Goal: Task Accomplishment & Management: Use online tool/utility

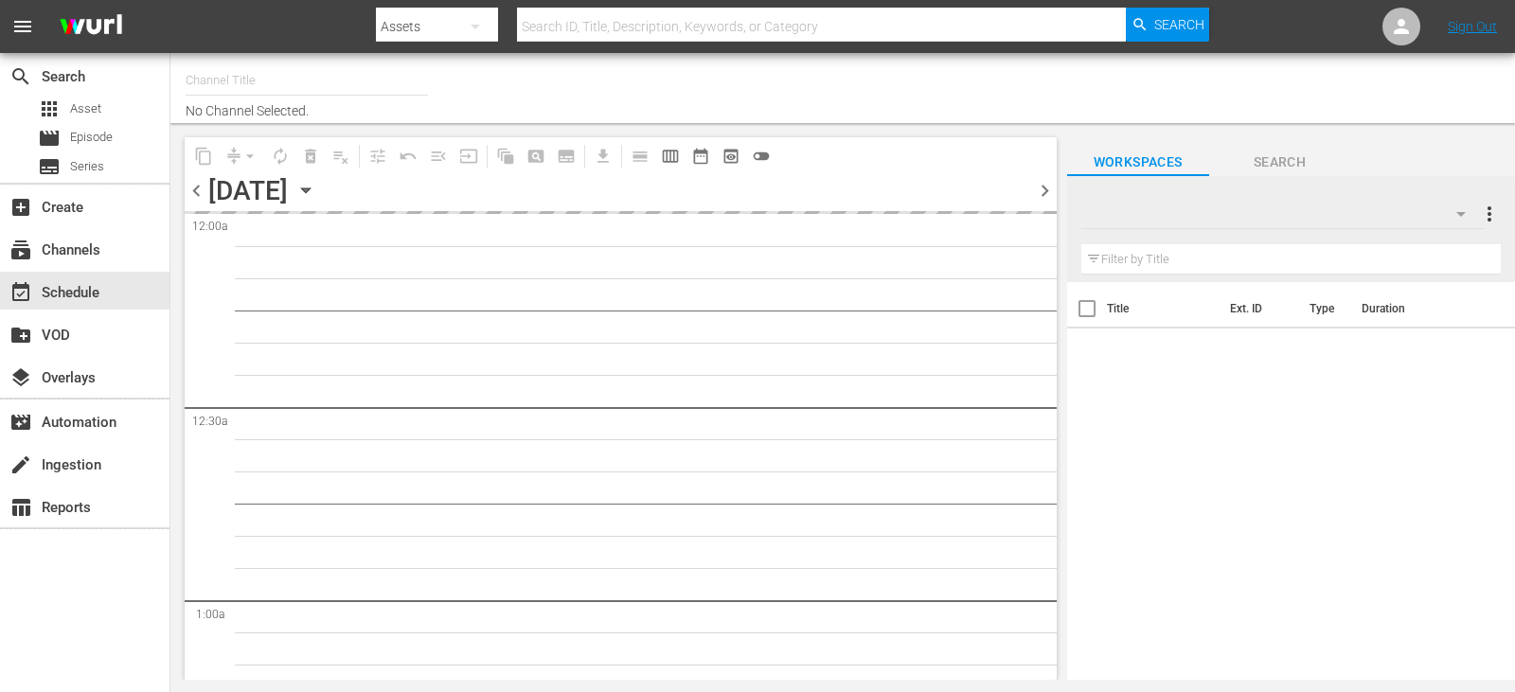
type input "Travelxp - [GEOGRAPHIC_DATA] (788)"
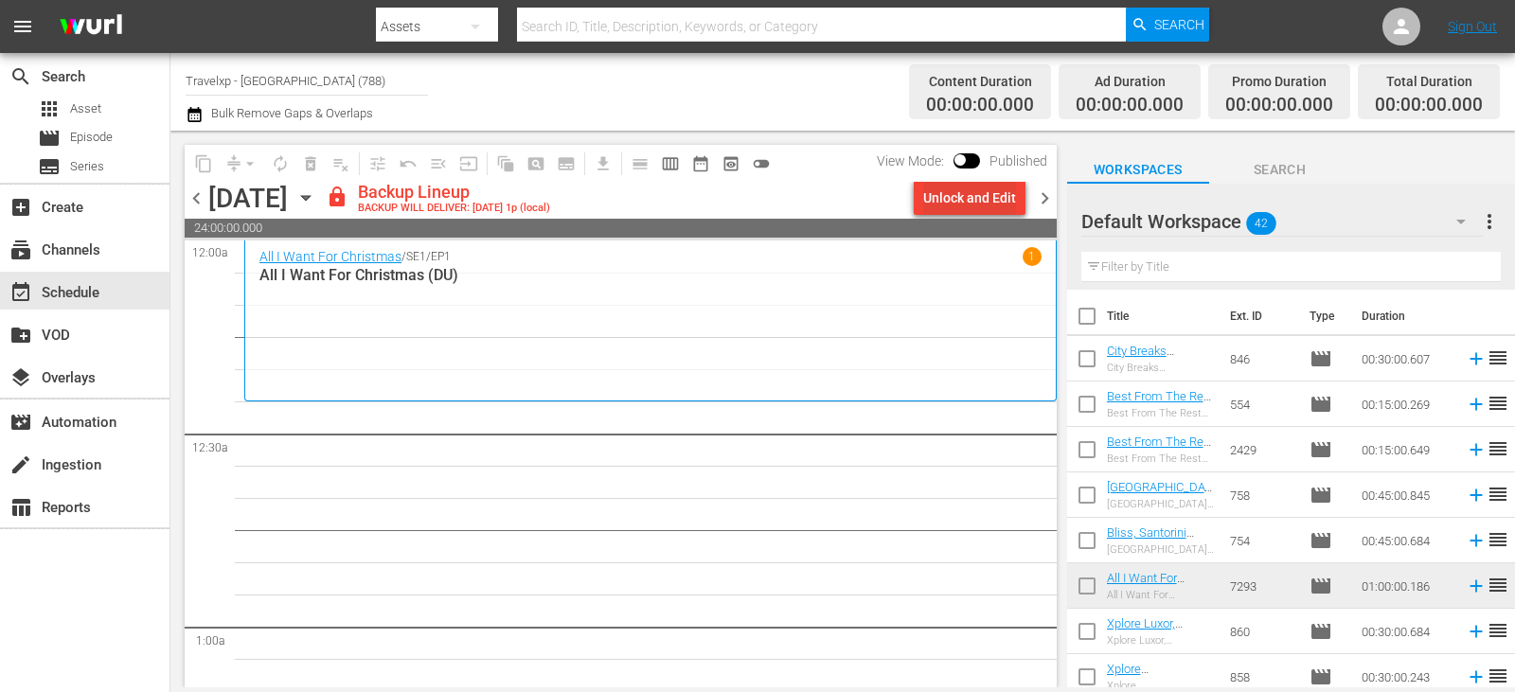
click at [981, 191] on div "Unlock and Edit" at bounding box center [969, 198] width 93 height 34
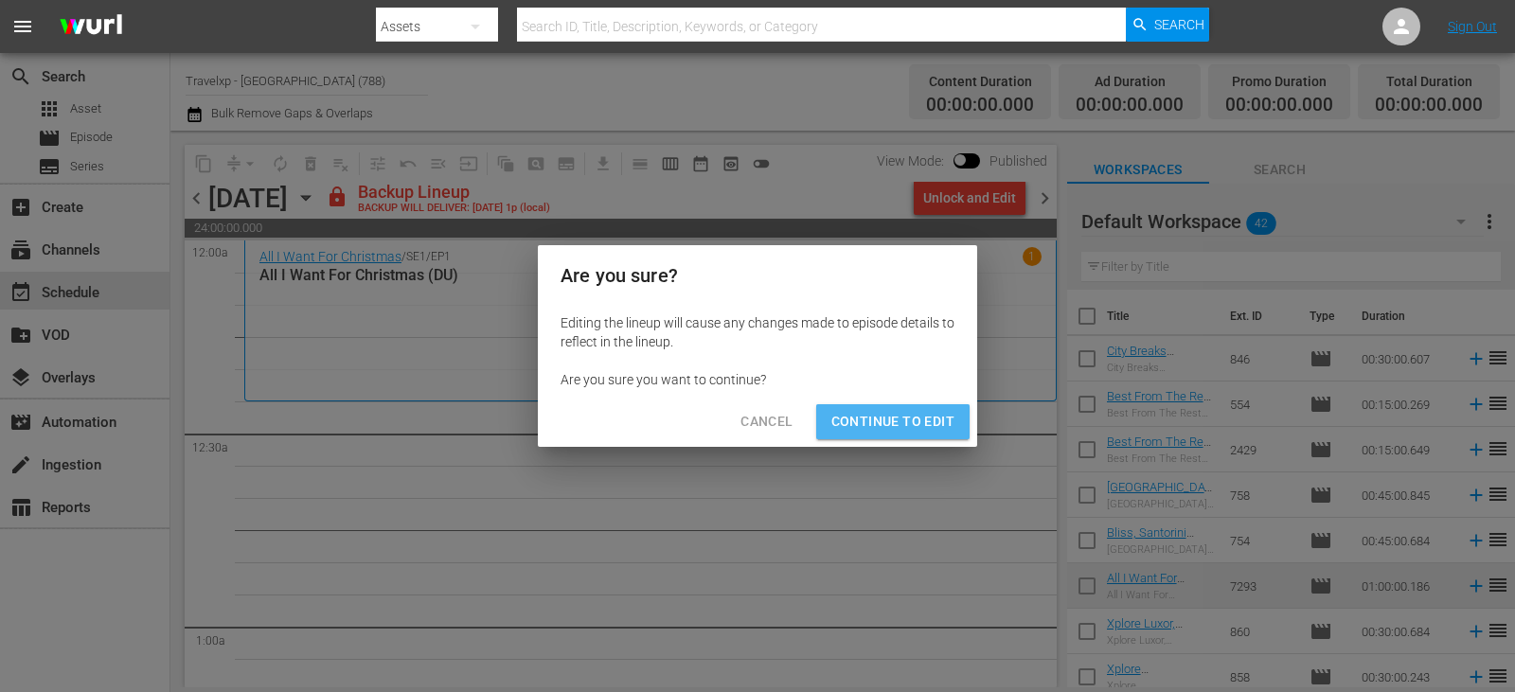
click at [910, 422] on span "Continue to Edit" at bounding box center [892, 422] width 123 height 24
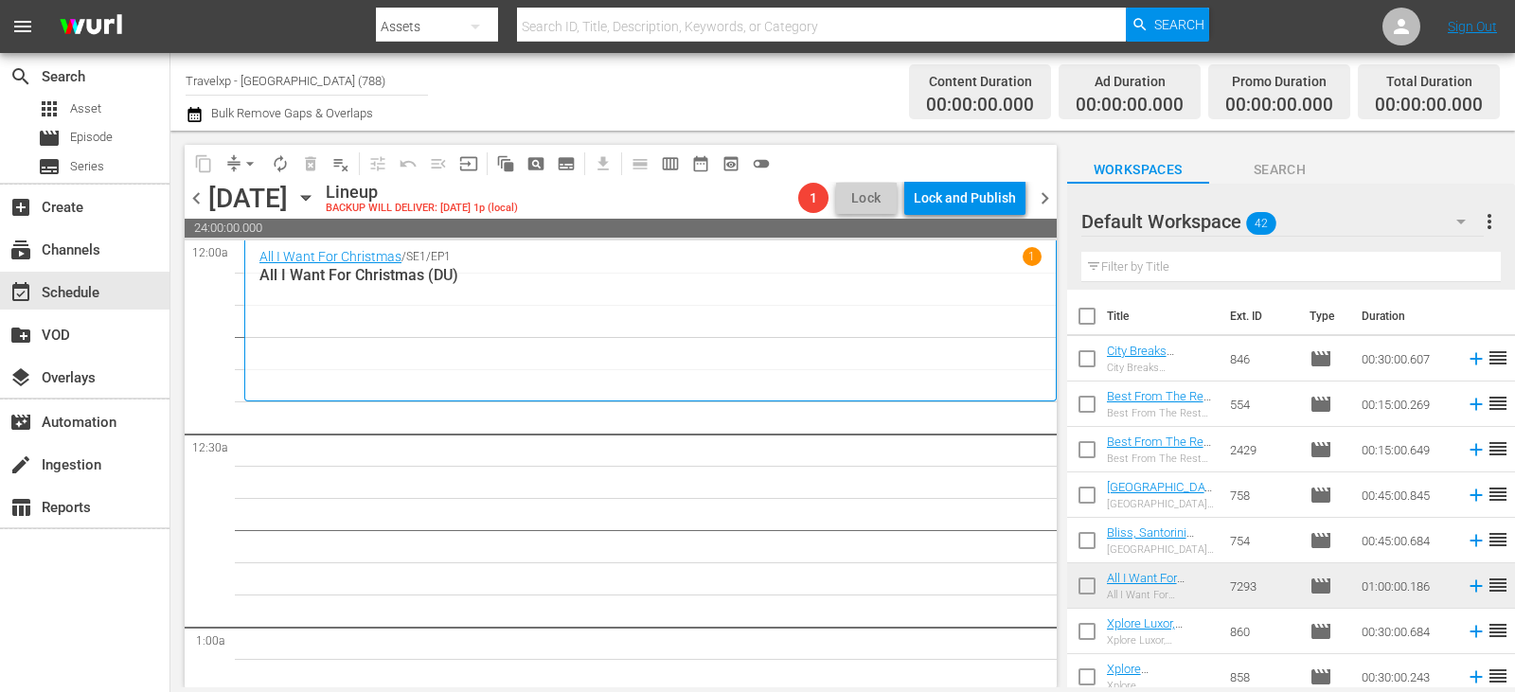
click at [1158, 277] on input "text" at bounding box center [1290, 267] width 419 height 30
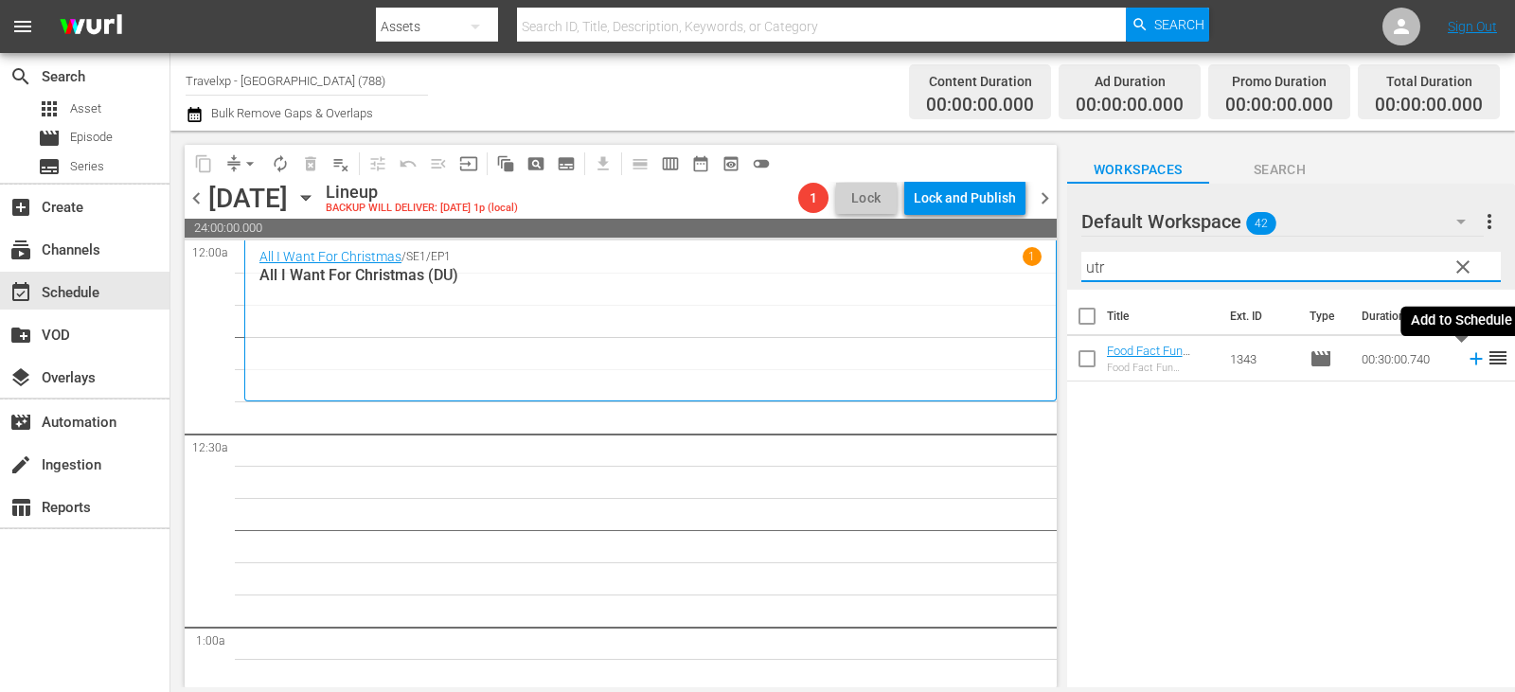
type input "utr"
click at [1466, 364] on icon at bounding box center [1476, 358] width 21 height 21
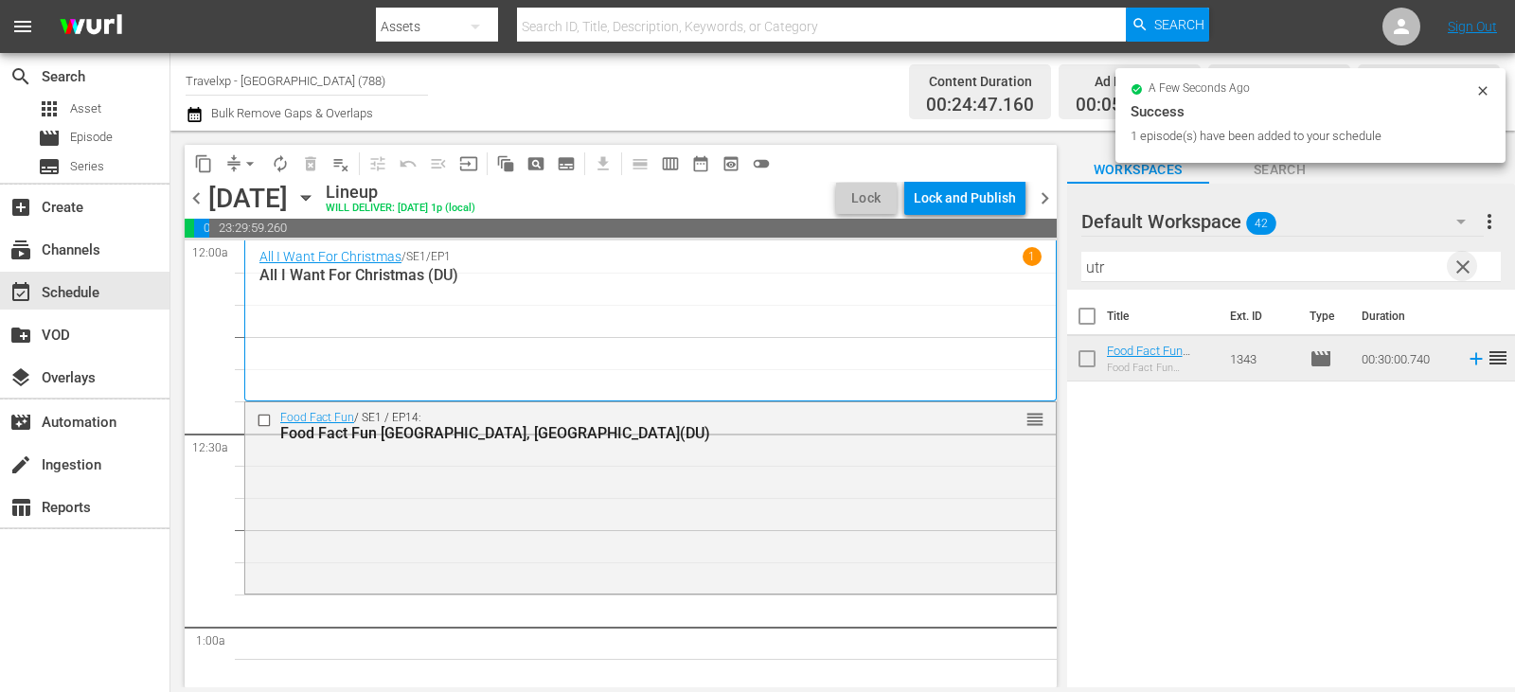
click at [1458, 268] on span "clear" at bounding box center [1463, 267] width 23 height 23
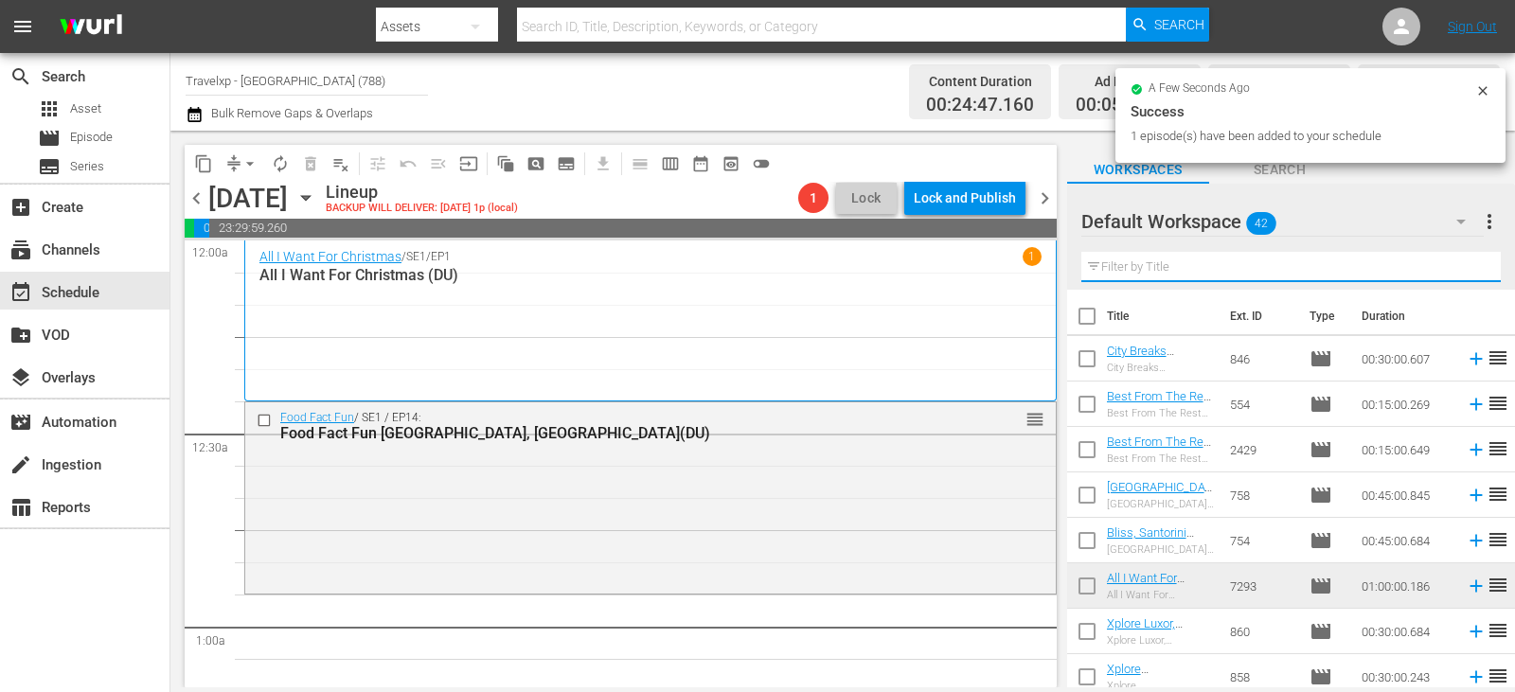
click at [1458, 268] on input "text" at bounding box center [1290, 267] width 419 height 30
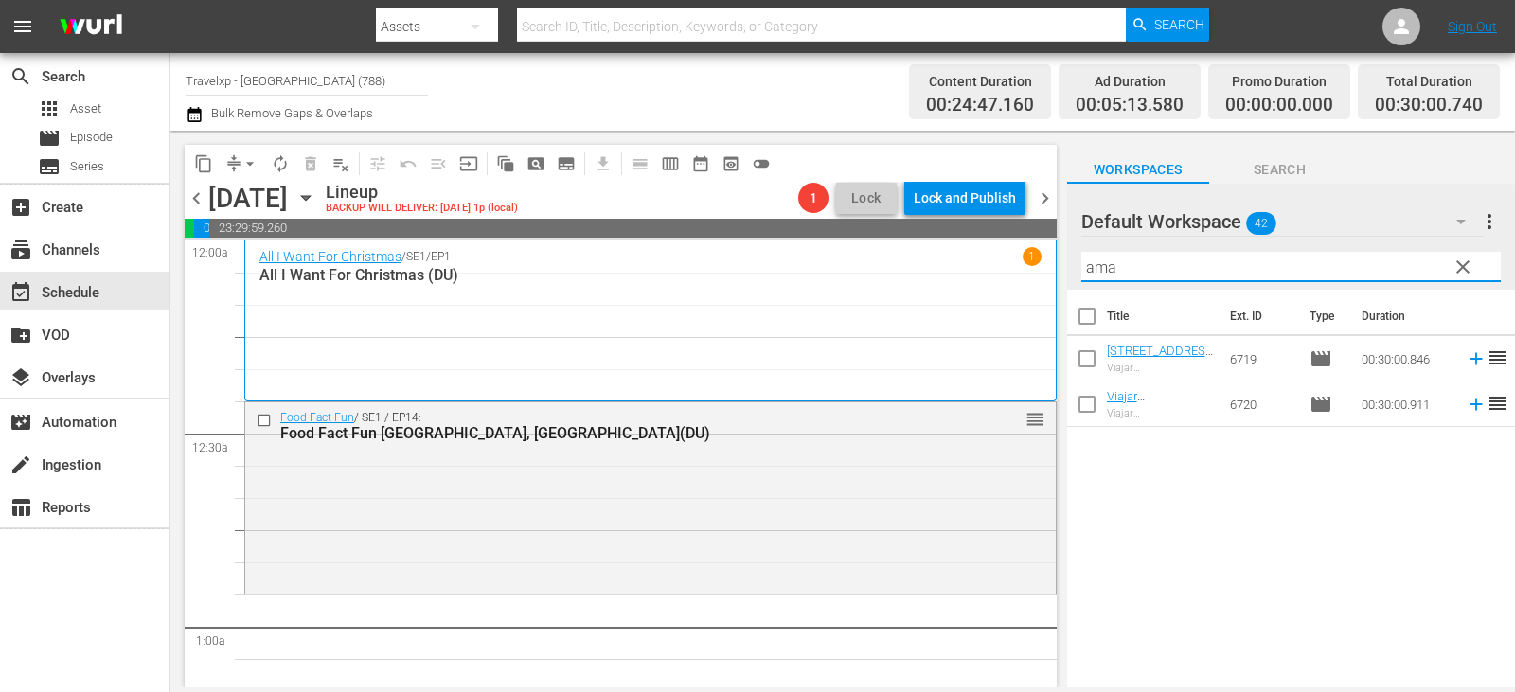
type input "ama"
click at [1470, 405] on icon at bounding box center [1476, 405] width 12 height 12
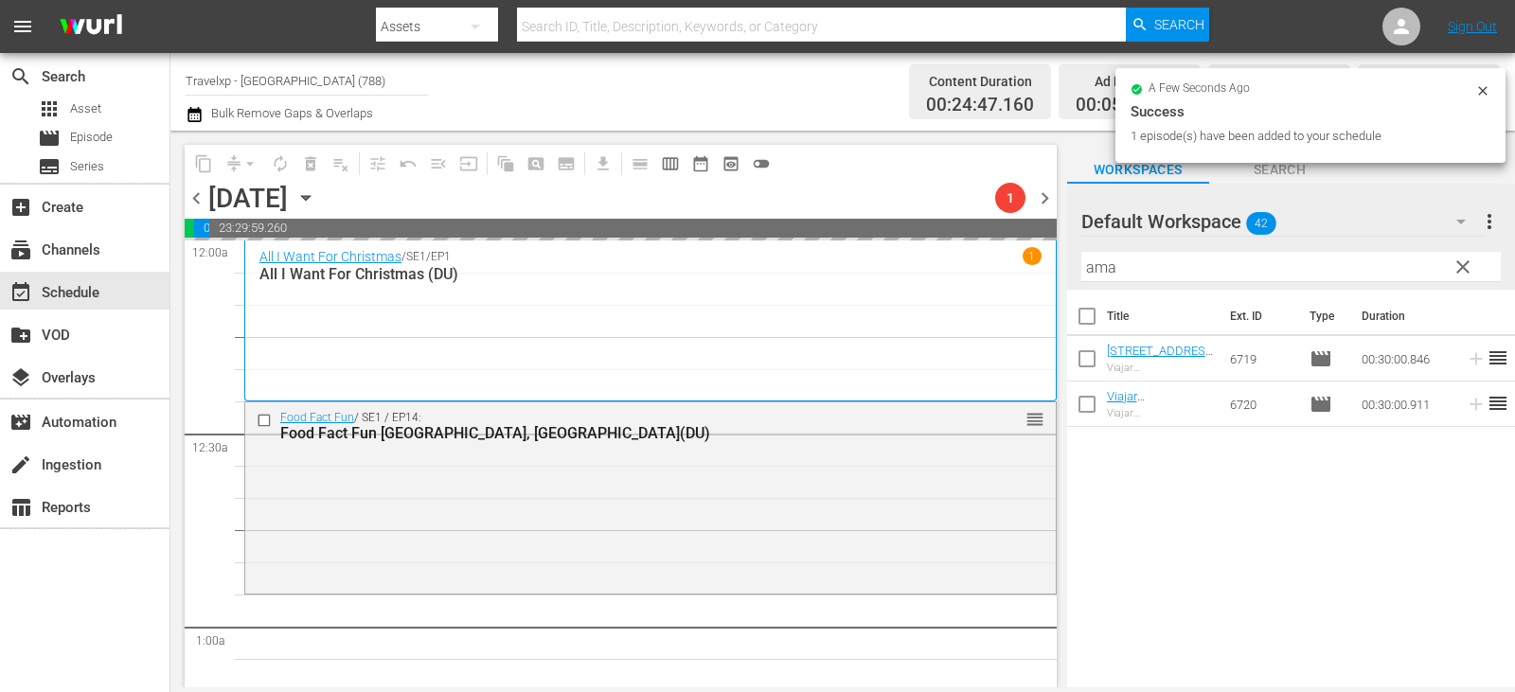
click at [1471, 274] on span "clear" at bounding box center [1463, 267] width 23 height 23
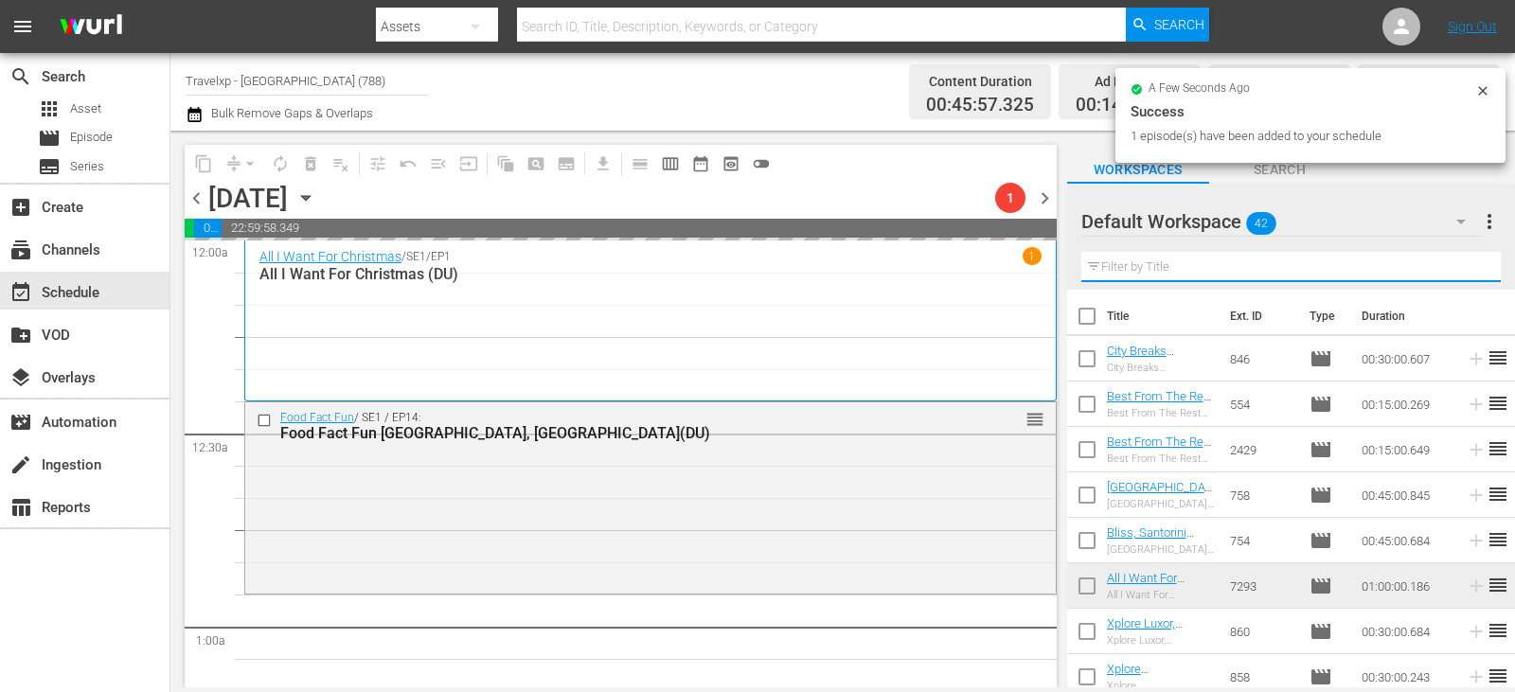
click at [1471, 274] on input "text" at bounding box center [1290, 267] width 419 height 30
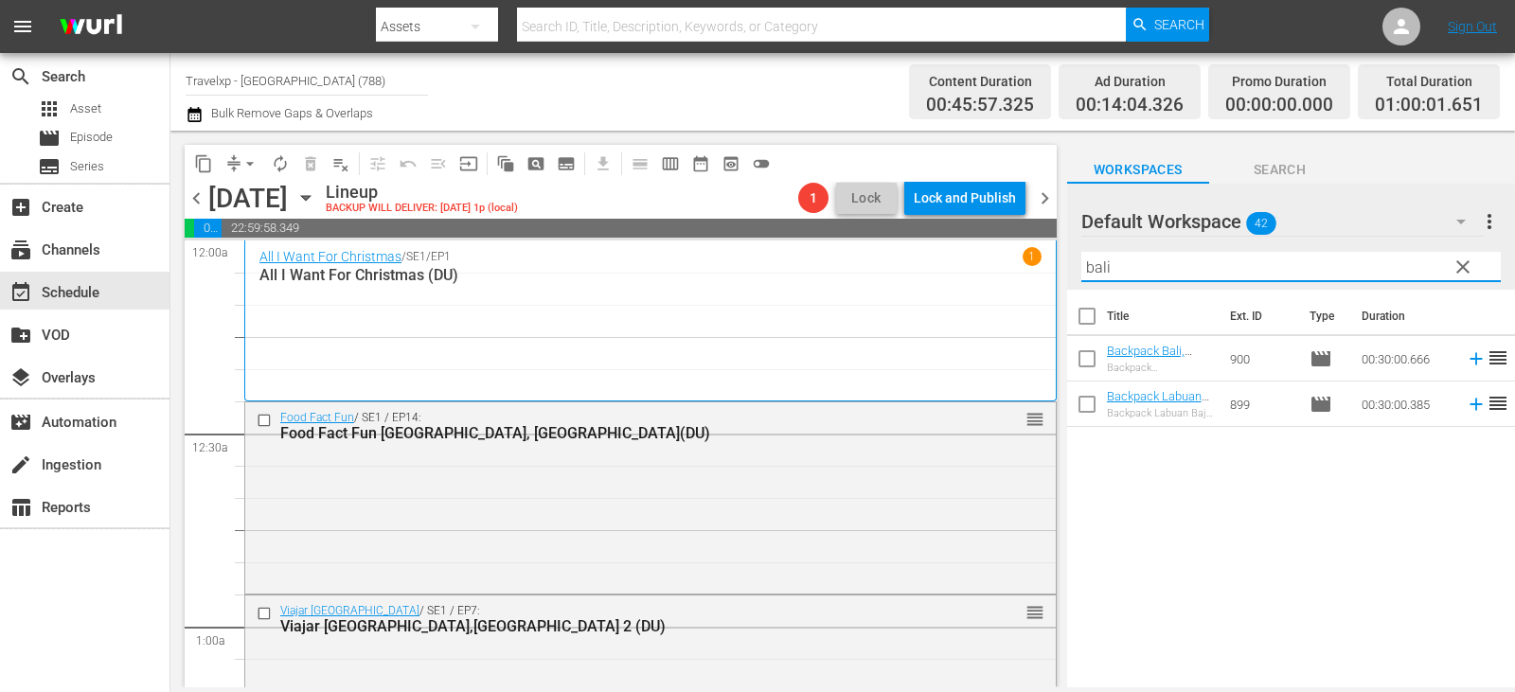
type input "bali"
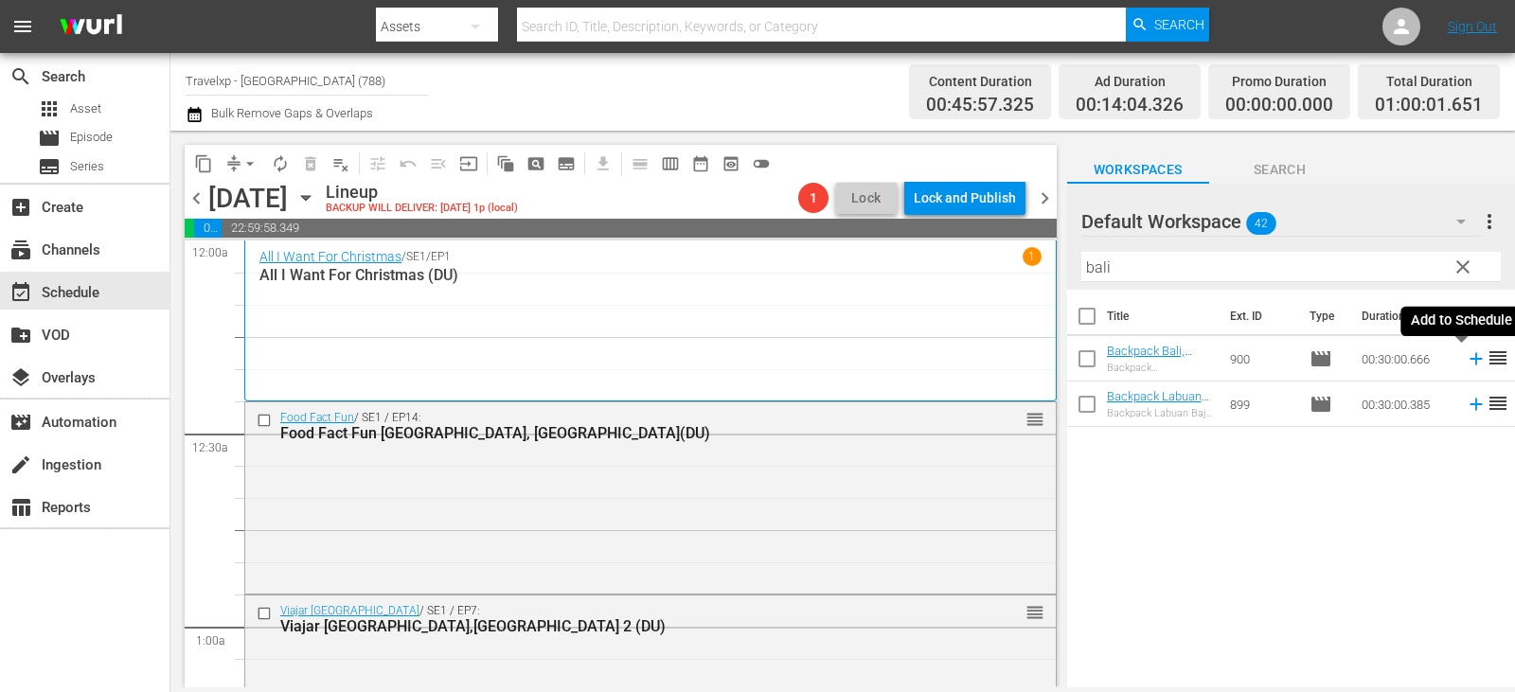
click at [1466, 359] on icon at bounding box center [1476, 358] width 21 height 21
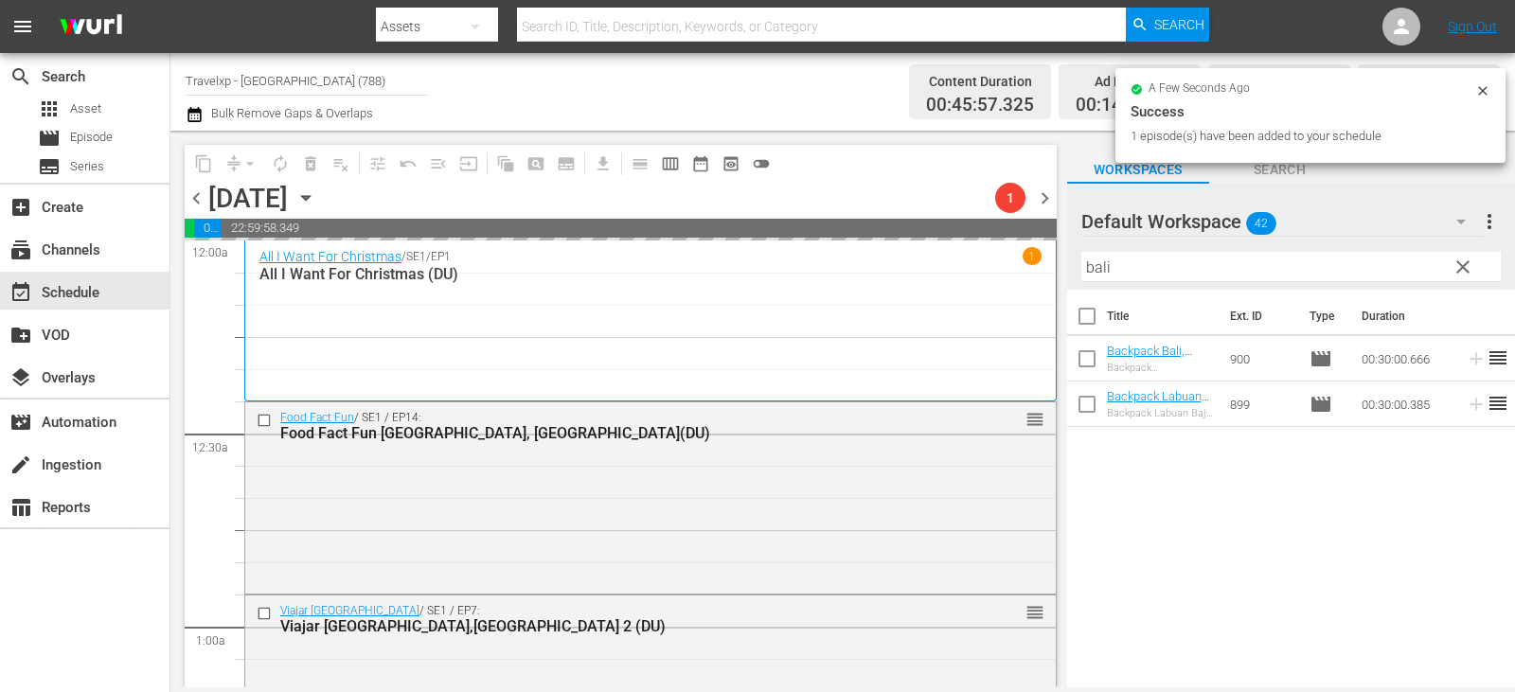
click at [1434, 268] on input "bali" at bounding box center [1290, 267] width 419 height 30
click at [1465, 268] on span "clear" at bounding box center [1463, 267] width 23 height 23
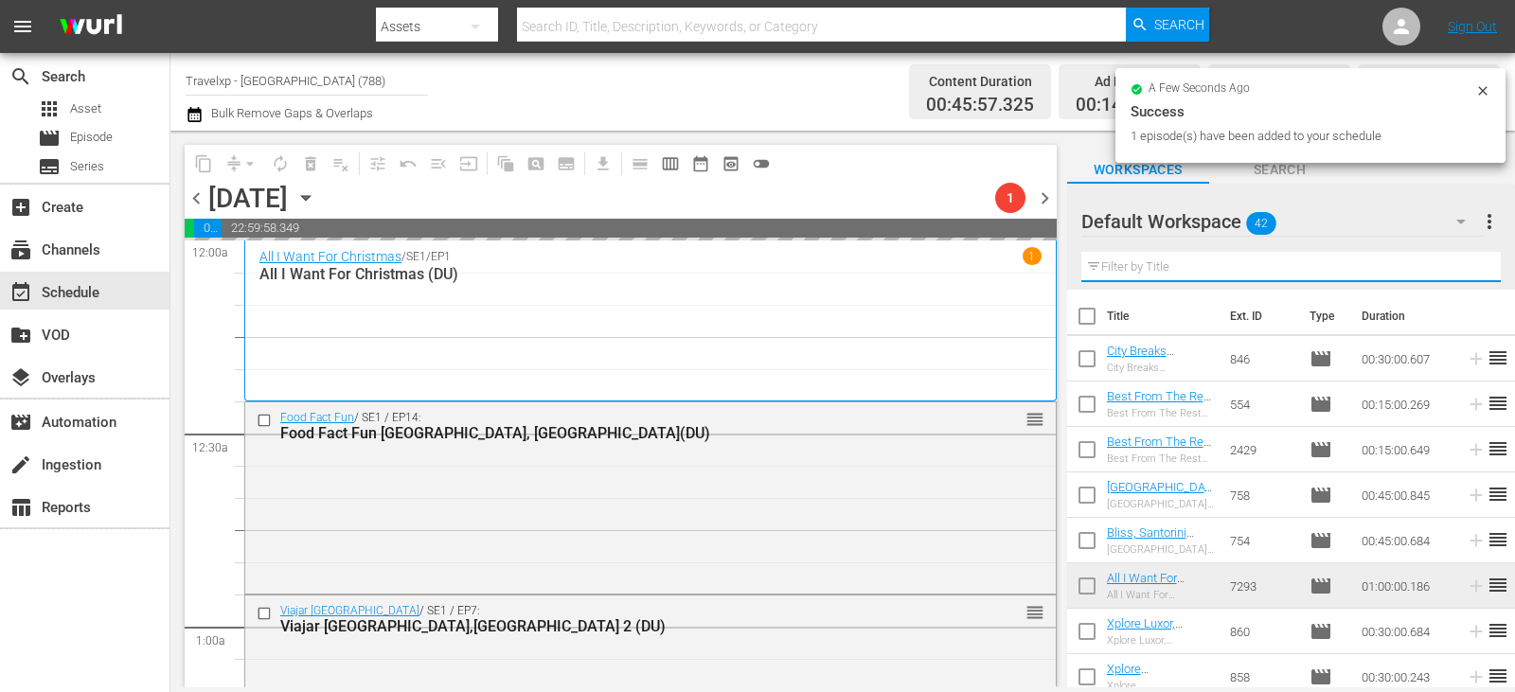
click at [1465, 268] on input "text" at bounding box center [1290, 267] width 419 height 30
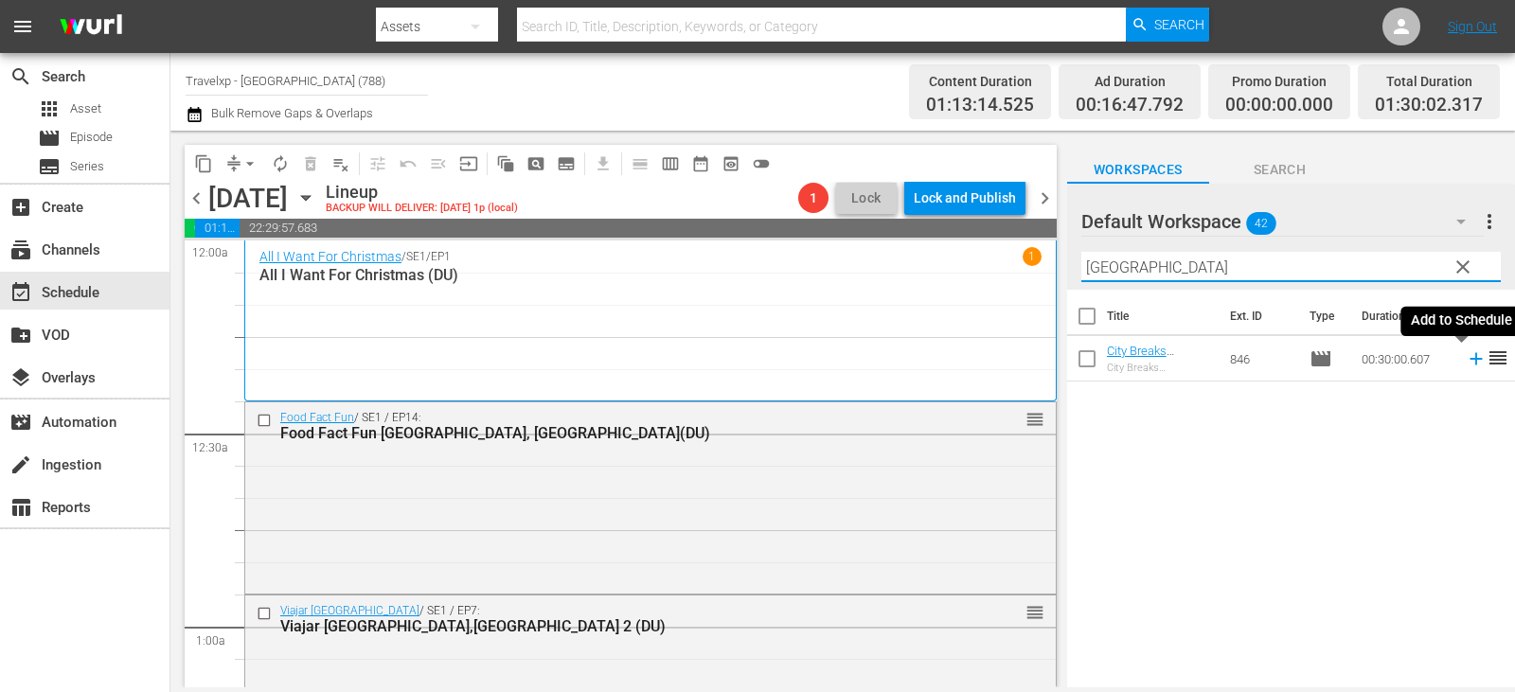
type input "[GEOGRAPHIC_DATA]"
click at [1466, 358] on icon at bounding box center [1476, 358] width 21 height 21
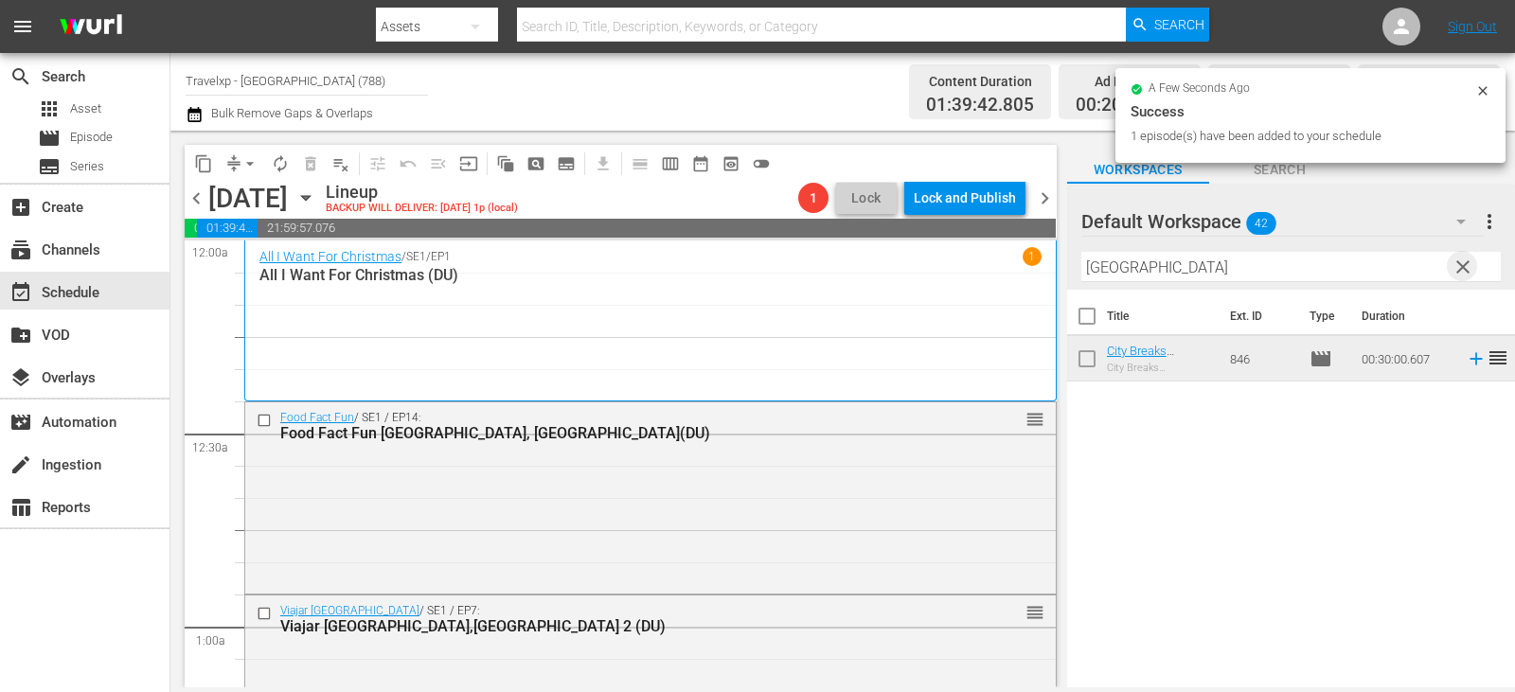
click at [1460, 268] on span "clear" at bounding box center [1463, 267] width 23 height 23
click at [1460, 268] on input "text" at bounding box center [1290, 267] width 419 height 30
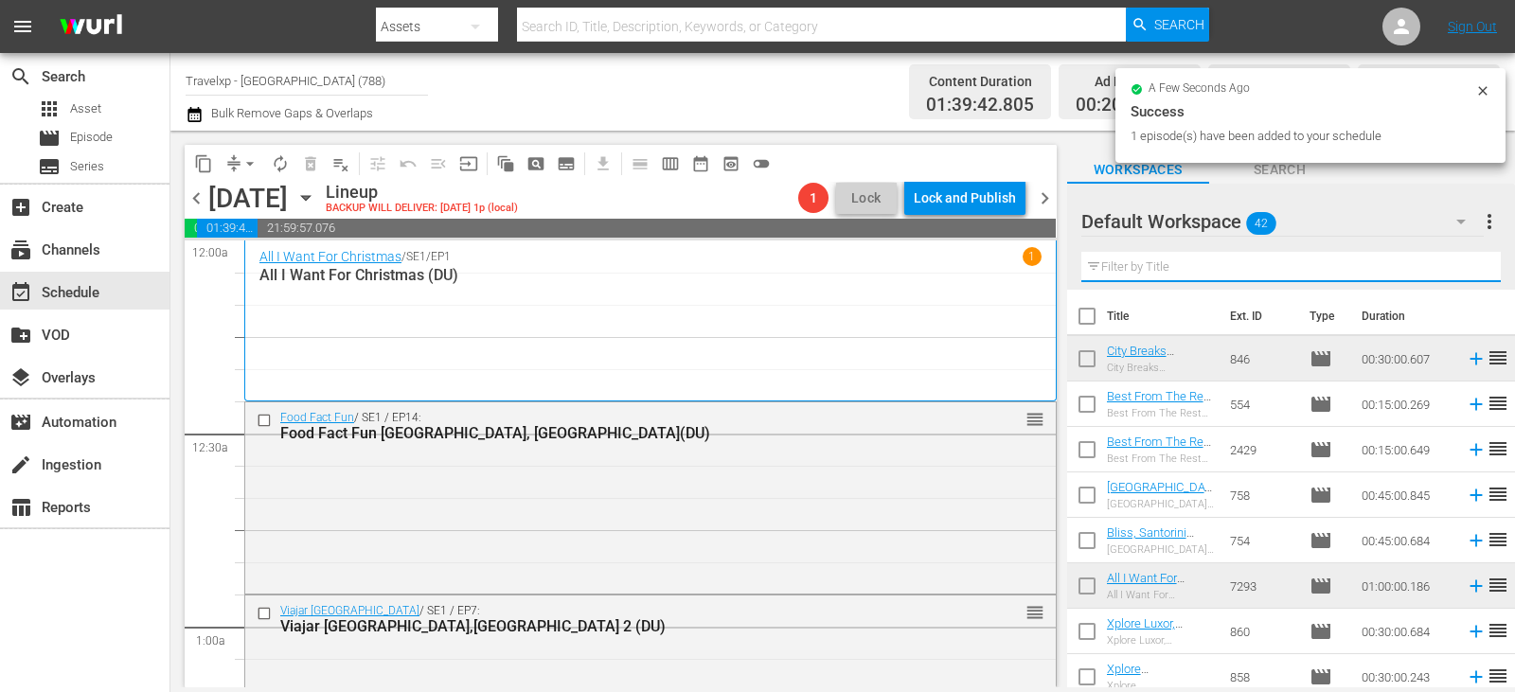
click at [1460, 268] on input "text" at bounding box center [1290, 267] width 419 height 30
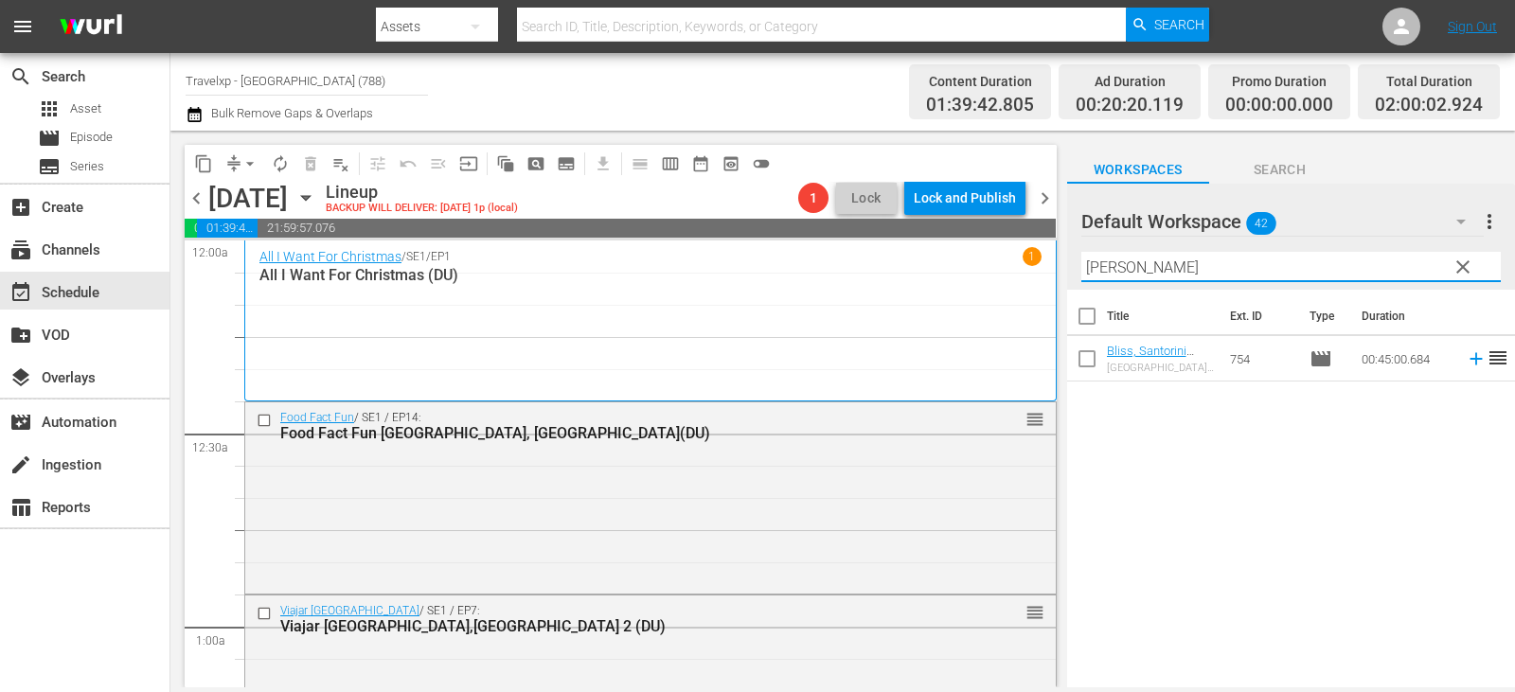
type input "[PERSON_NAME]"
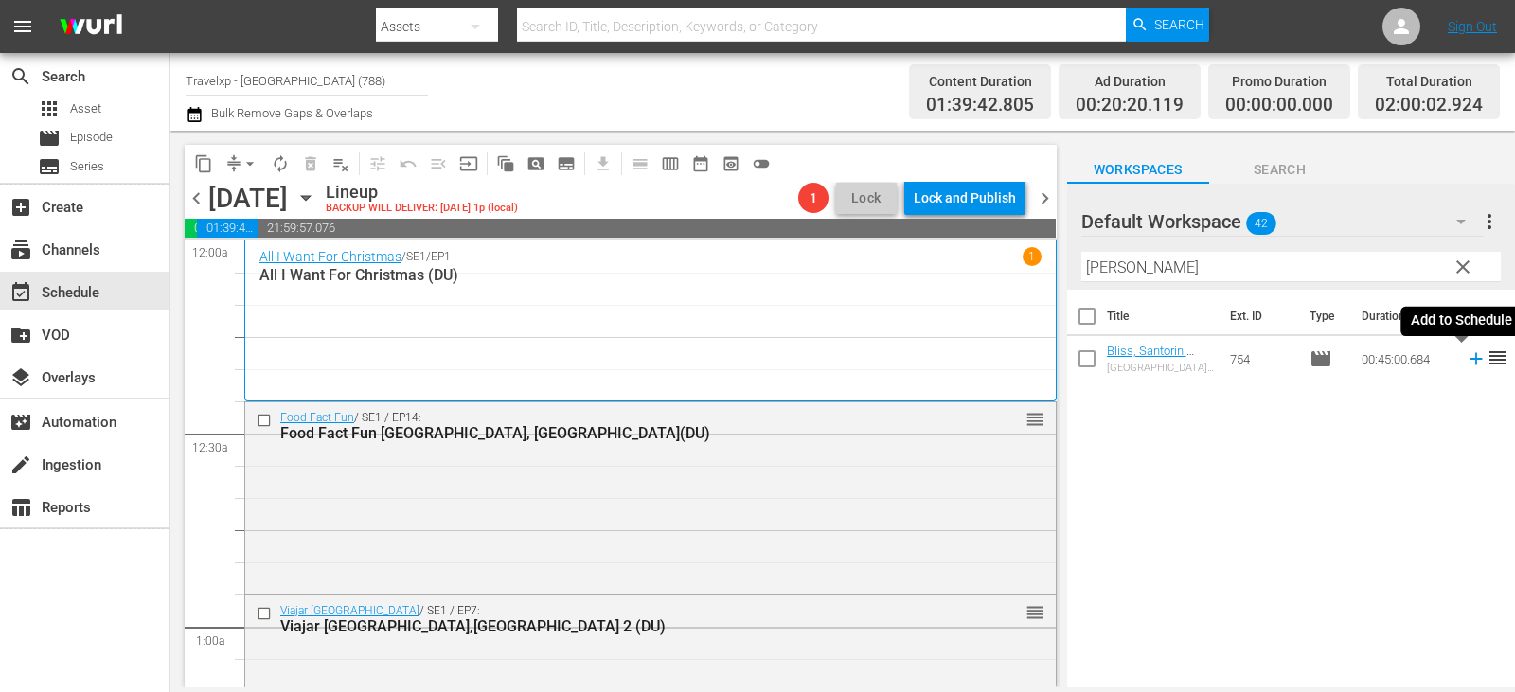
click at [1466, 352] on icon at bounding box center [1476, 358] width 21 height 21
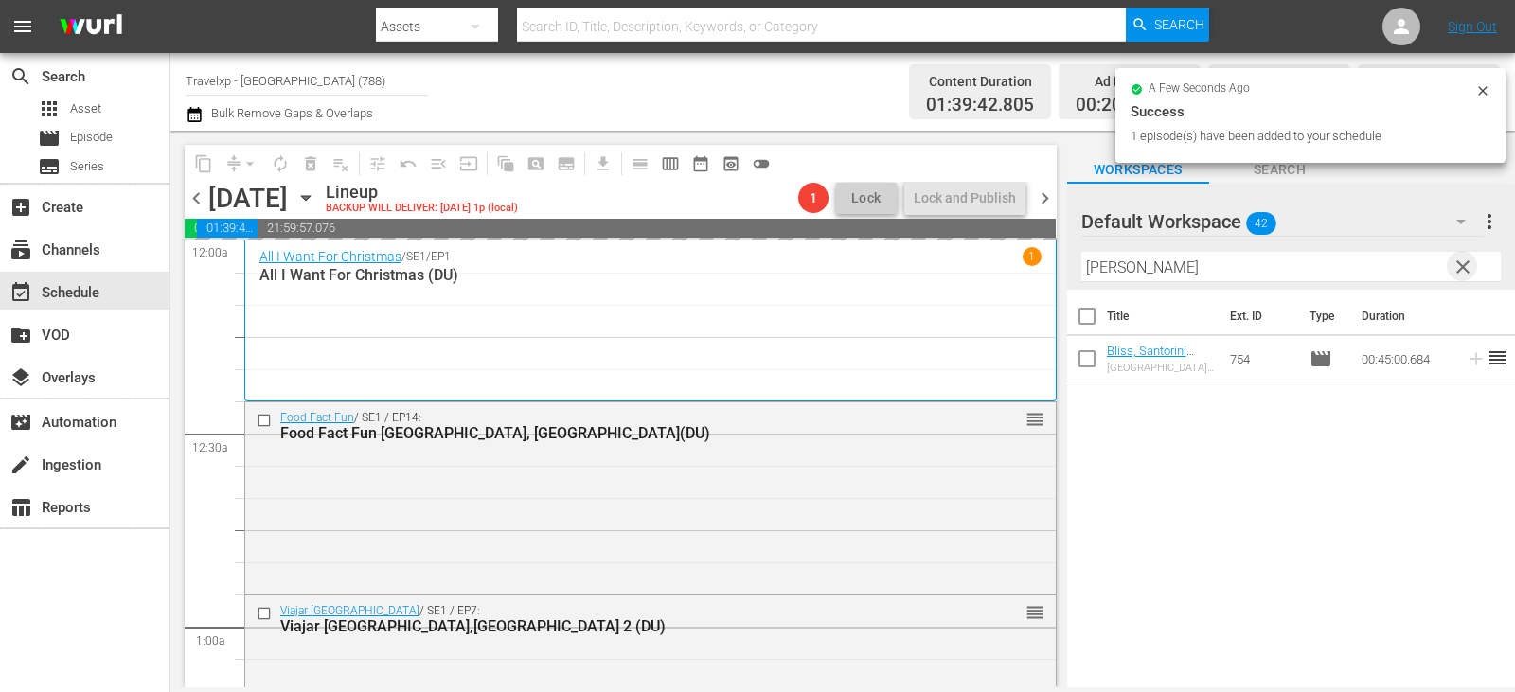
click at [1468, 278] on span "clear" at bounding box center [1463, 267] width 23 height 23
click at [1468, 278] on input "text" at bounding box center [1290, 267] width 419 height 30
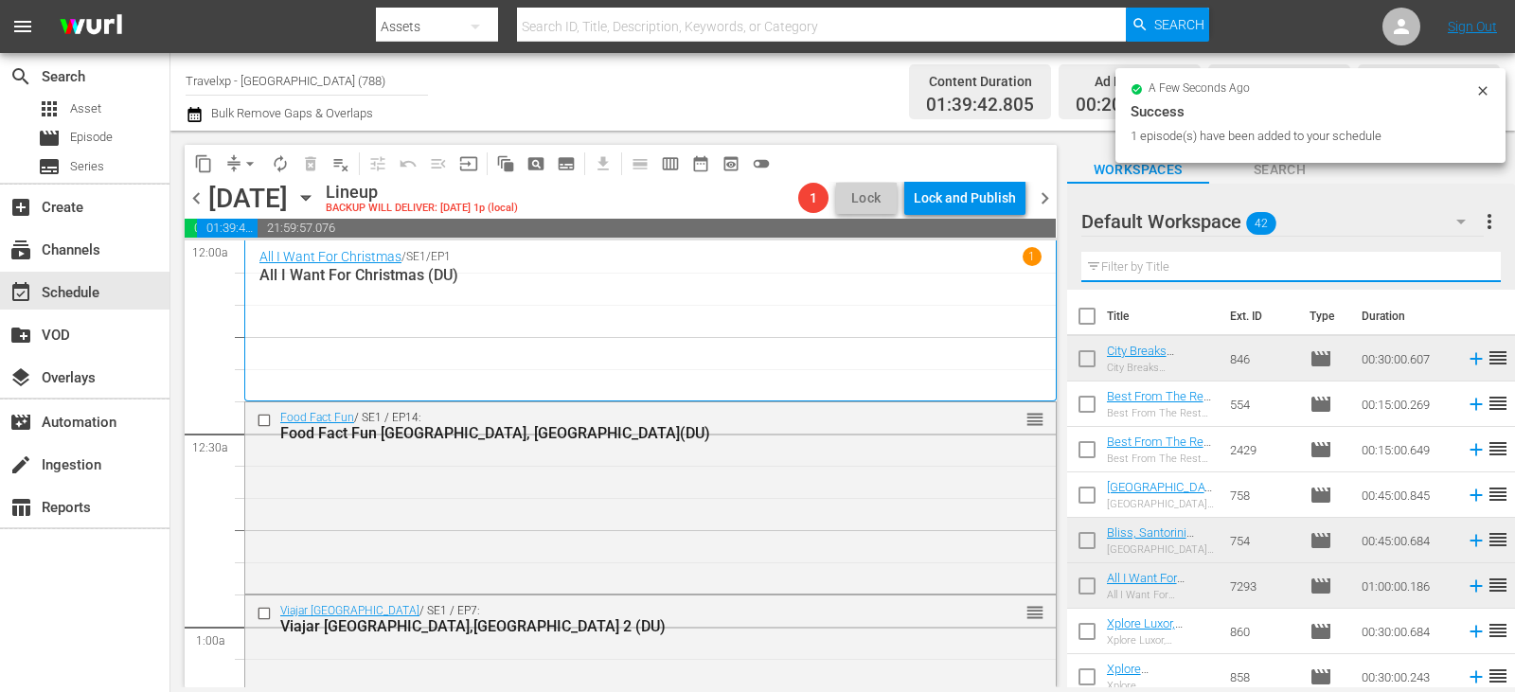
click at [1468, 278] on input "text" at bounding box center [1290, 267] width 419 height 30
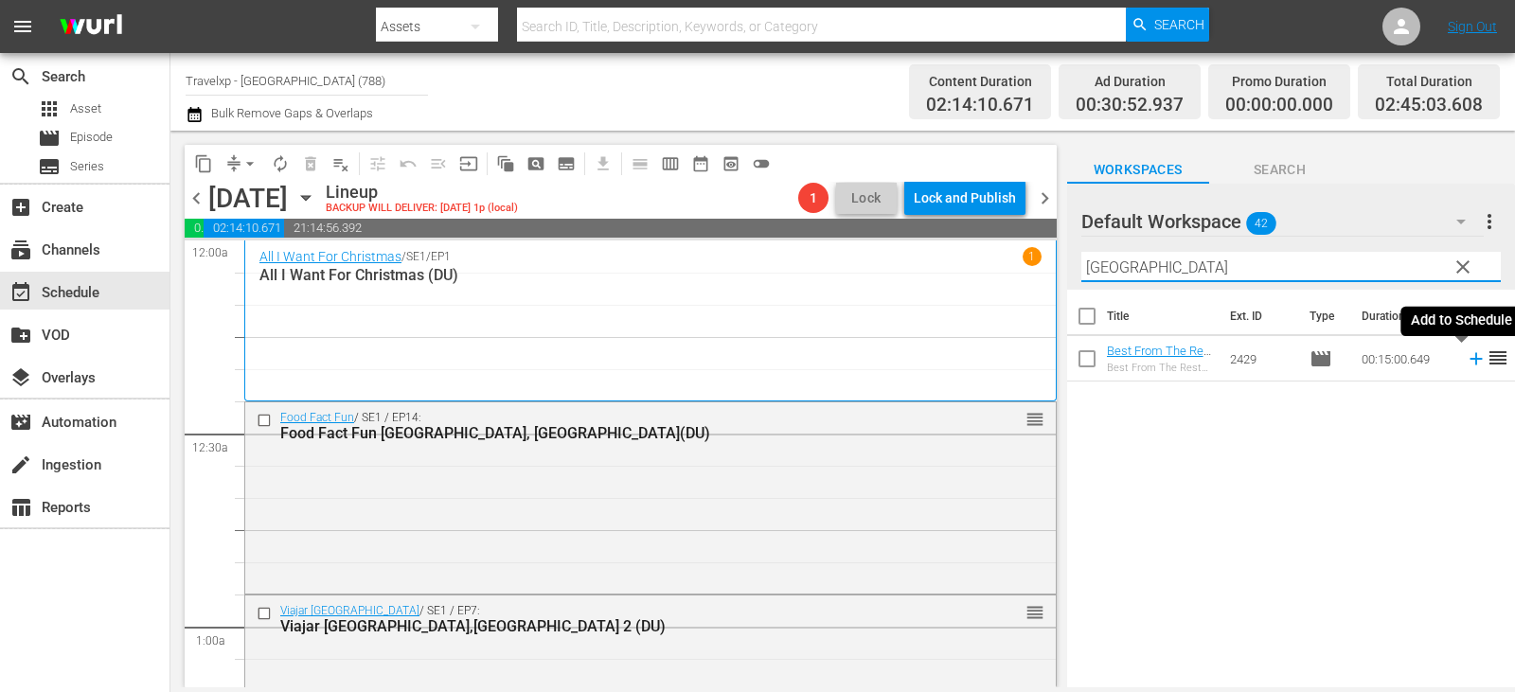
type input "[GEOGRAPHIC_DATA]"
click at [1470, 364] on icon at bounding box center [1476, 359] width 12 height 12
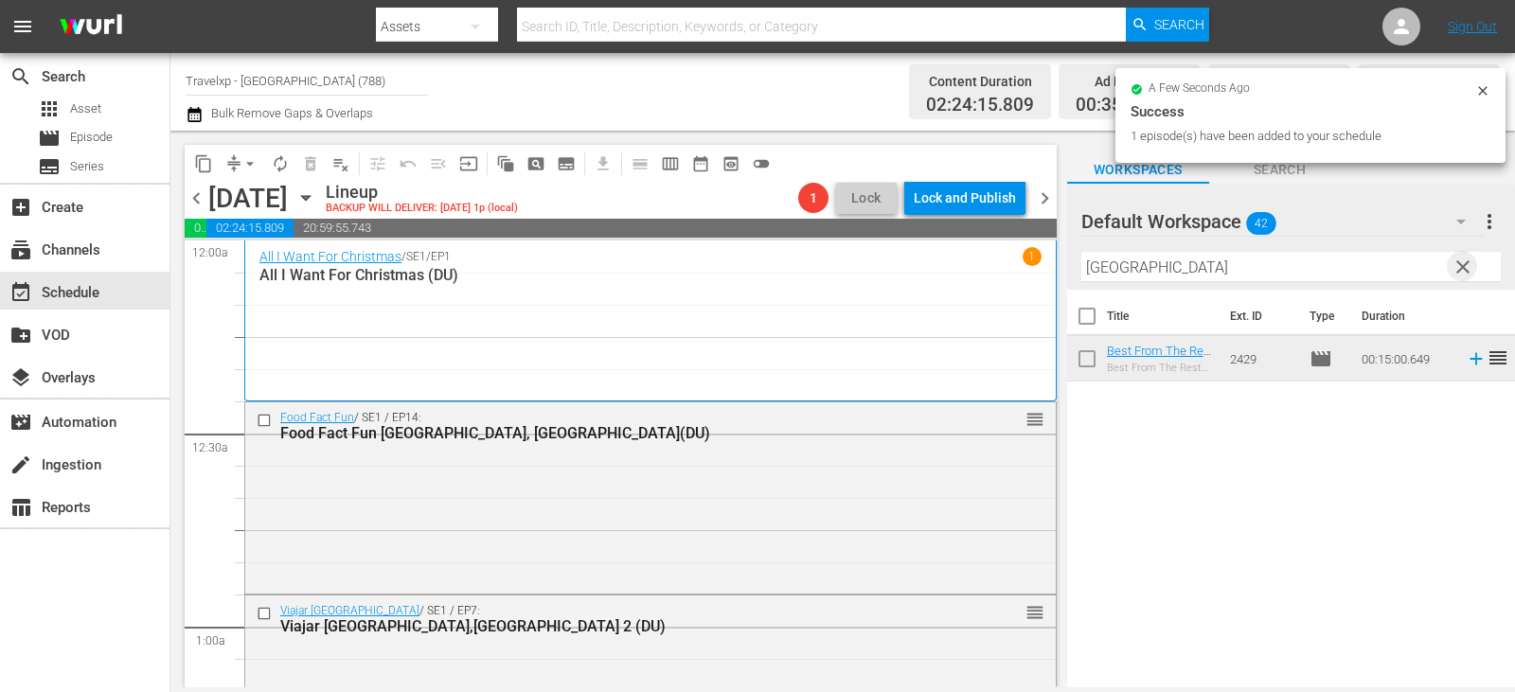
click at [1456, 266] on span "clear" at bounding box center [1463, 267] width 23 height 23
click at [1456, 266] on input "text" at bounding box center [1290, 267] width 419 height 30
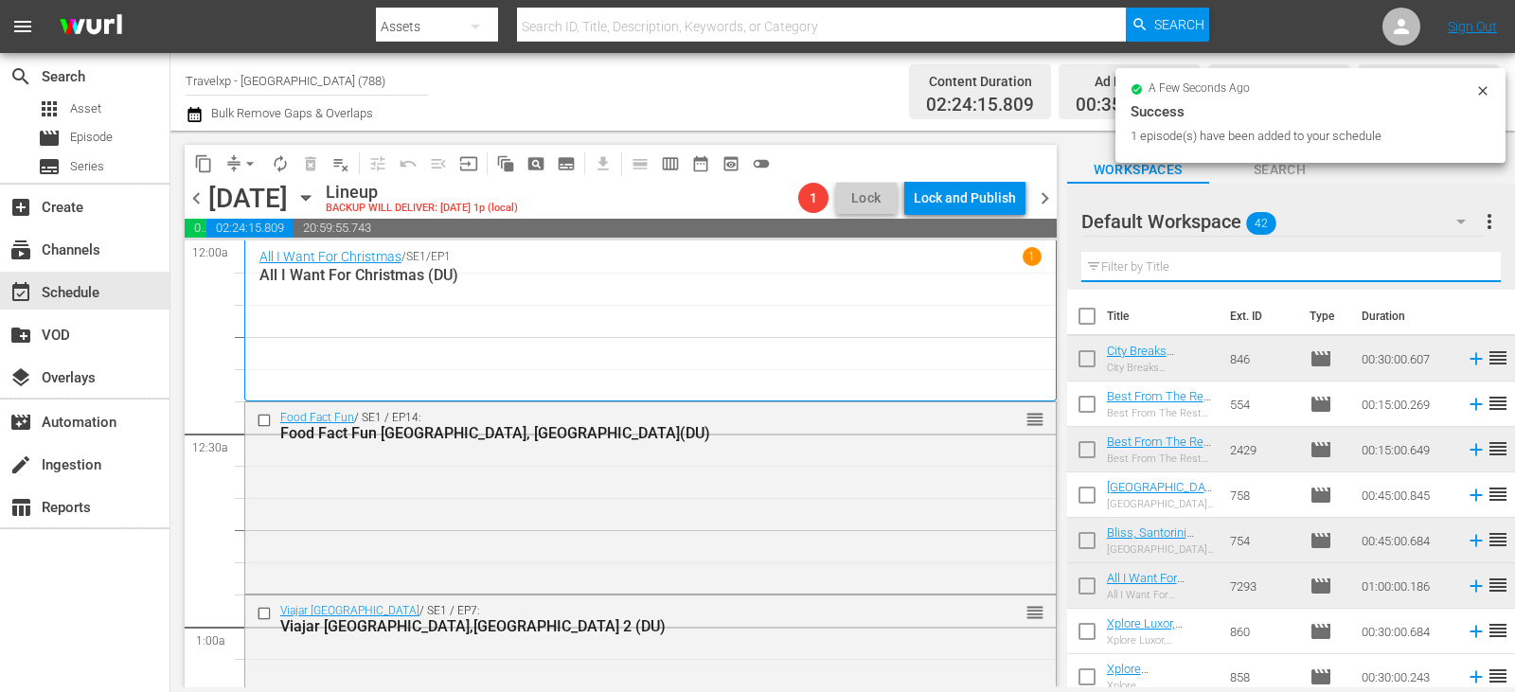
click at [1456, 266] on input "text" at bounding box center [1290, 267] width 419 height 30
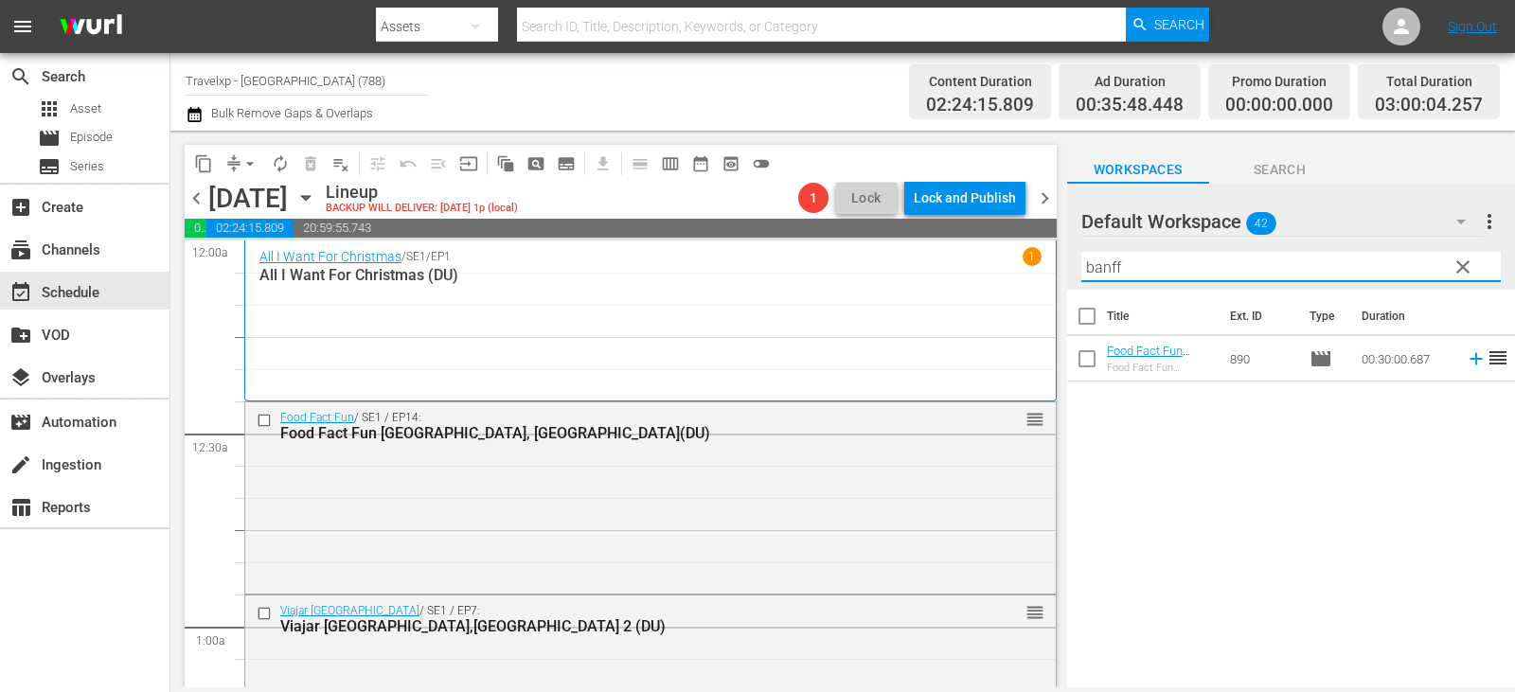
type input "banff"
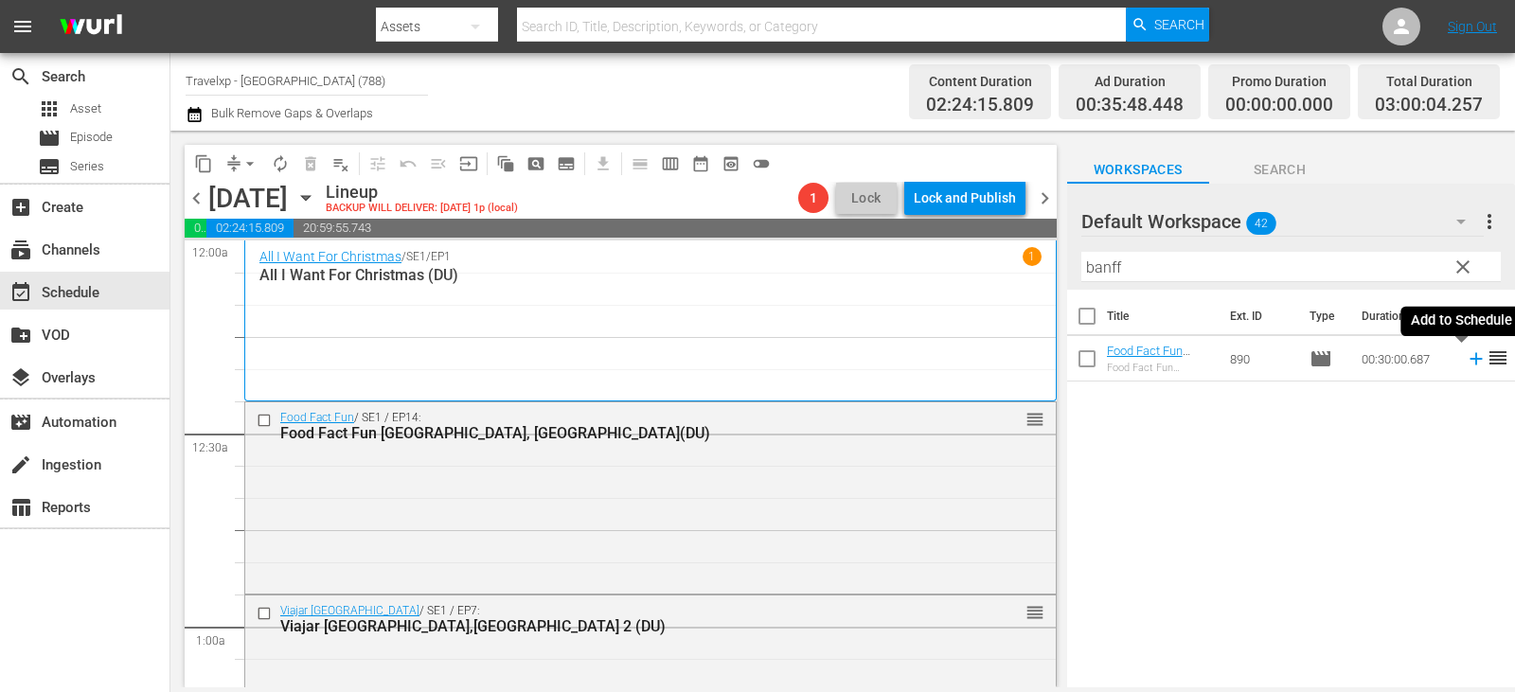
click at [1466, 355] on icon at bounding box center [1476, 358] width 21 height 21
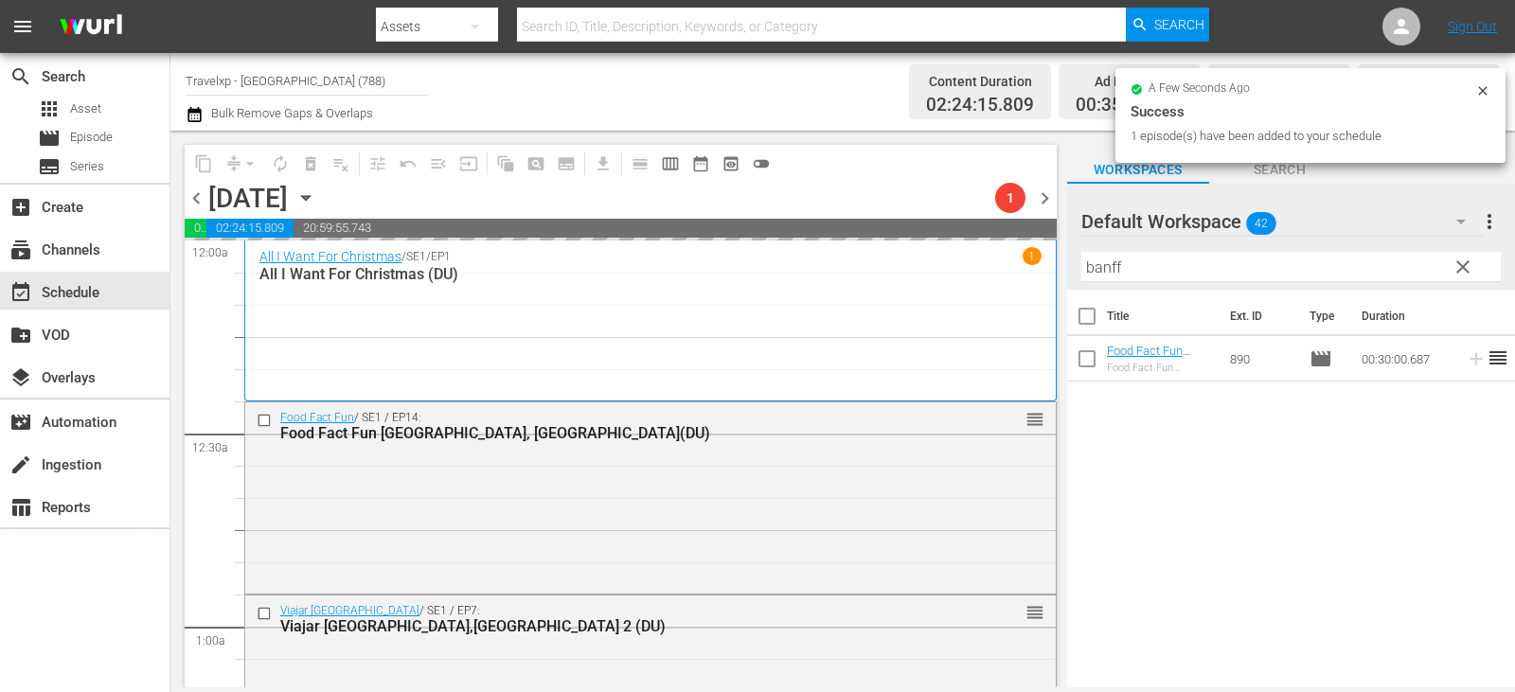
click at [1463, 272] on span "clear" at bounding box center [1463, 267] width 23 height 23
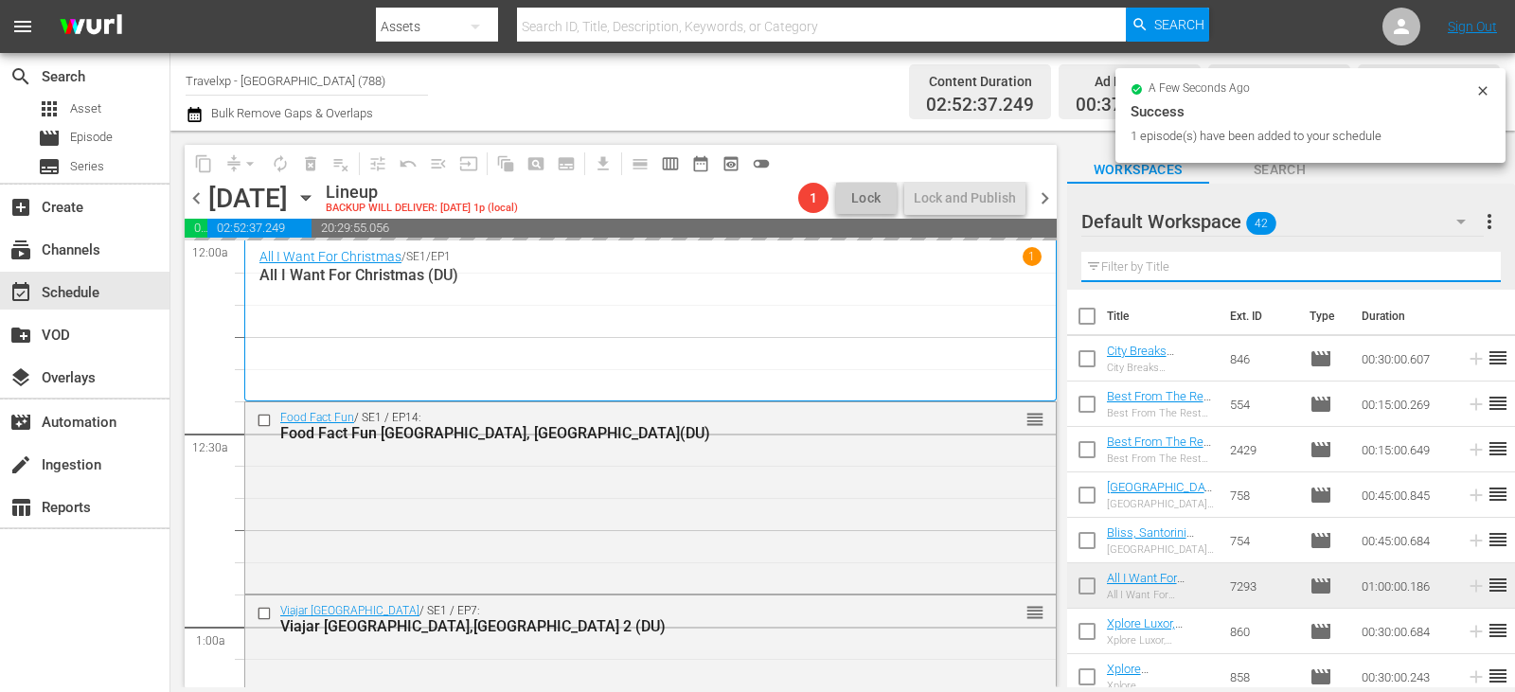
click at [1463, 272] on input "text" at bounding box center [1290, 267] width 419 height 30
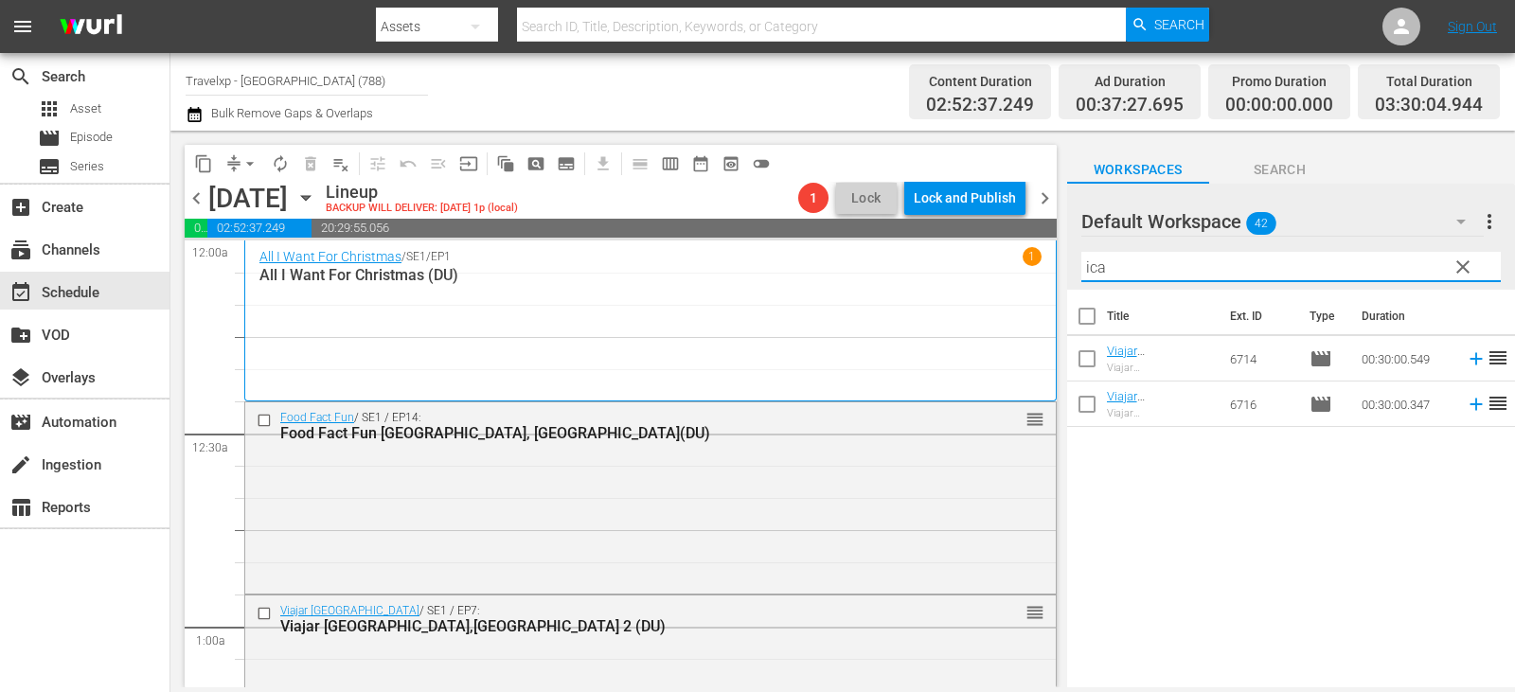
type input "ica"
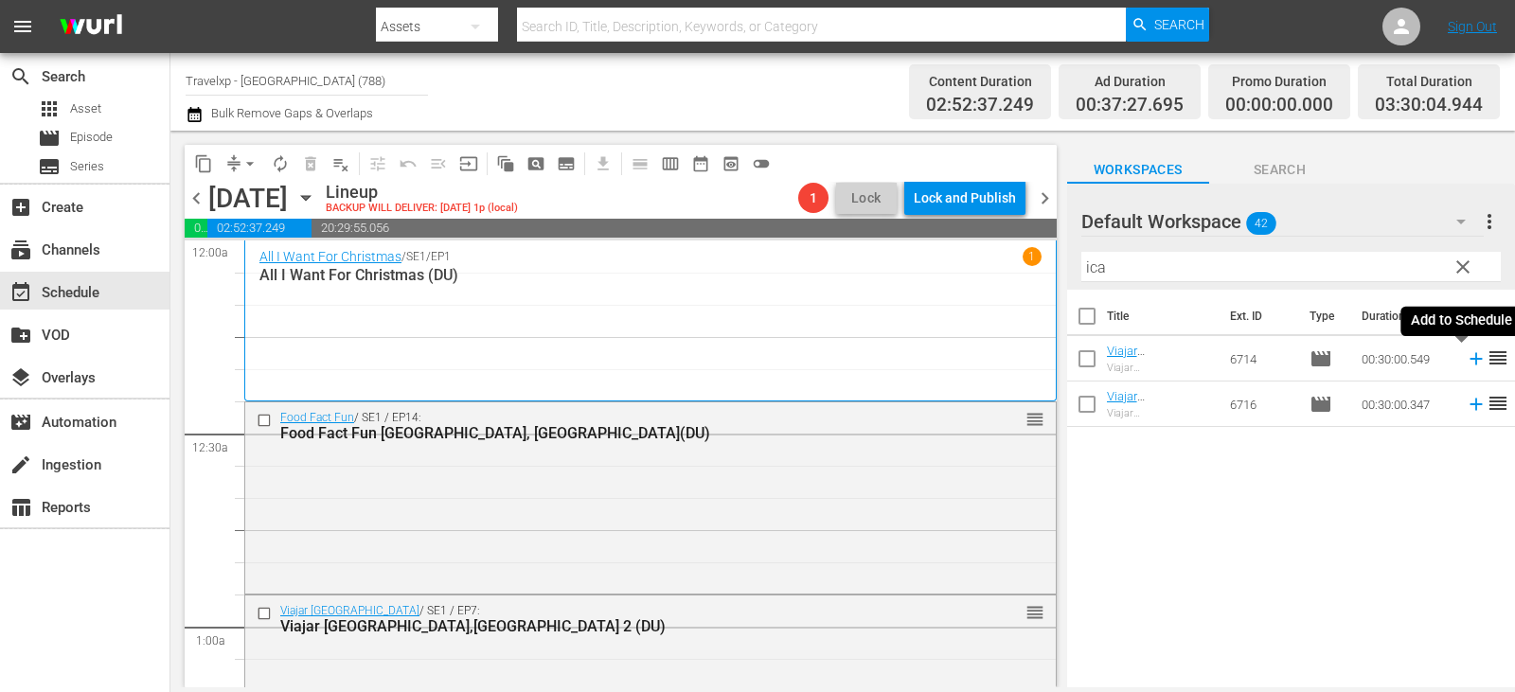
click at [1466, 365] on icon at bounding box center [1476, 358] width 21 height 21
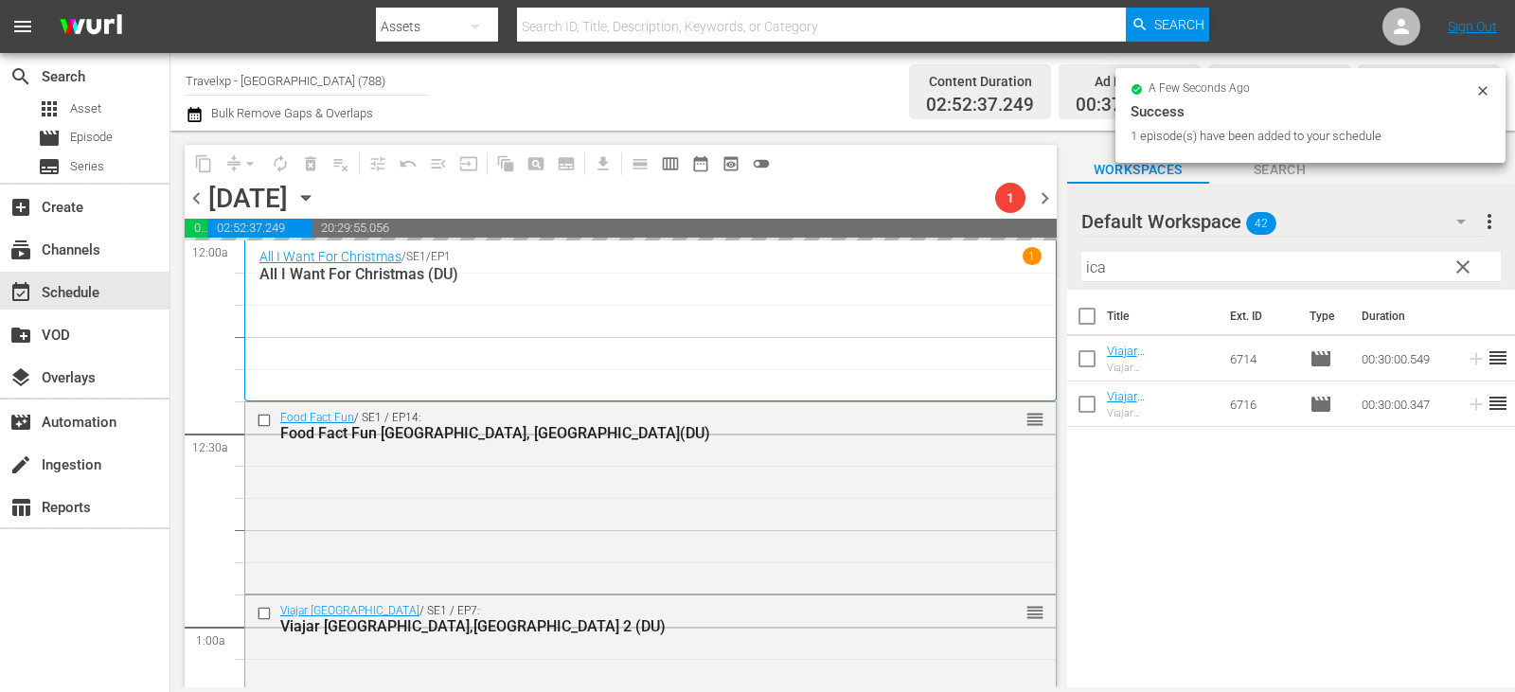
click at [1467, 277] on span "clear" at bounding box center [1463, 267] width 23 height 23
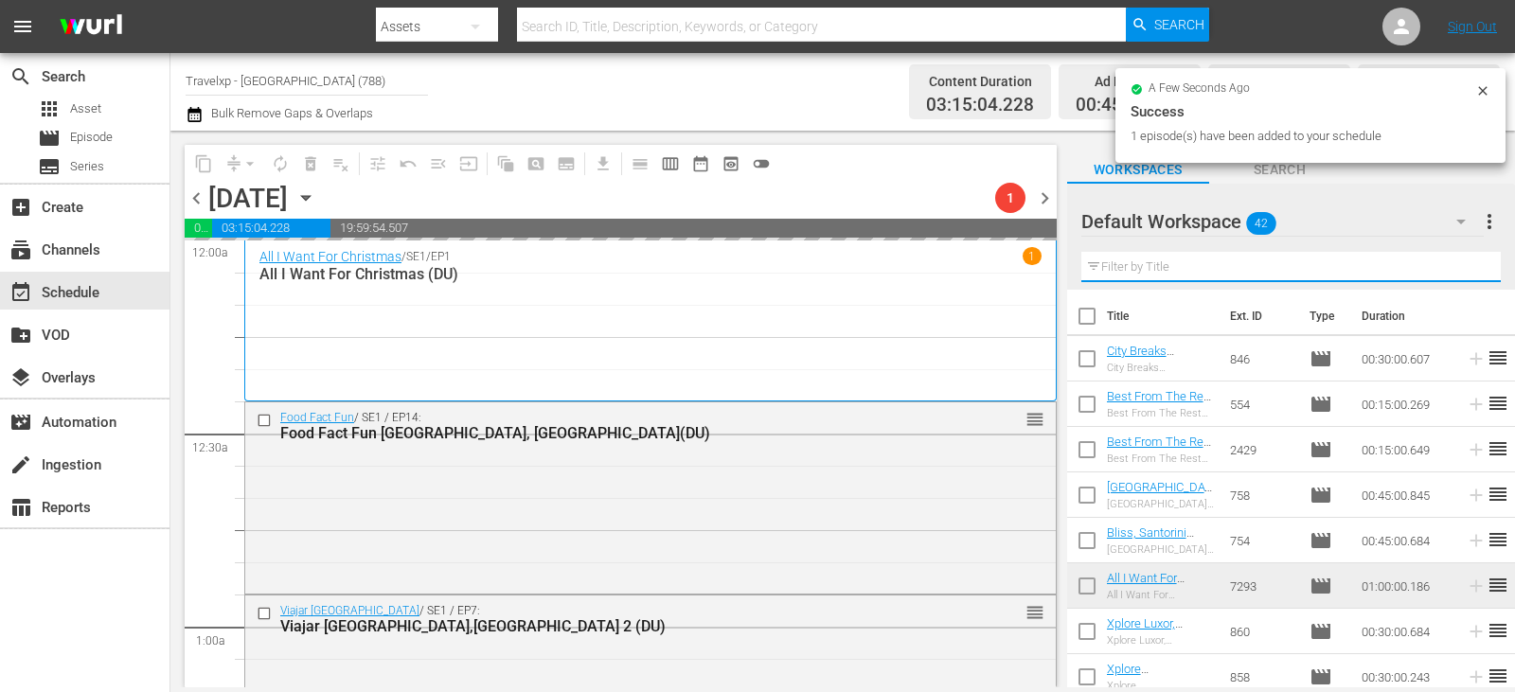
click at [1467, 277] on input "text" at bounding box center [1290, 267] width 419 height 30
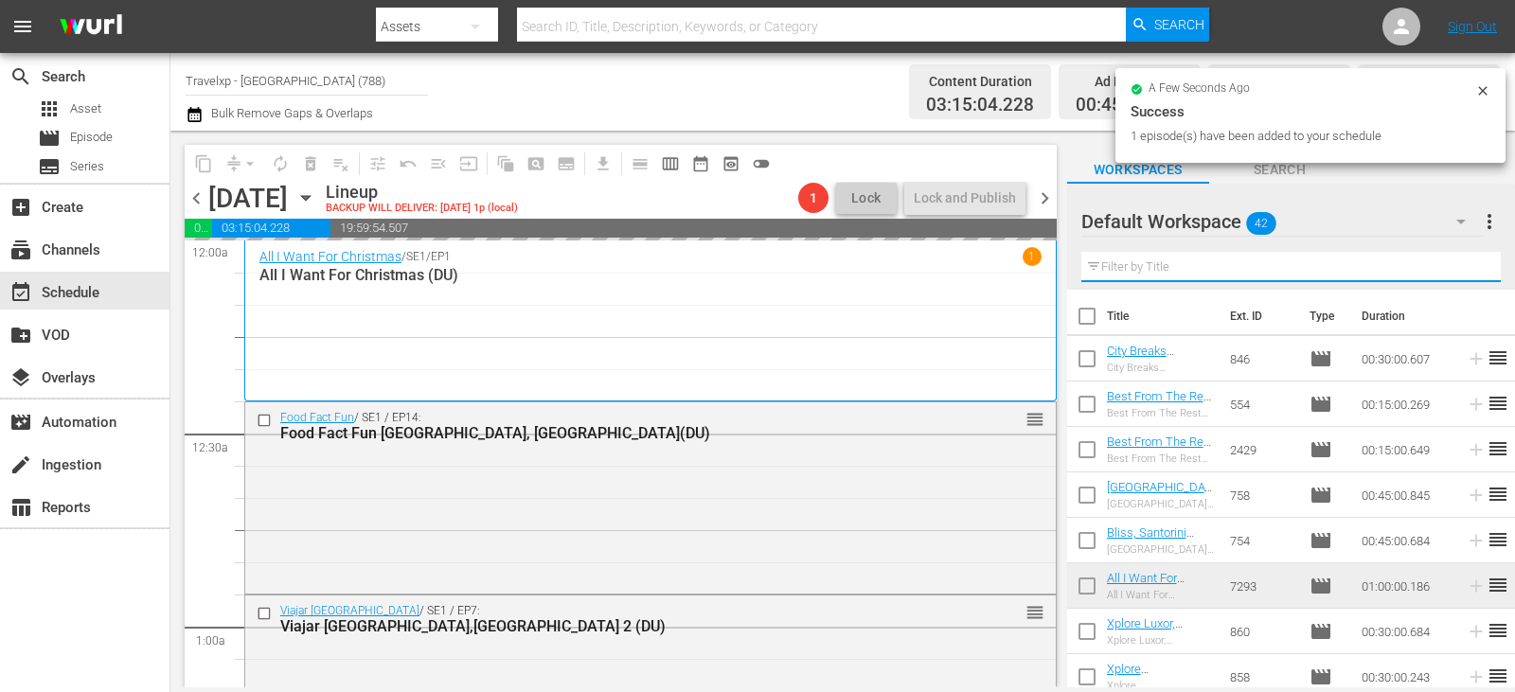
click at [1467, 277] on input "text" at bounding box center [1290, 267] width 419 height 30
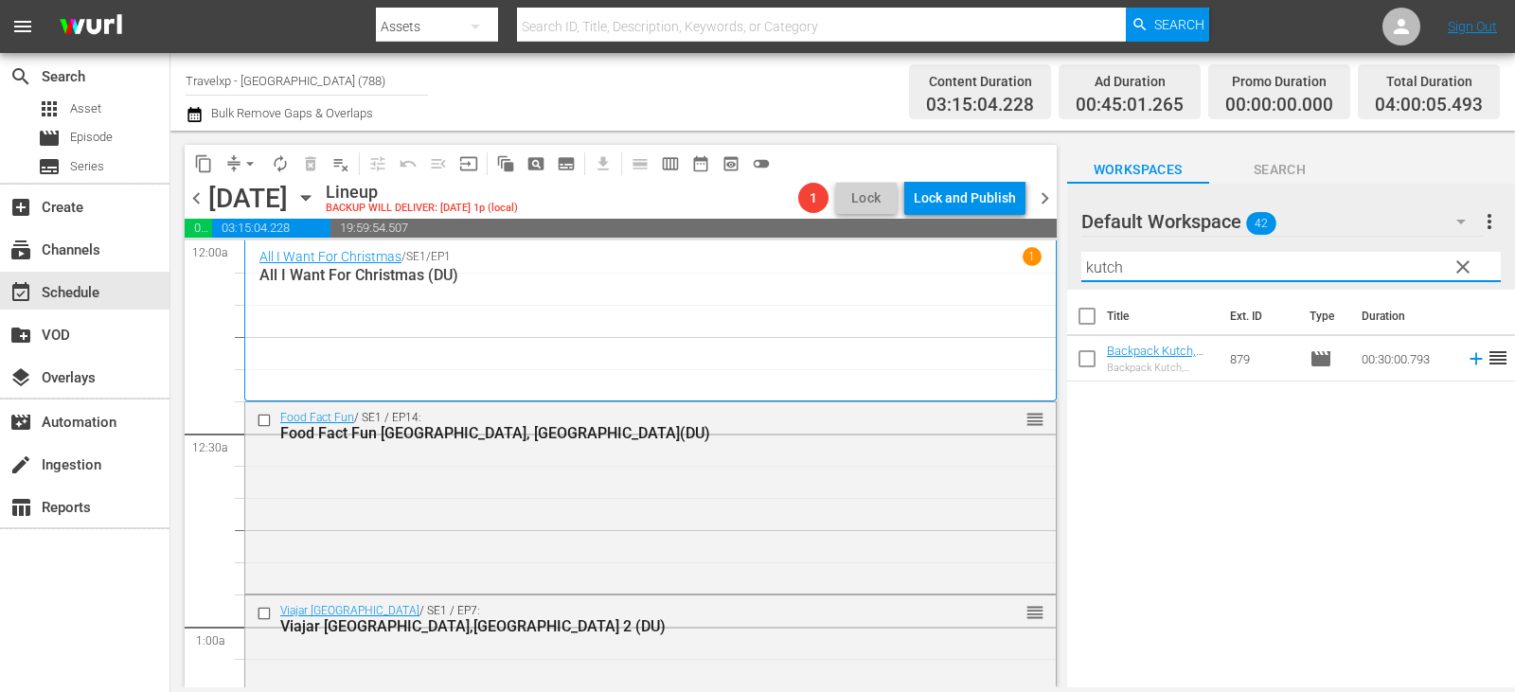
type input "kutch"
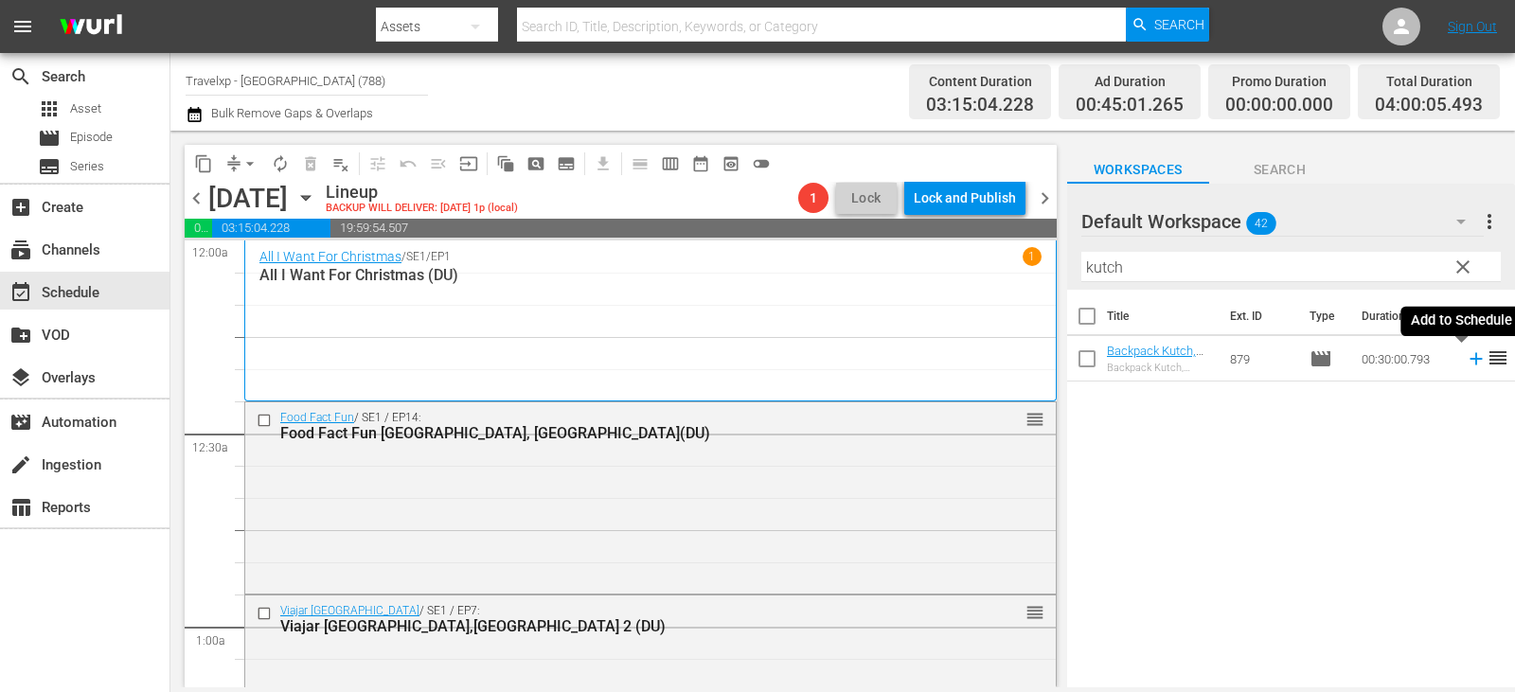
click at [1466, 367] on icon at bounding box center [1476, 358] width 21 height 21
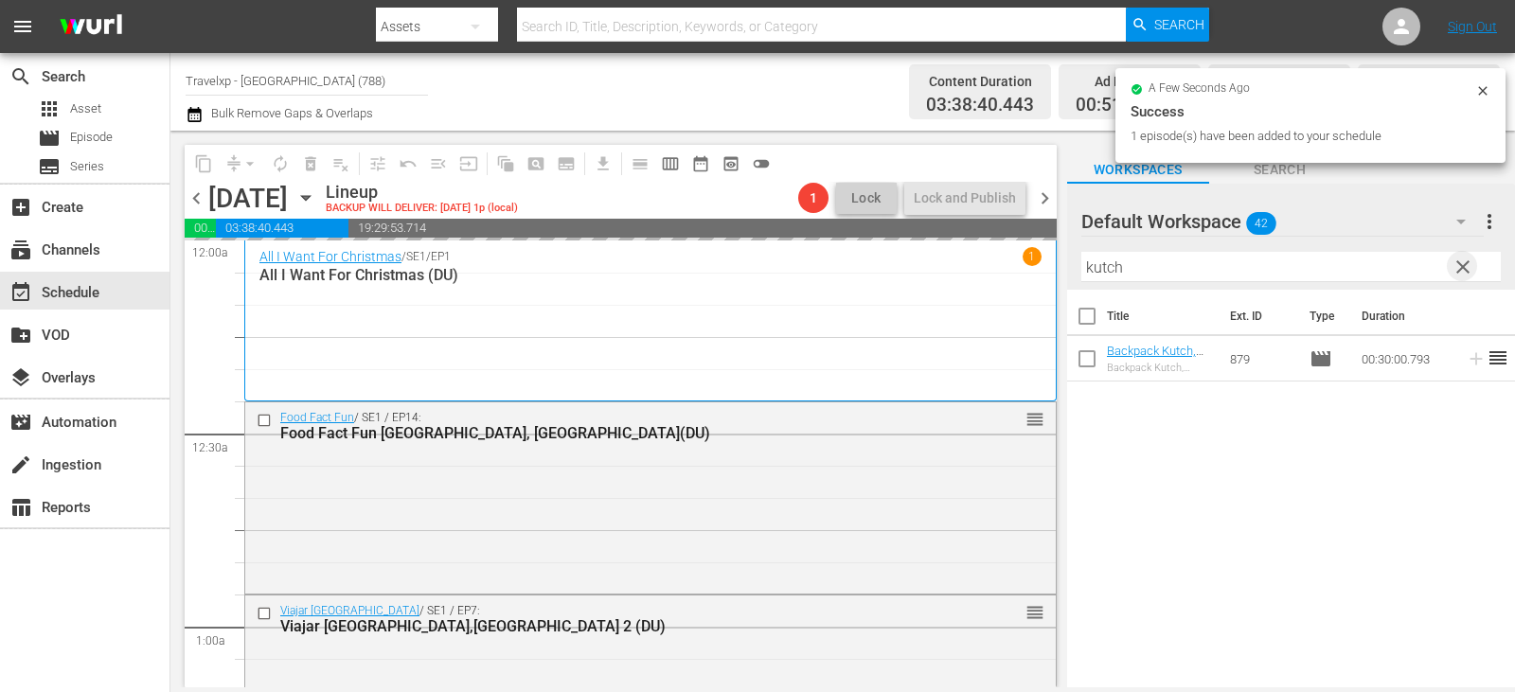
click at [1469, 269] on span "clear" at bounding box center [1463, 267] width 23 height 23
click at [1469, 269] on input "text" at bounding box center [1290, 267] width 419 height 30
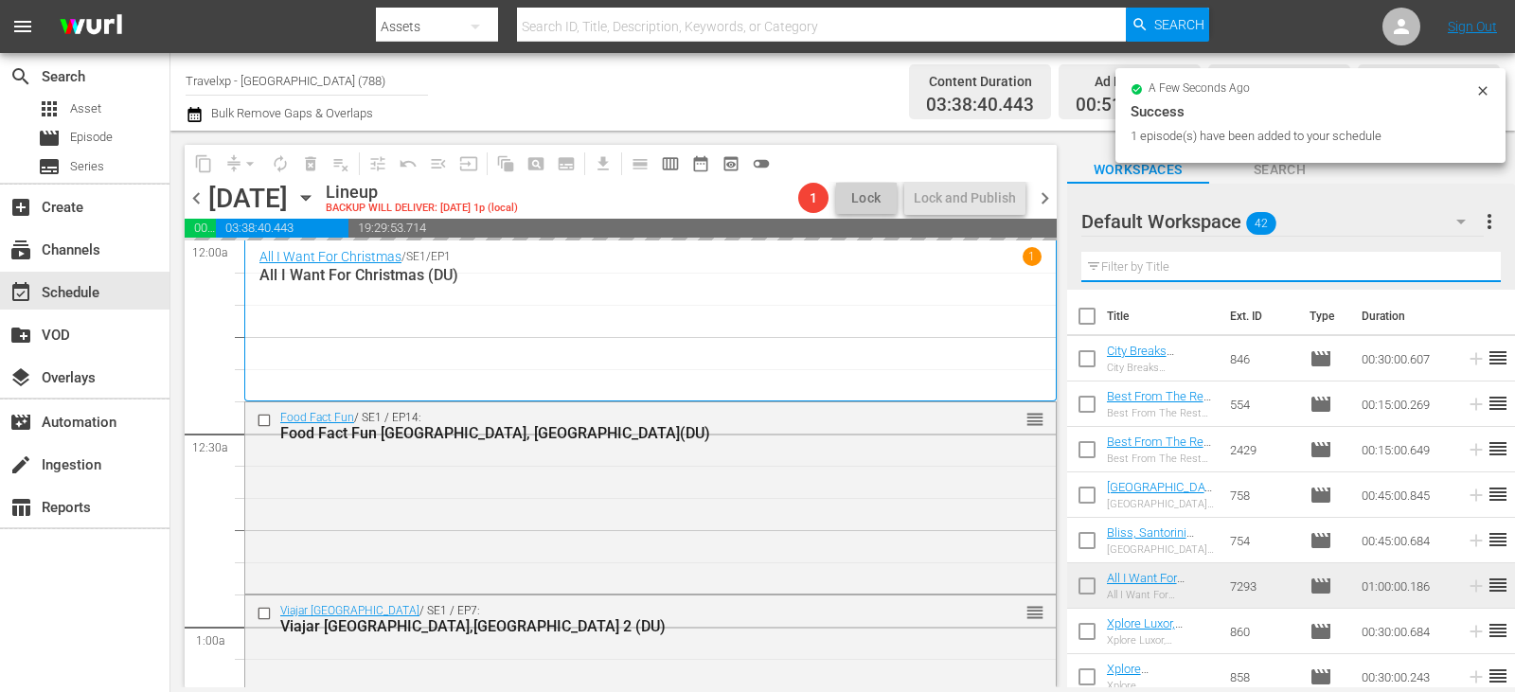
drag, startPoint x: 1469, startPoint y: 269, endPoint x: 1447, endPoint y: 258, distance: 24.6
click at [1469, 269] on input "text" at bounding box center [1290, 267] width 419 height 30
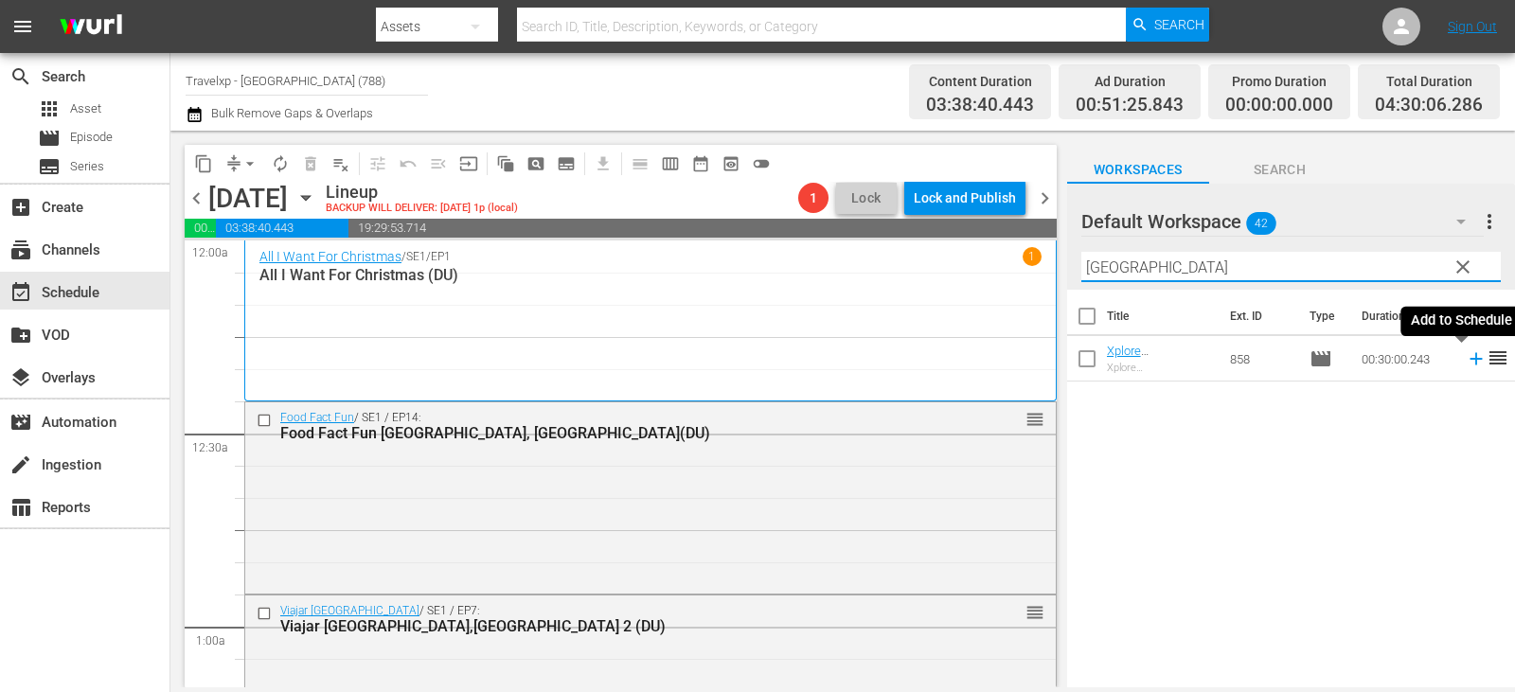
type input "[GEOGRAPHIC_DATA]"
click at [1467, 358] on icon at bounding box center [1476, 358] width 21 height 21
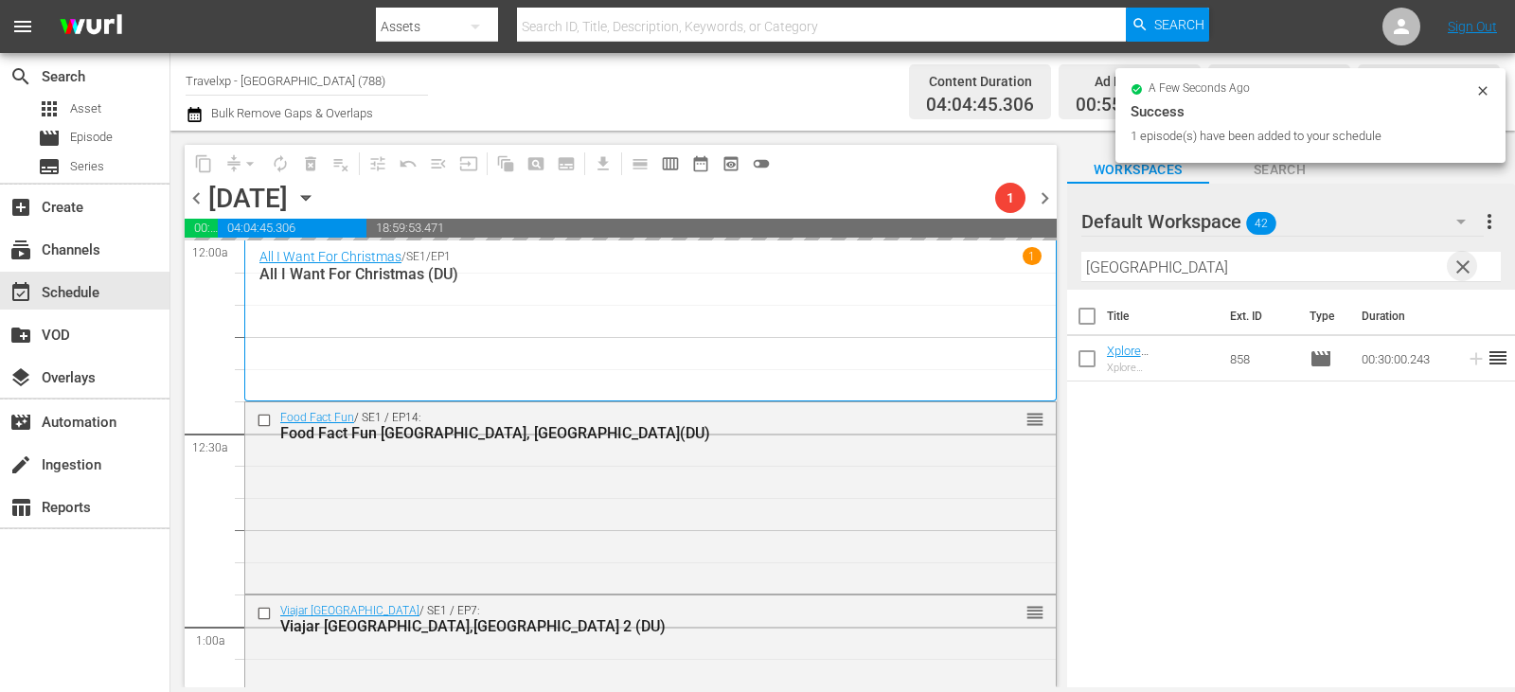
click at [1461, 269] on span "clear" at bounding box center [1463, 267] width 23 height 23
click at [1461, 269] on input "text" at bounding box center [1290, 267] width 419 height 30
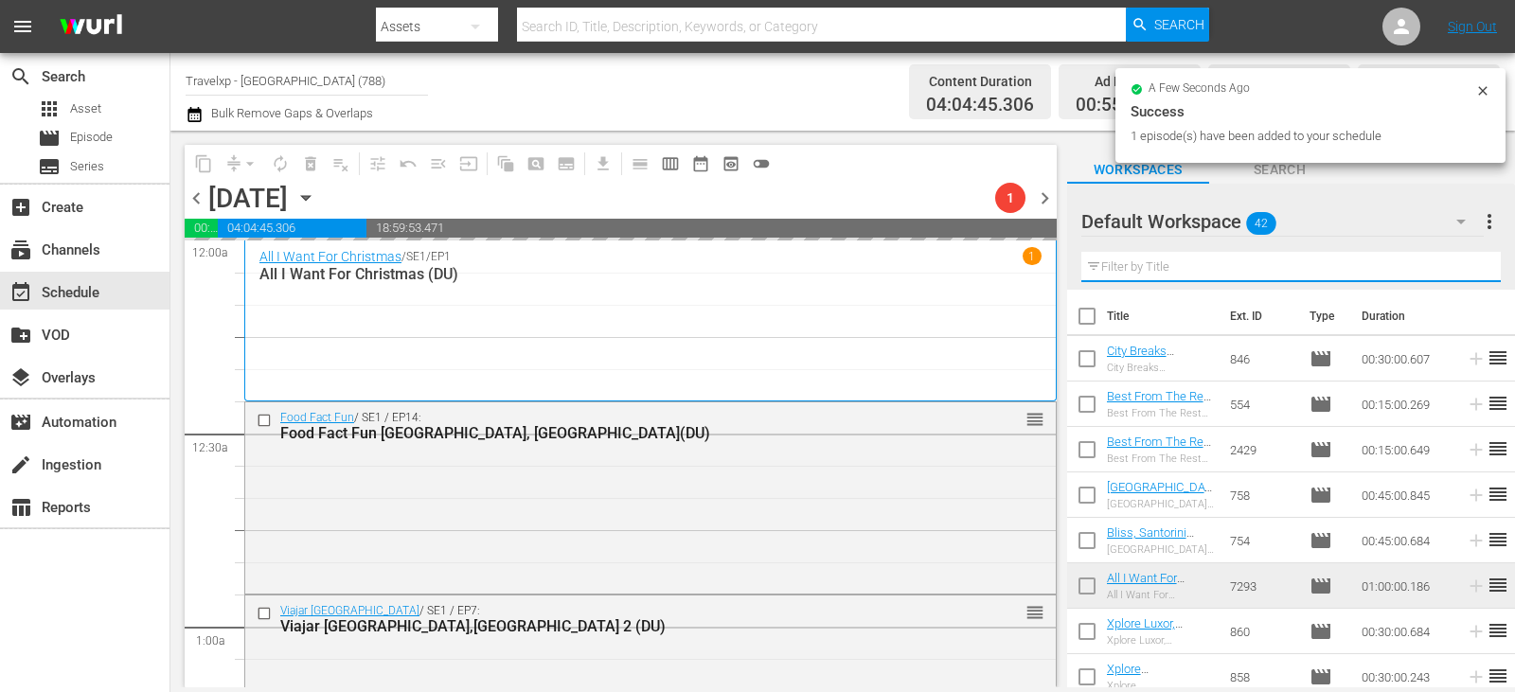
drag, startPoint x: 1461, startPoint y: 269, endPoint x: 1414, endPoint y: 243, distance: 53.8
click at [1461, 269] on input "text" at bounding box center [1290, 267] width 419 height 30
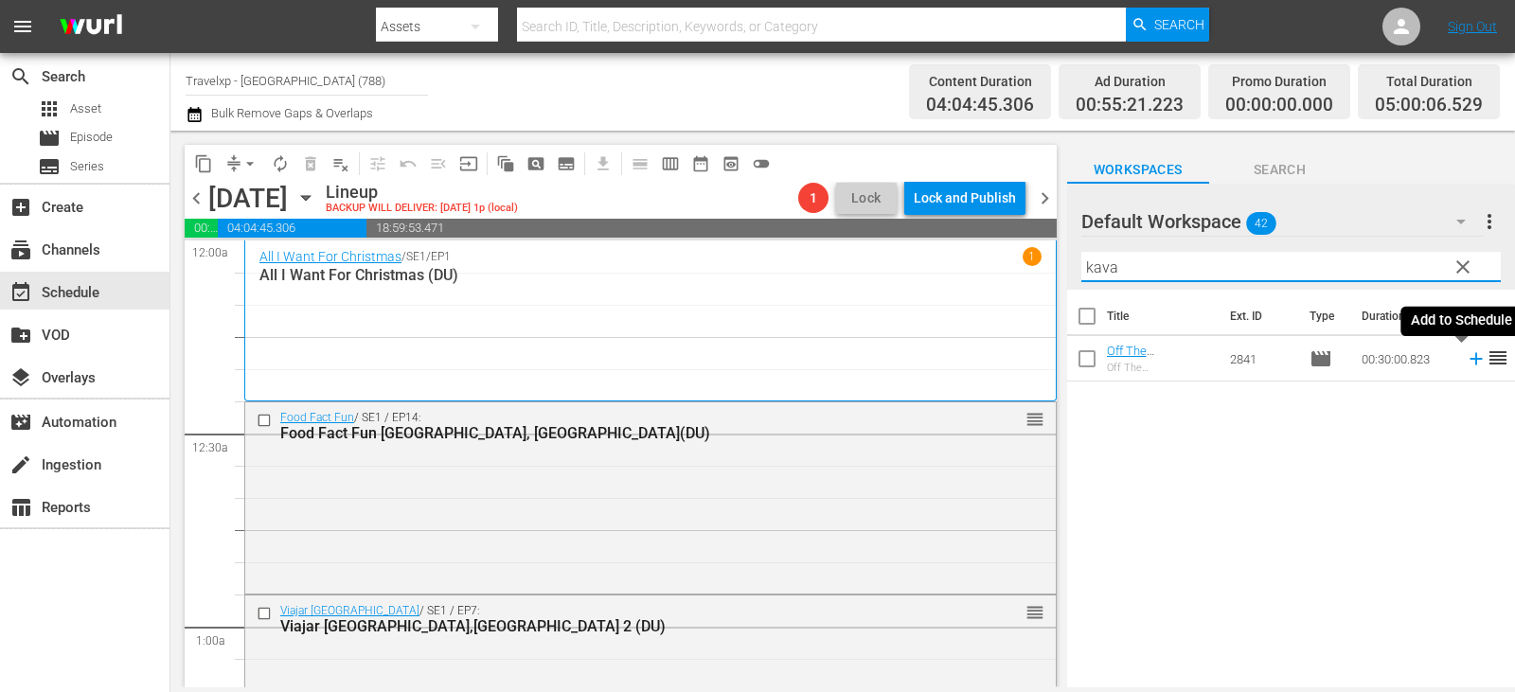
type input "kava"
click at [1466, 364] on icon at bounding box center [1476, 358] width 21 height 21
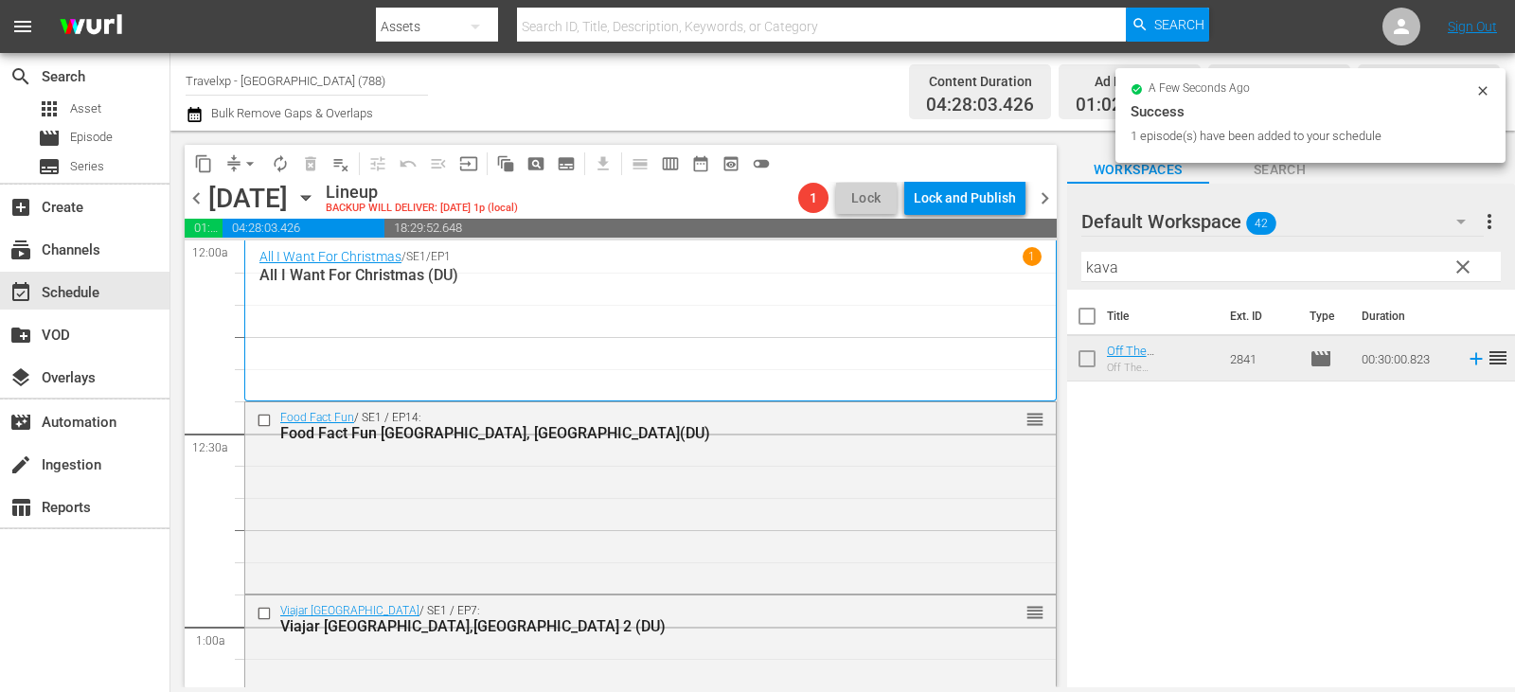
click at [1461, 271] on span "clear" at bounding box center [1463, 267] width 23 height 23
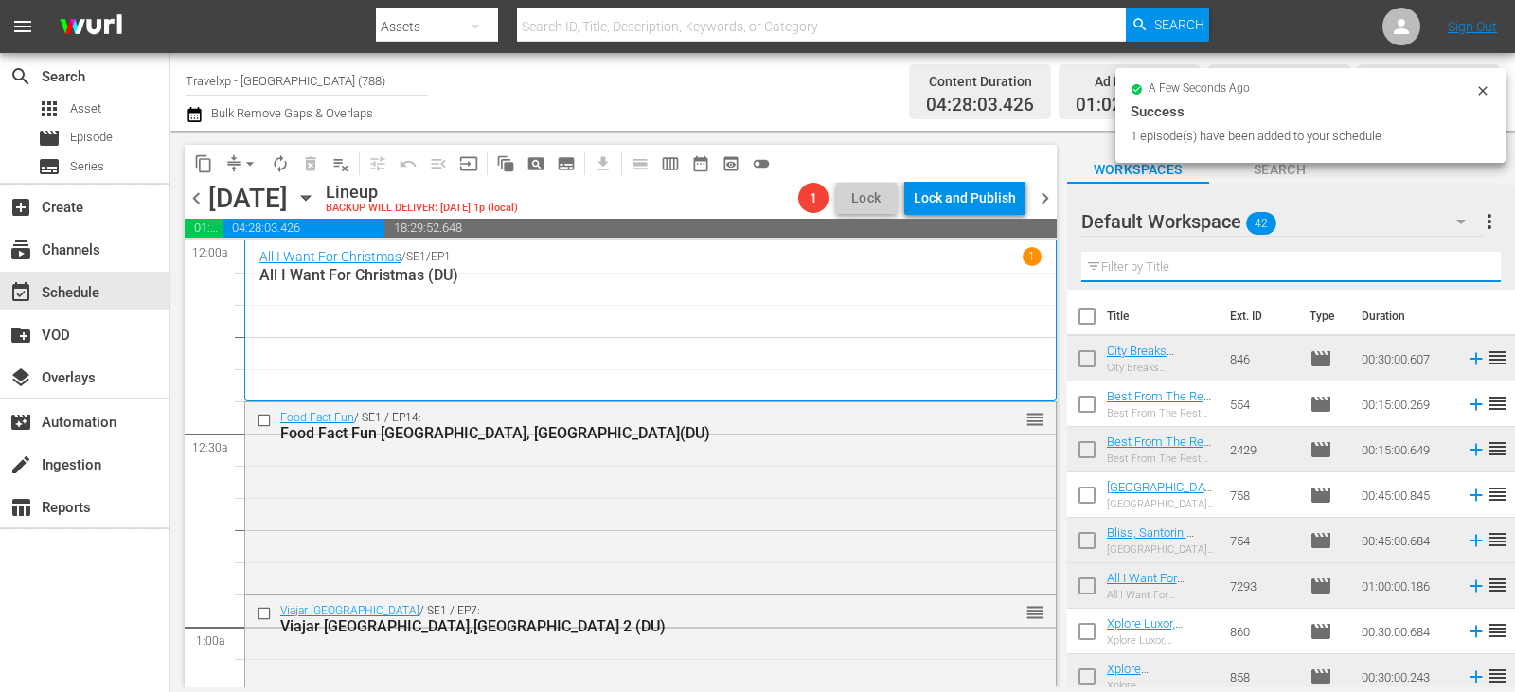
click at [1461, 271] on input "text" at bounding box center [1290, 267] width 419 height 30
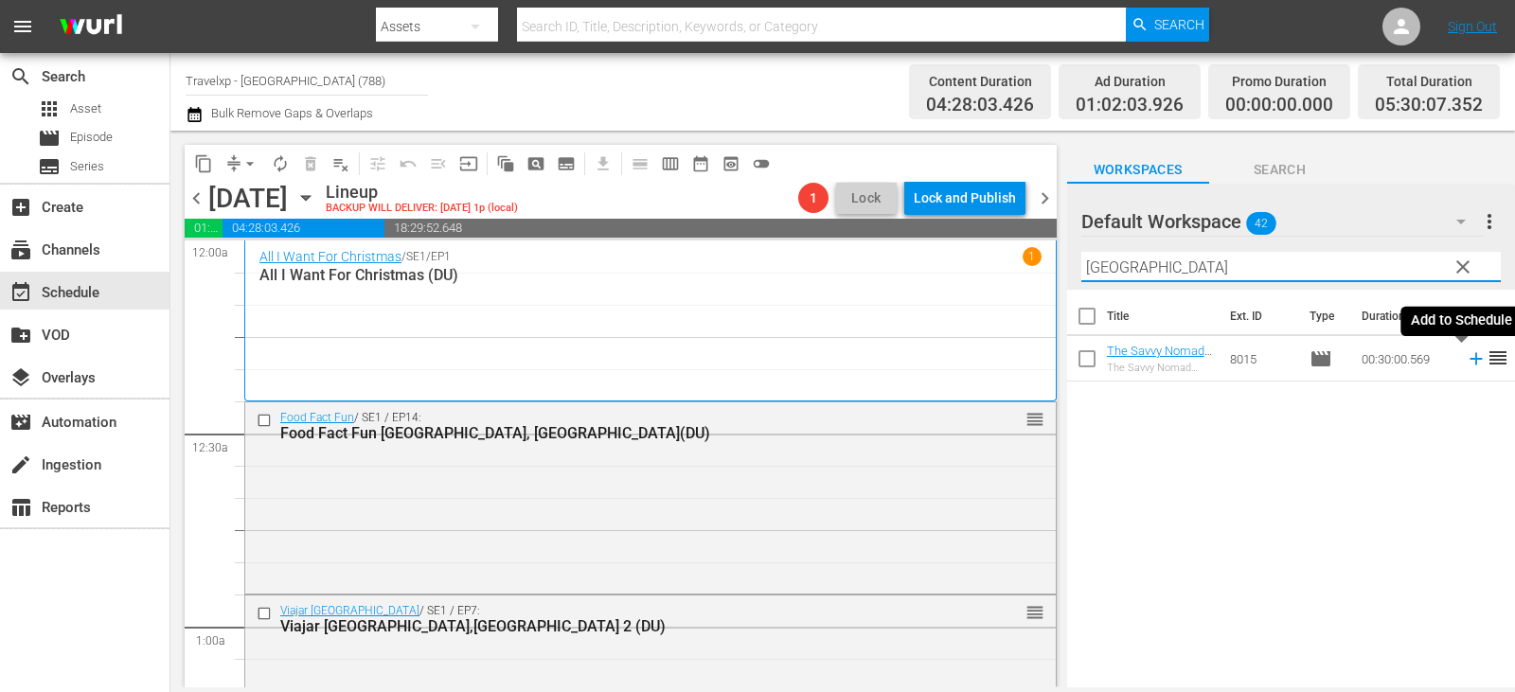
type input "[GEOGRAPHIC_DATA]"
click at [1470, 361] on icon at bounding box center [1476, 359] width 12 height 12
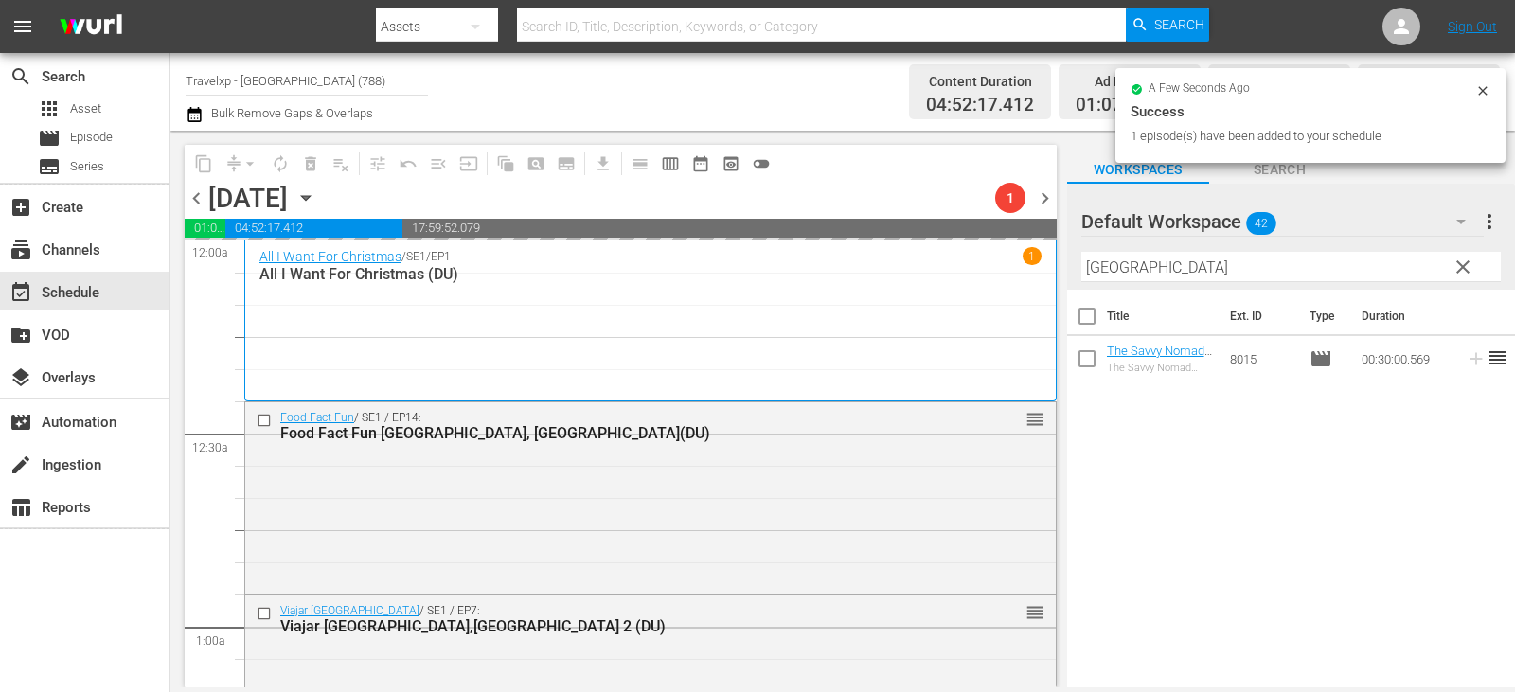
click at [1467, 268] on span "clear" at bounding box center [1463, 267] width 23 height 23
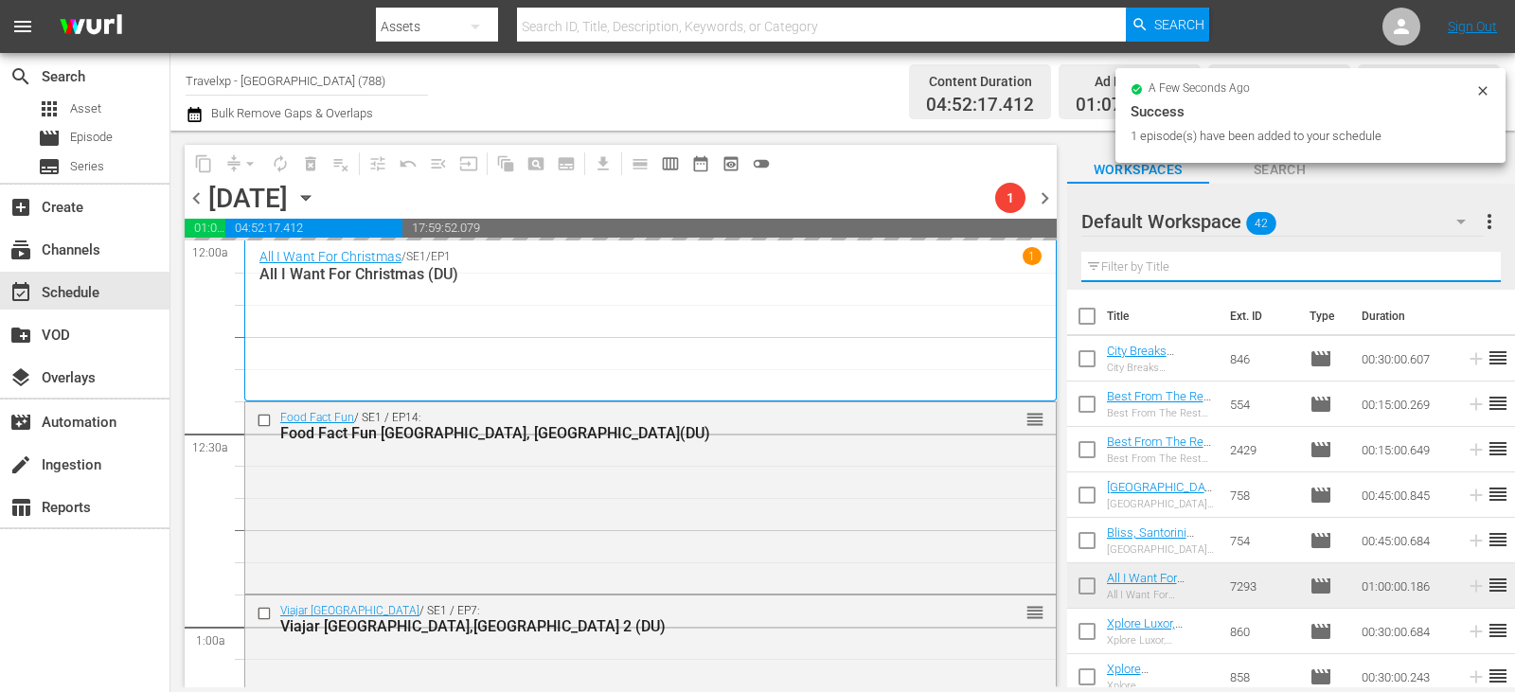
click at [1467, 268] on input "text" at bounding box center [1290, 267] width 419 height 30
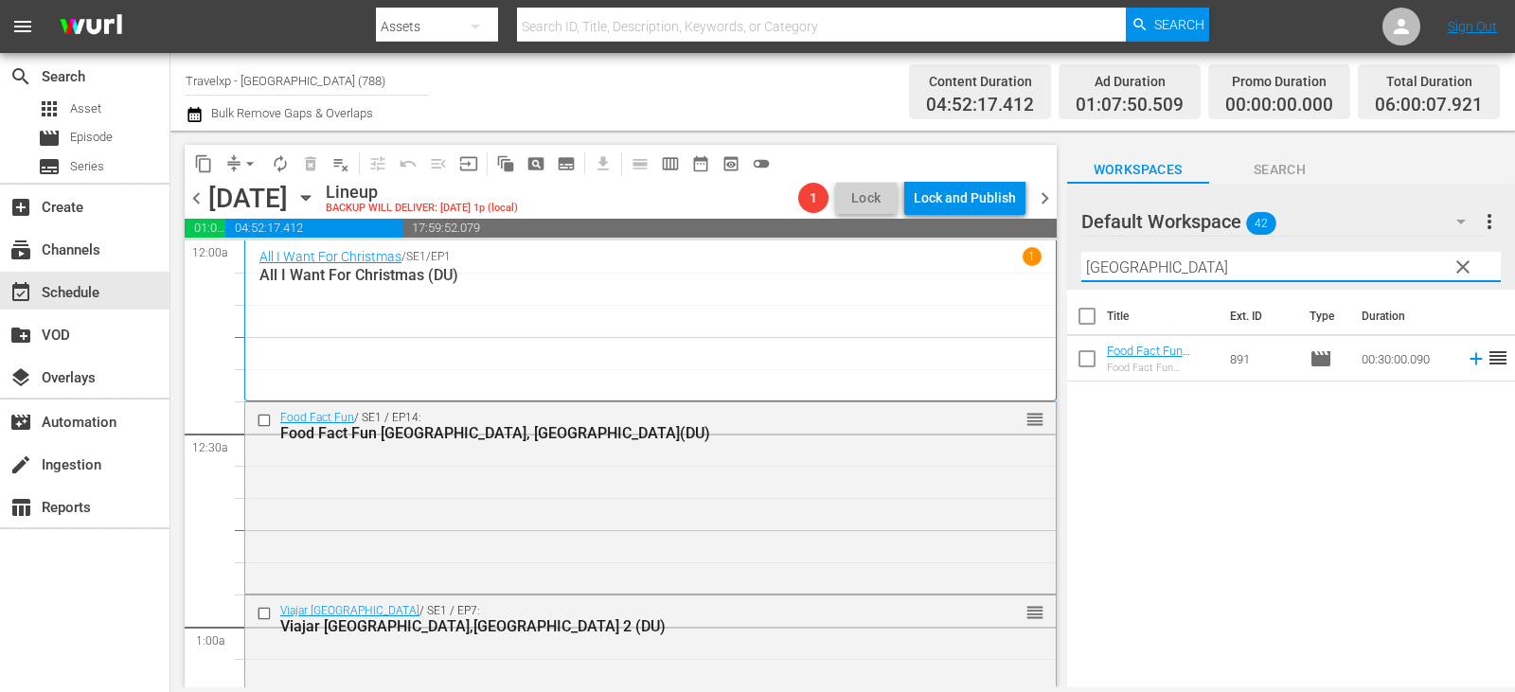
type input "[GEOGRAPHIC_DATA]"
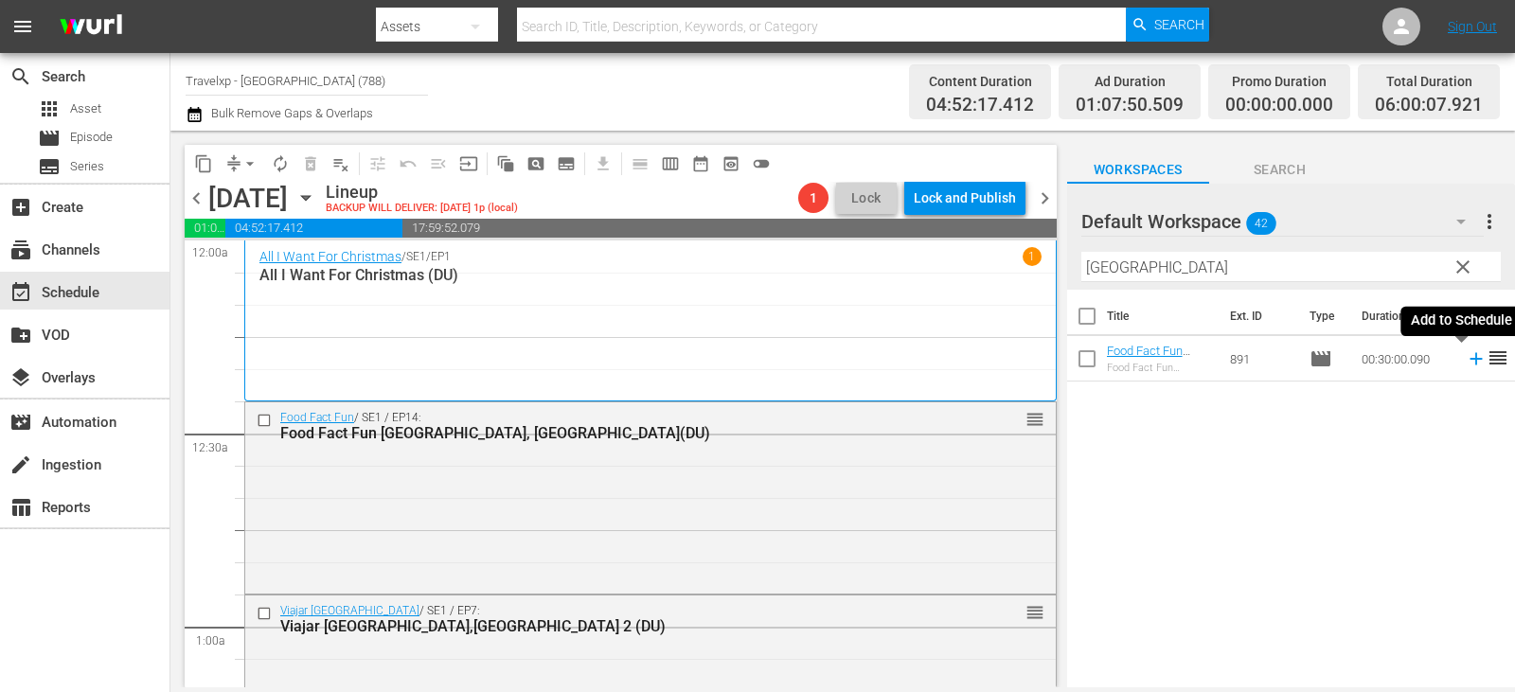
click at [1466, 358] on icon at bounding box center [1476, 358] width 21 height 21
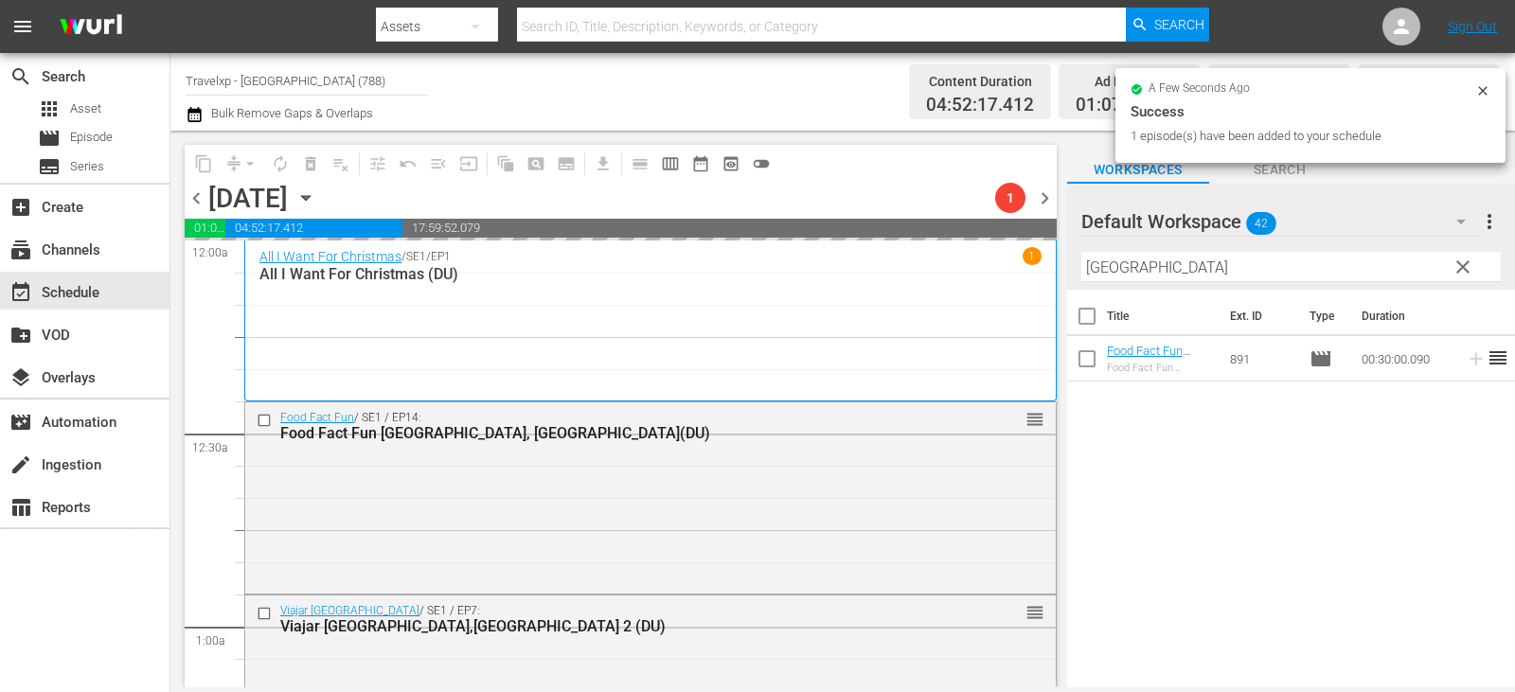
click at [1460, 277] on span "clear" at bounding box center [1463, 267] width 23 height 23
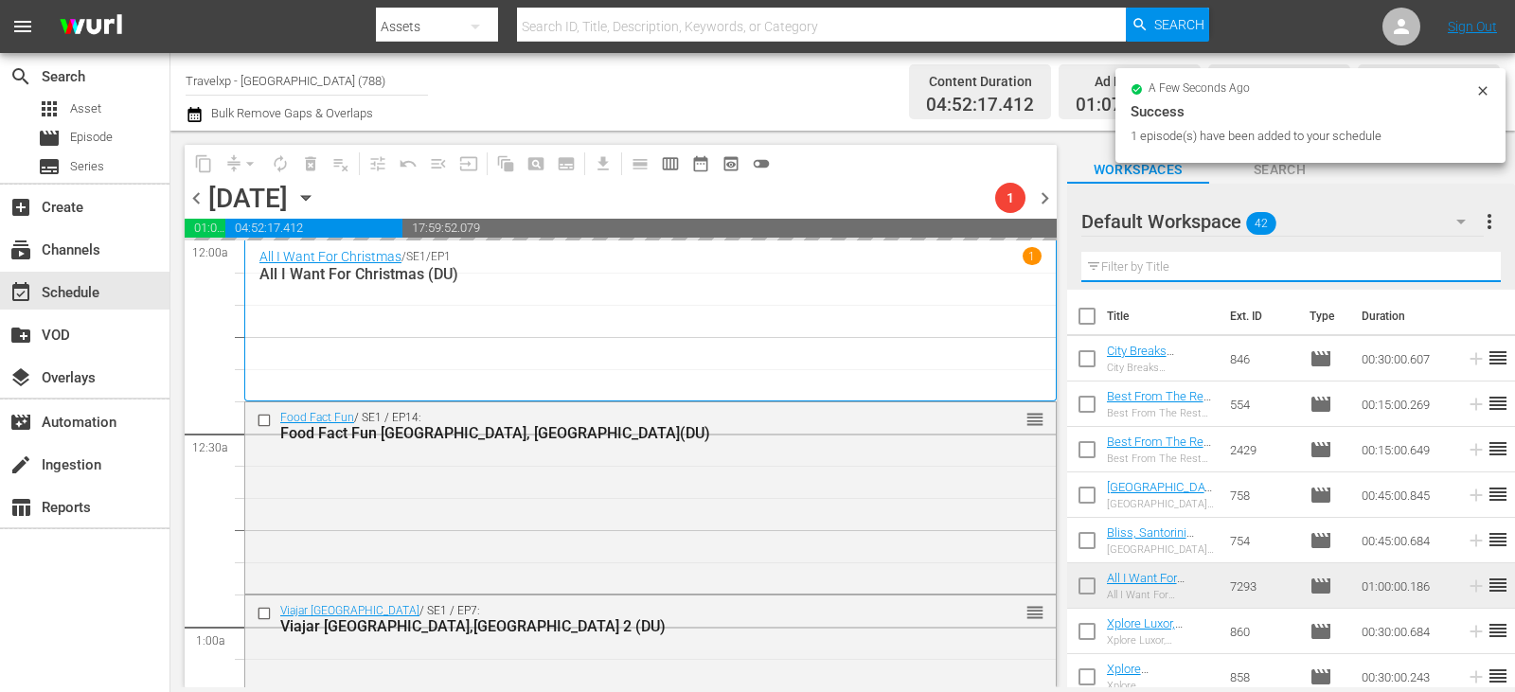
click at [1460, 277] on input "text" at bounding box center [1290, 267] width 419 height 30
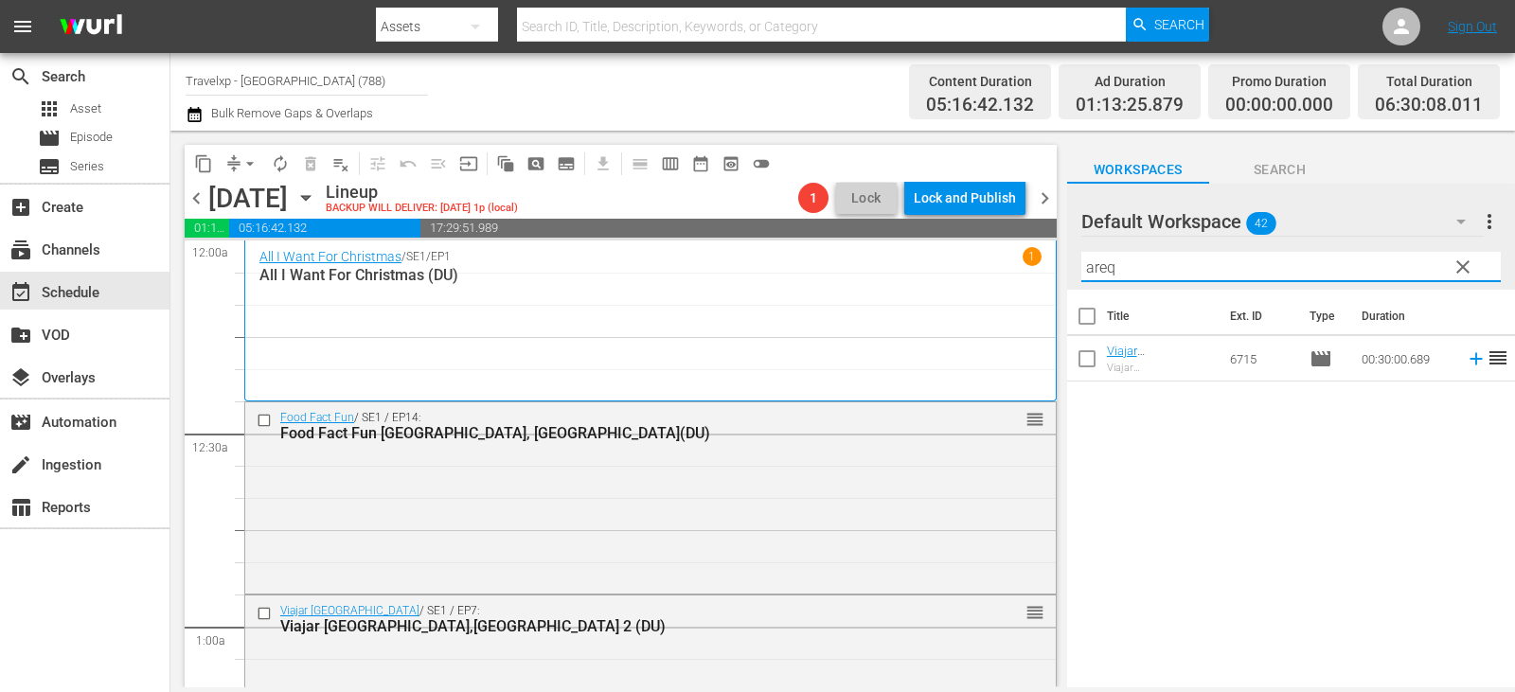
type input "areq"
click at [1466, 361] on icon at bounding box center [1476, 358] width 21 height 21
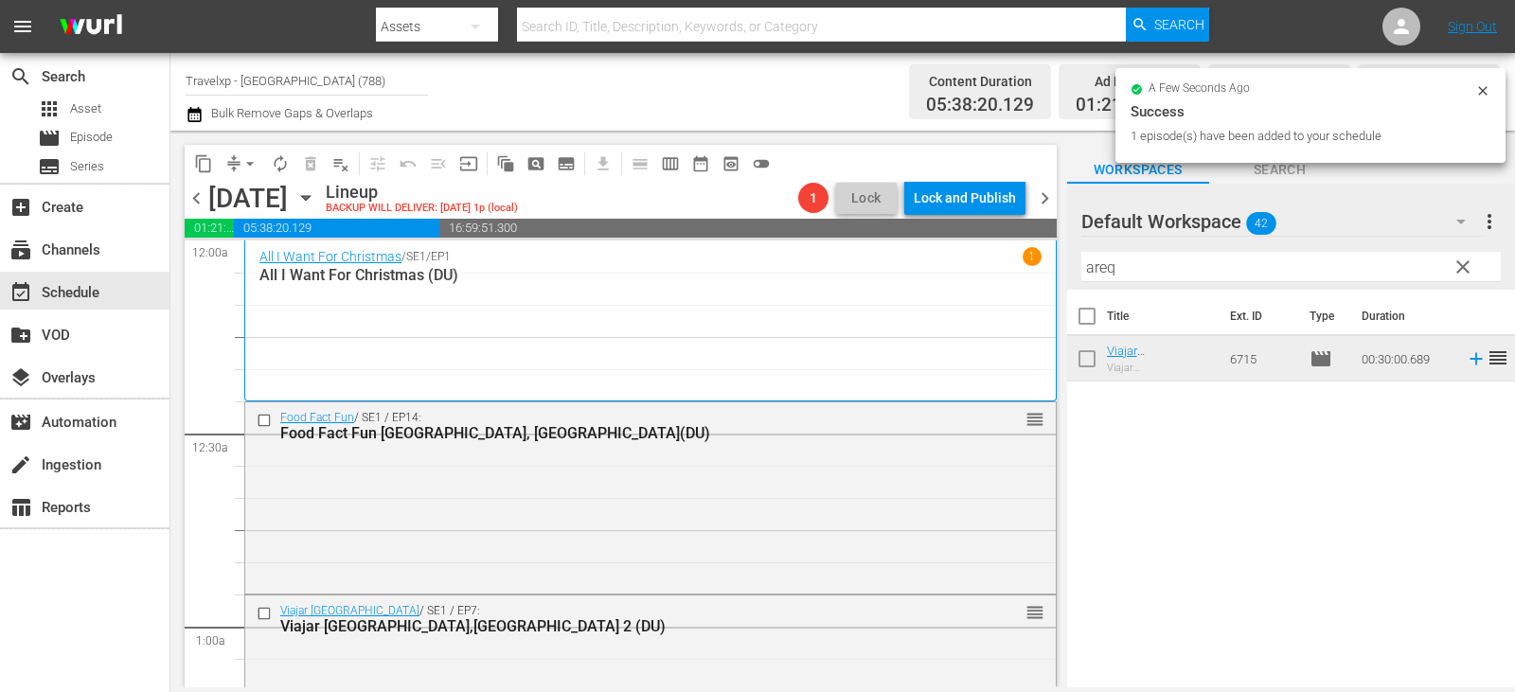
click at [1464, 275] on span "clear" at bounding box center [1463, 267] width 23 height 23
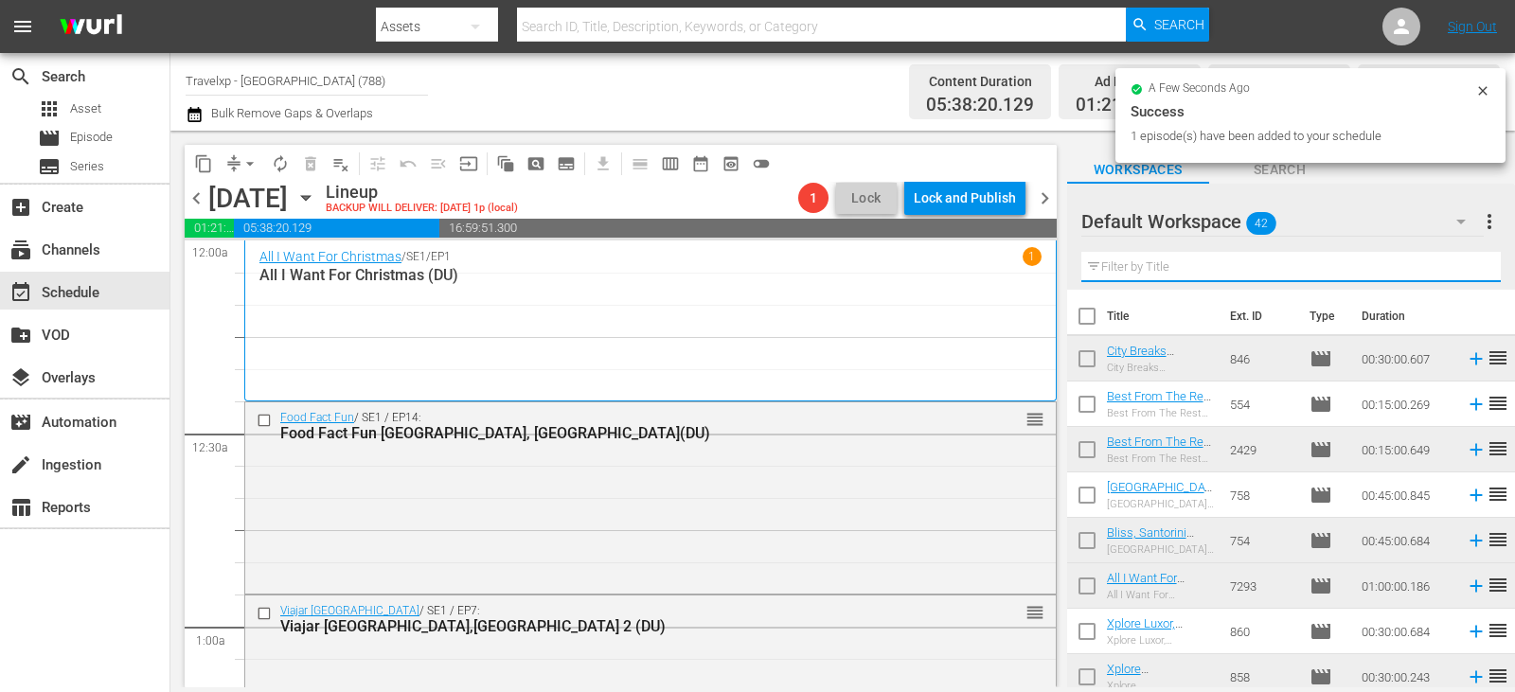
click at [1464, 275] on input "text" at bounding box center [1290, 267] width 419 height 30
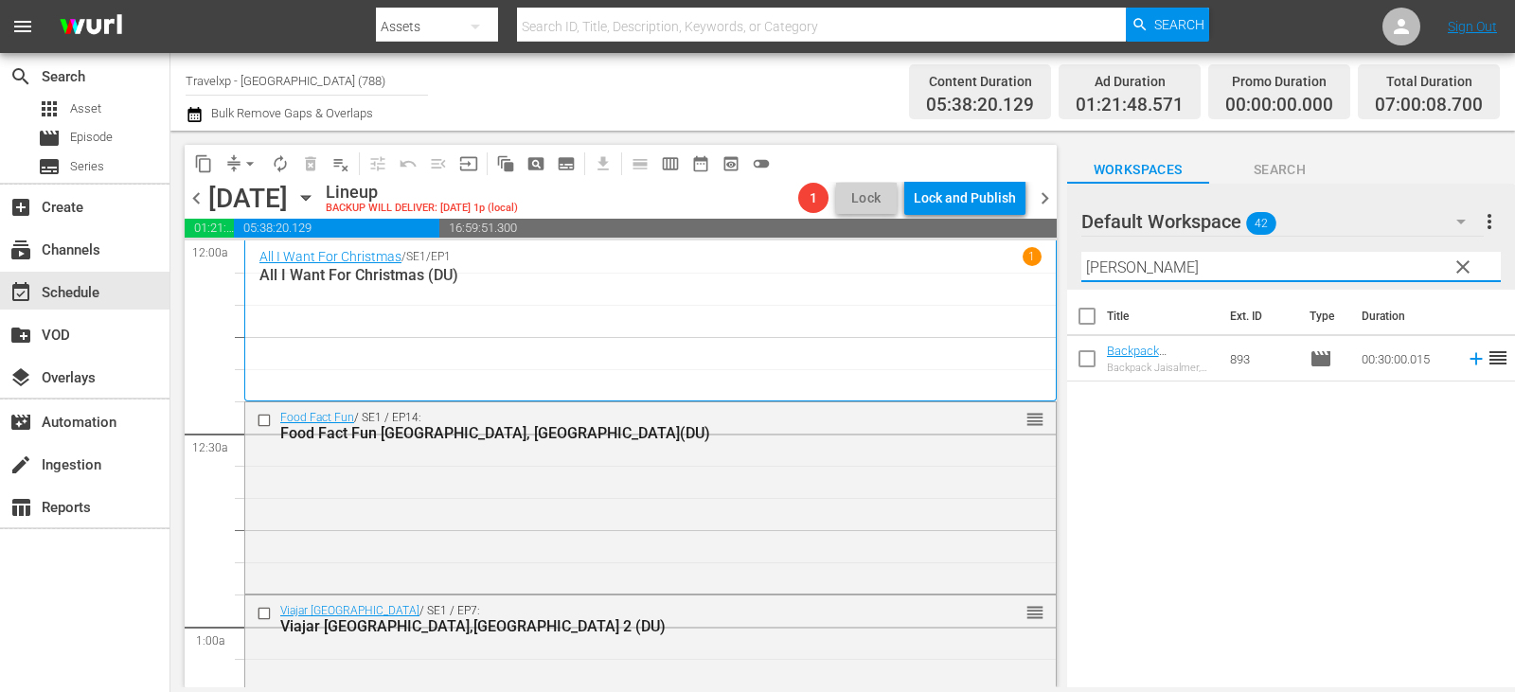
type input "[PERSON_NAME]"
click at [1466, 358] on icon at bounding box center [1476, 358] width 21 height 21
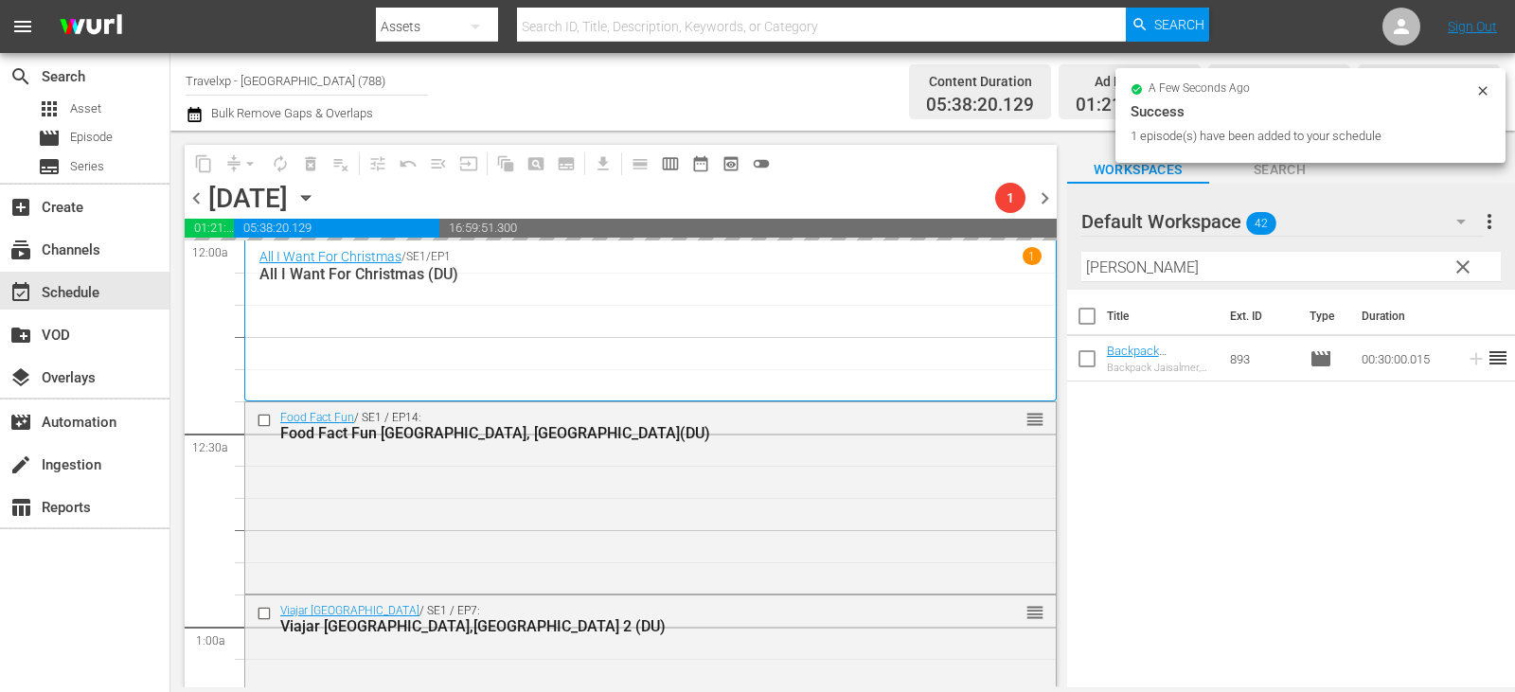
click at [1467, 269] on span "clear" at bounding box center [1463, 267] width 23 height 23
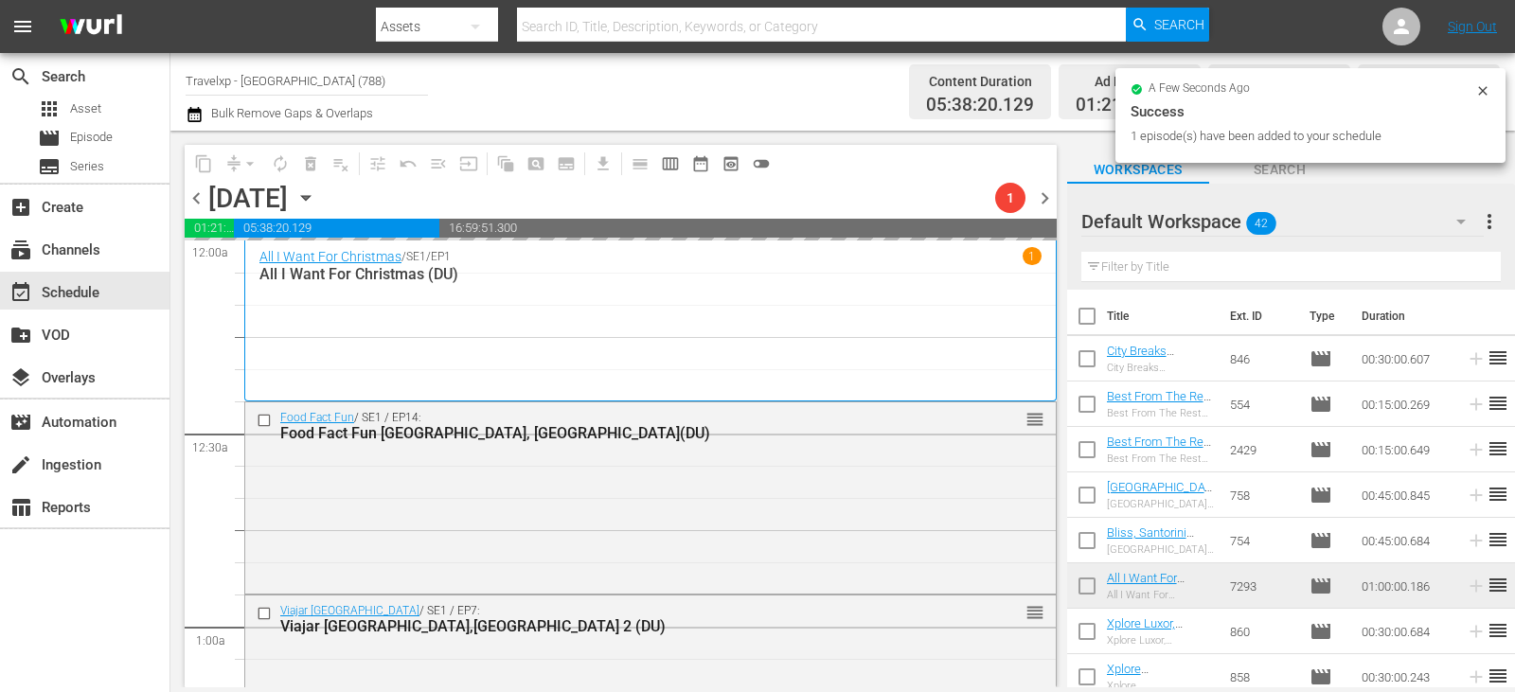
click at [1467, 269] on input "text" at bounding box center [1290, 267] width 419 height 30
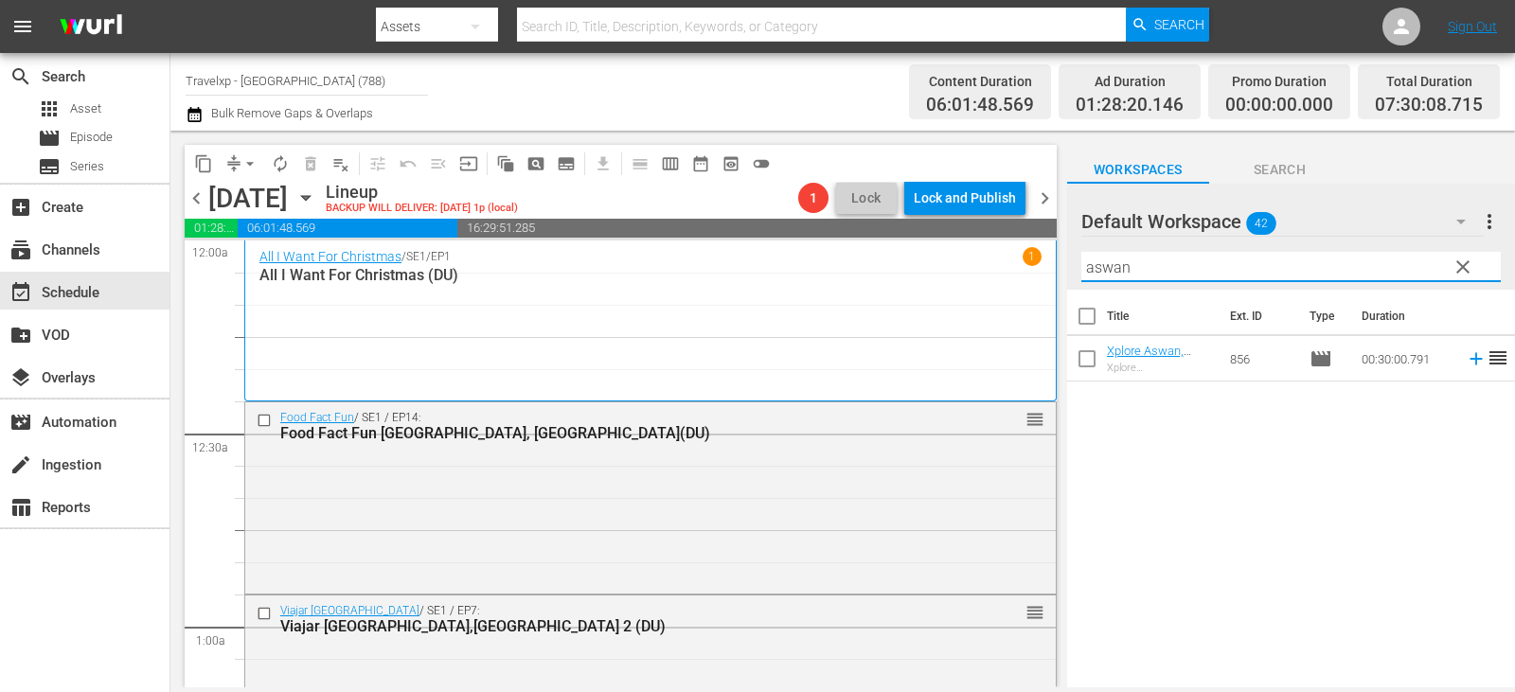
type input "aswan"
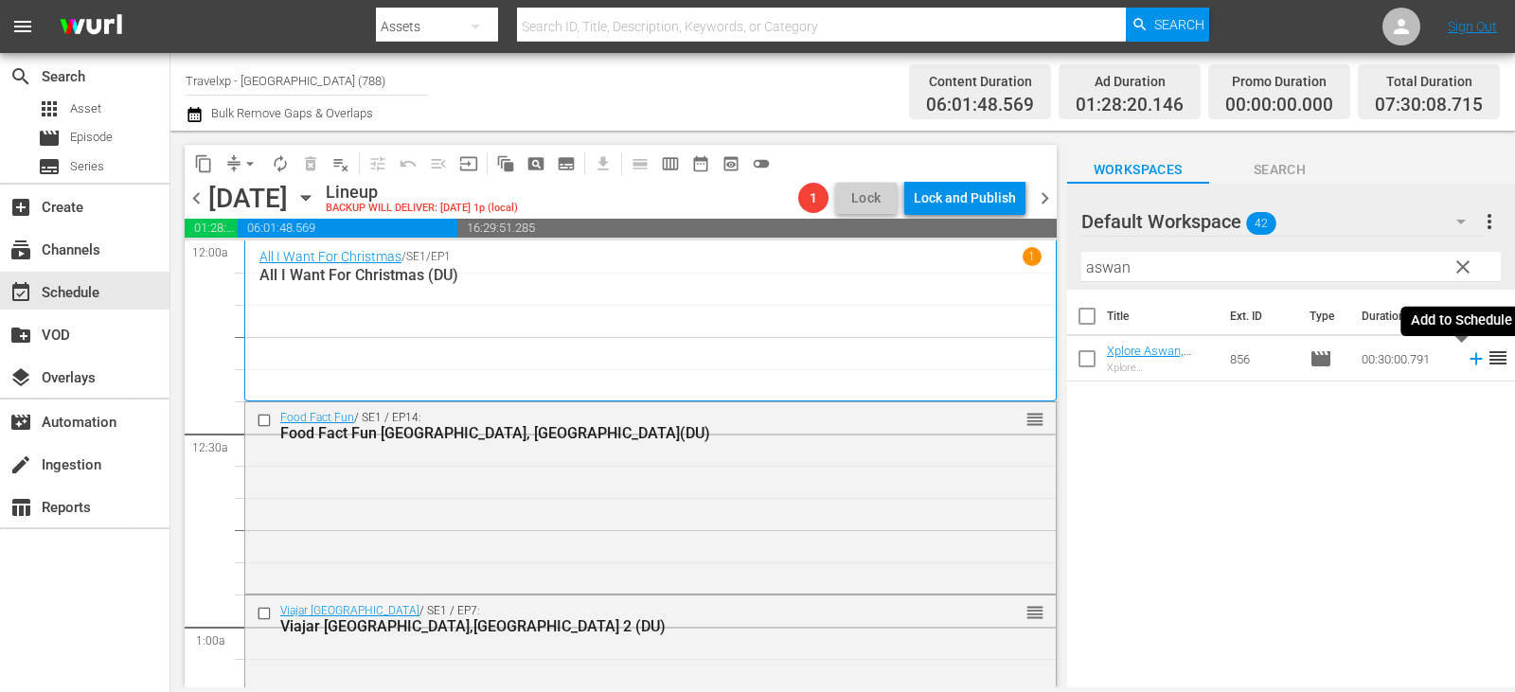
click at [1466, 359] on icon at bounding box center [1476, 358] width 21 height 21
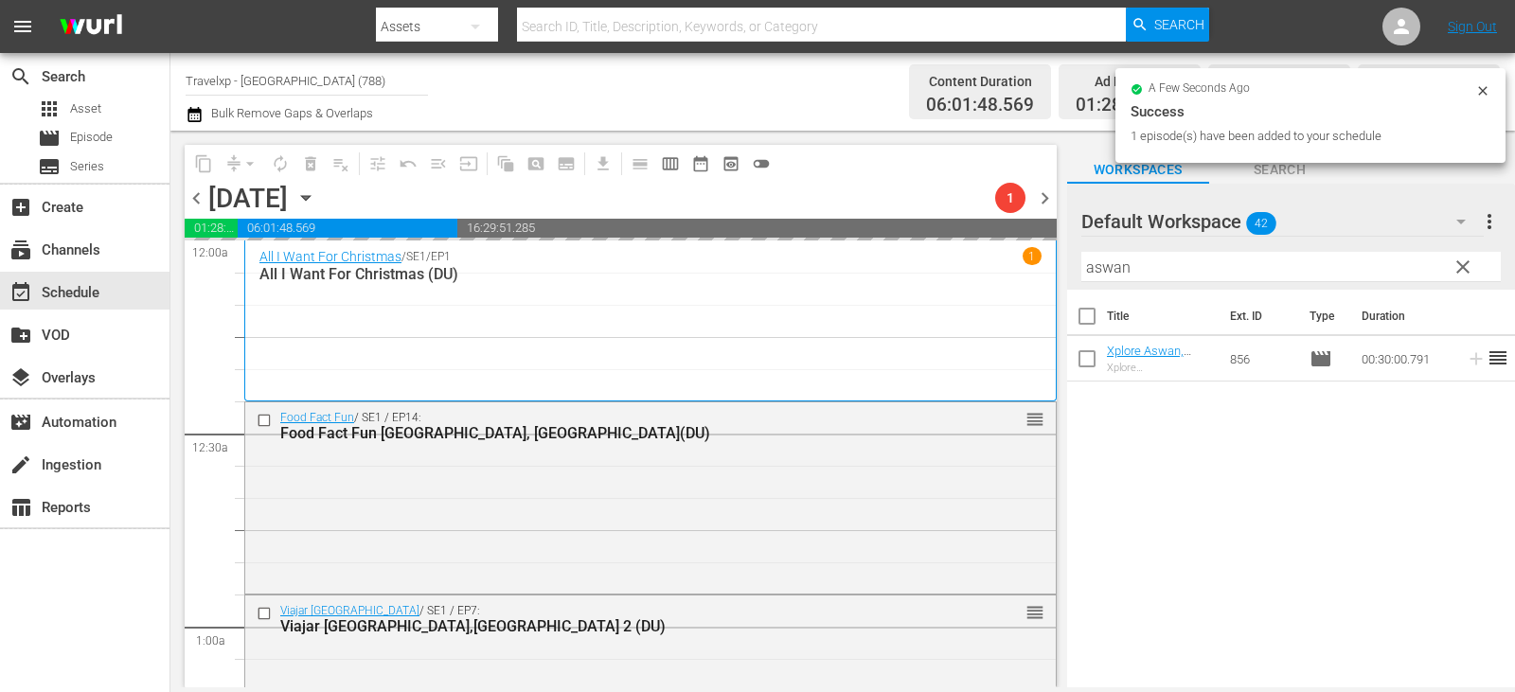
click at [1461, 264] on span "clear" at bounding box center [1463, 267] width 23 height 23
click at [1462, 264] on input "aswan" at bounding box center [1290, 267] width 419 height 30
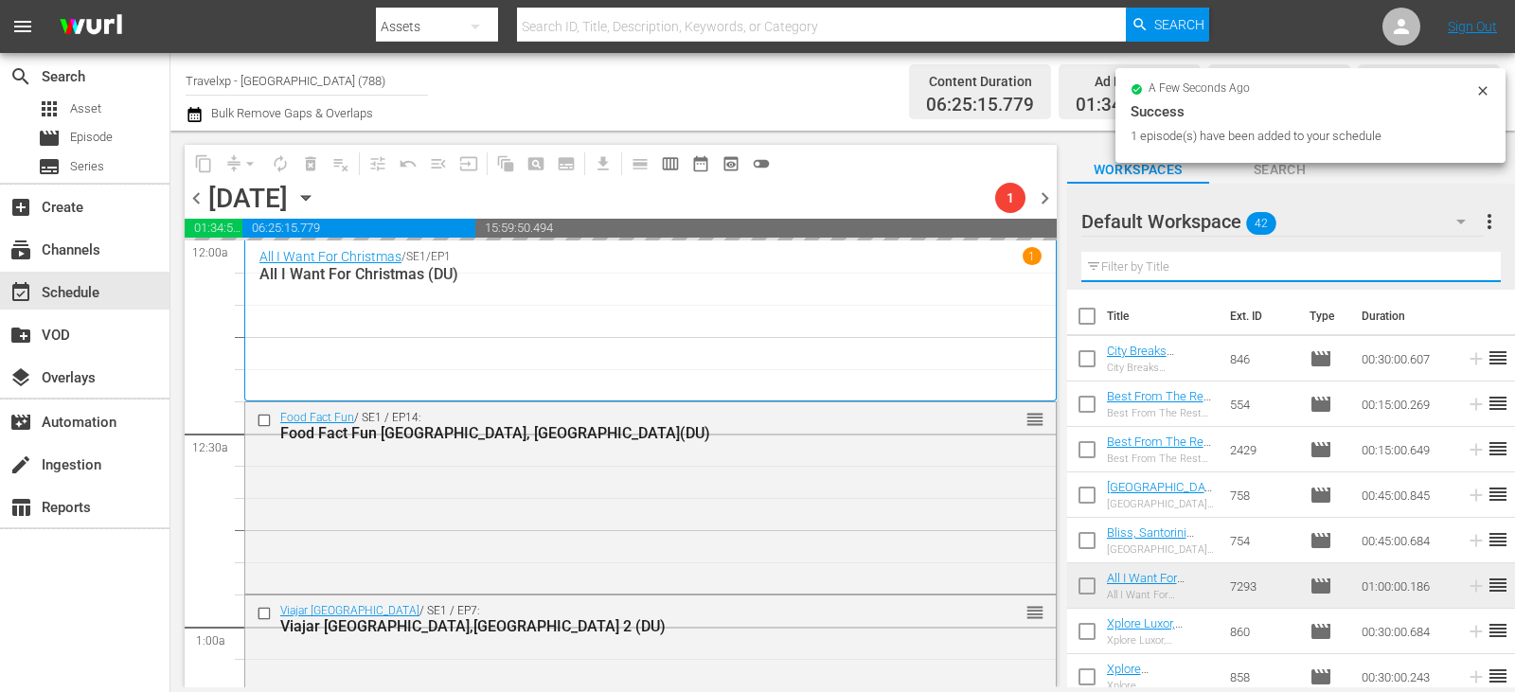
click at [1462, 264] on input "text" at bounding box center [1290, 267] width 419 height 30
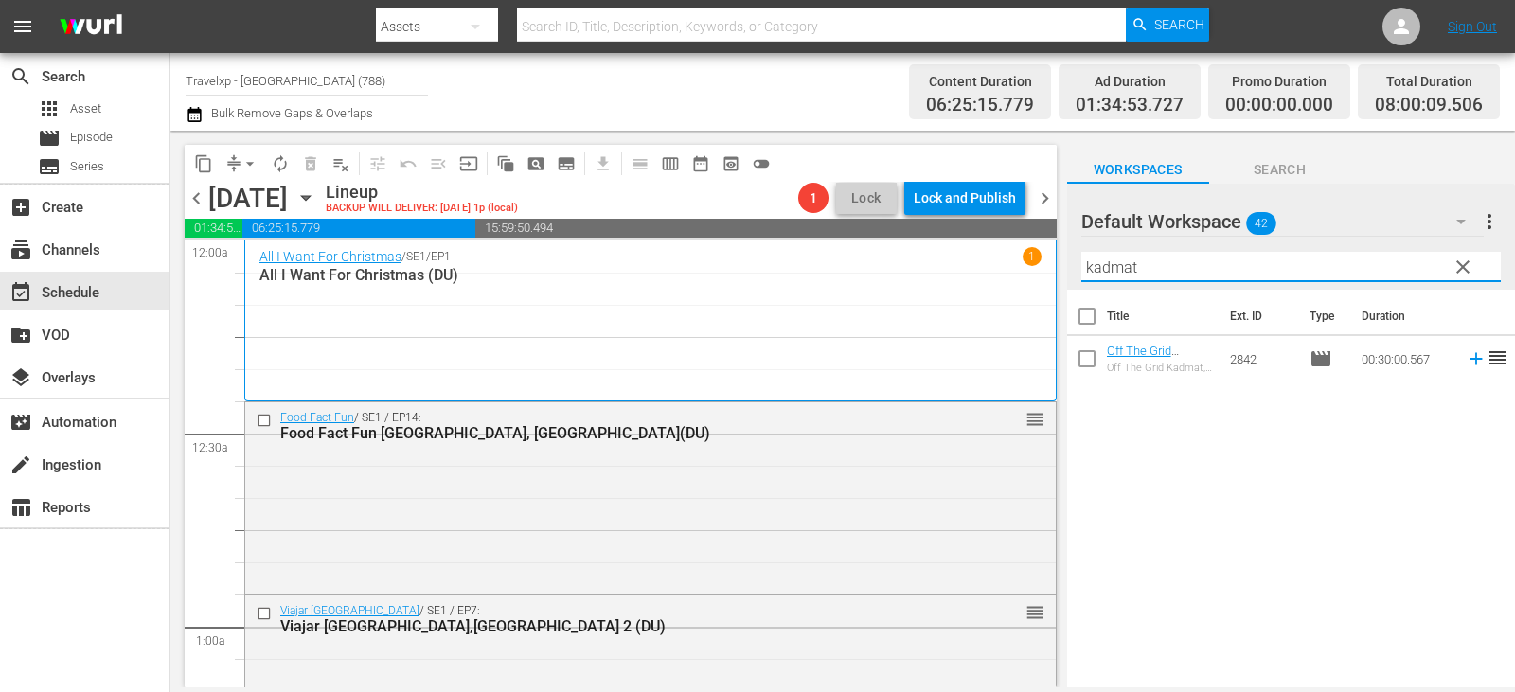
type input "kadmat"
click at [1466, 365] on icon at bounding box center [1476, 358] width 21 height 21
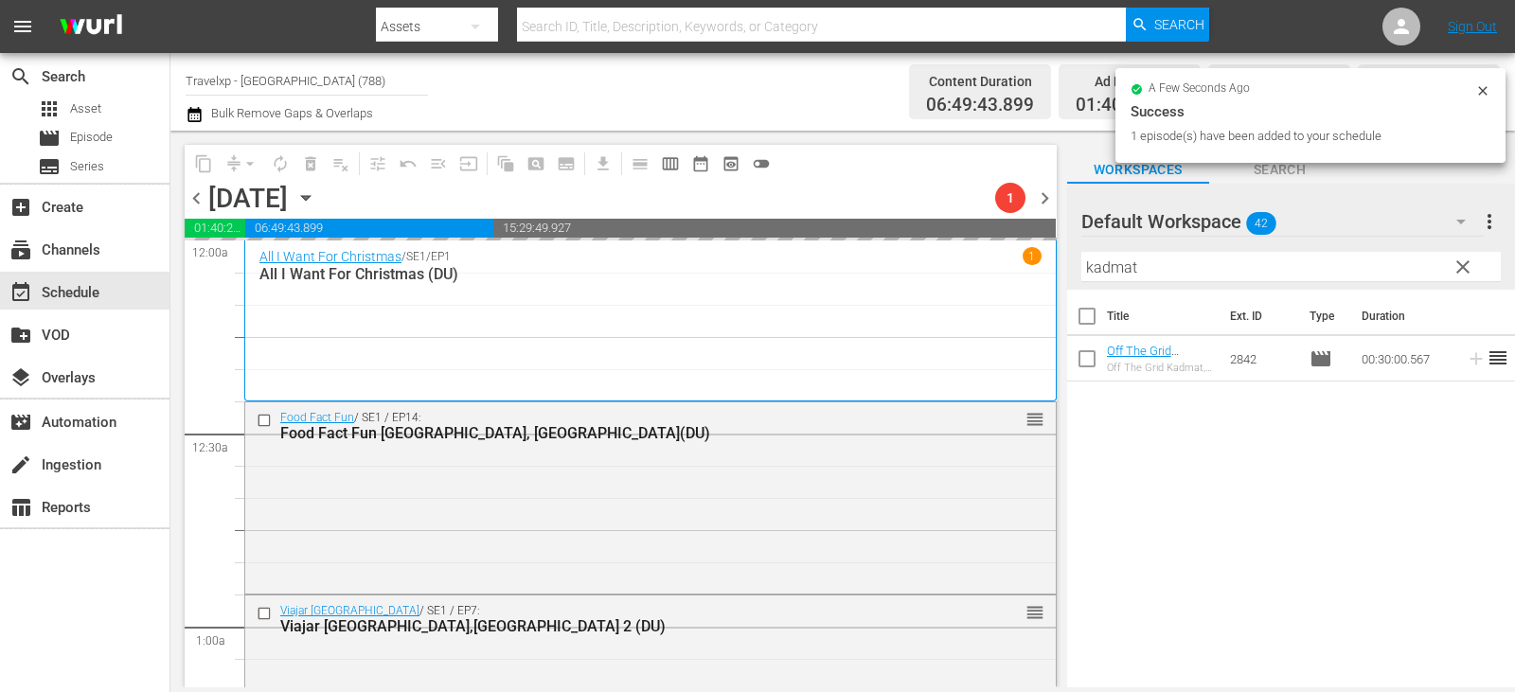
click at [1452, 269] on span "clear" at bounding box center [1463, 267] width 23 height 23
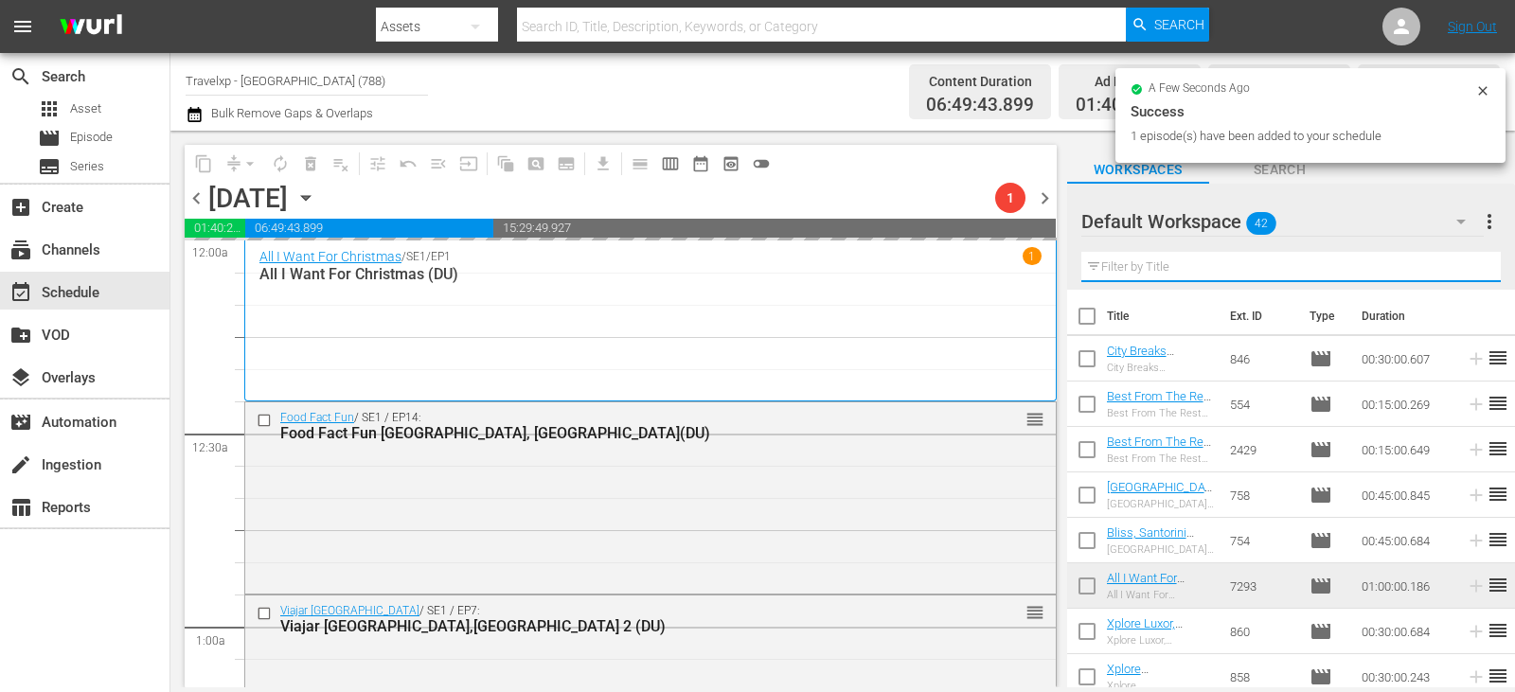
click at [1452, 269] on input "text" at bounding box center [1290, 267] width 419 height 30
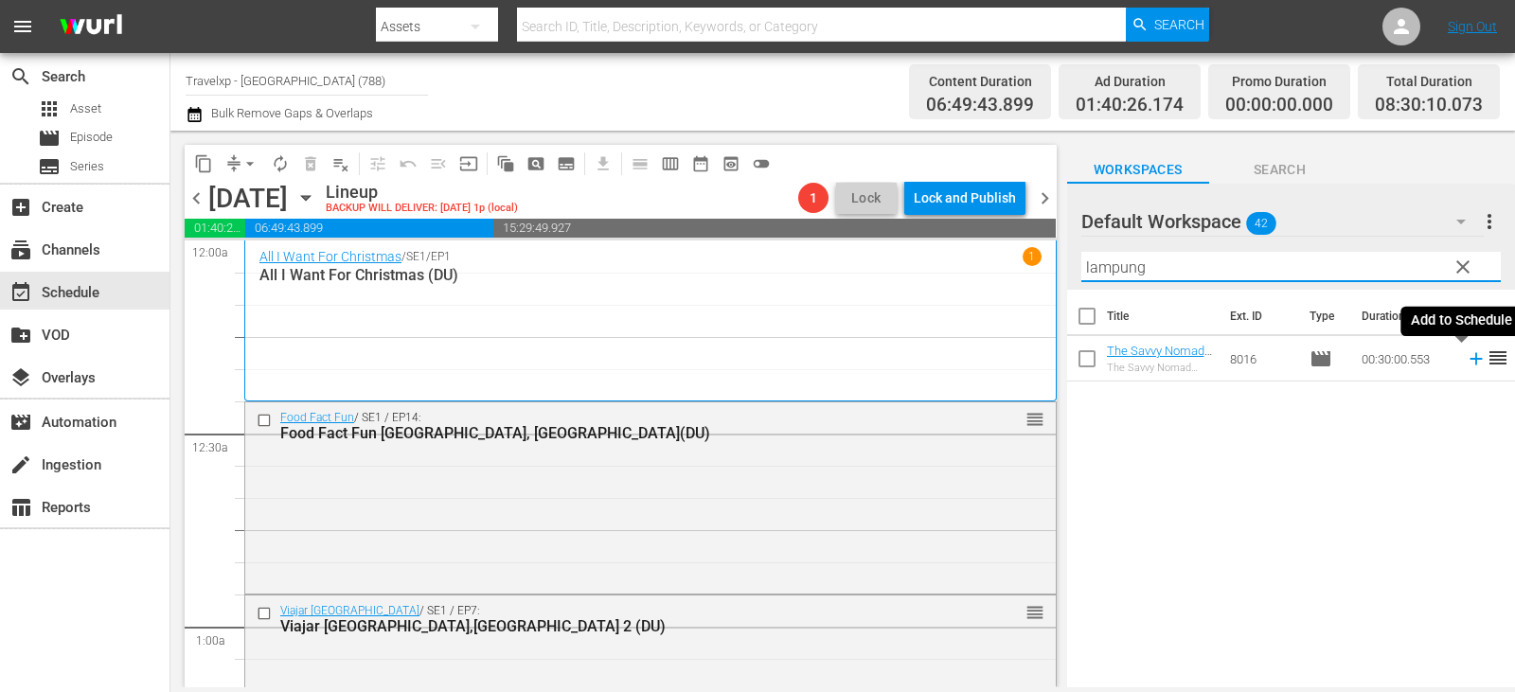
type input "lampung"
click at [1466, 361] on icon at bounding box center [1476, 358] width 21 height 21
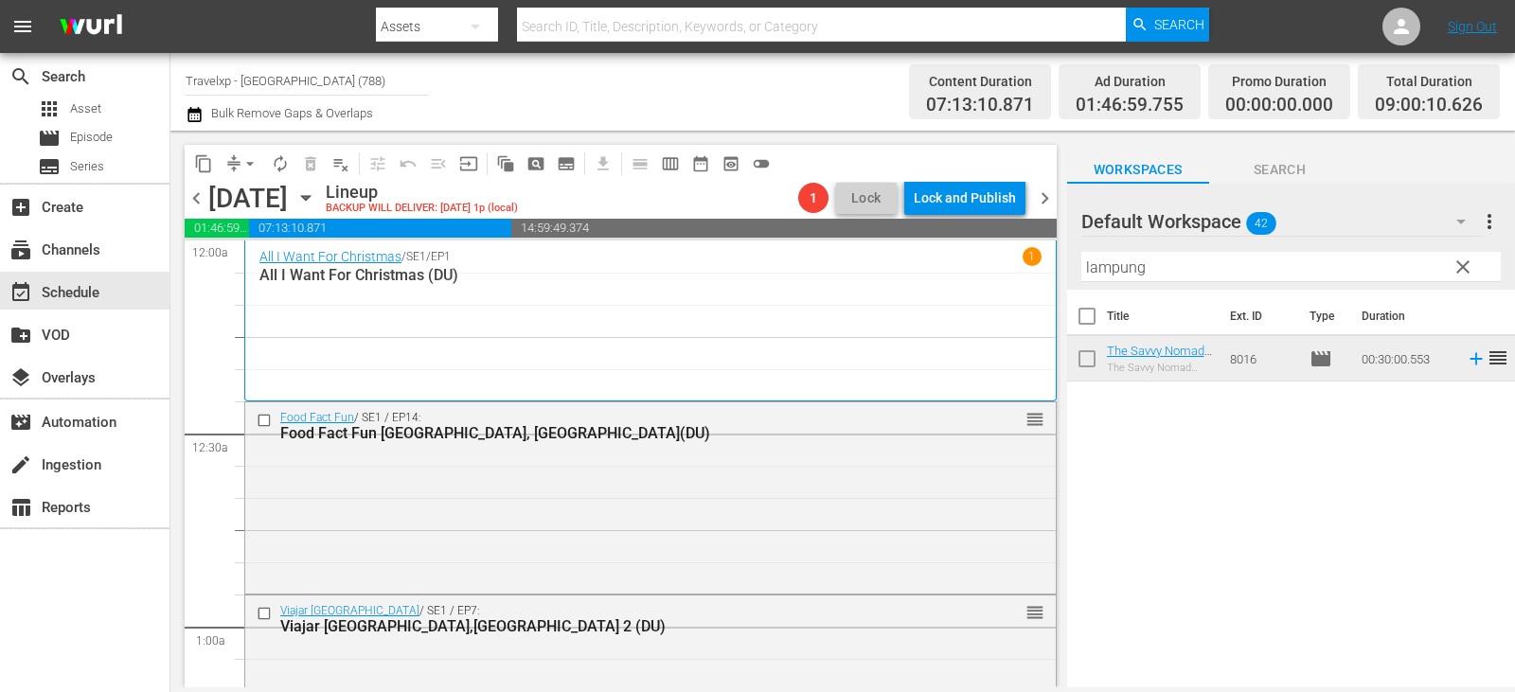
click at [1464, 271] on span "clear" at bounding box center [1463, 267] width 23 height 23
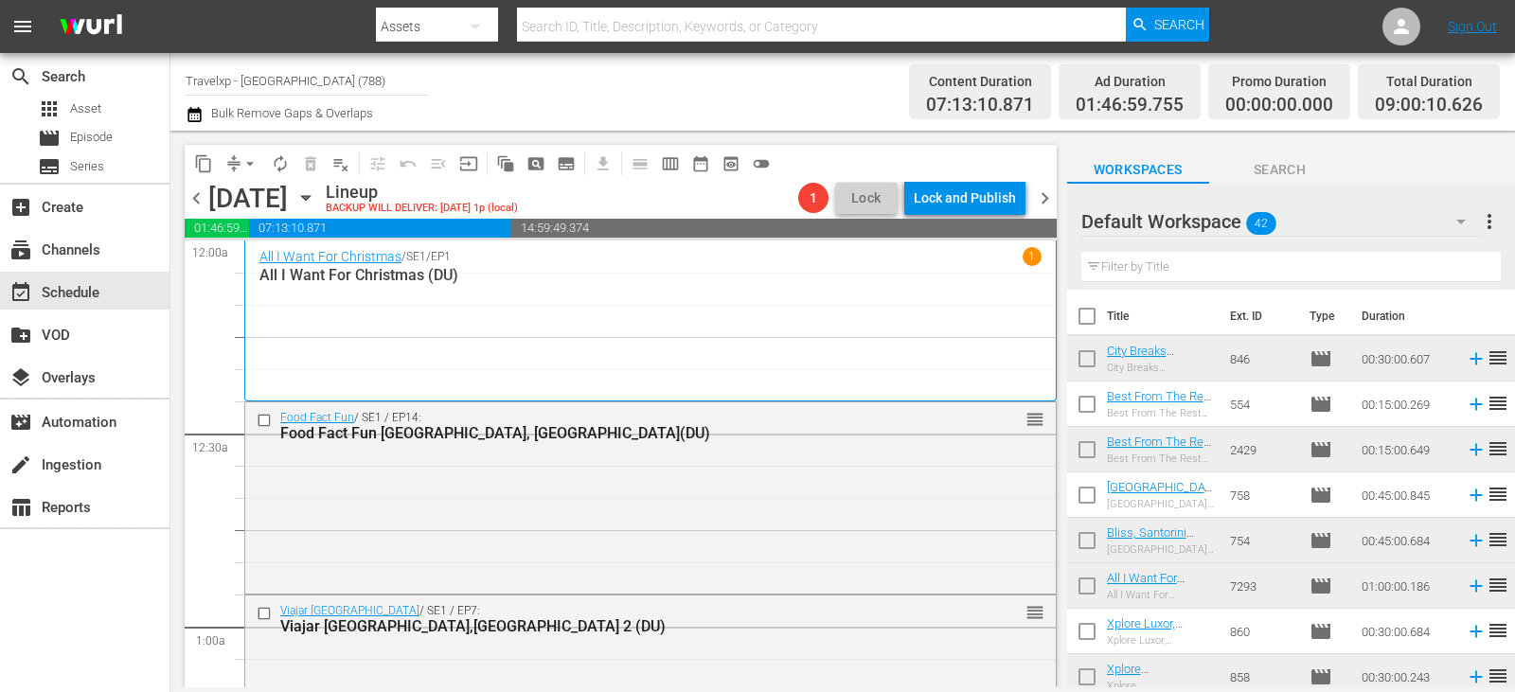
click at [1464, 271] on input "text" at bounding box center [1290, 267] width 419 height 30
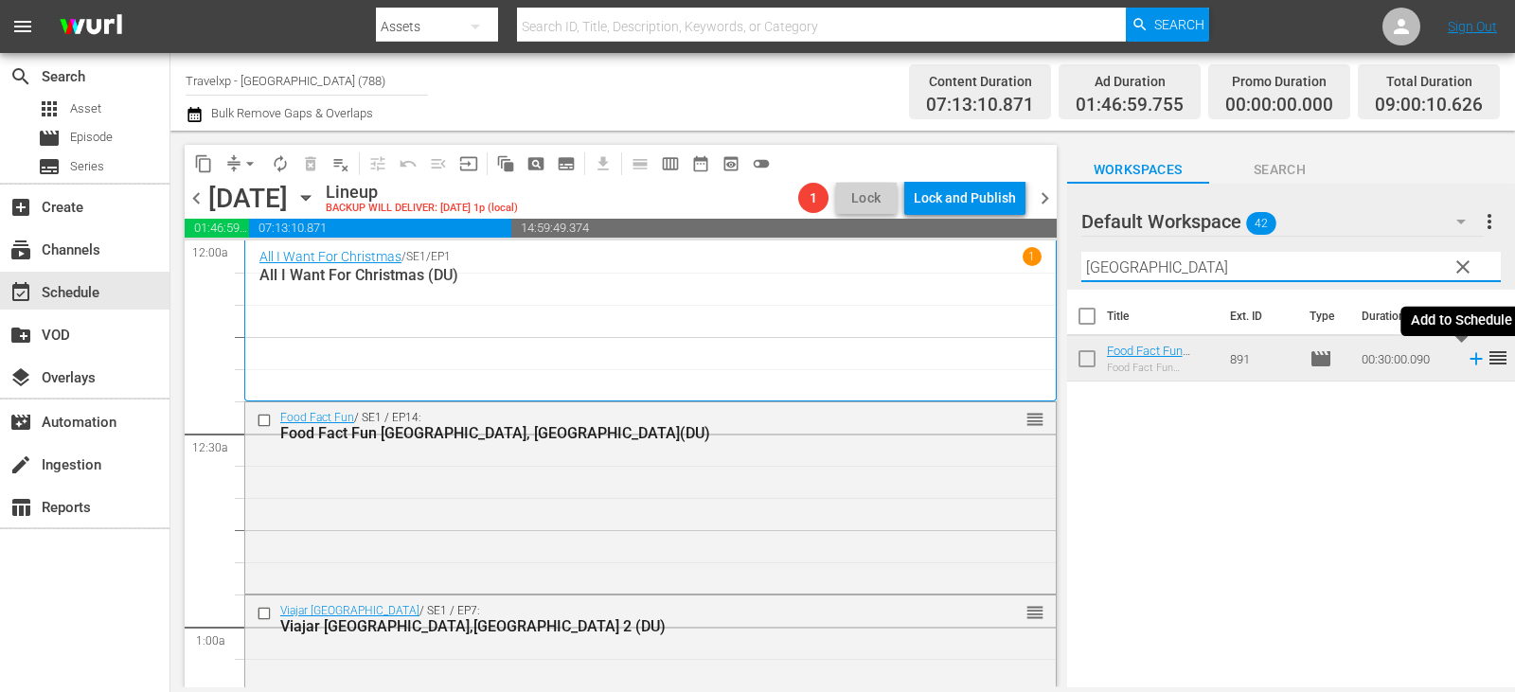
type input "[GEOGRAPHIC_DATA]"
click at [1466, 357] on icon at bounding box center [1476, 358] width 21 height 21
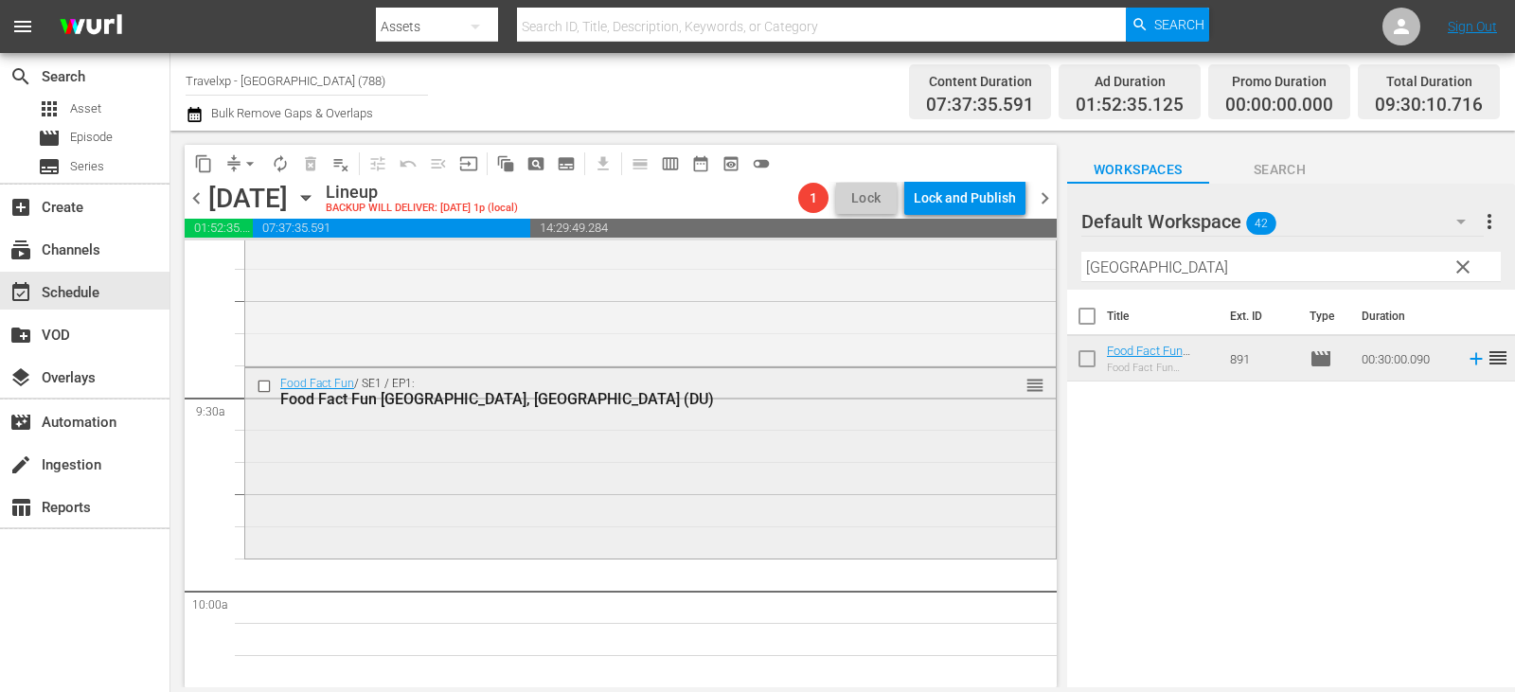
scroll to position [3545, 0]
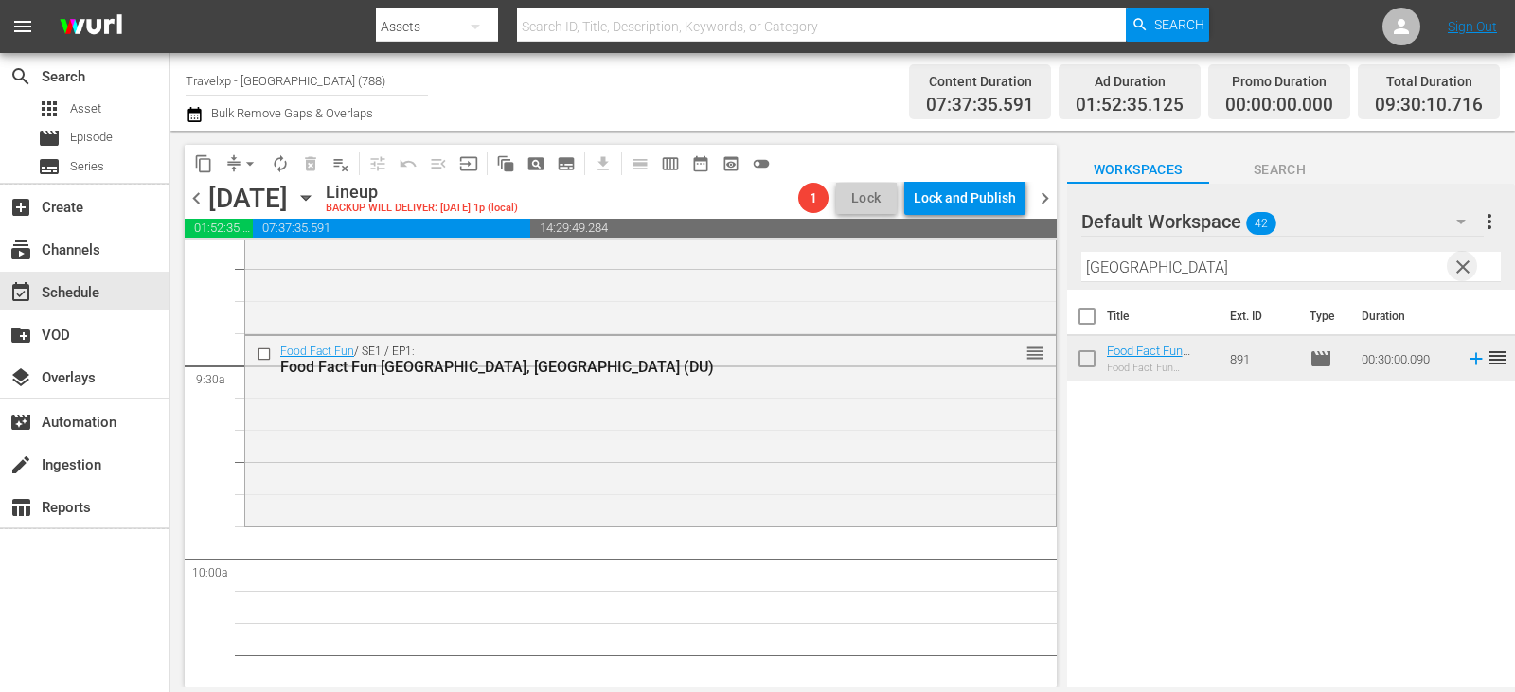
click at [1457, 273] on span "clear" at bounding box center [1463, 267] width 23 height 23
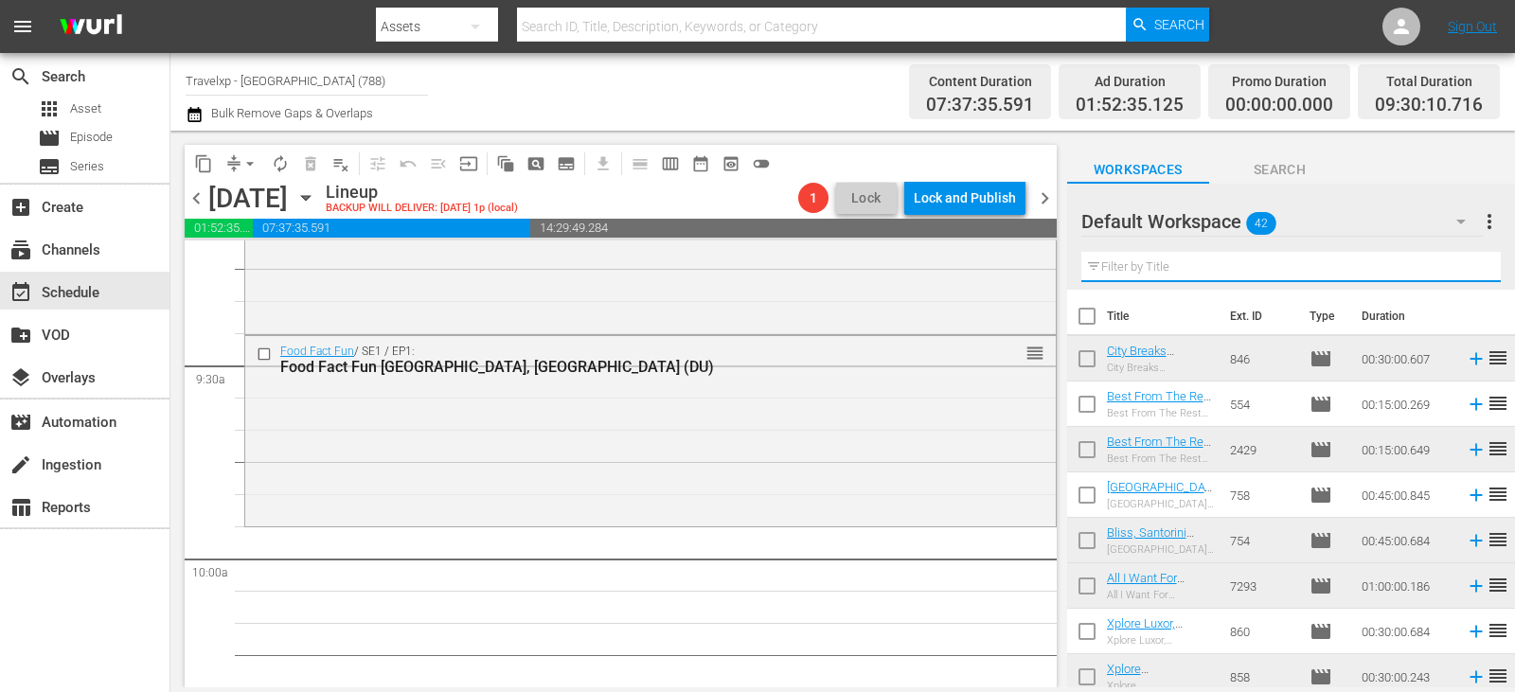
click at [1457, 273] on input "text" at bounding box center [1290, 267] width 419 height 30
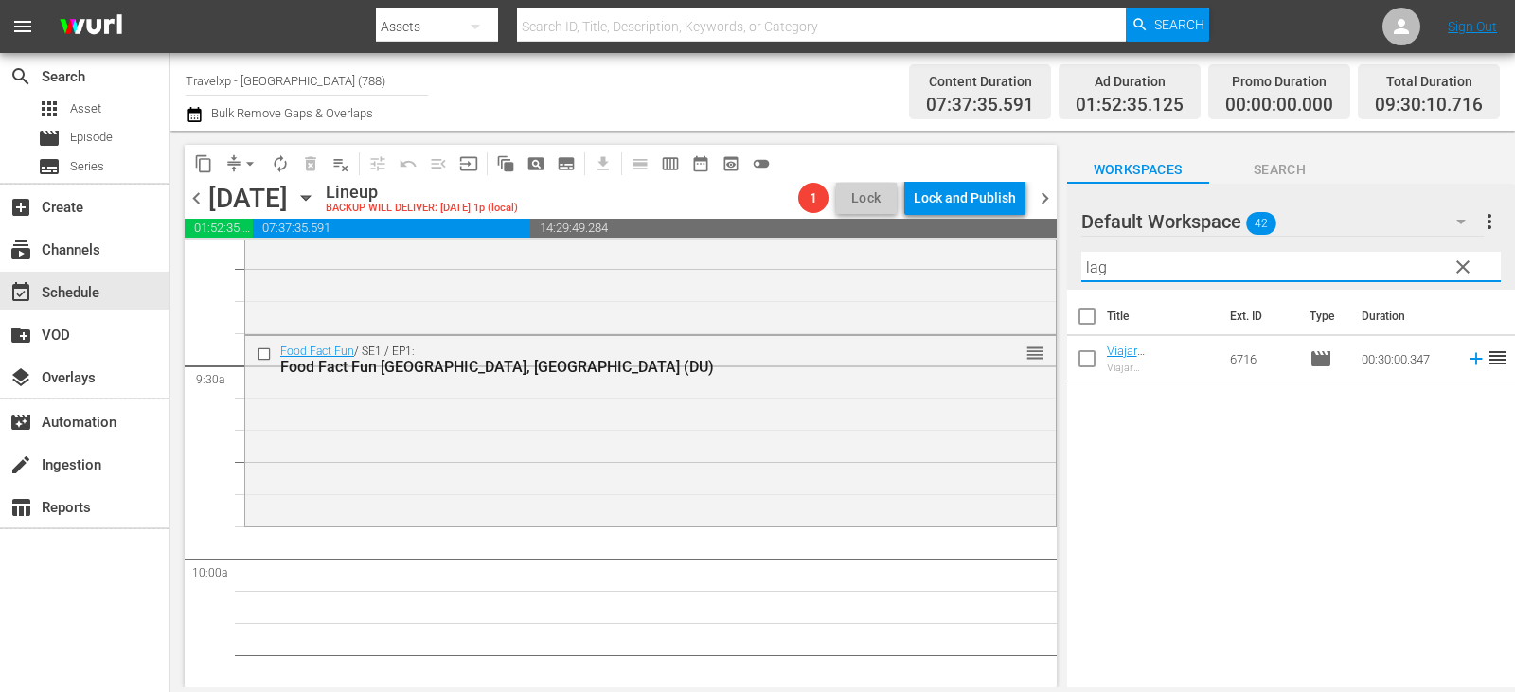
type input "lag"
click at [1458, 371] on td at bounding box center [1472, 358] width 28 height 45
click at [1466, 362] on icon at bounding box center [1476, 358] width 21 height 21
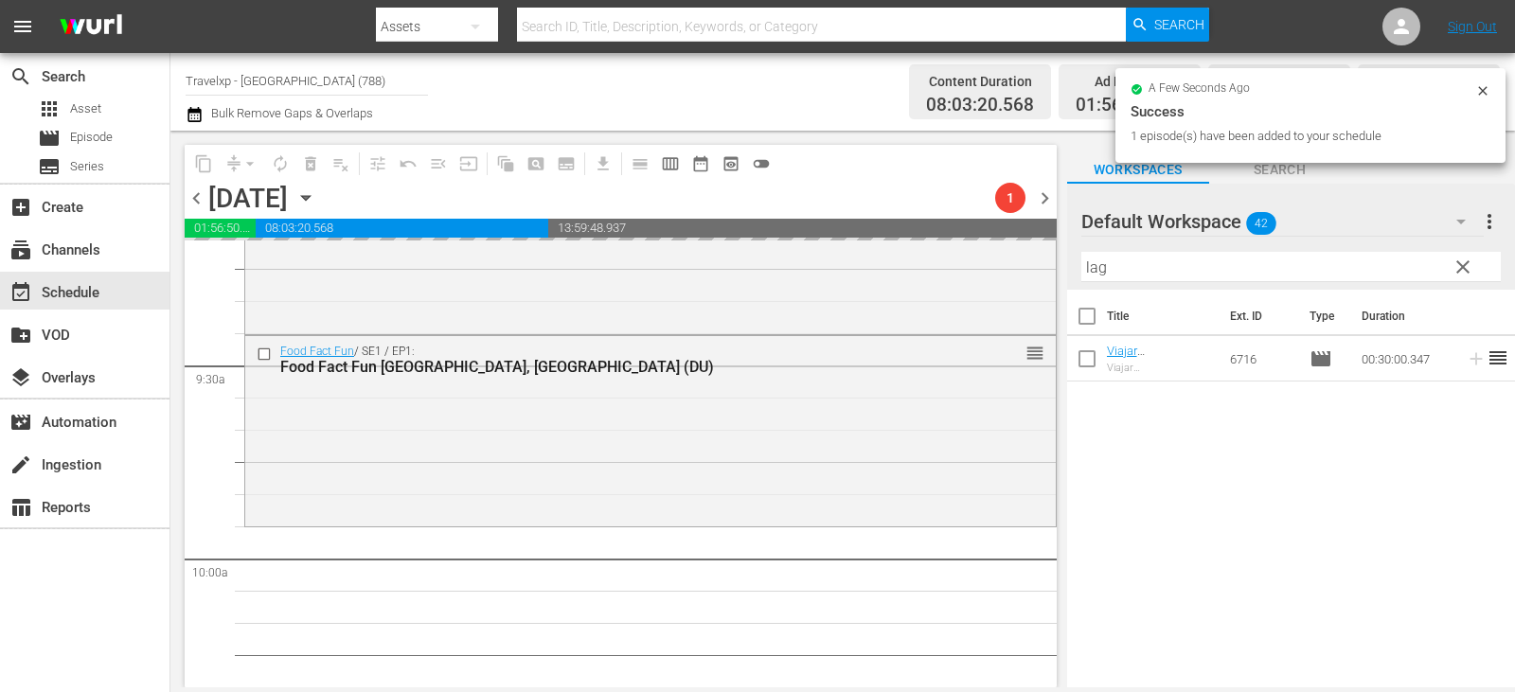
click at [1461, 267] on span "clear" at bounding box center [1463, 267] width 23 height 23
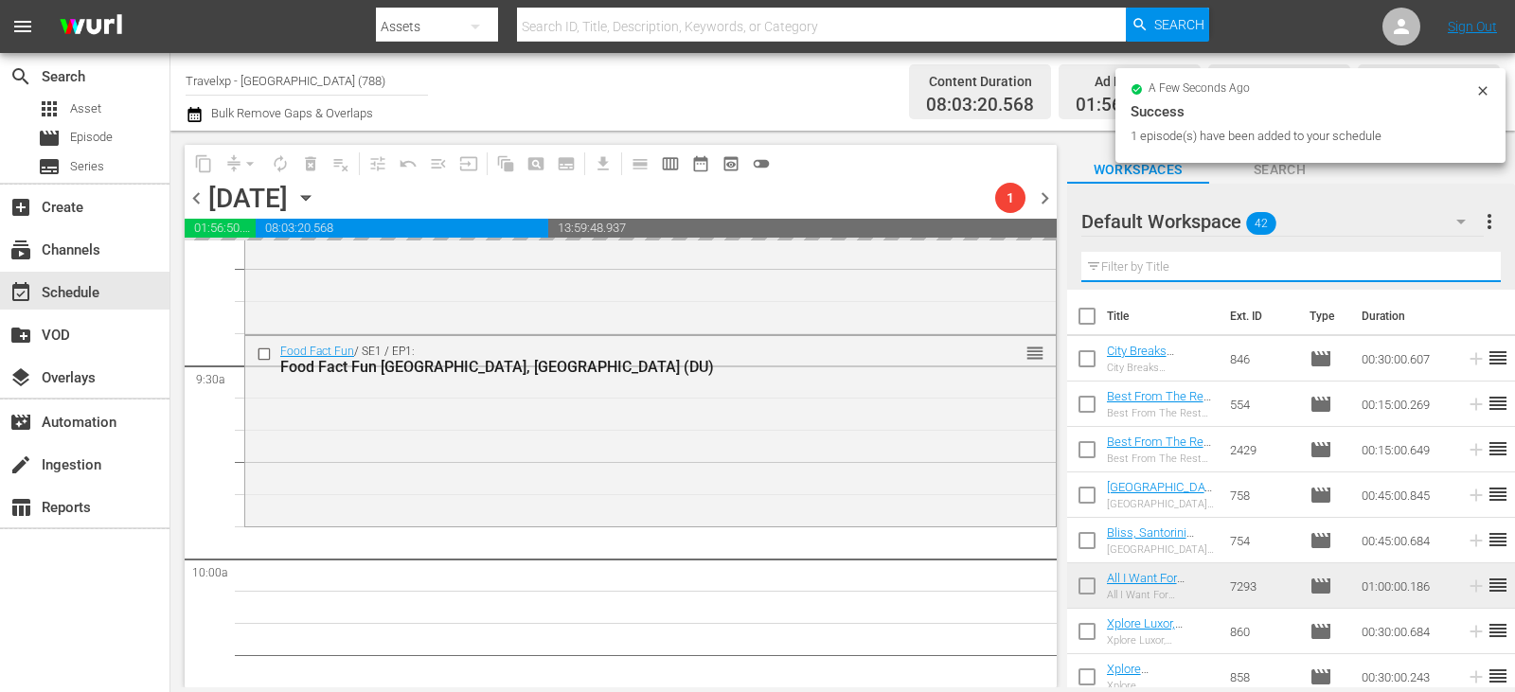
click at [1461, 267] on input "text" at bounding box center [1290, 267] width 419 height 30
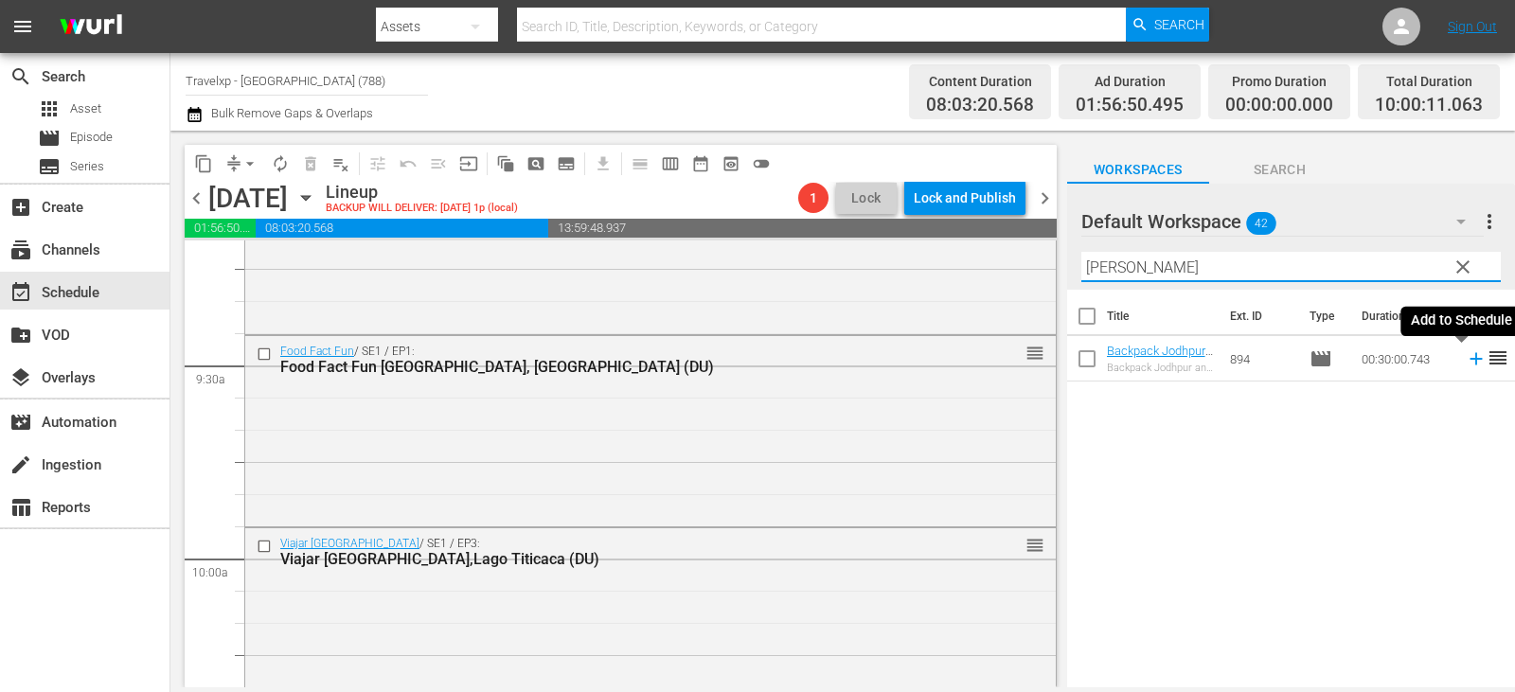
type input "[PERSON_NAME]"
click at [1470, 362] on icon at bounding box center [1476, 359] width 12 height 12
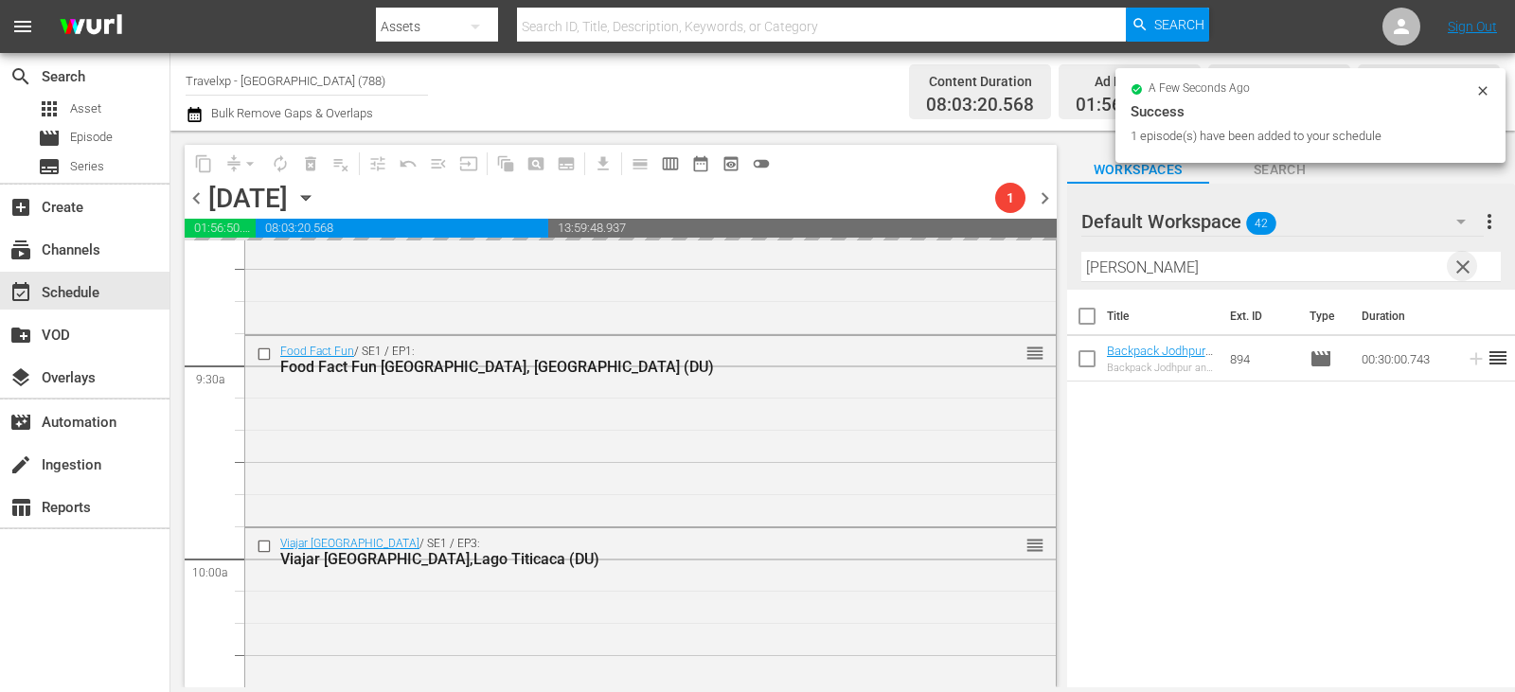
click at [1464, 263] on span "clear" at bounding box center [1463, 267] width 23 height 23
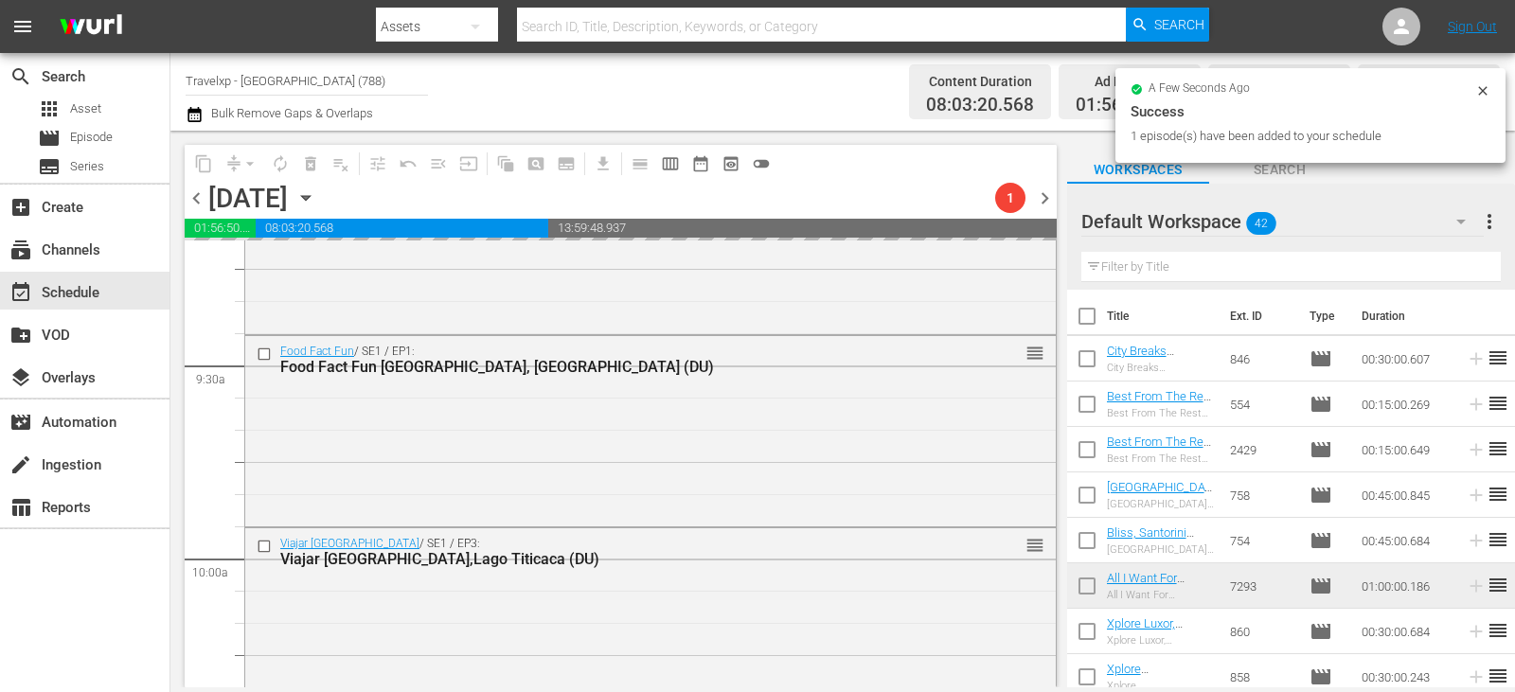
click at [1464, 263] on input "text" at bounding box center [1290, 267] width 419 height 30
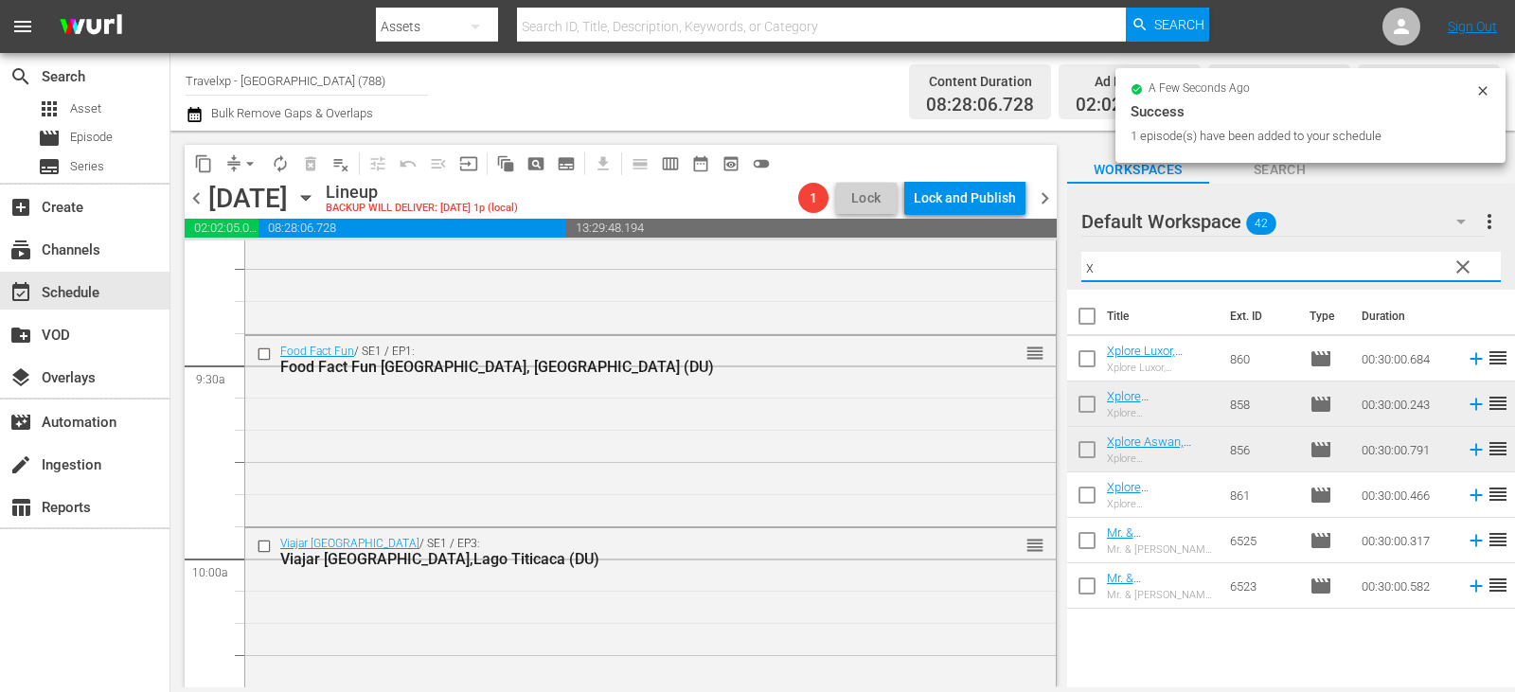
type input "x"
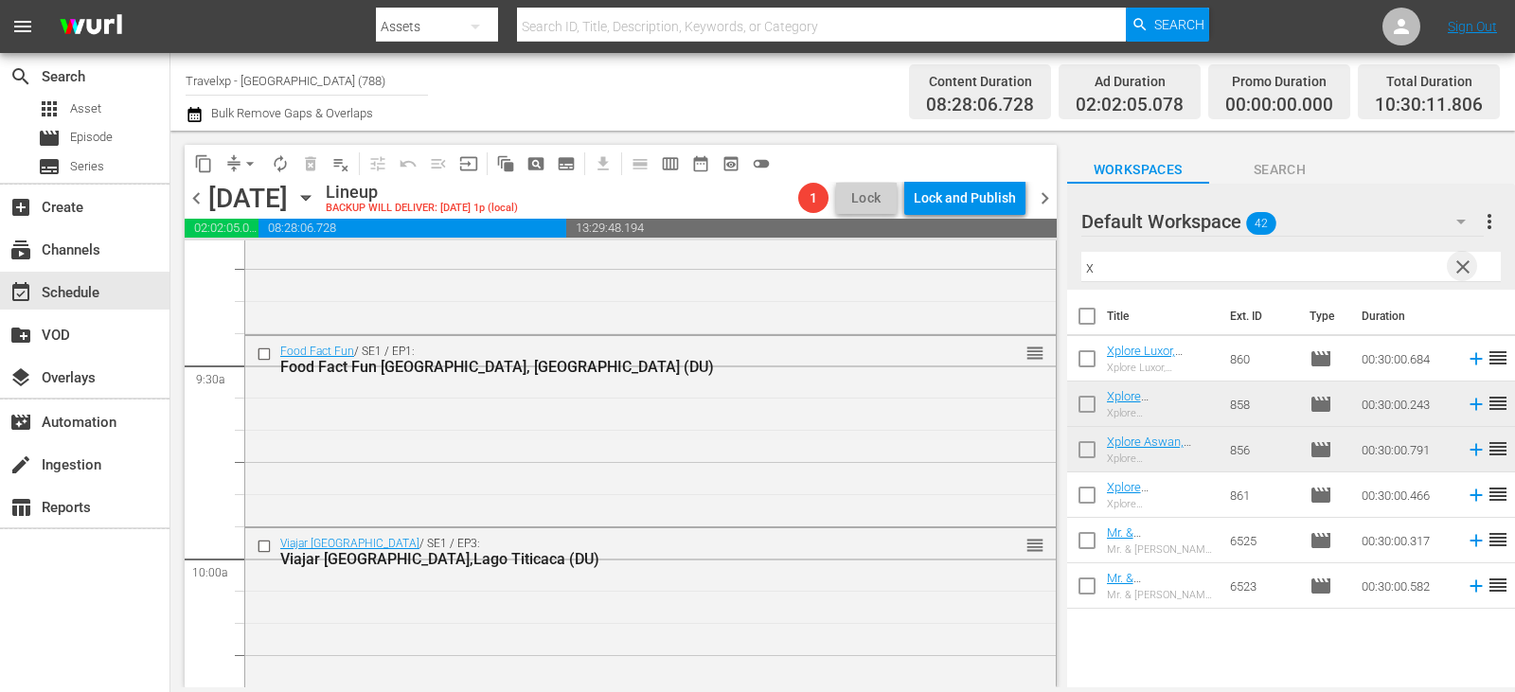
click at [1462, 265] on span "clear" at bounding box center [1463, 267] width 23 height 23
click at [1462, 265] on input "text" at bounding box center [1290, 267] width 419 height 30
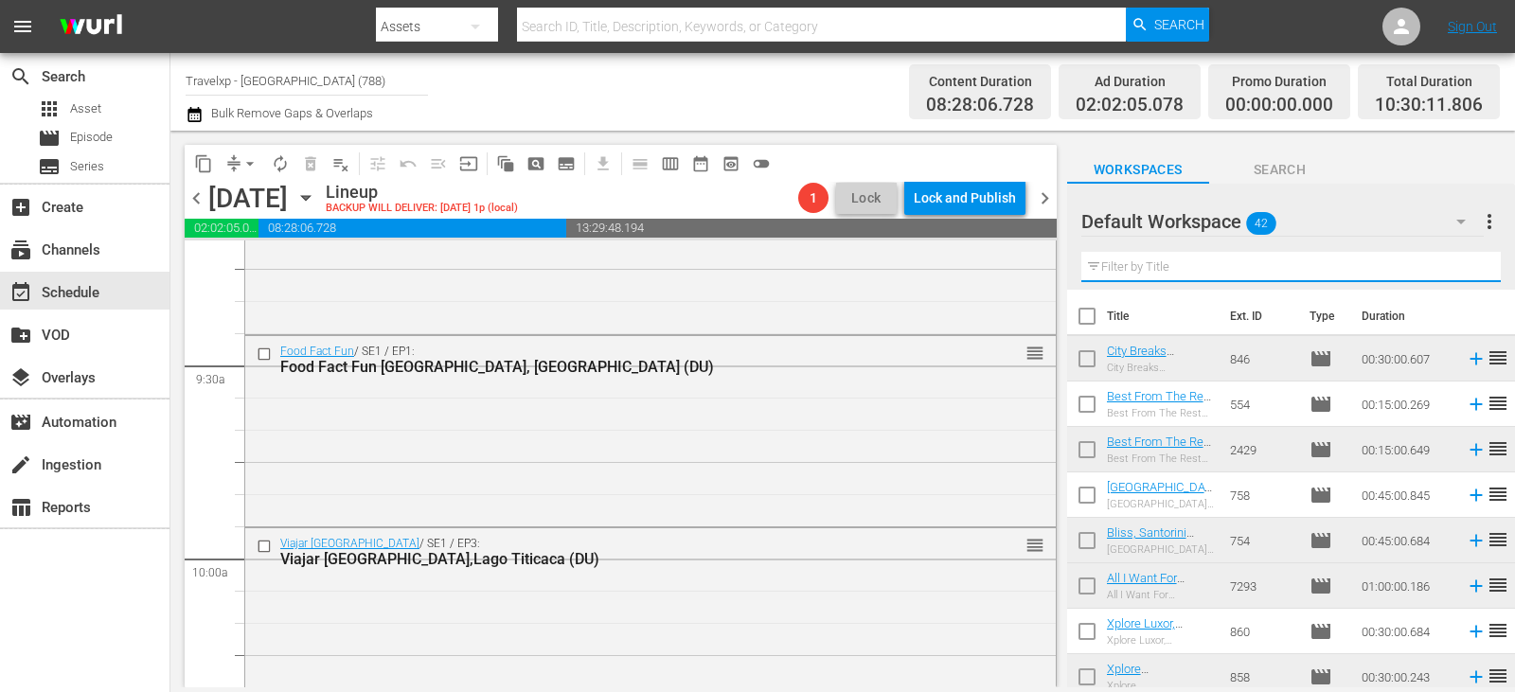
click at [1443, 267] on input "text" at bounding box center [1290, 267] width 419 height 30
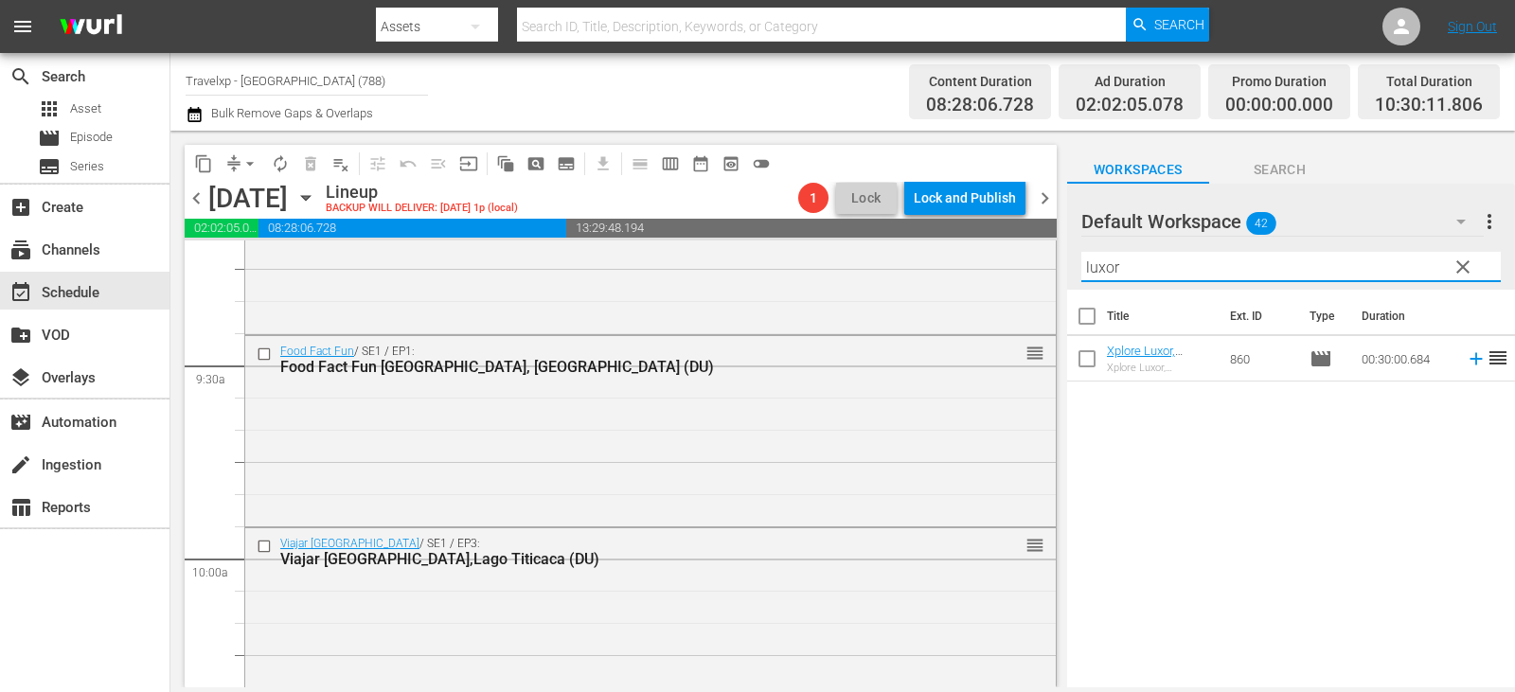
type input "luxor"
click at [1470, 359] on icon at bounding box center [1476, 359] width 12 height 12
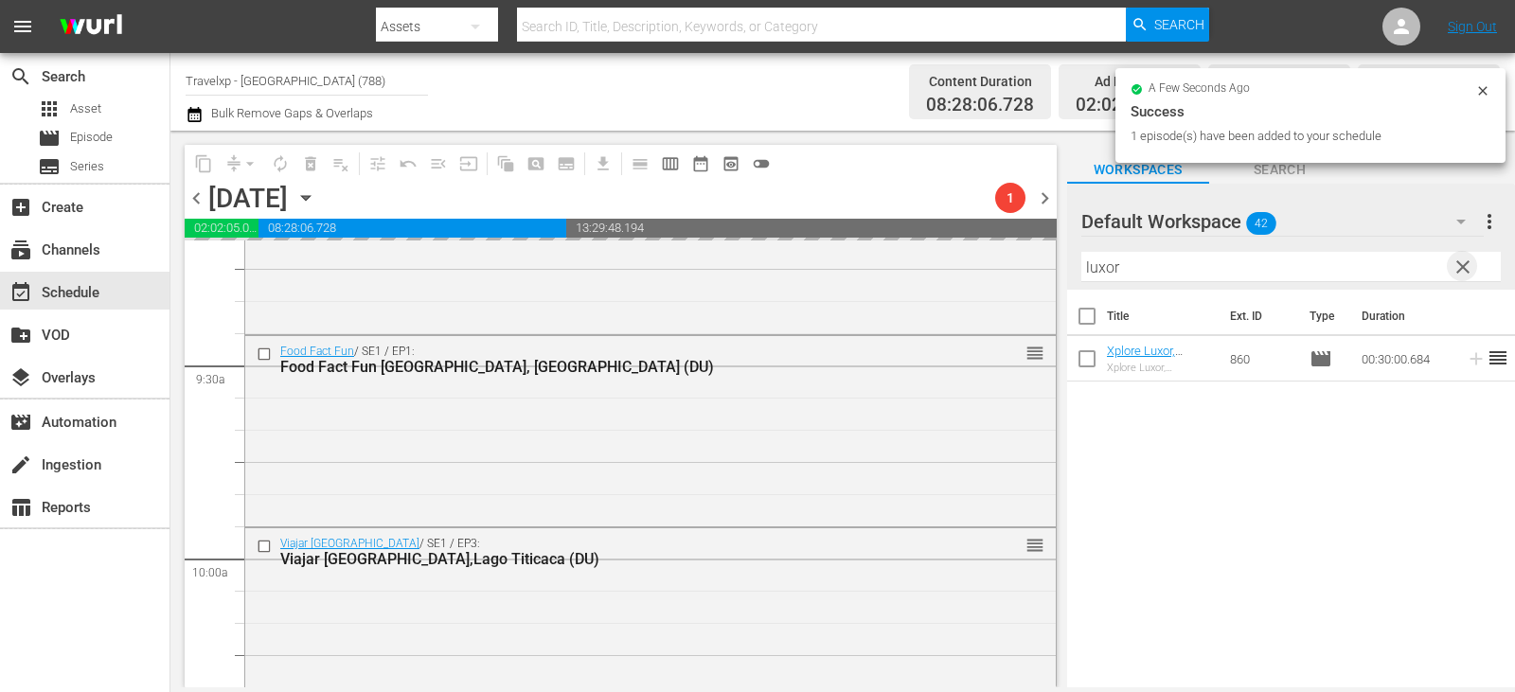
click at [1465, 265] on span "clear" at bounding box center [1463, 267] width 23 height 23
click at [1465, 265] on input "text" at bounding box center [1290, 267] width 419 height 30
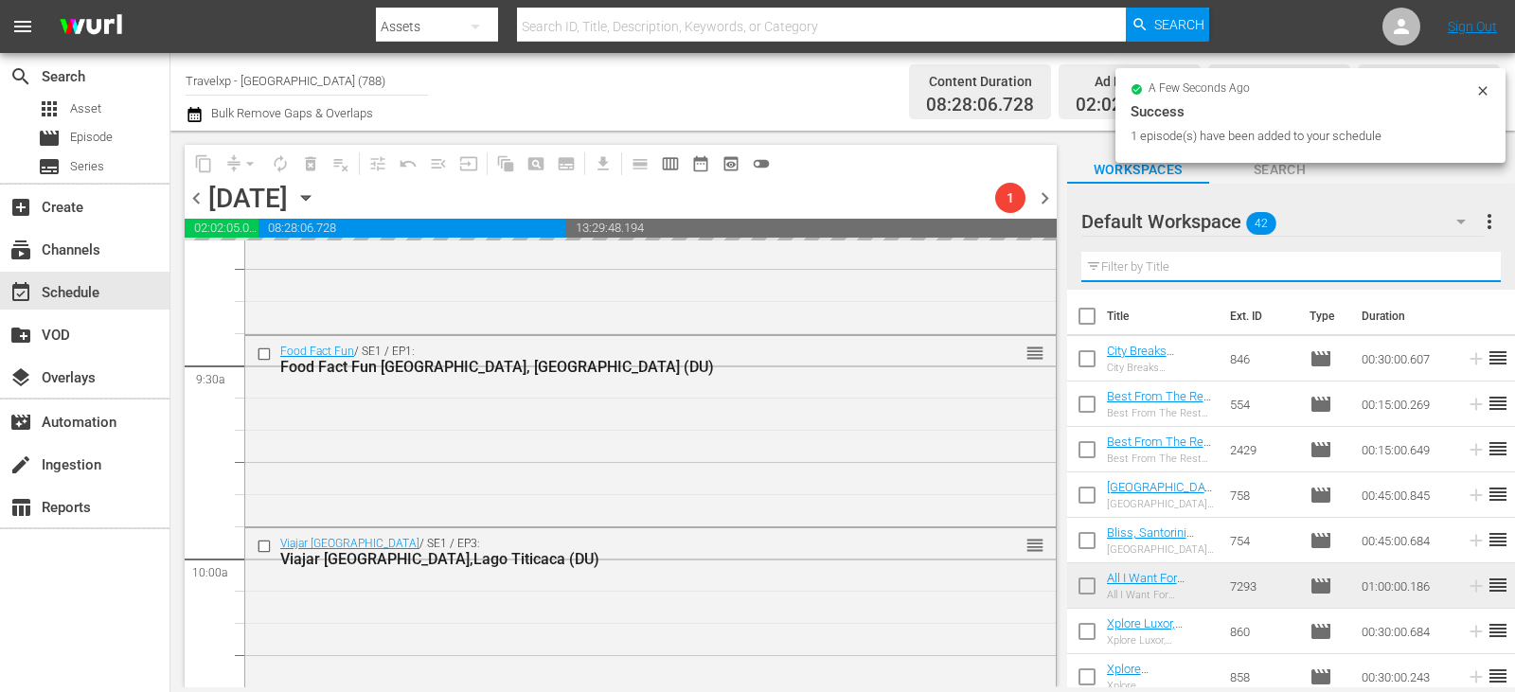
click at [1465, 265] on input "text" at bounding box center [1290, 267] width 419 height 30
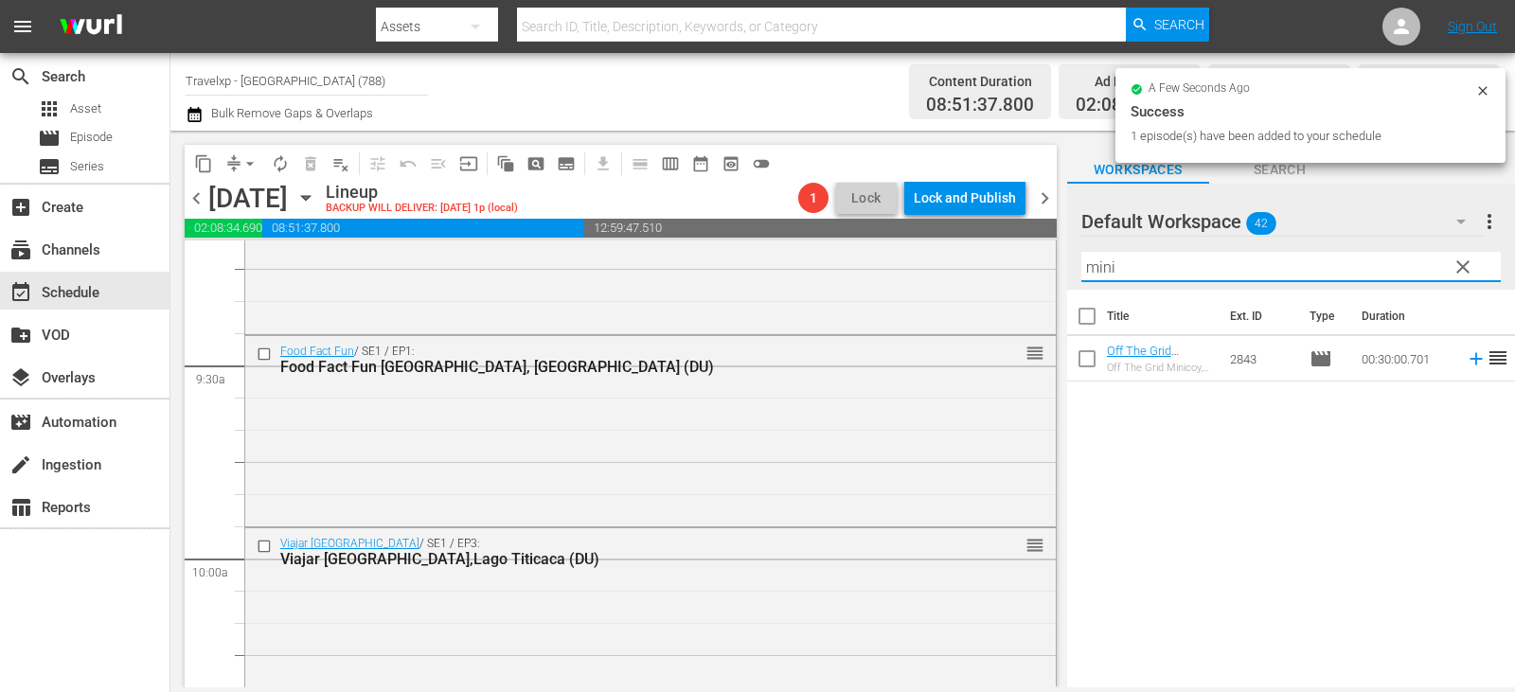
type input "mini"
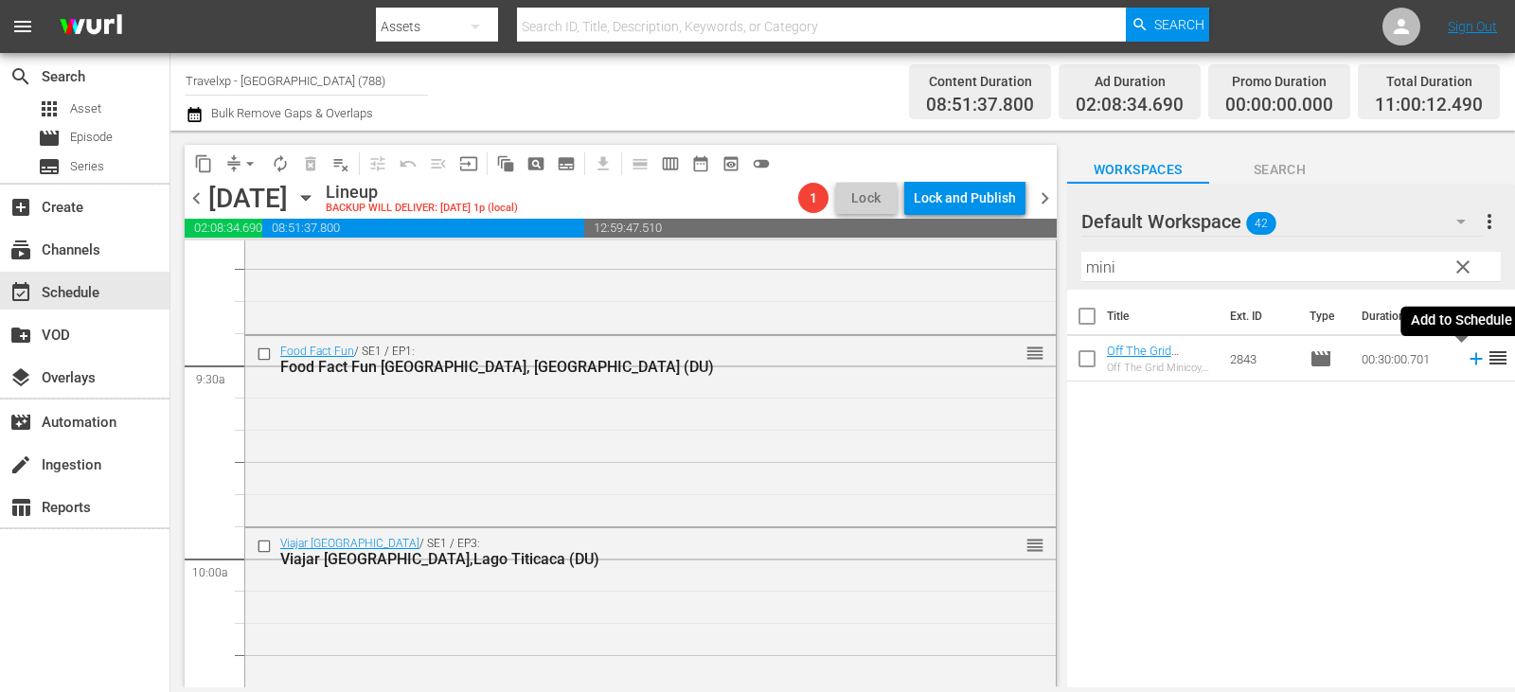
click at [1468, 357] on icon at bounding box center [1476, 358] width 21 height 21
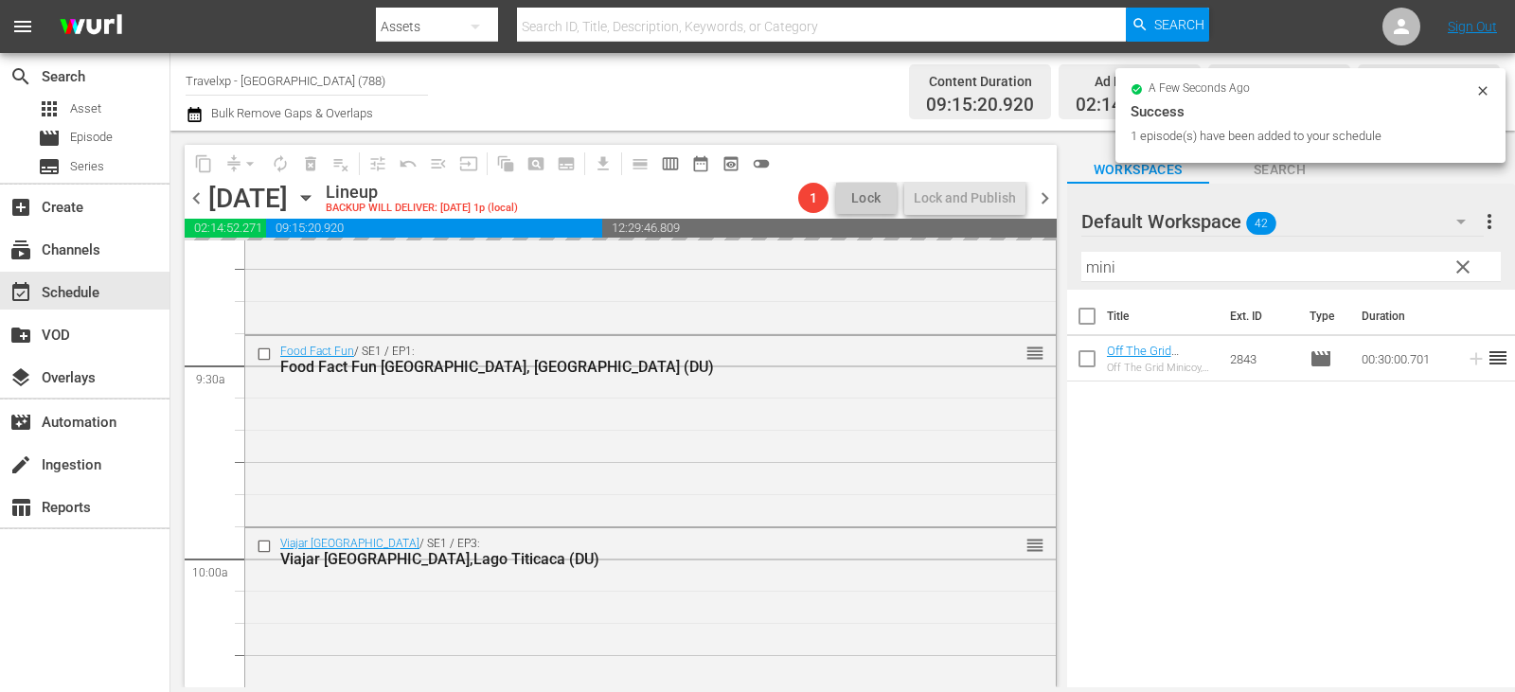
click at [1460, 261] on span "clear" at bounding box center [1463, 267] width 23 height 23
click at [1460, 261] on input "mini" at bounding box center [1290, 267] width 419 height 30
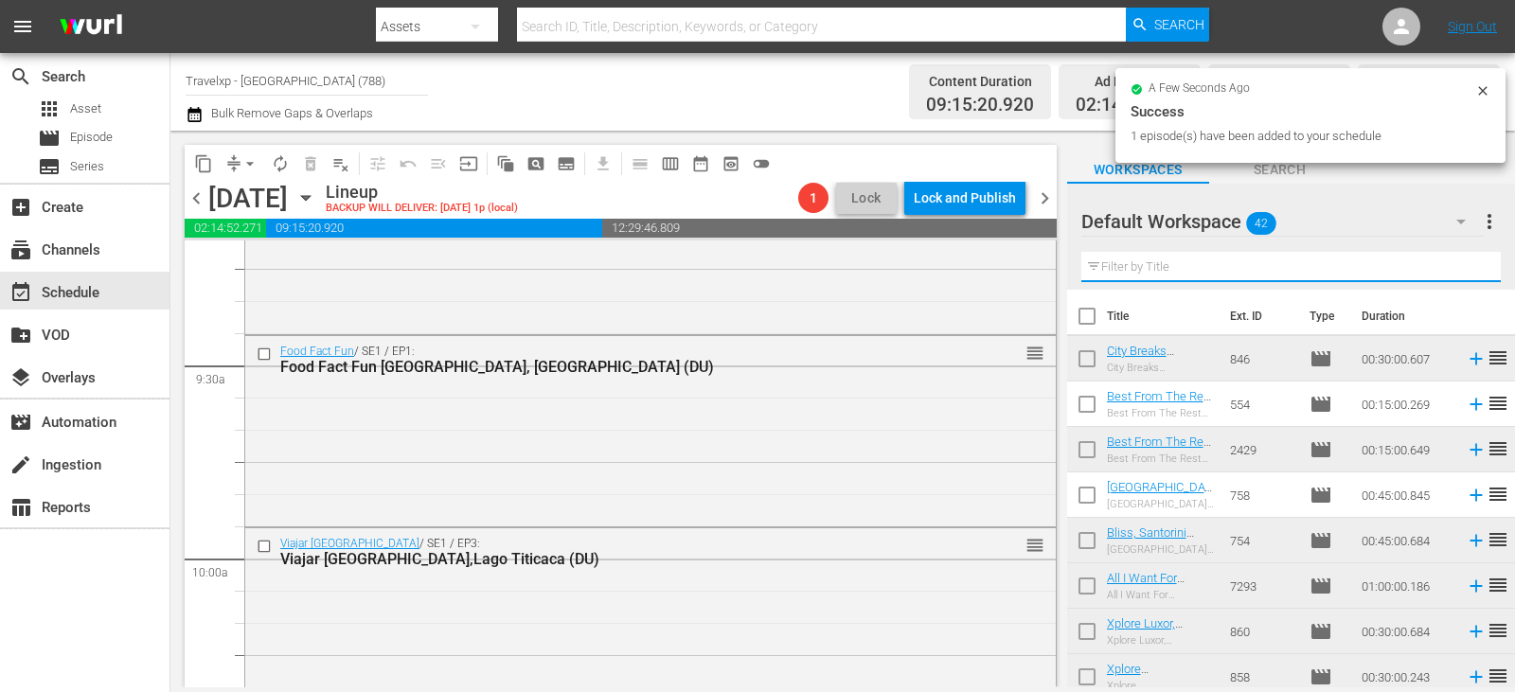
drag, startPoint x: 1460, startPoint y: 261, endPoint x: 1449, endPoint y: 265, distance: 12.0
click at [1460, 261] on input "text" at bounding box center [1290, 267] width 419 height 30
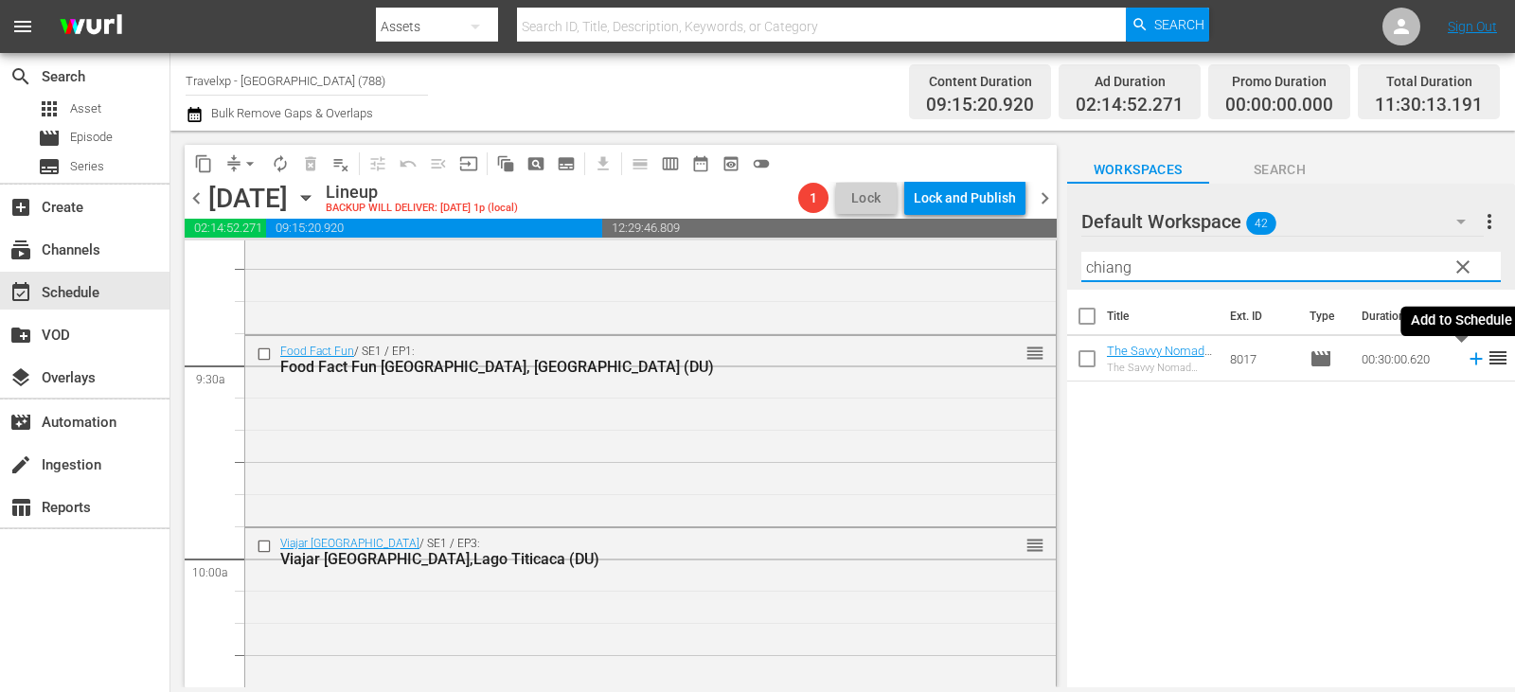
type input "chiang"
click at [1466, 358] on icon at bounding box center [1476, 358] width 21 height 21
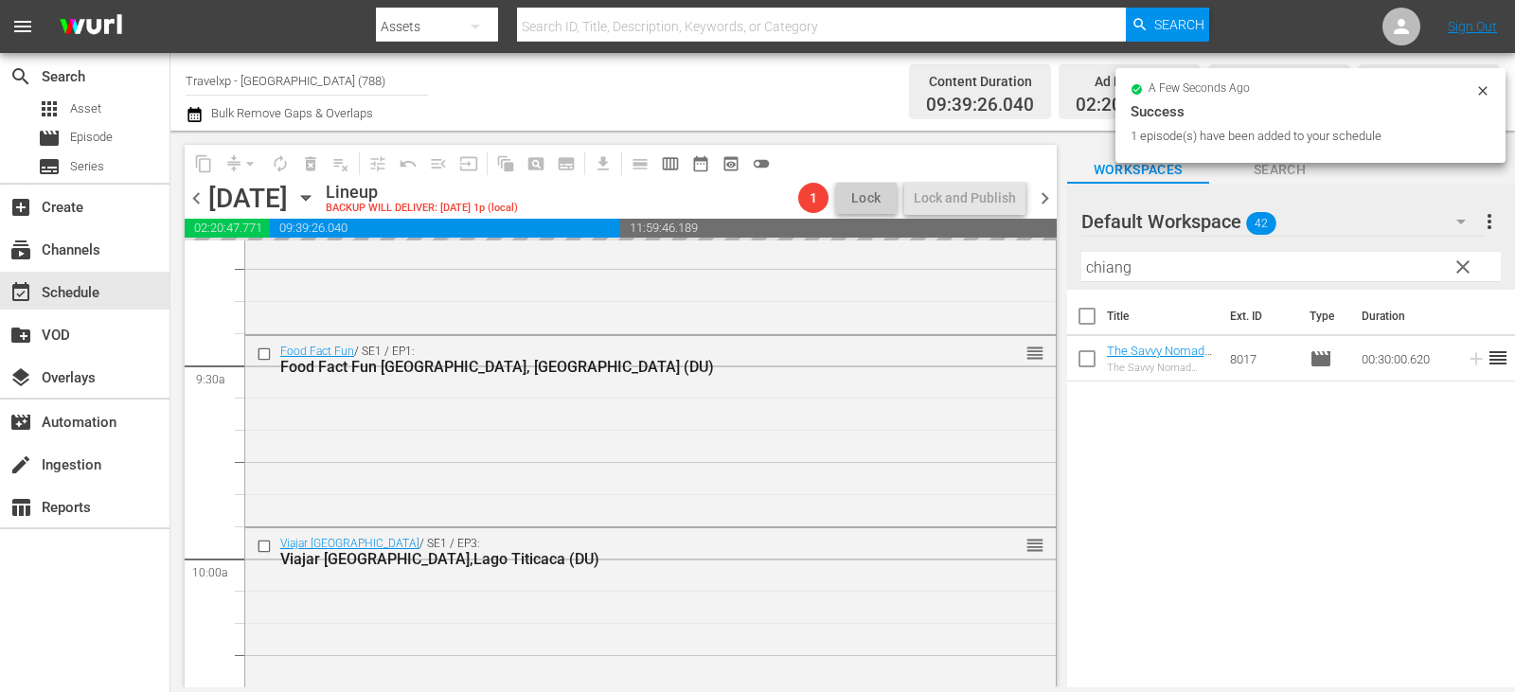
click at [1459, 270] on span "clear" at bounding box center [1463, 267] width 23 height 23
click at [1459, 270] on input "chiang" at bounding box center [1290, 267] width 419 height 30
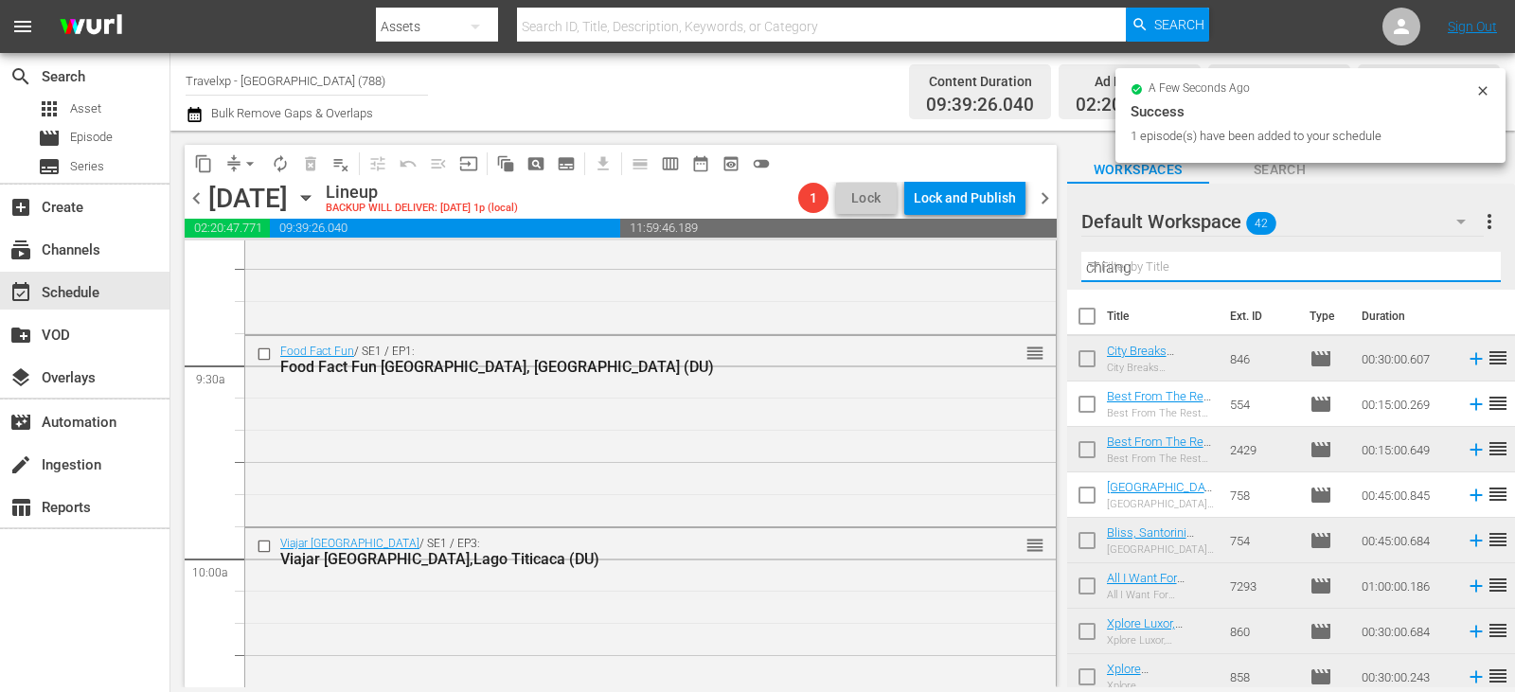
click at [1459, 270] on input "chiang" at bounding box center [1290, 267] width 419 height 30
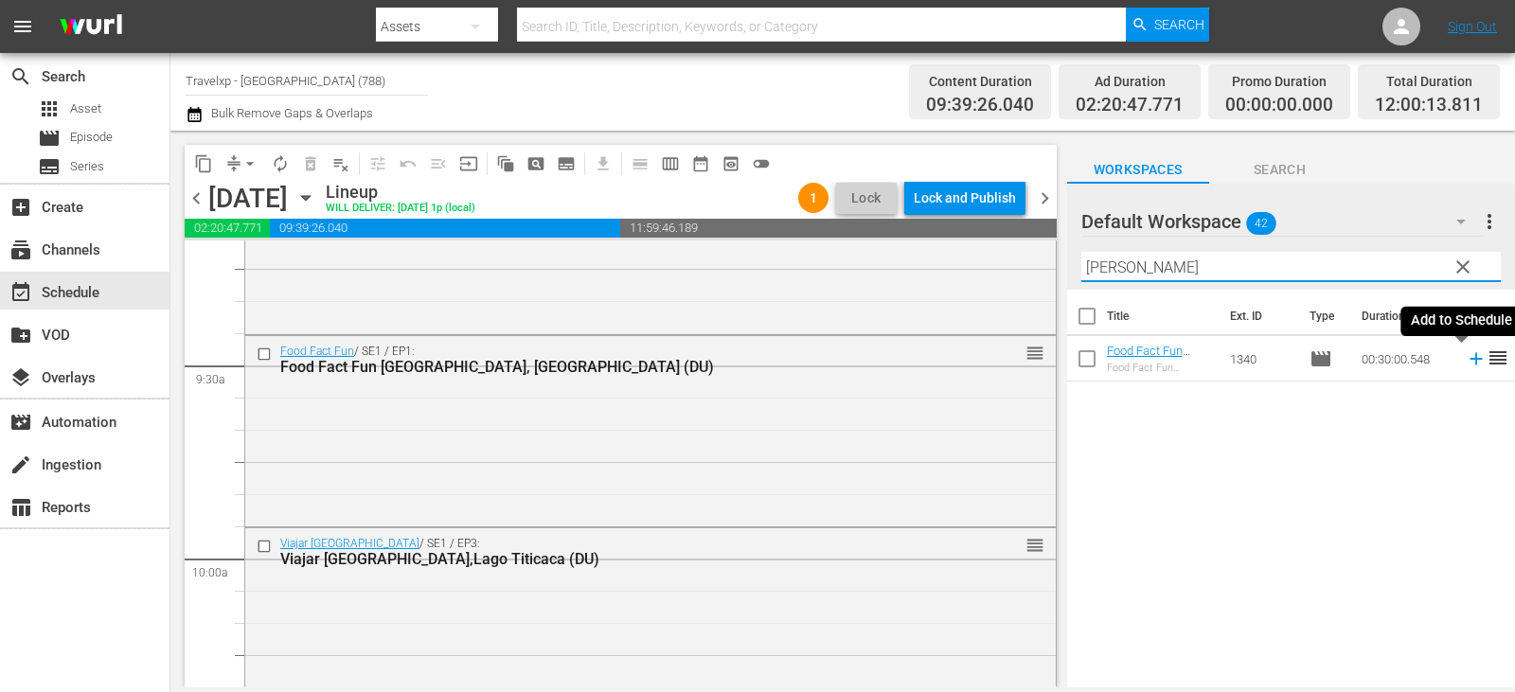
type input "[PERSON_NAME]"
click at [1466, 363] on icon at bounding box center [1476, 358] width 21 height 21
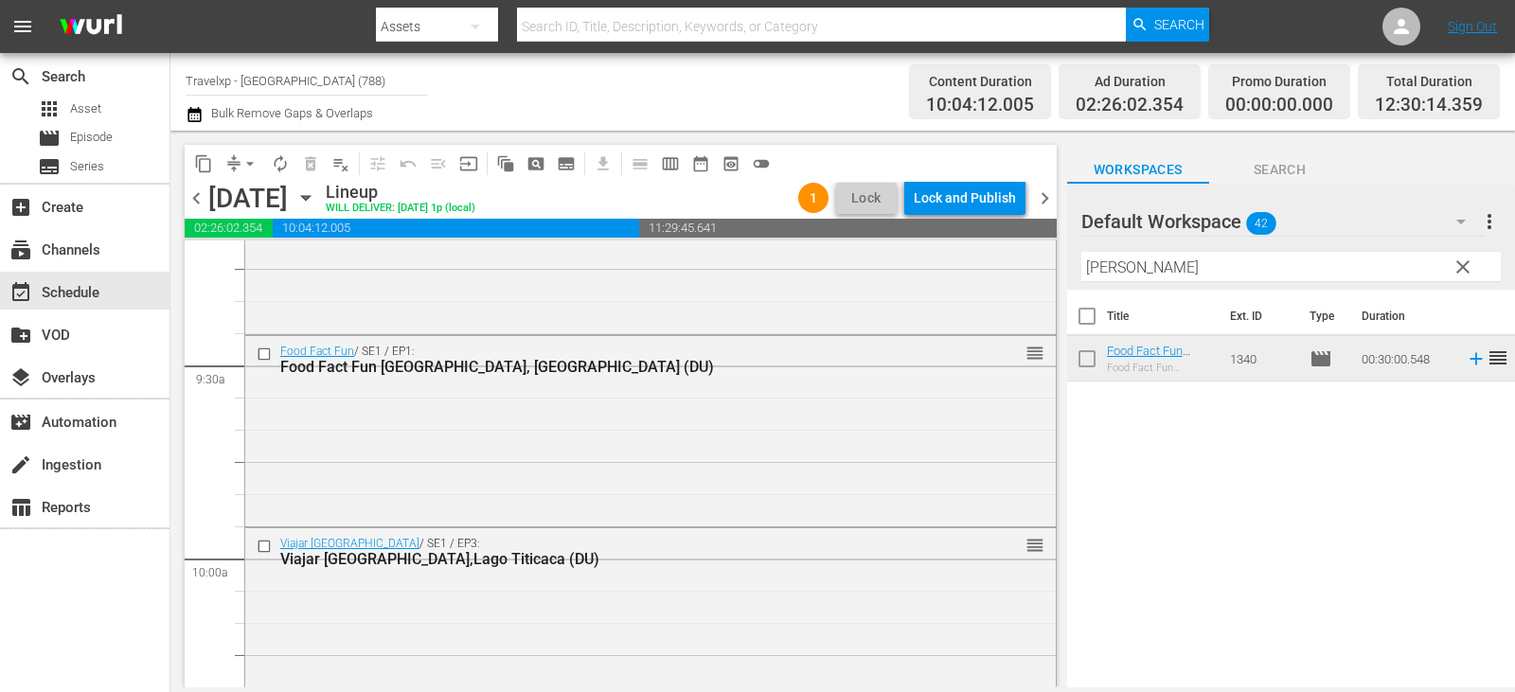
click at [1454, 271] on span "clear" at bounding box center [1463, 267] width 23 height 23
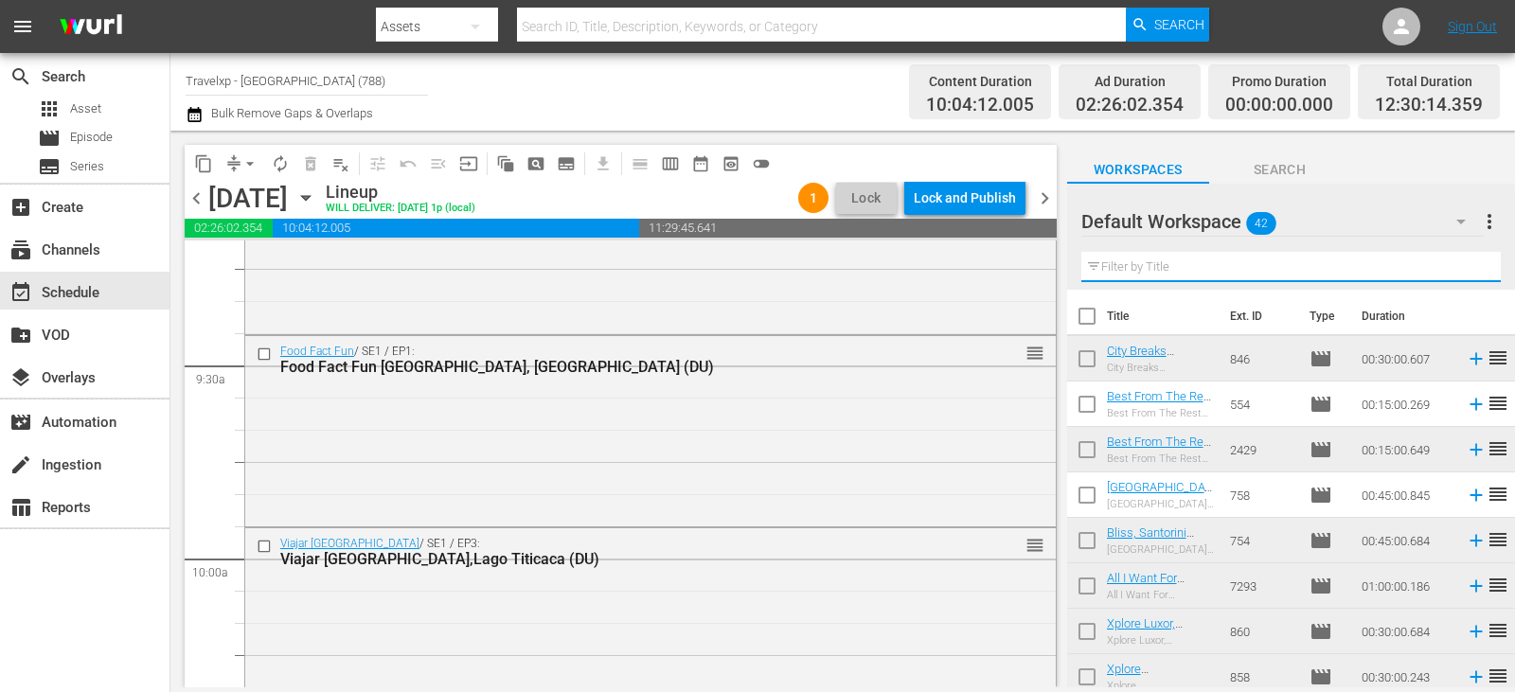
click at [1454, 271] on input "text" at bounding box center [1290, 267] width 419 height 30
click at [1455, 271] on input "text" at bounding box center [1290, 267] width 419 height 30
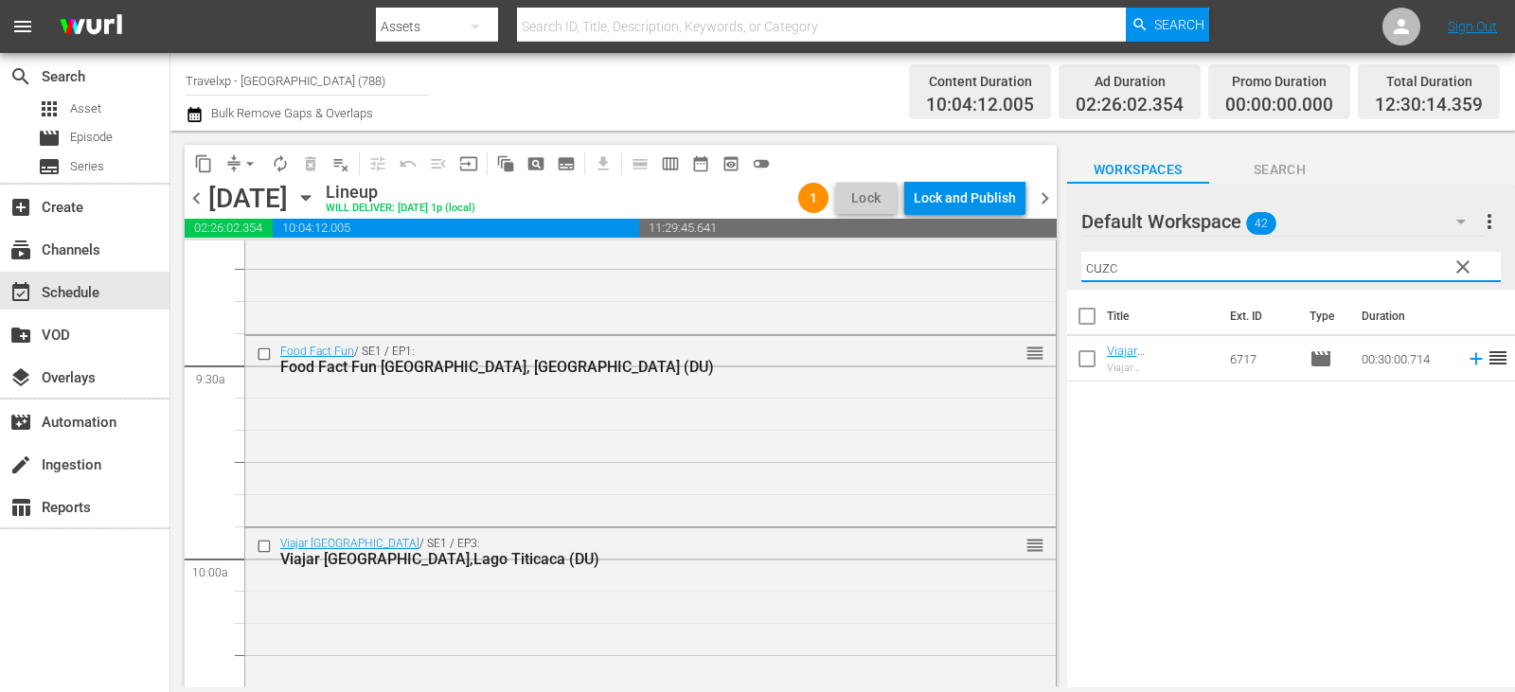
type input "cuzc"
click at [1466, 358] on icon at bounding box center [1476, 358] width 21 height 21
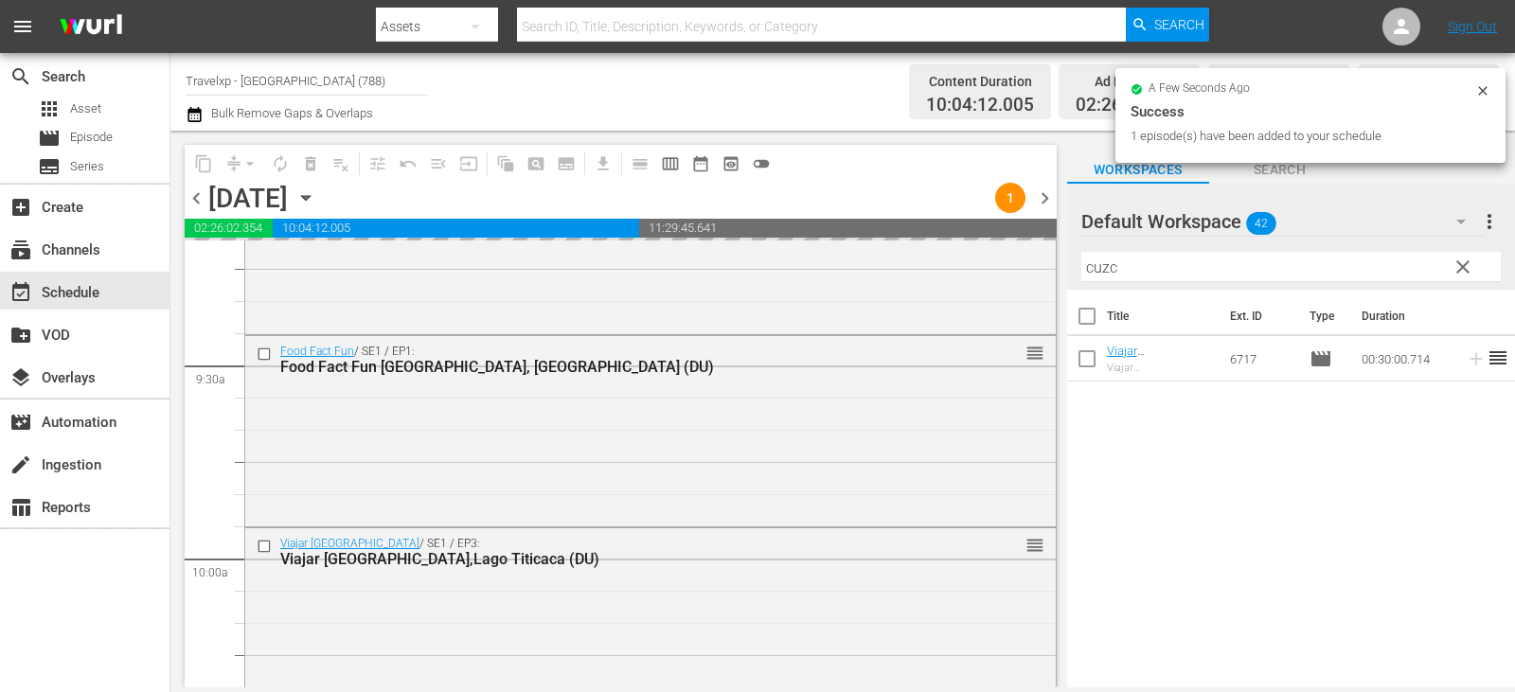
click at [1476, 271] on button "clear" at bounding box center [1462, 266] width 30 height 30
click at [1476, 271] on input "cuzc" at bounding box center [1290, 267] width 419 height 30
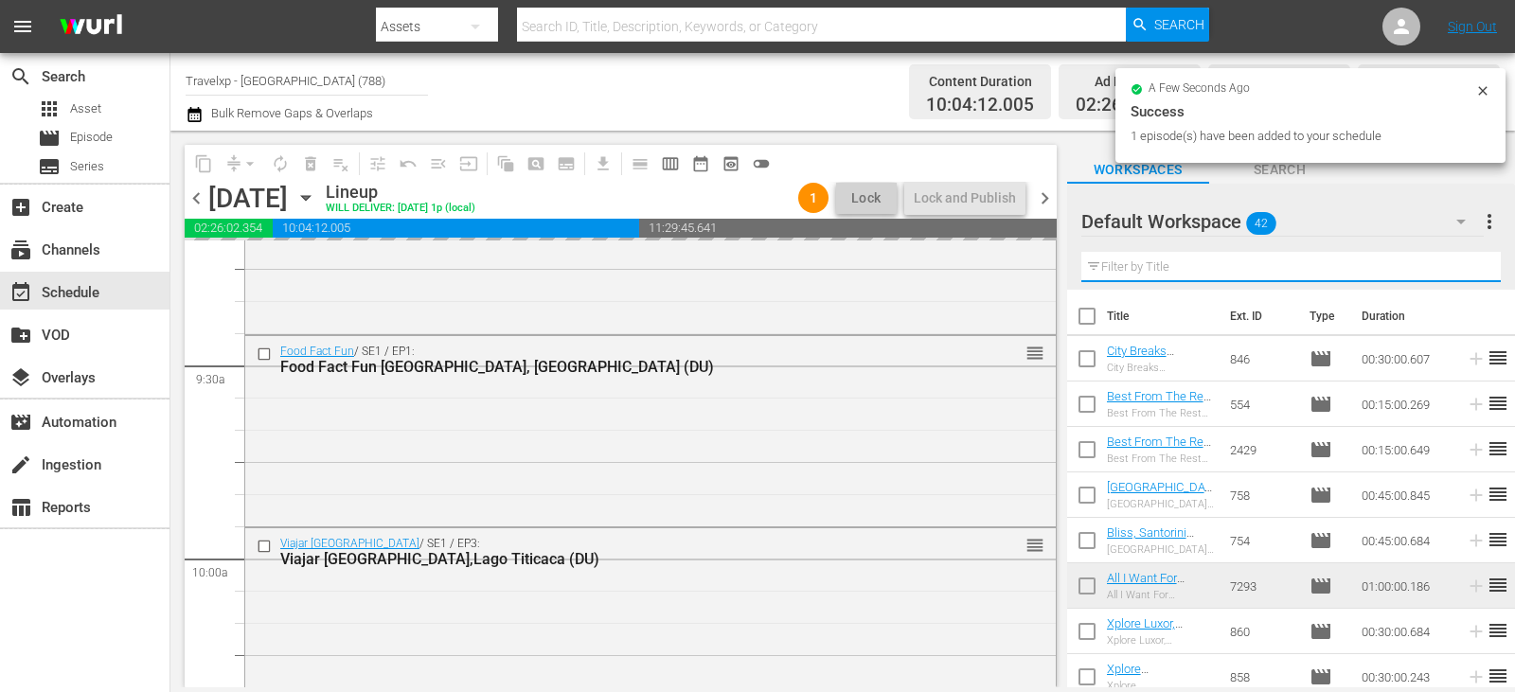
click at [1476, 271] on input "text" at bounding box center [1290, 267] width 419 height 30
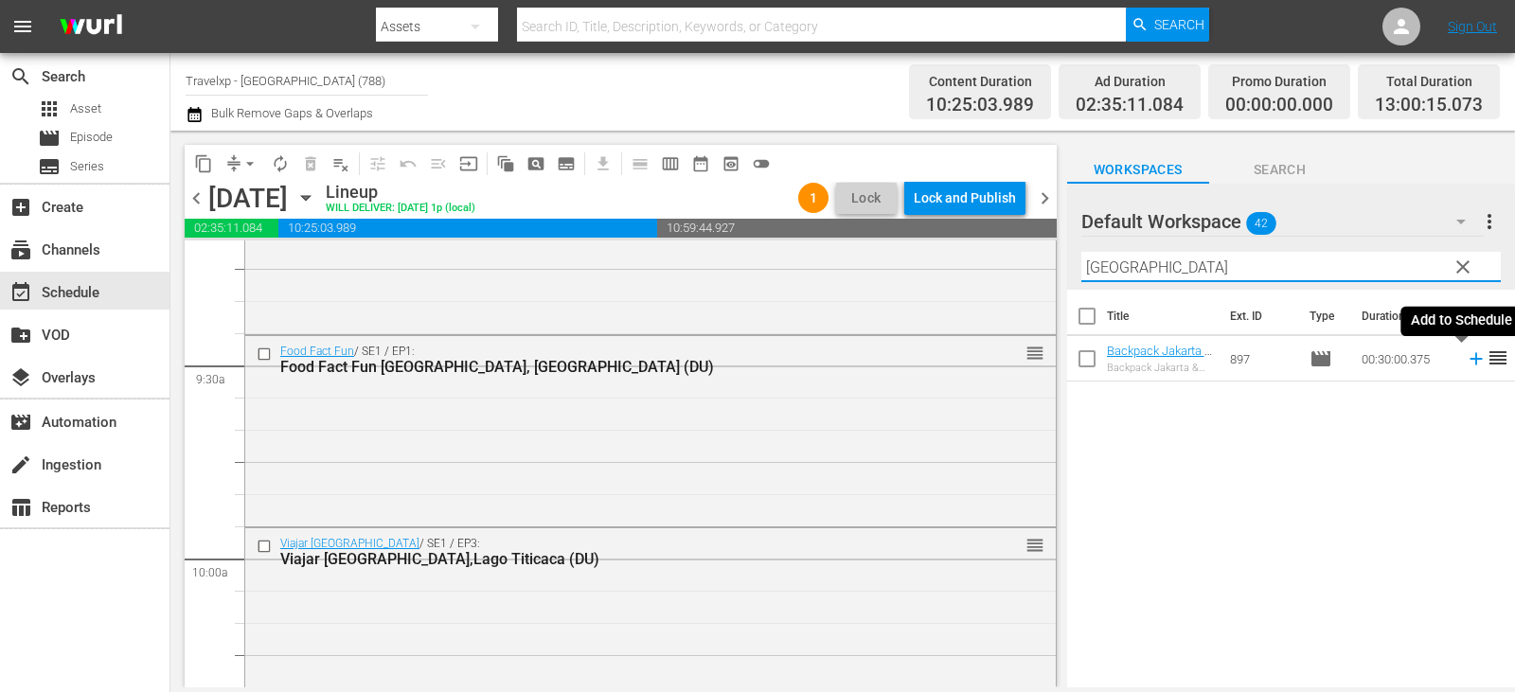
type input "[GEOGRAPHIC_DATA]"
click at [1467, 358] on icon at bounding box center [1476, 358] width 21 height 21
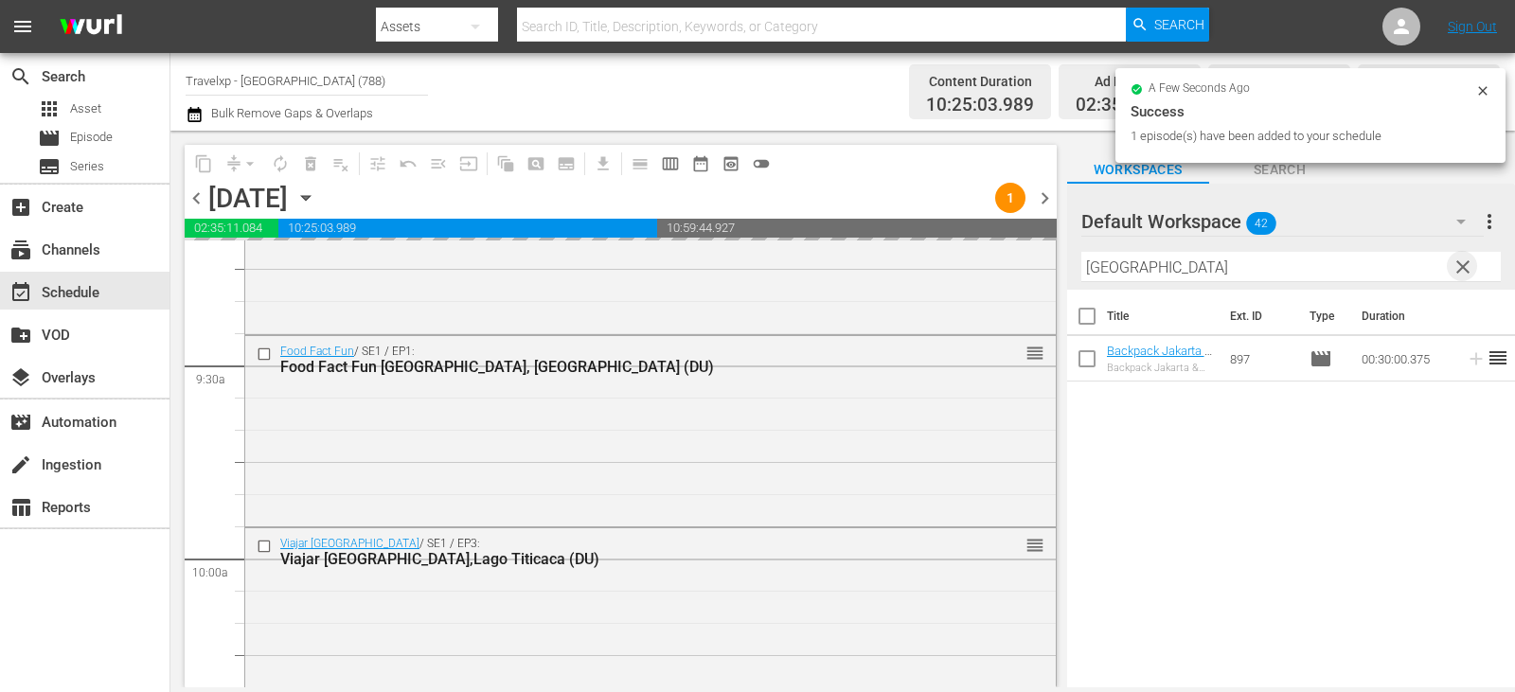
click at [1452, 272] on span "clear" at bounding box center [1463, 267] width 23 height 23
click at [1452, 272] on input "text" at bounding box center [1290, 267] width 419 height 30
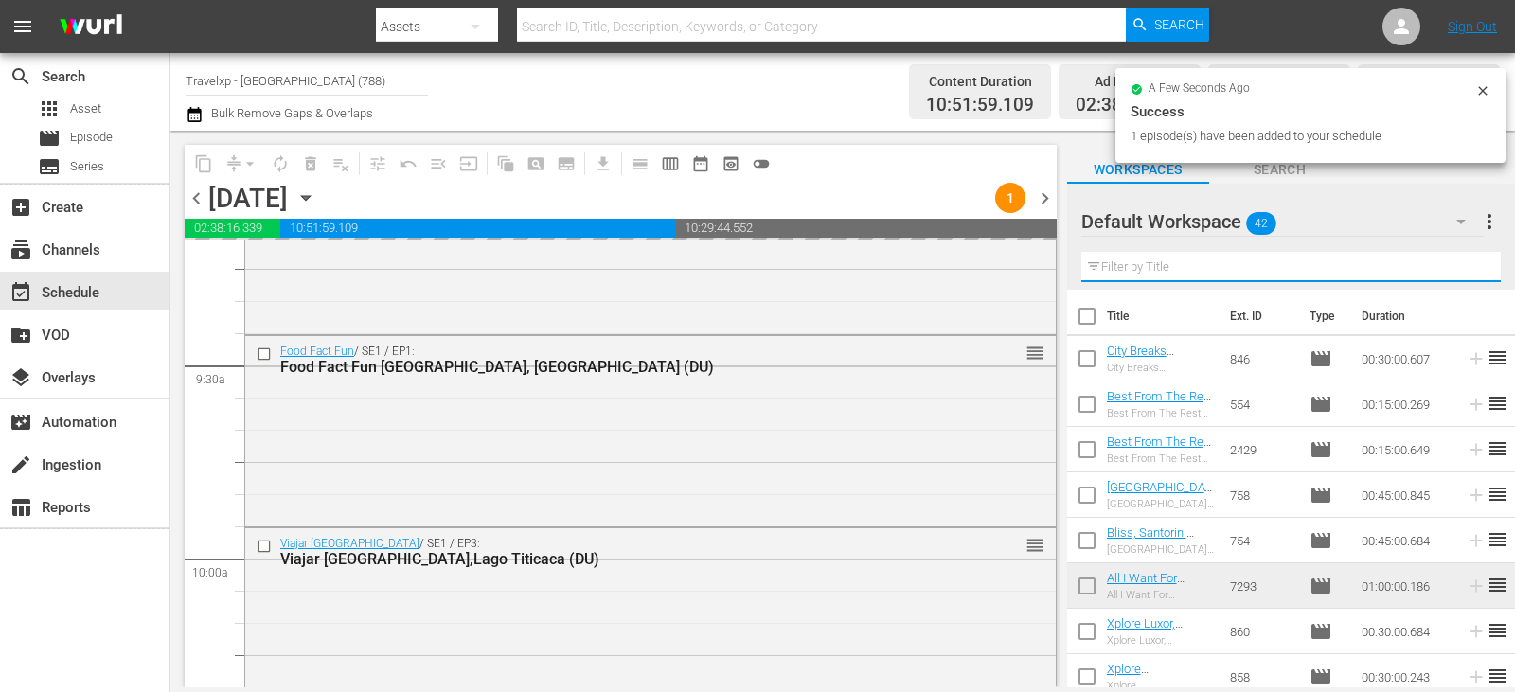
click at [1452, 272] on input "text" at bounding box center [1290, 267] width 419 height 30
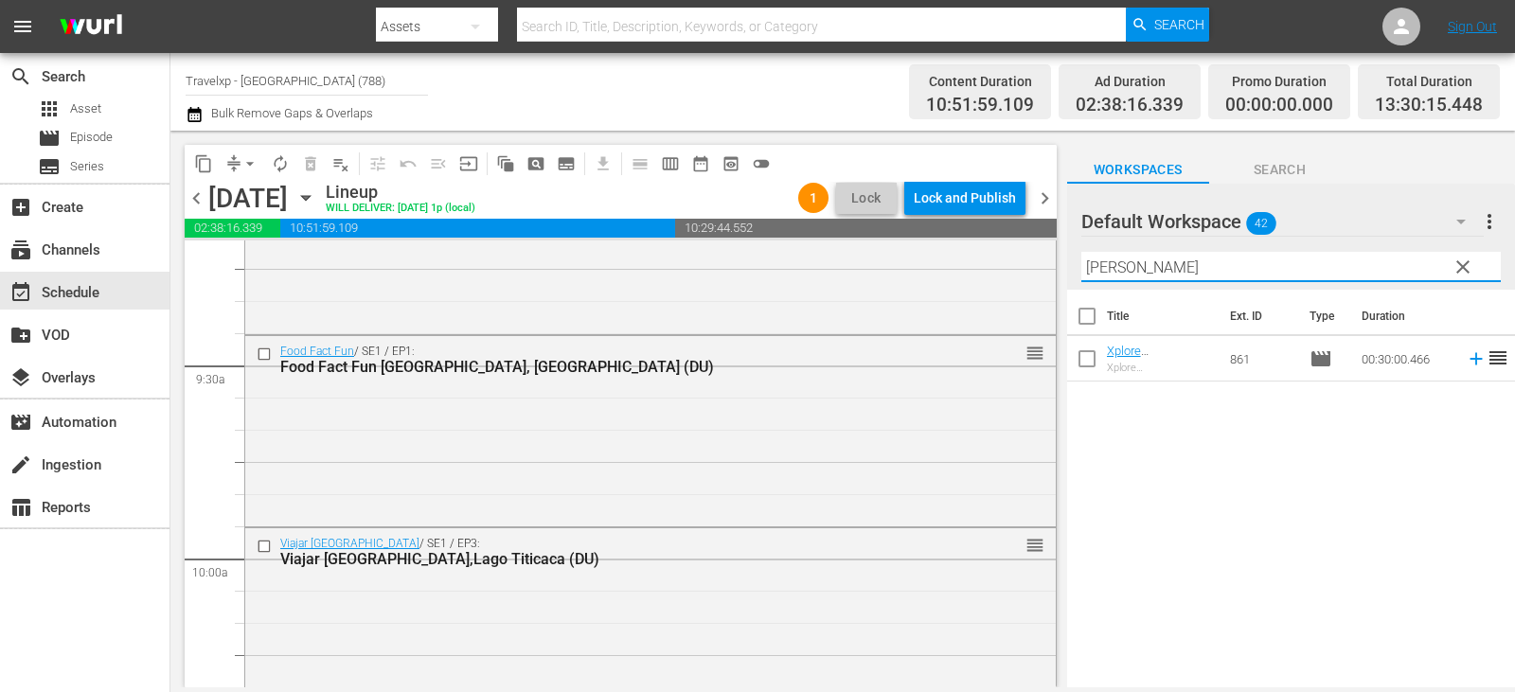
type input "[PERSON_NAME]"
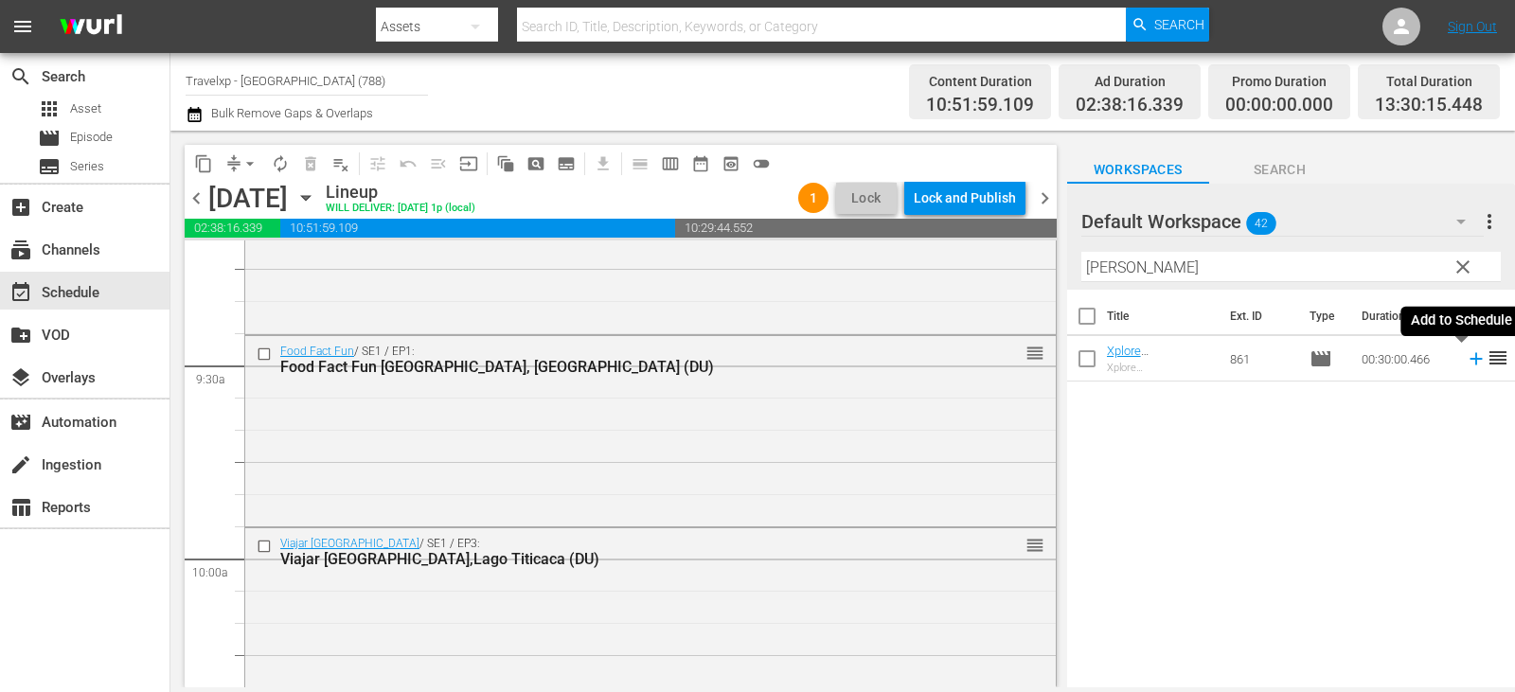
click at [1466, 361] on icon at bounding box center [1476, 358] width 21 height 21
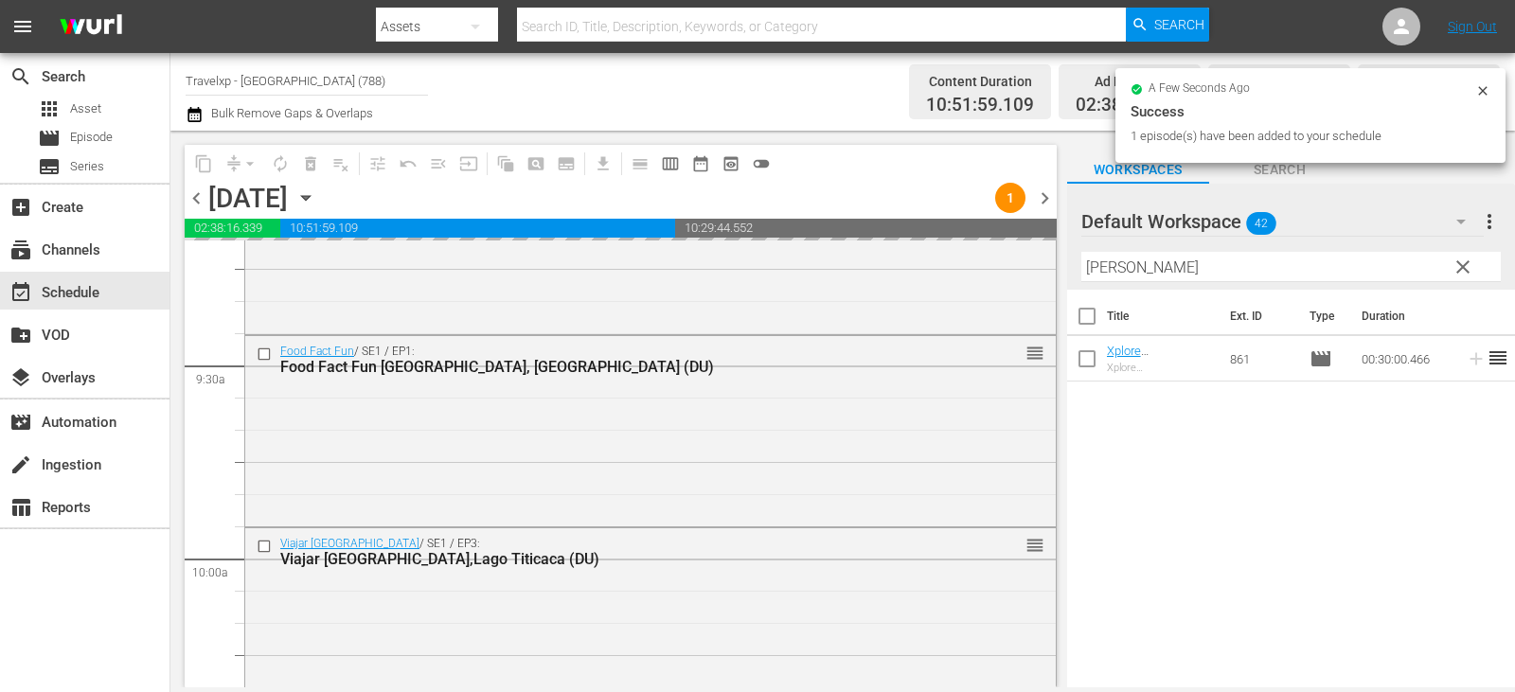
click at [1466, 260] on span "clear" at bounding box center [1463, 267] width 23 height 23
click at [1466, 260] on input "[PERSON_NAME]" at bounding box center [1290, 267] width 419 height 30
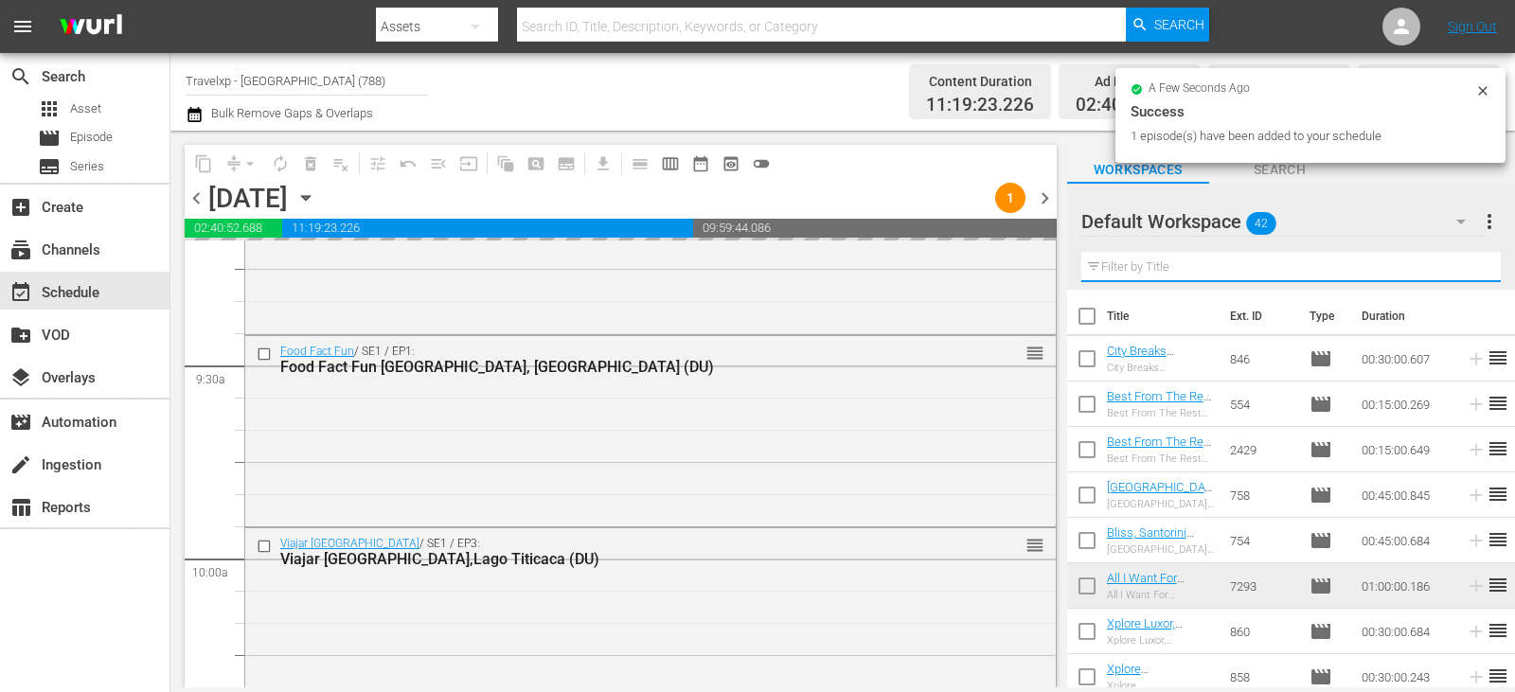
click at [1466, 260] on input "text" at bounding box center [1290, 267] width 419 height 30
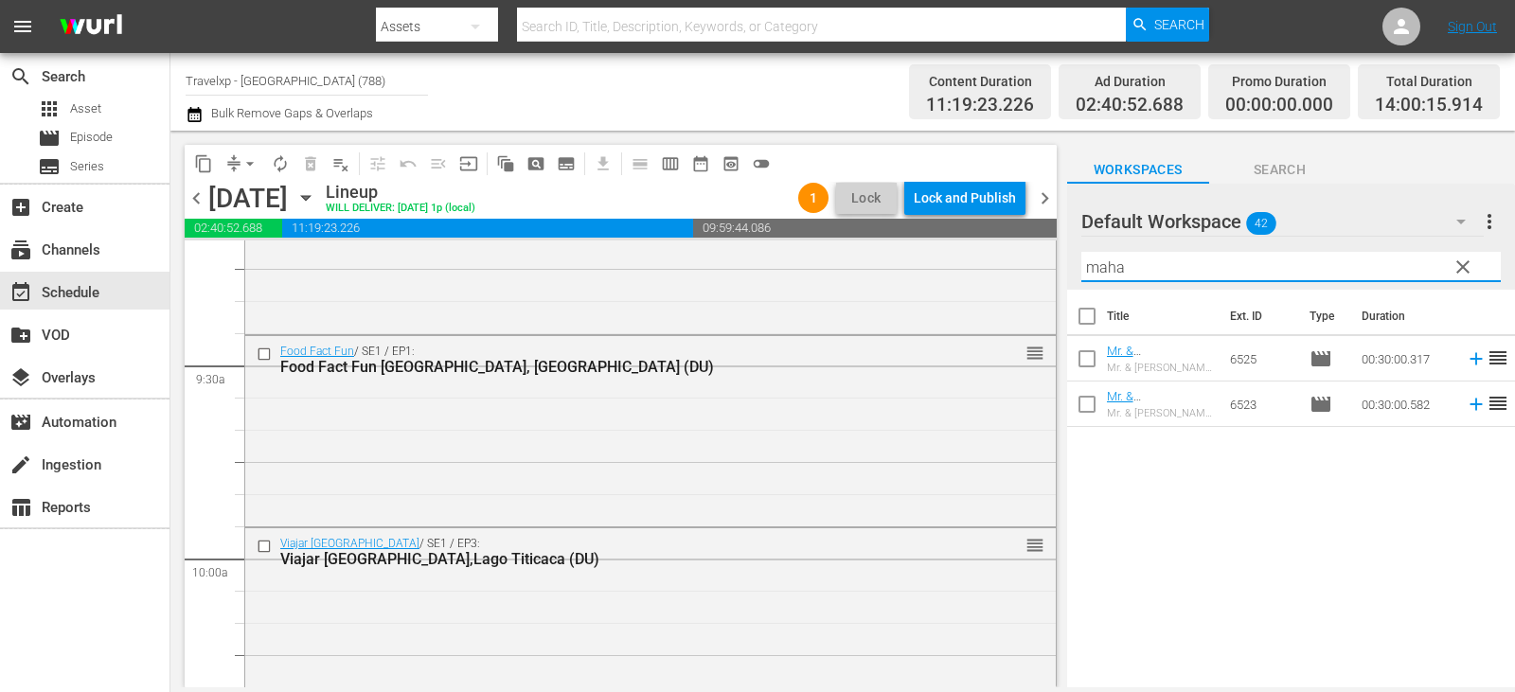
type input "maha"
click at [1466, 407] on icon at bounding box center [1476, 404] width 21 height 21
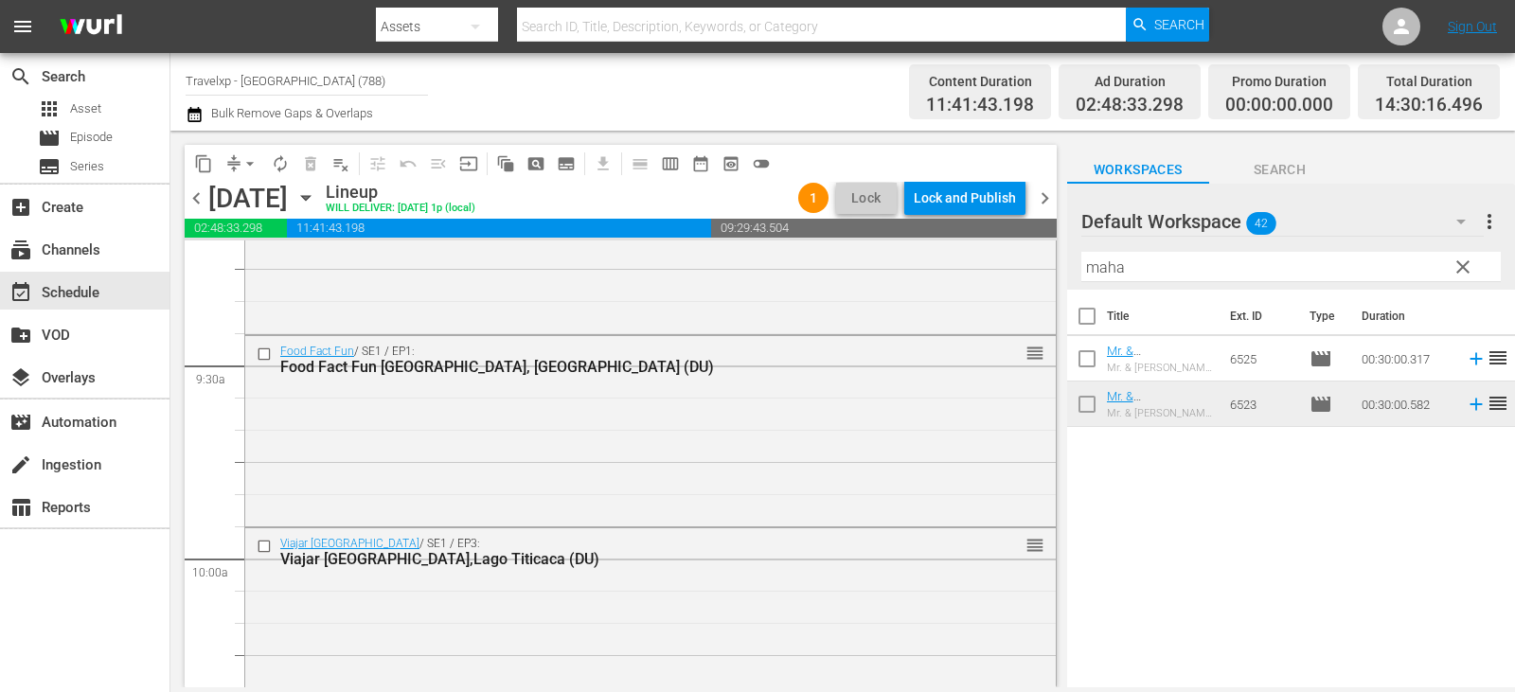
click at [1470, 266] on span "clear" at bounding box center [1463, 267] width 23 height 23
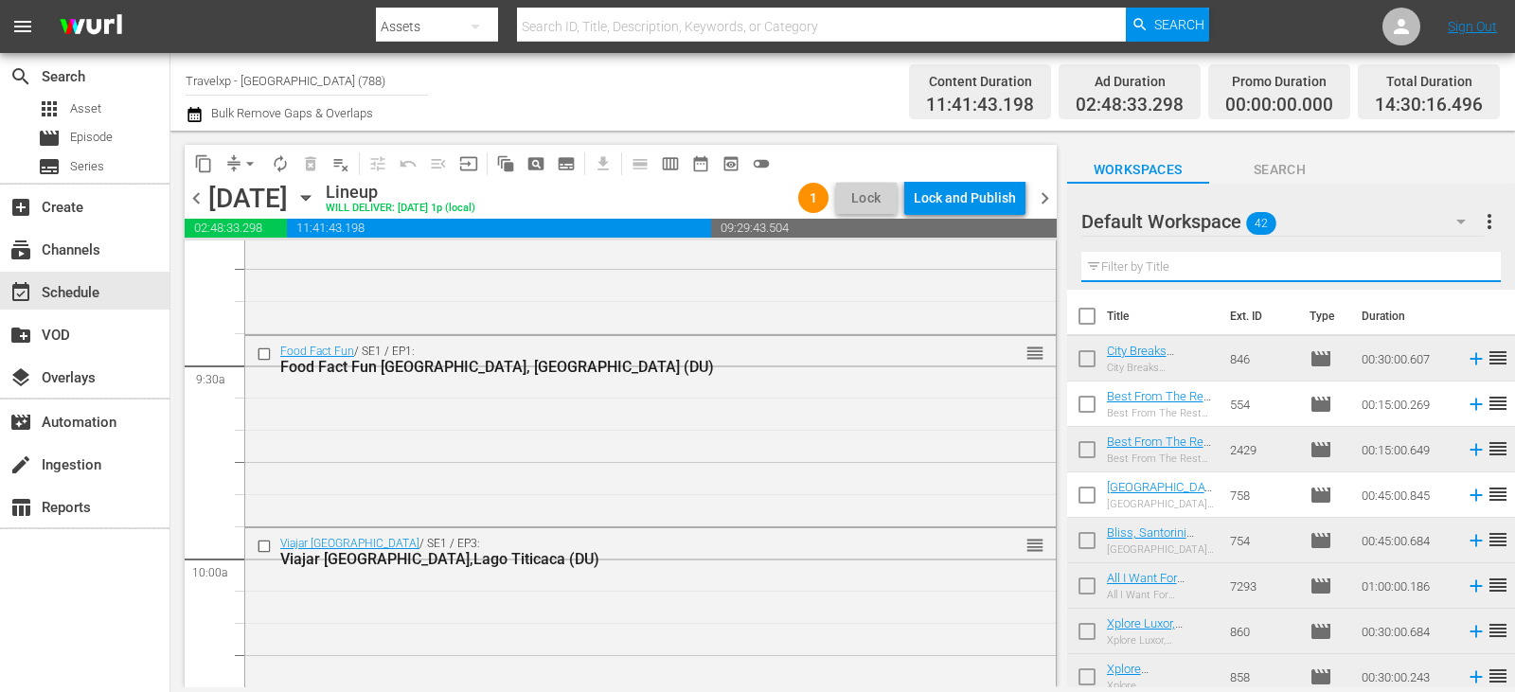
click at [1470, 266] on input "text" at bounding box center [1290, 267] width 419 height 30
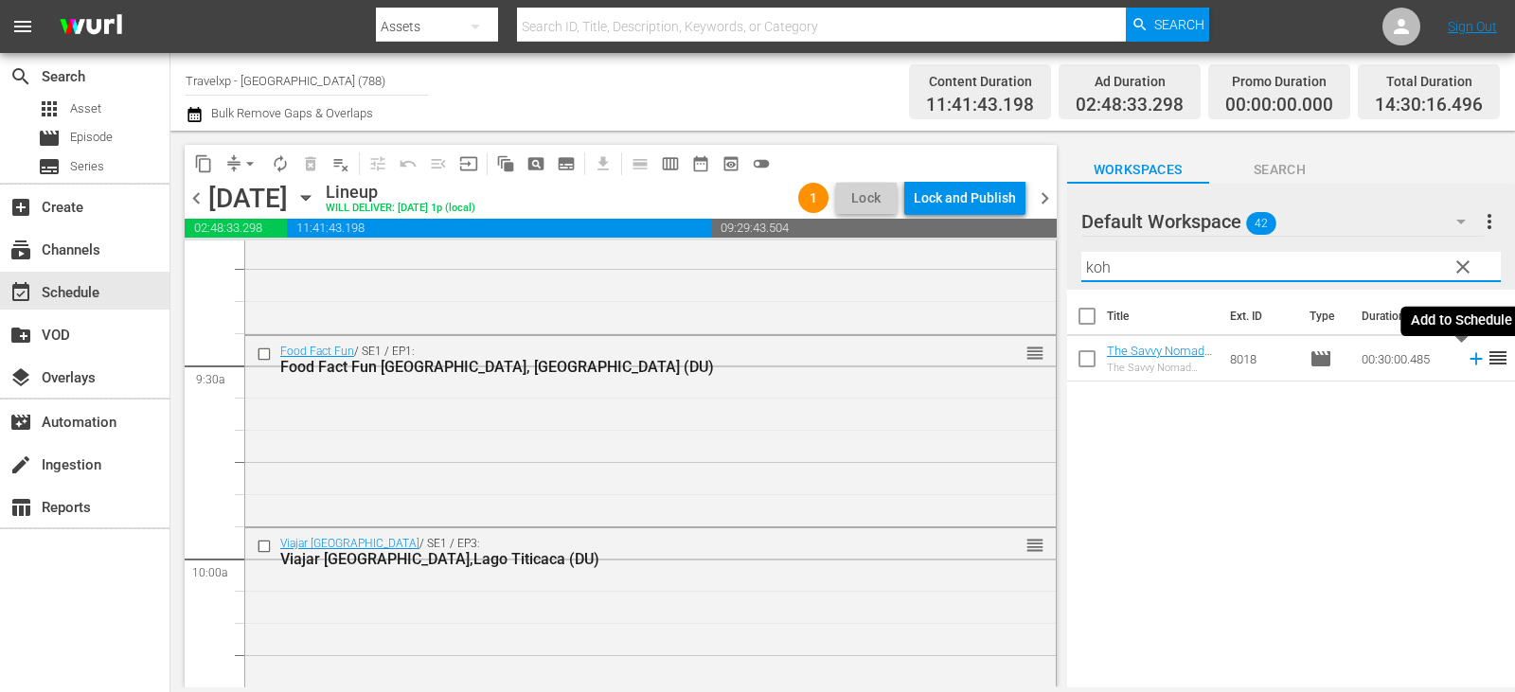
type input "koh"
click at [1466, 355] on icon at bounding box center [1476, 358] width 21 height 21
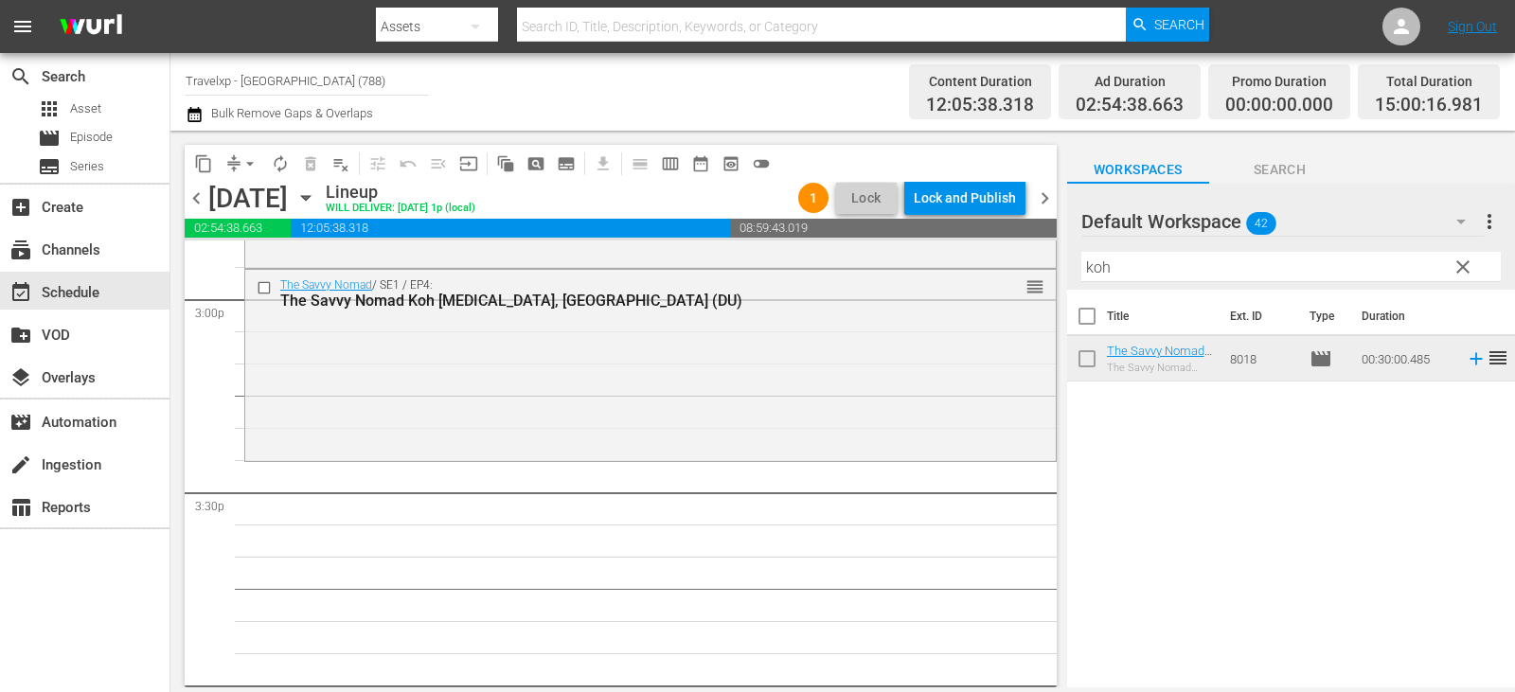
scroll to position [5723, 0]
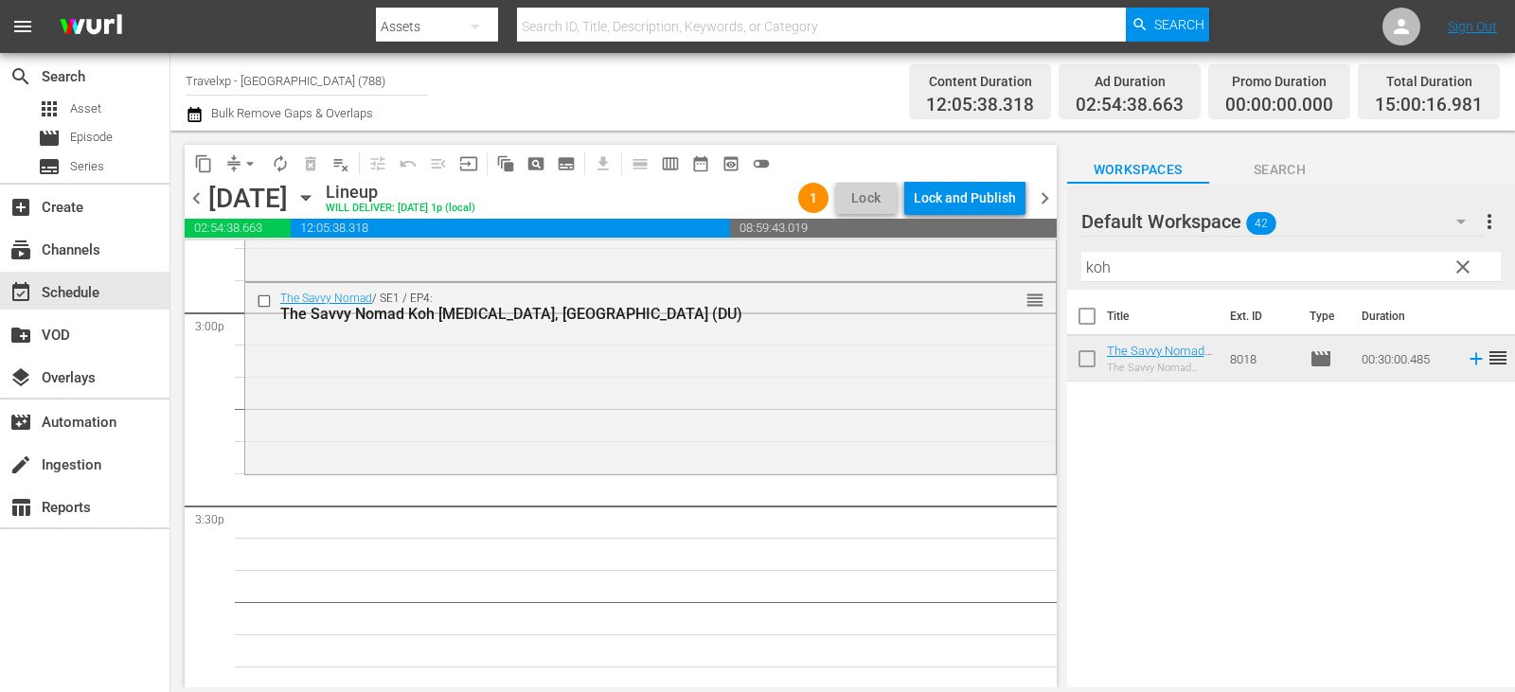
click at [1467, 276] on span "clear" at bounding box center [1463, 267] width 23 height 23
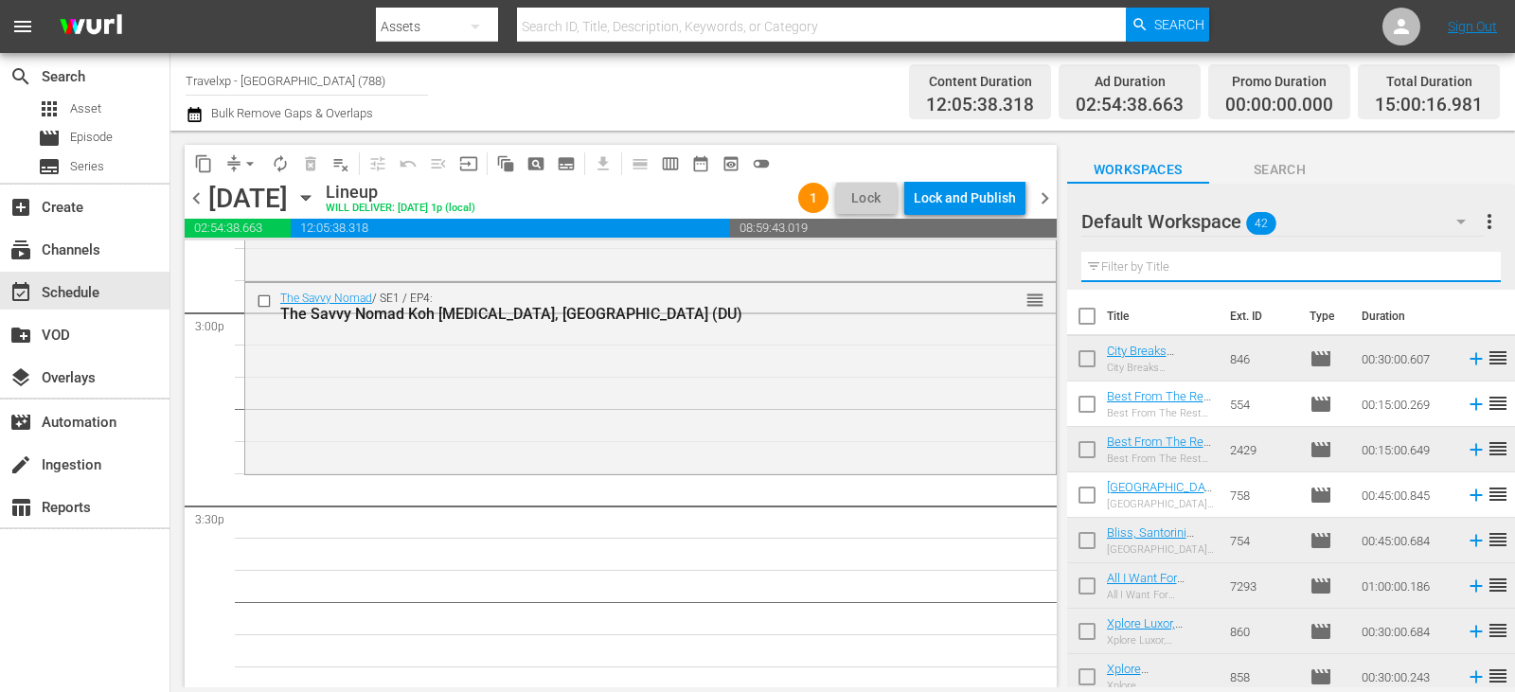
click at [1467, 276] on input "text" at bounding box center [1290, 267] width 419 height 30
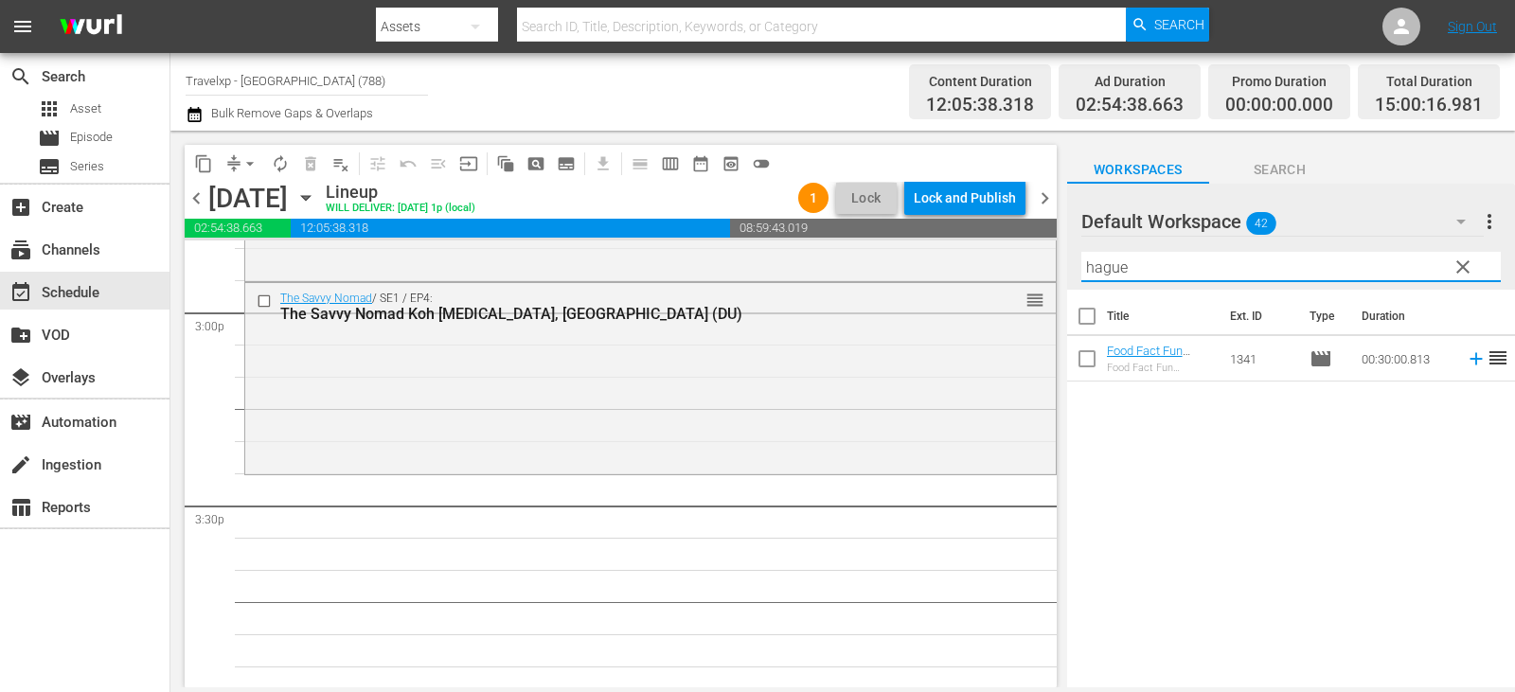
type input "hague"
click at [1470, 359] on icon at bounding box center [1476, 359] width 12 height 12
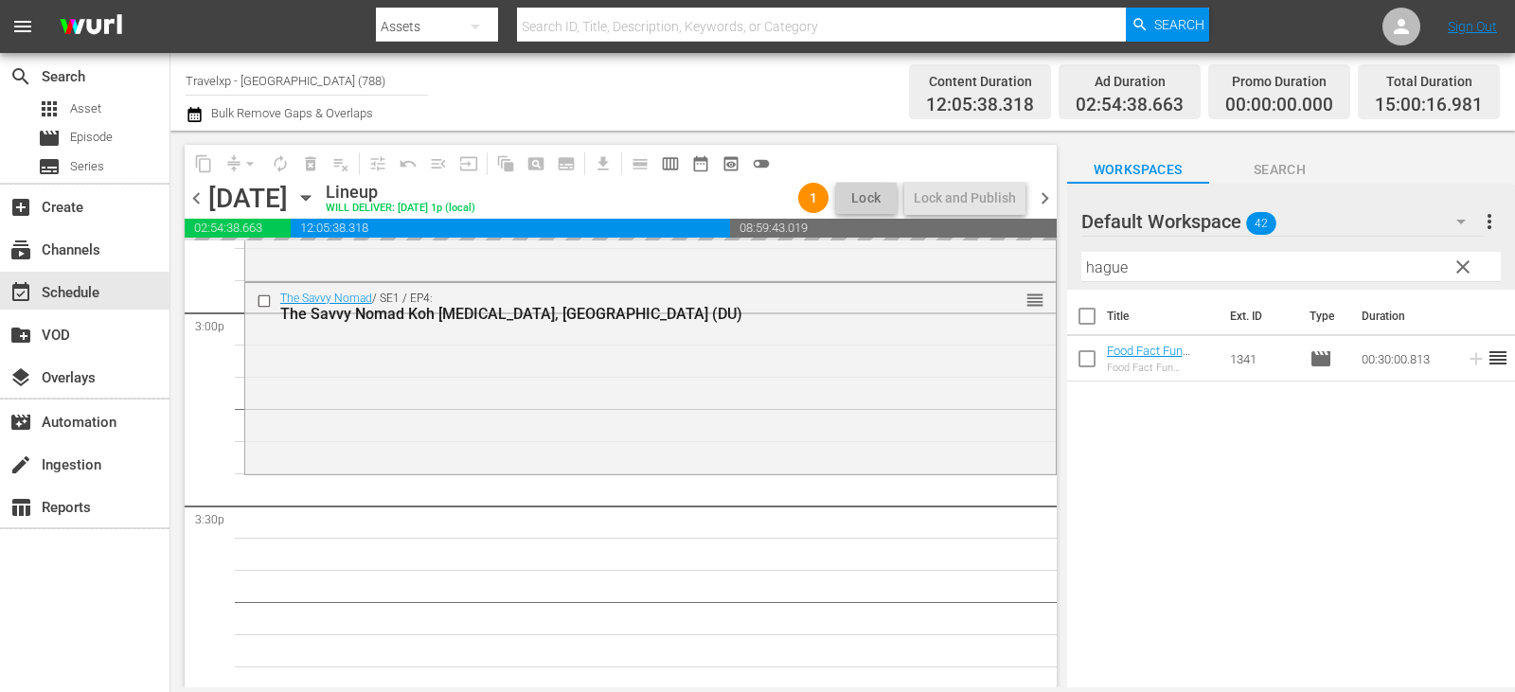
drag, startPoint x: 1476, startPoint y: 260, endPoint x: 1454, endPoint y: 272, distance: 24.6
click at [1465, 267] on button "clear" at bounding box center [1462, 266] width 30 height 30
click at [1454, 272] on input "text" at bounding box center [1290, 267] width 419 height 30
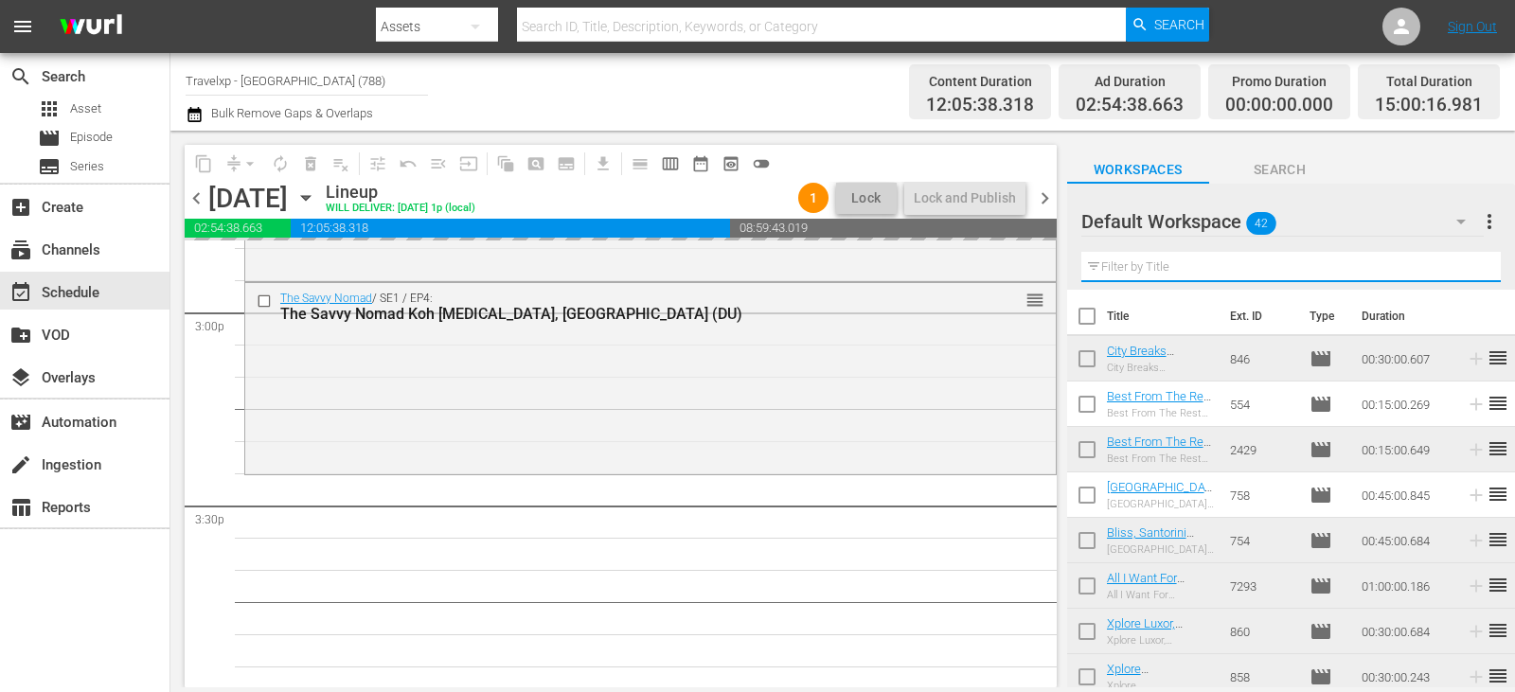
click at [1454, 272] on input "text" at bounding box center [1290, 267] width 419 height 30
type input "i"
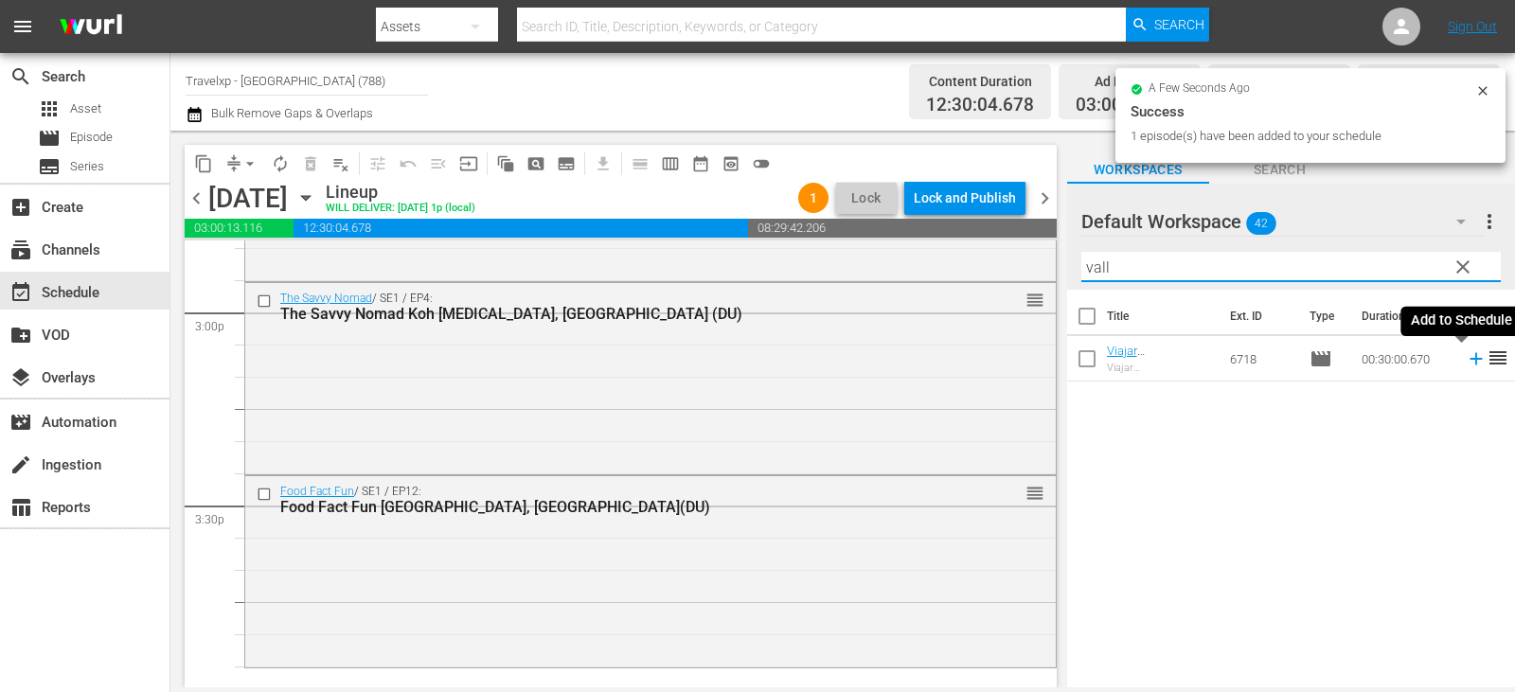
type input "vall"
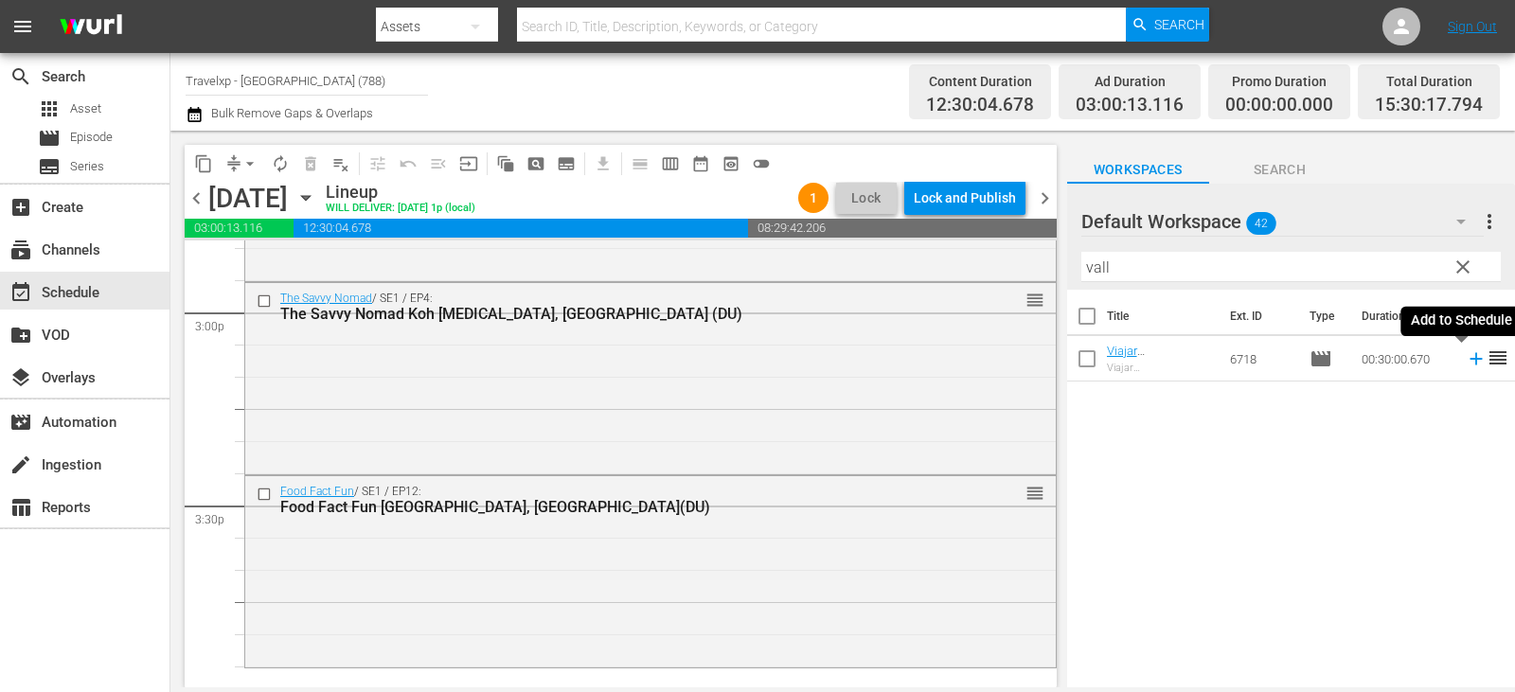
click at [1466, 364] on icon at bounding box center [1476, 358] width 21 height 21
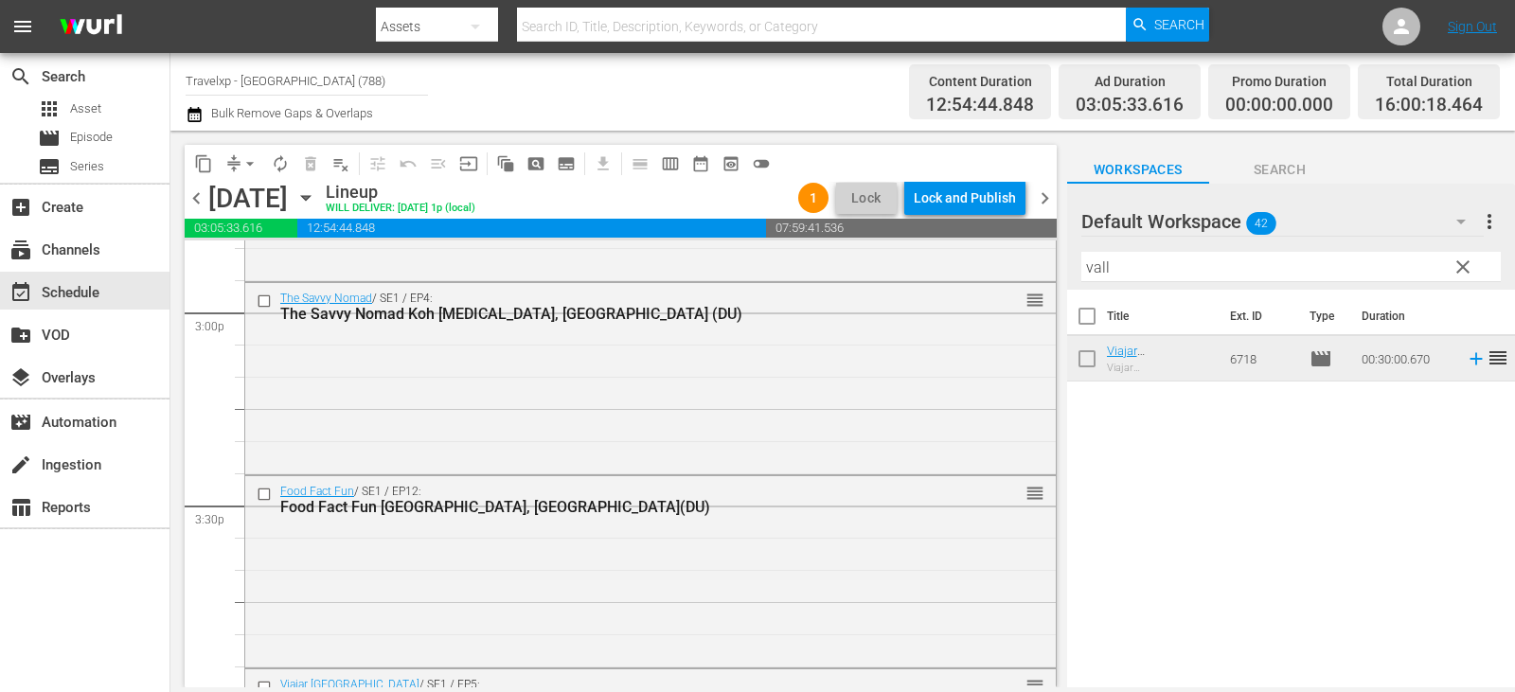
click at [1470, 268] on span "clear" at bounding box center [1463, 267] width 23 height 23
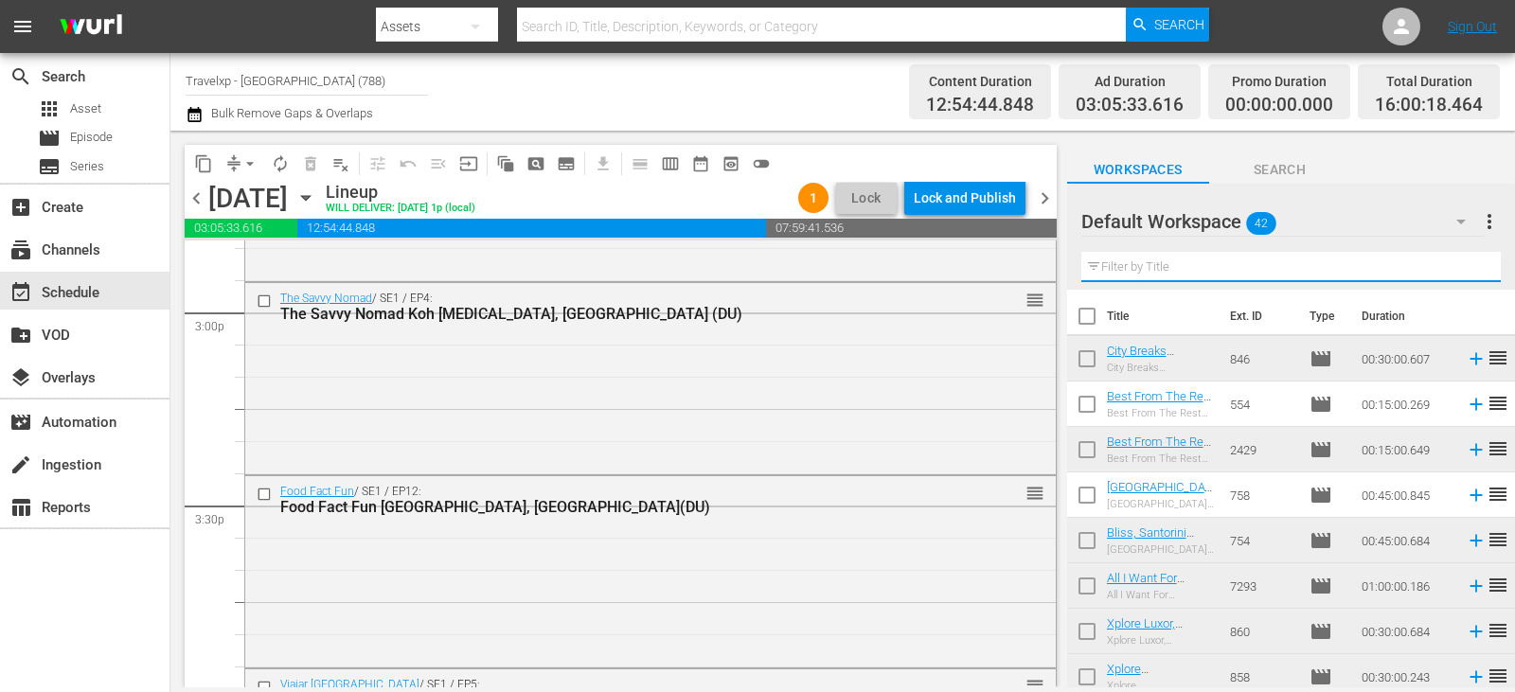
click at [1470, 268] on input "text" at bounding box center [1290, 267] width 419 height 30
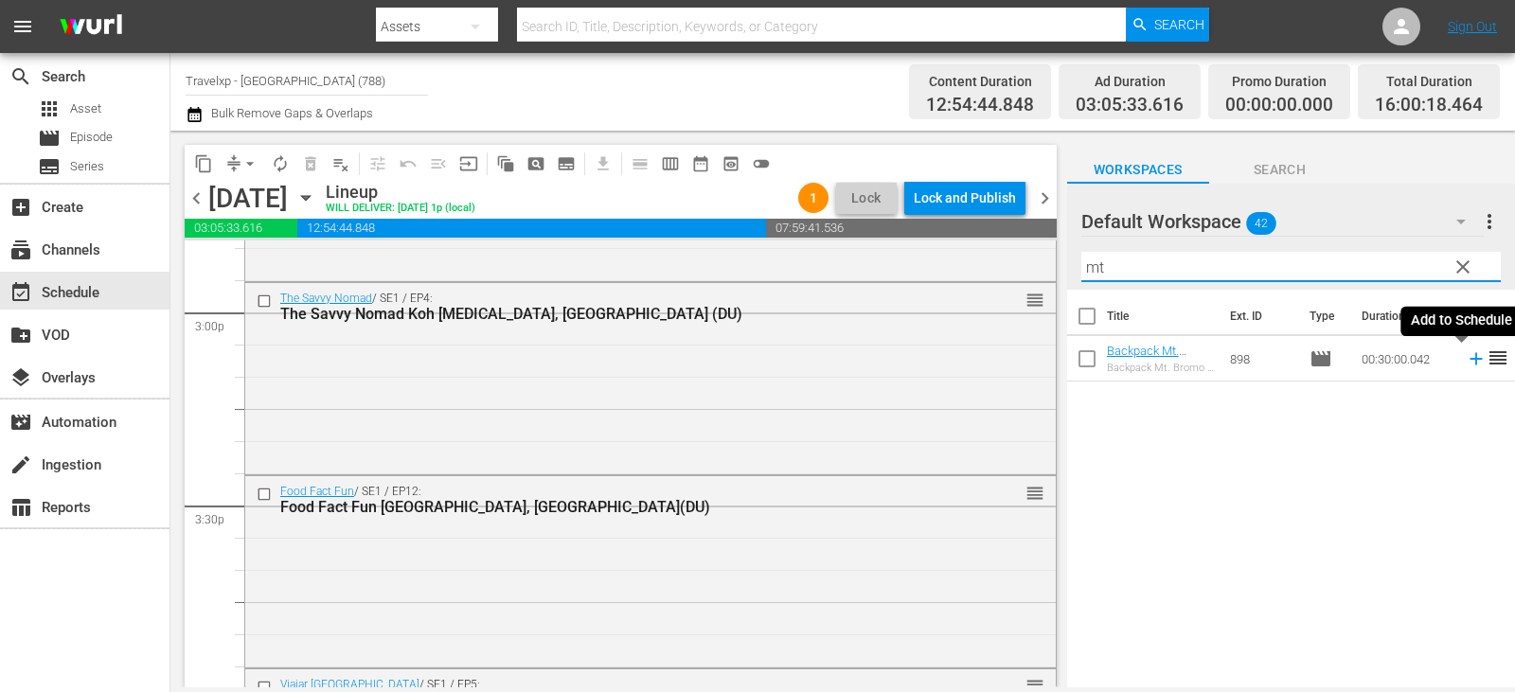
type input "mt"
click at [1466, 366] on icon at bounding box center [1476, 358] width 21 height 21
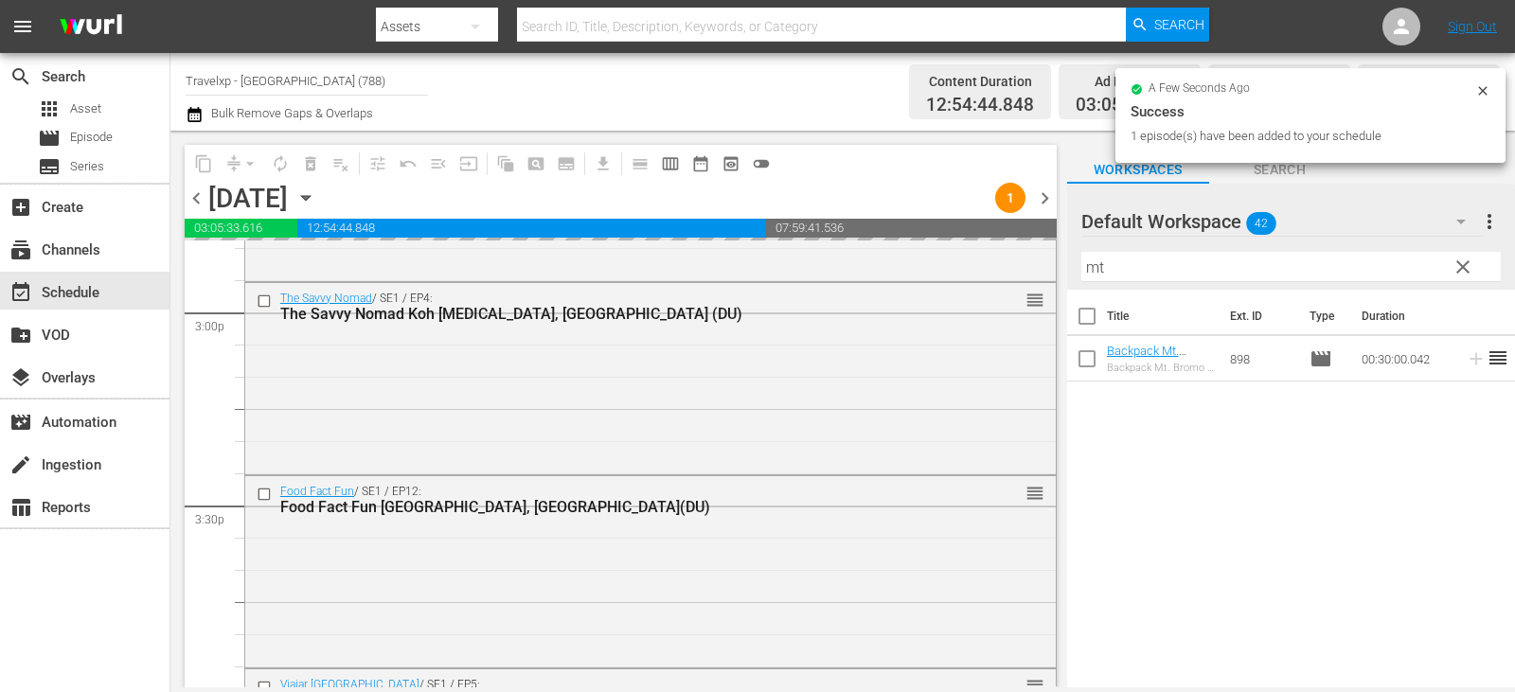
click at [1468, 272] on span "clear" at bounding box center [1463, 267] width 23 height 23
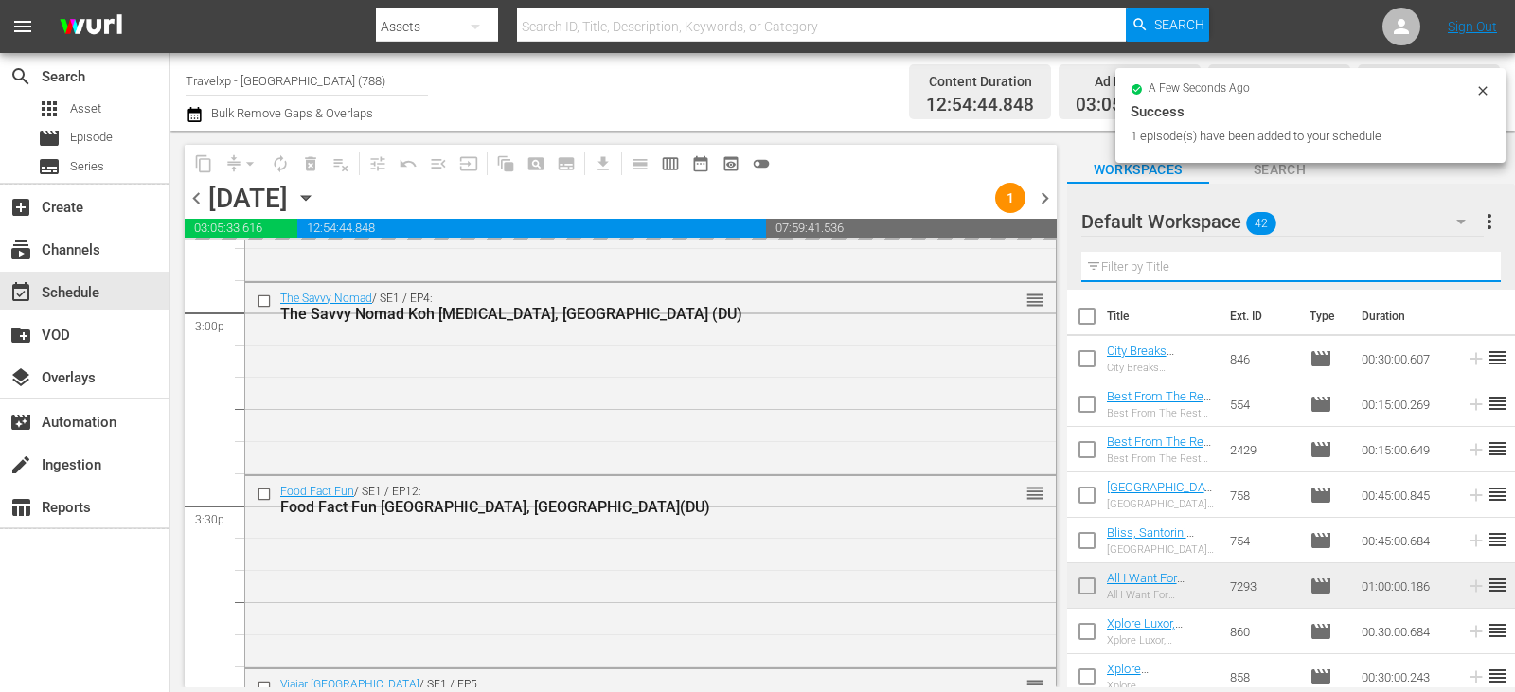
click at [1468, 272] on input "text" at bounding box center [1290, 267] width 419 height 30
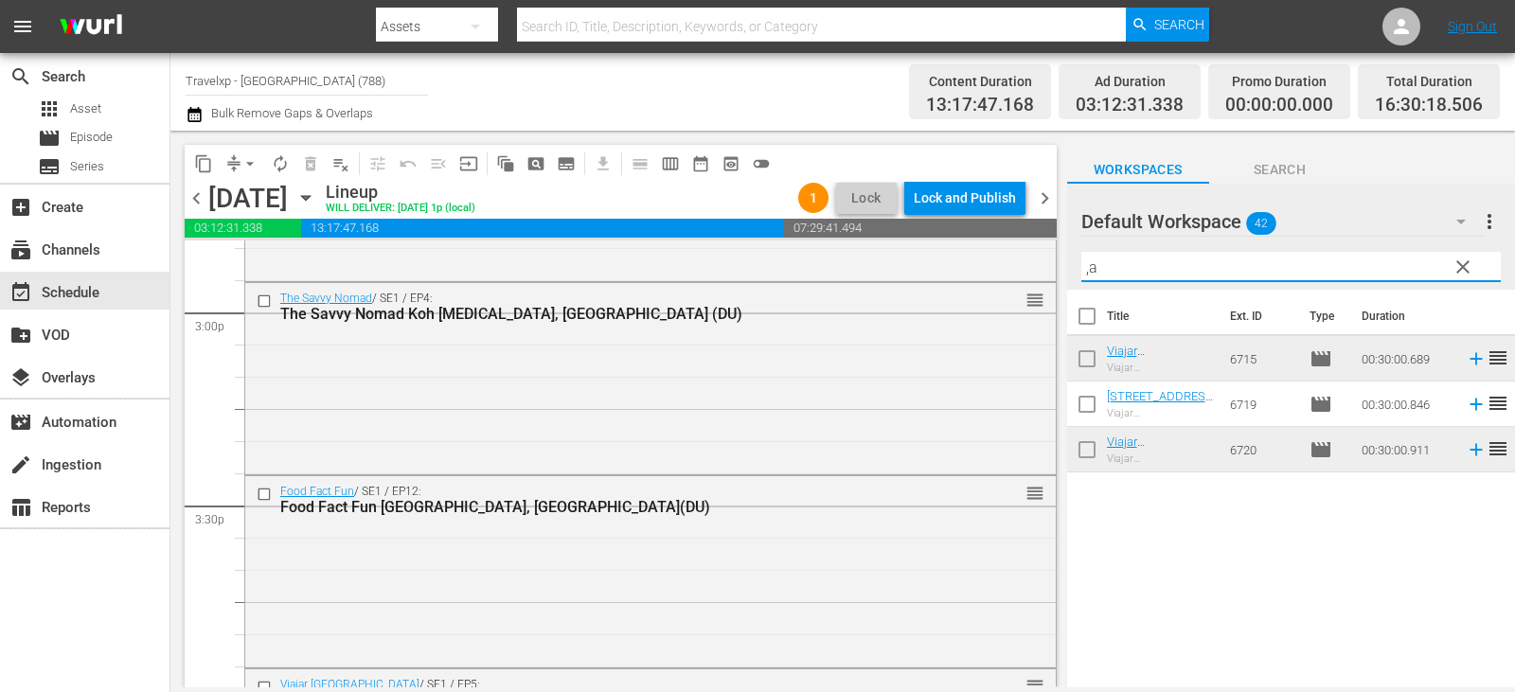
type input ","
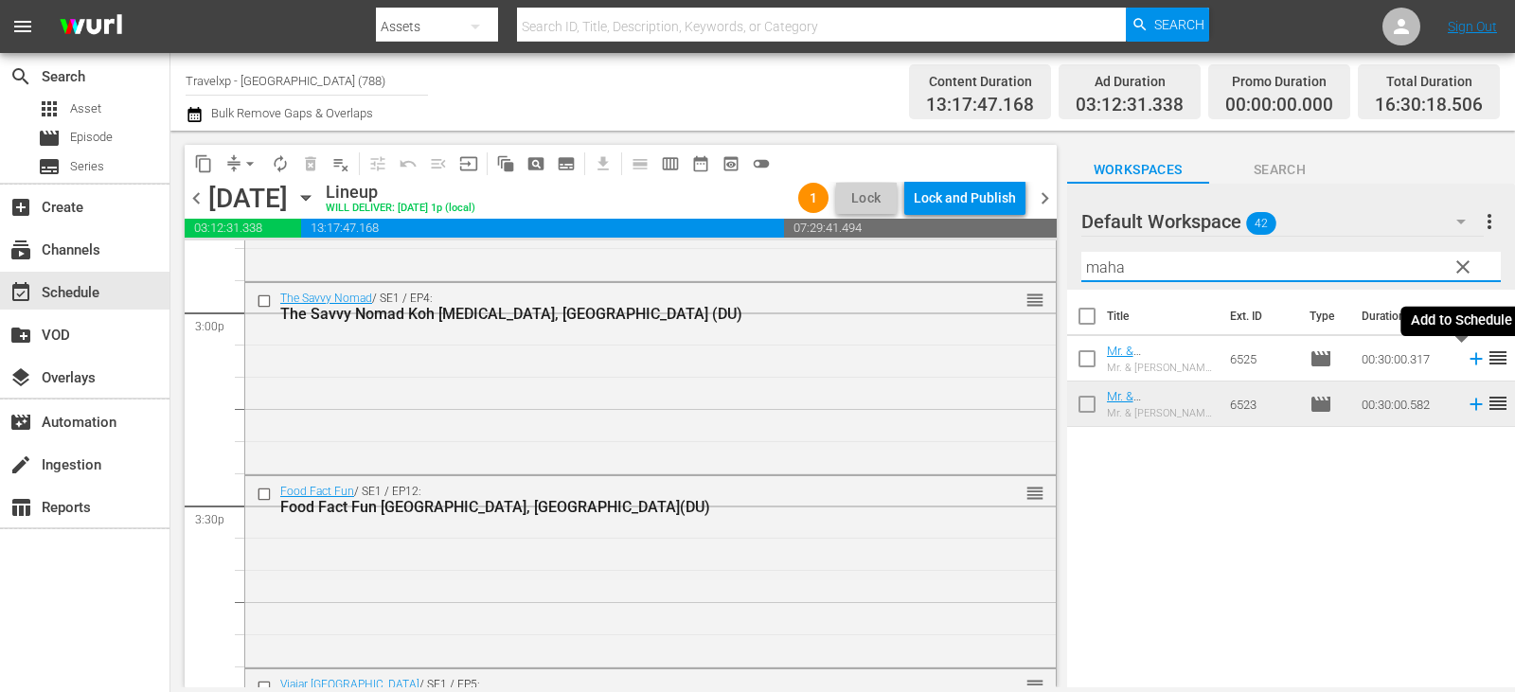
type input "maha"
click at [1466, 353] on icon at bounding box center [1476, 358] width 21 height 21
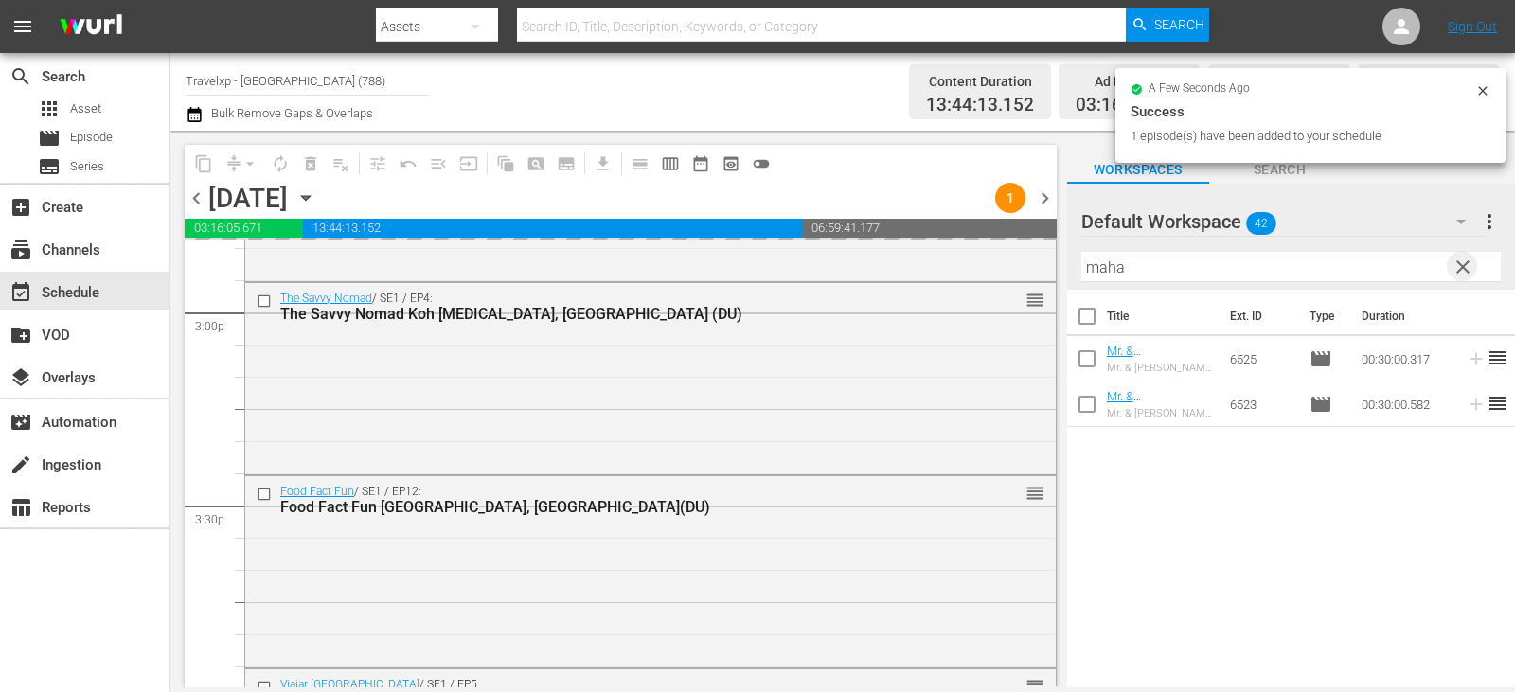
click at [1452, 267] on span "clear" at bounding box center [1463, 267] width 23 height 23
click at [1452, 267] on input "text" at bounding box center [1290, 267] width 419 height 30
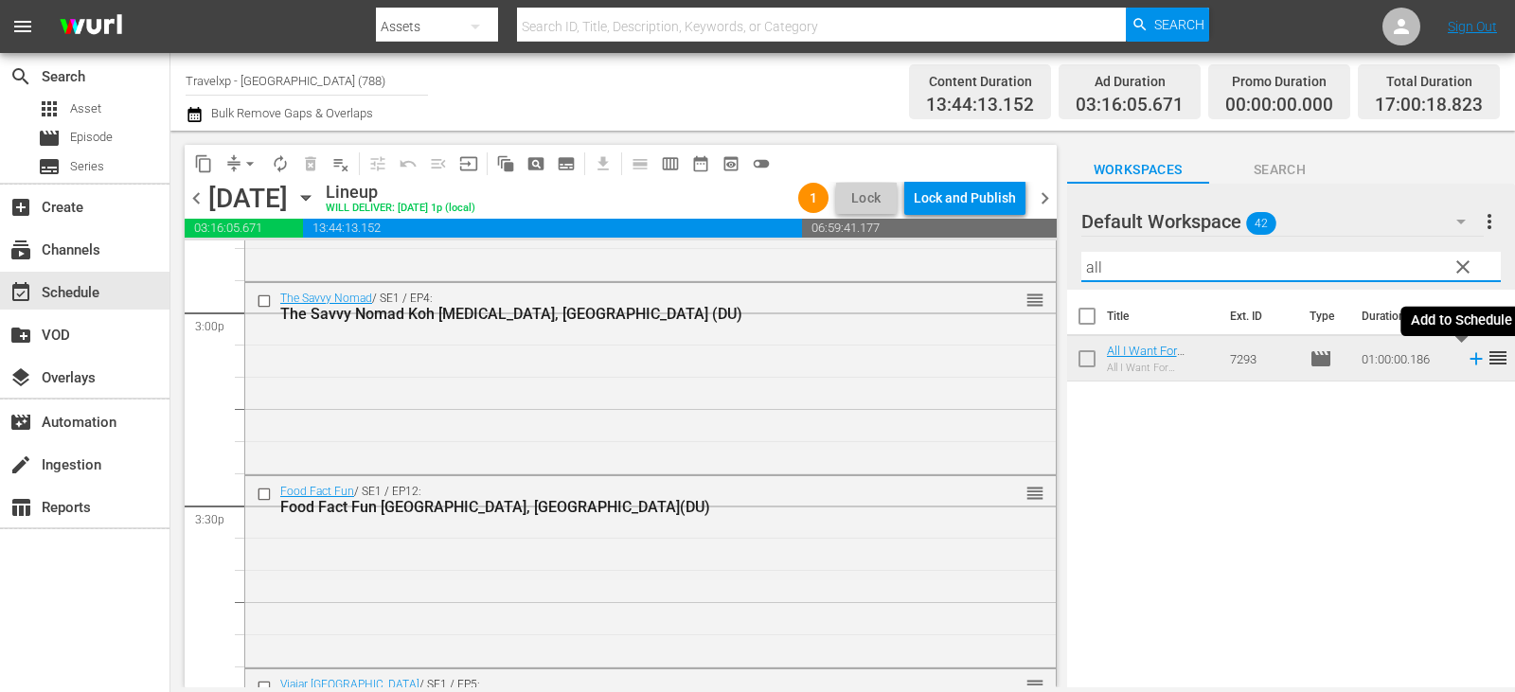
type input "all"
click at [1470, 364] on icon at bounding box center [1476, 359] width 12 height 12
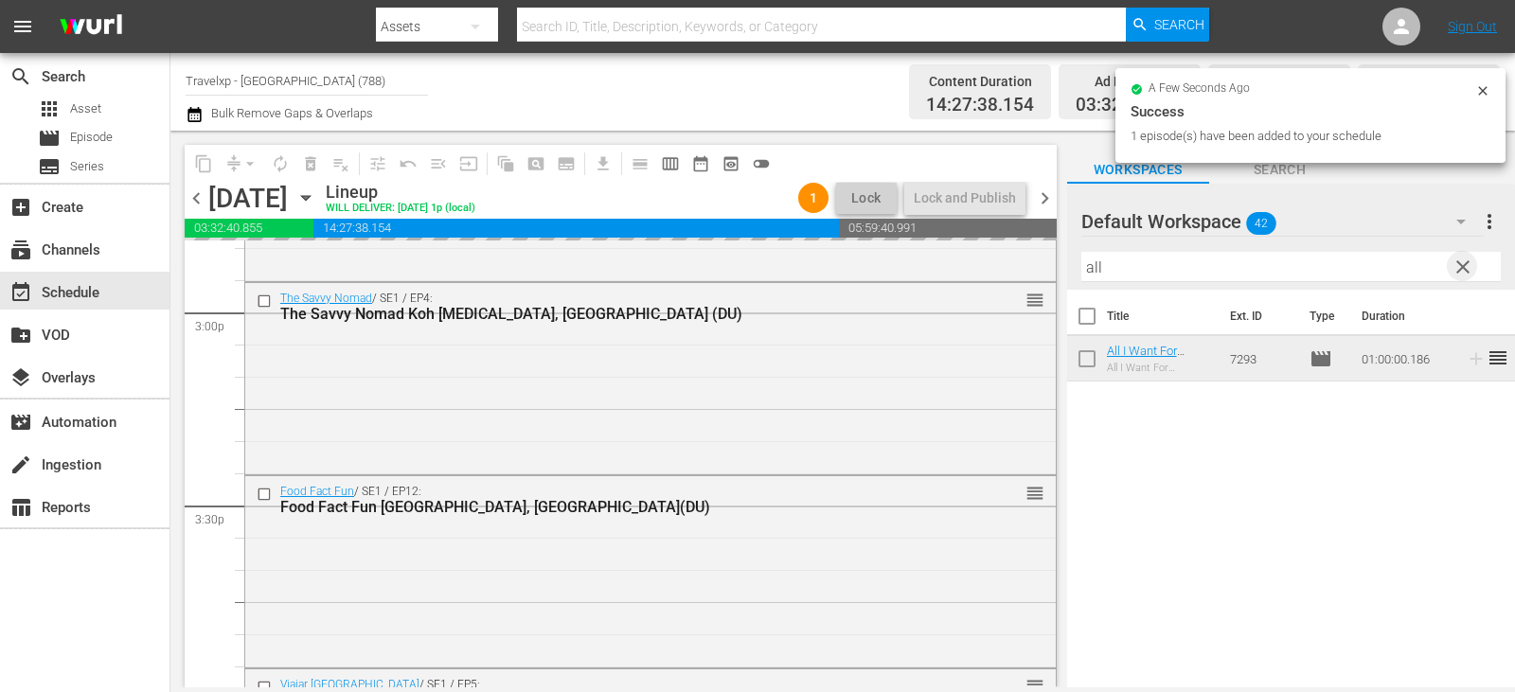
click at [1455, 268] on span "clear" at bounding box center [1463, 267] width 23 height 23
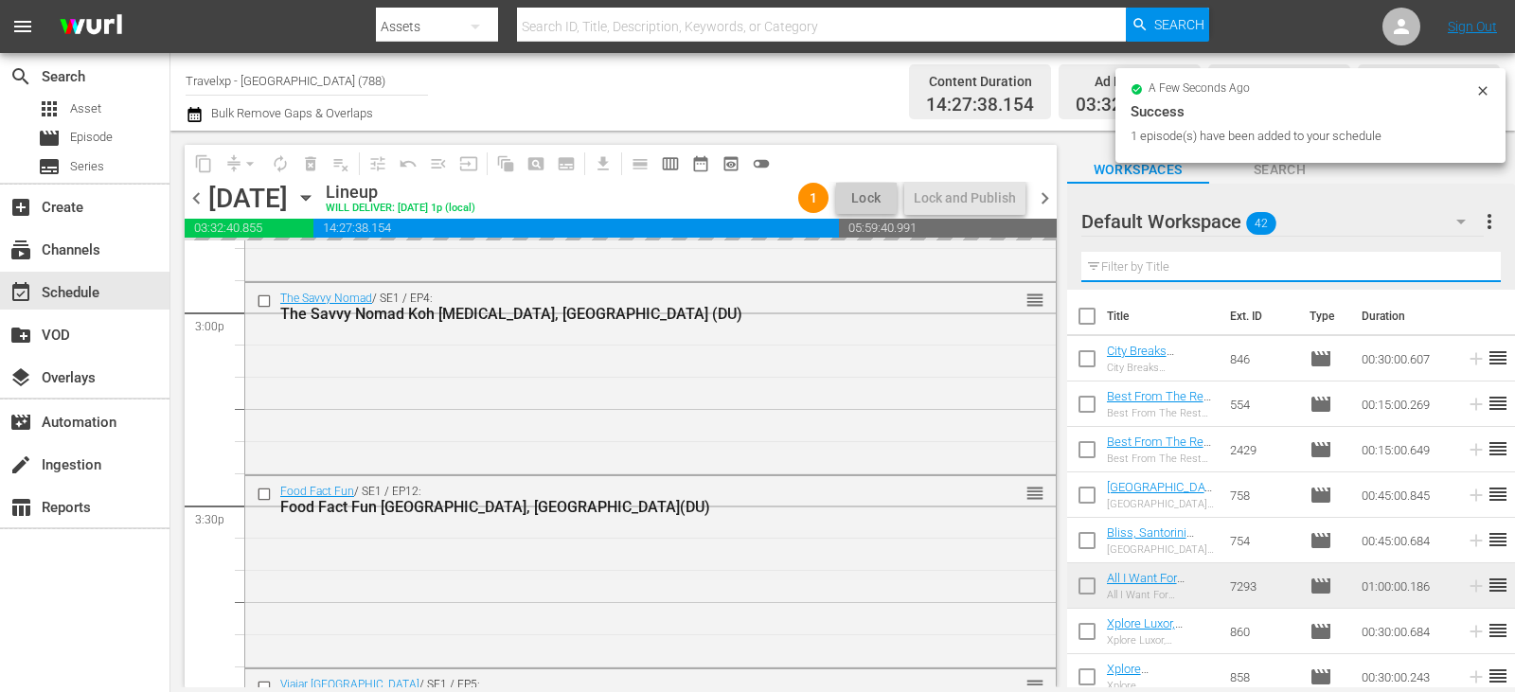
click at [1455, 268] on input "text" at bounding box center [1290, 267] width 419 height 30
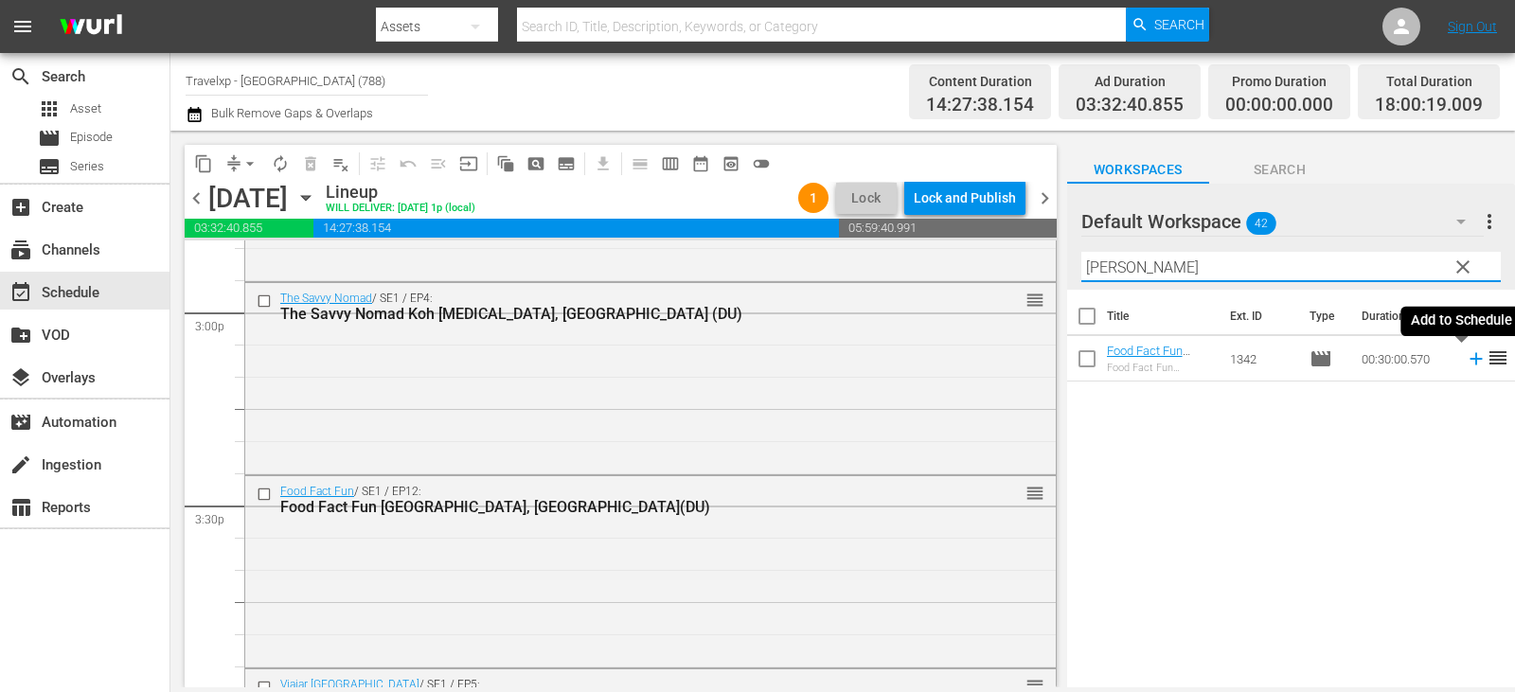
type input "[PERSON_NAME]"
click at [1466, 365] on icon at bounding box center [1476, 358] width 21 height 21
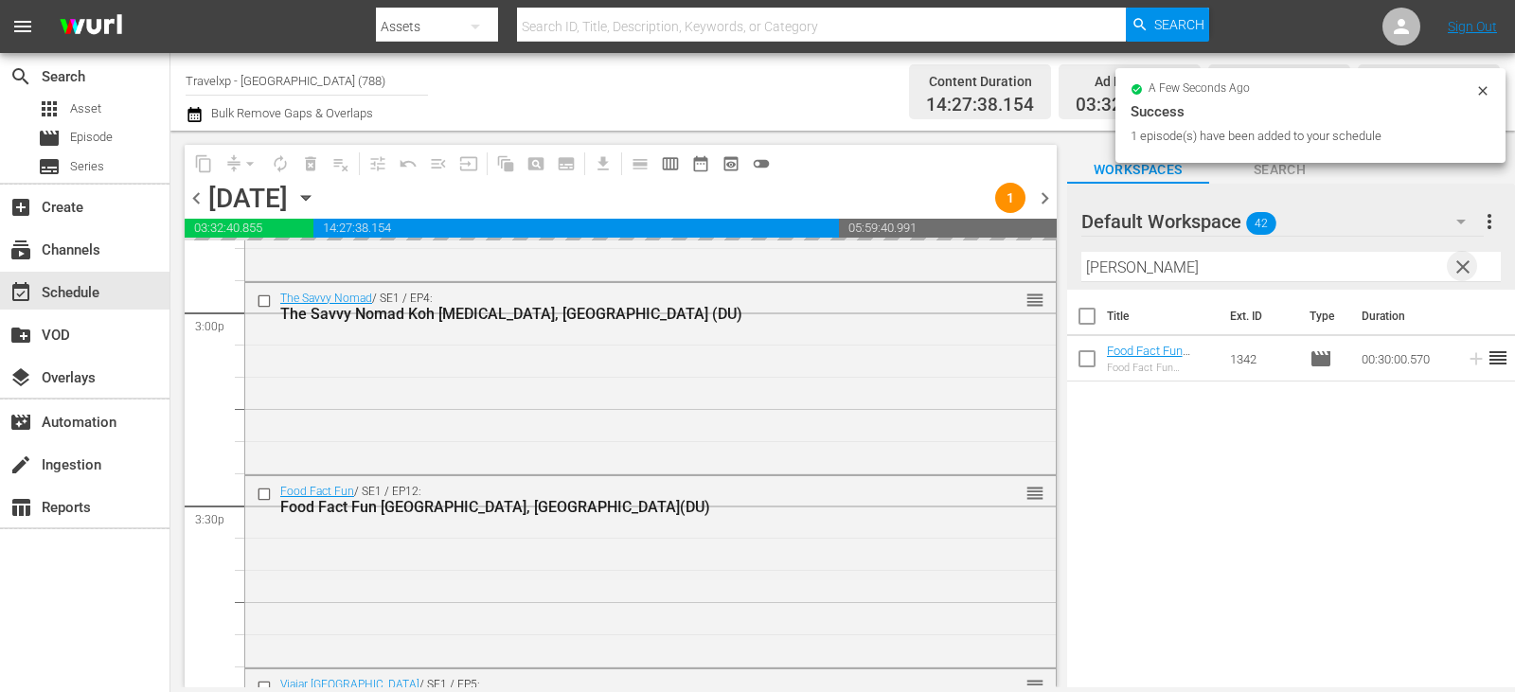
click at [1465, 269] on span "clear" at bounding box center [1463, 267] width 23 height 23
click at [1465, 269] on input "[PERSON_NAME]" at bounding box center [1290, 267] width 419 height 30
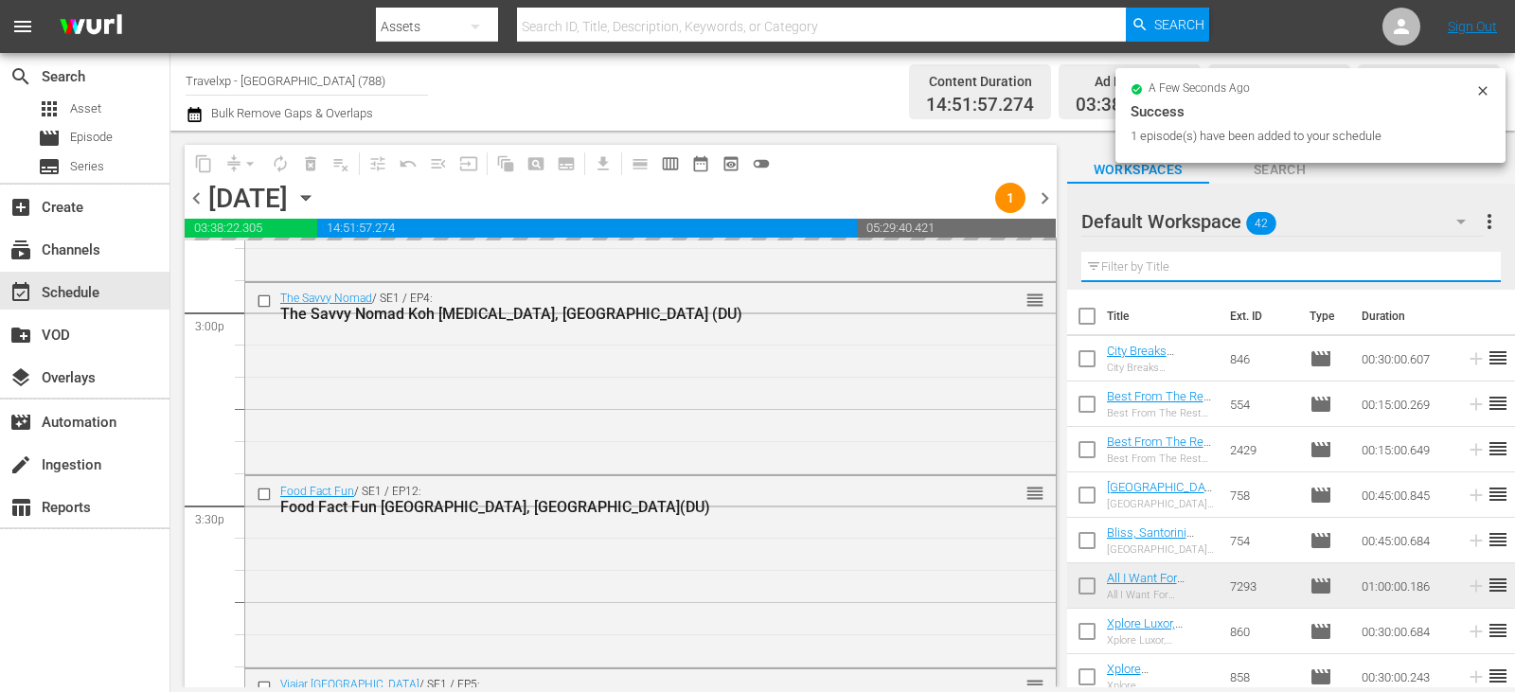
click at [1465, 269] on input "text" at bounding box center [1290, 267] width 419 height 30
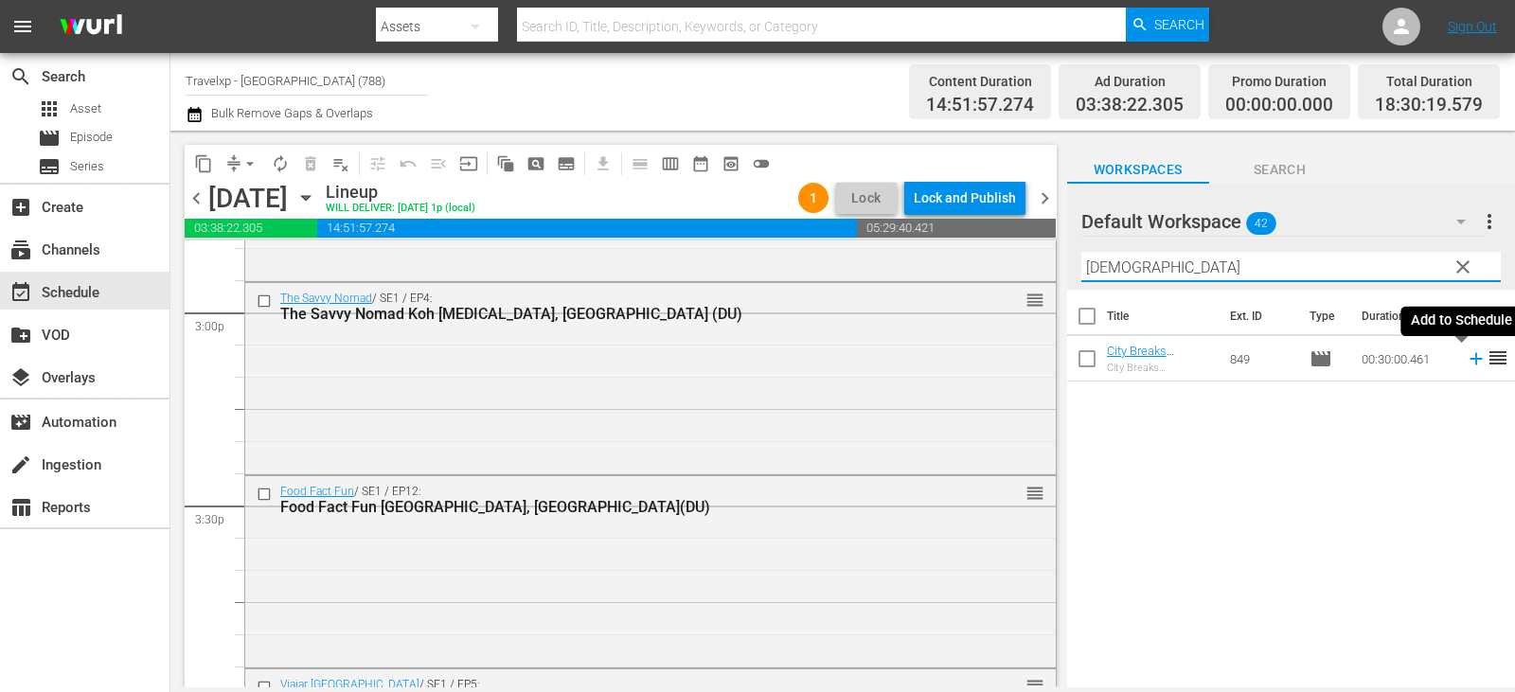
type input "[DEMOGRAPHIC_DATA]"
click at [1466, 363] on icon at bounding box center [1476, 358] width 21 height 21
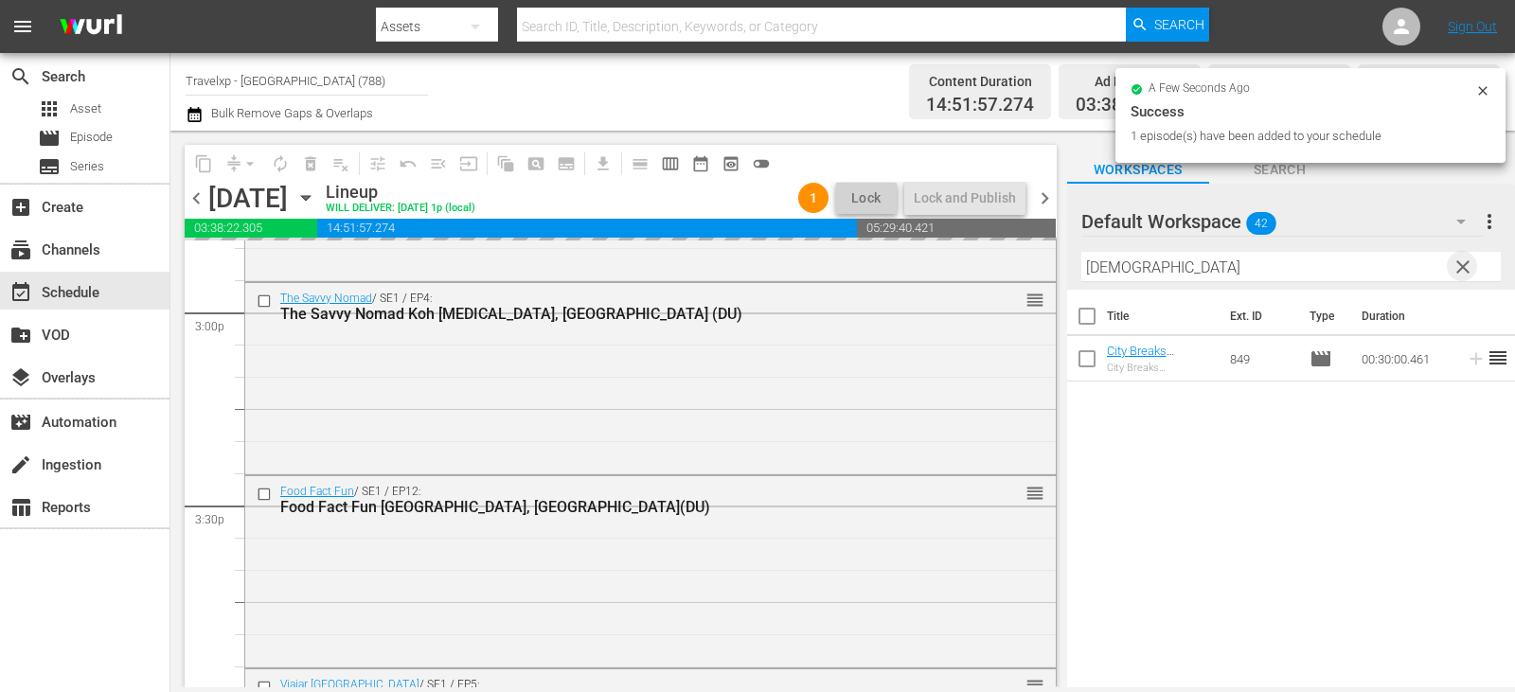
click at [1453, 268] on span "clear" at bounding box center [1463, 267] width 23 height 23
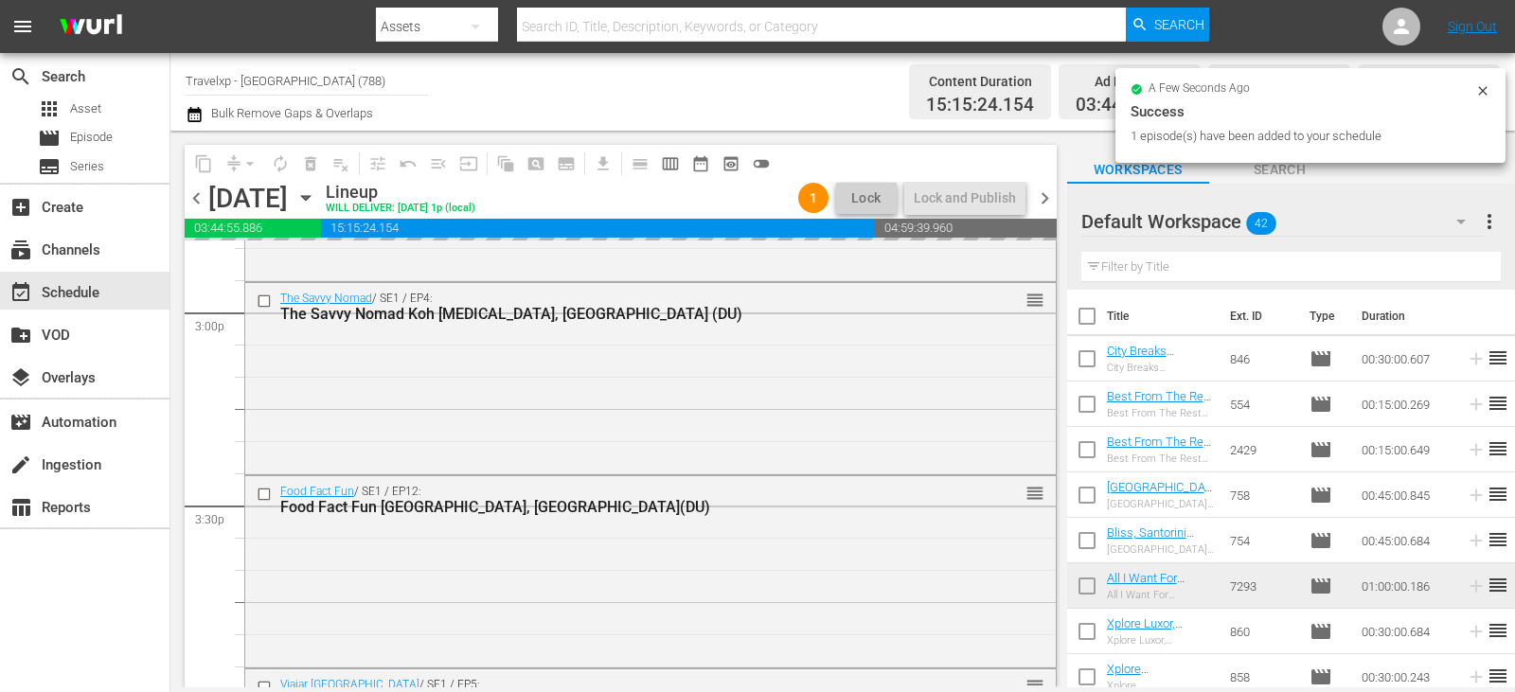
click at [1453, 268] on input "text" at bounding box center [1290, 267] width 419 height 30
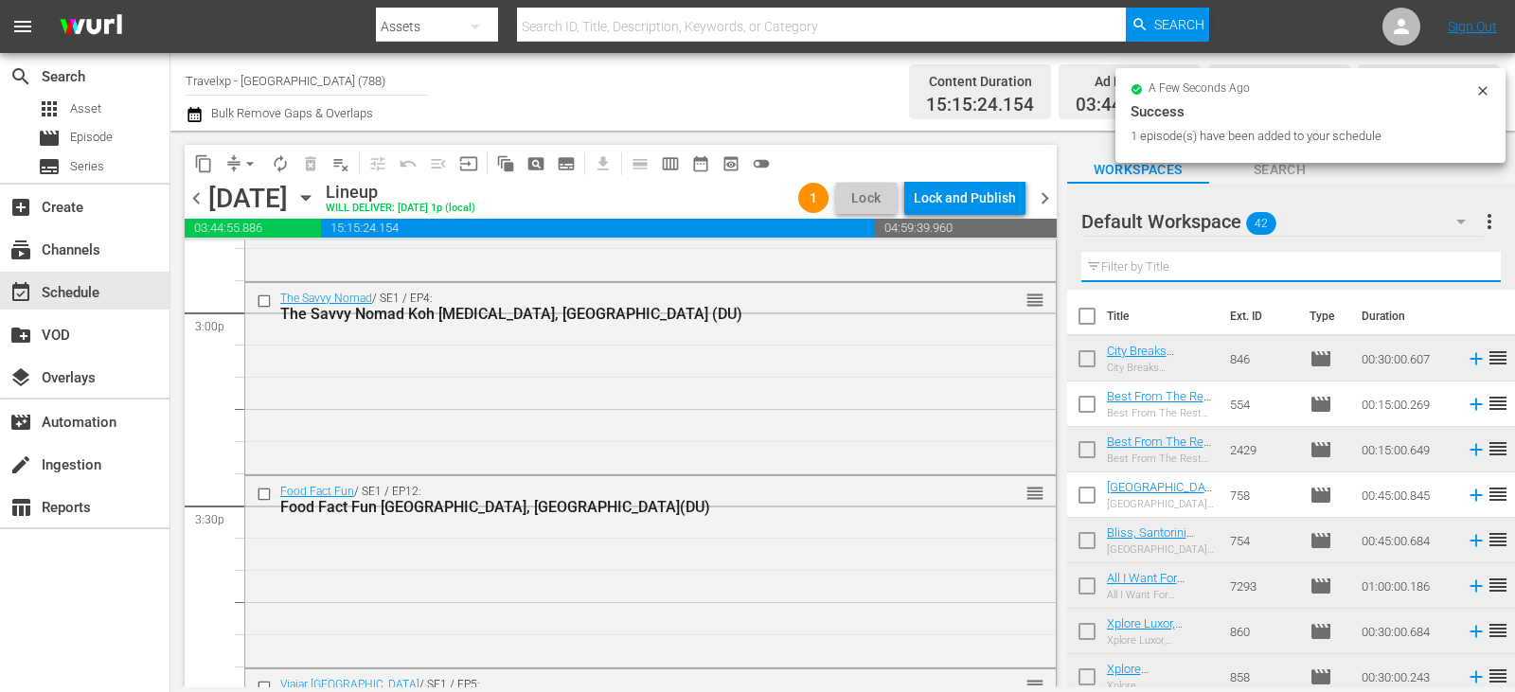
click at [1453, 272] on input "text" at bounding box center [1290, 267] width 419 height 30
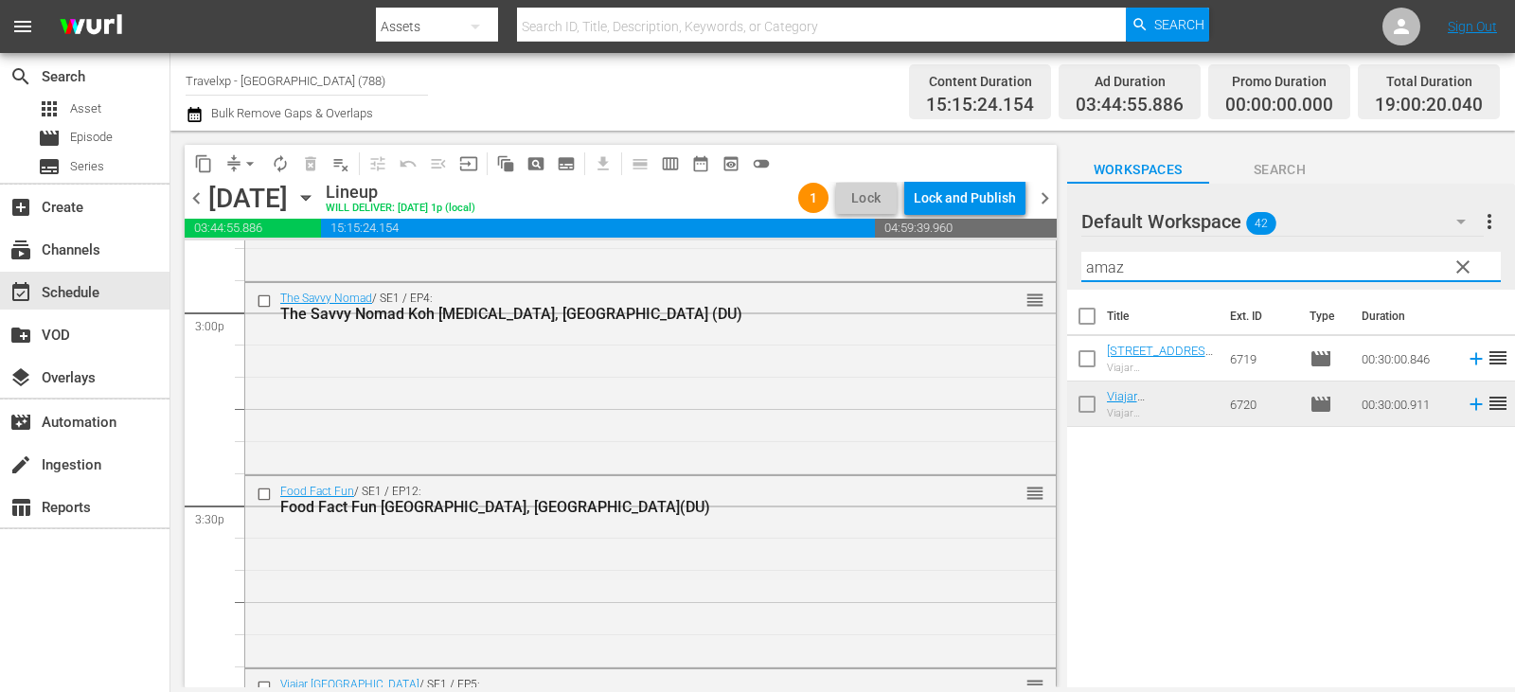
type input "amaz"
click at [1466, 359] on icon at bounding box center [1476, 358] width 21 height 21
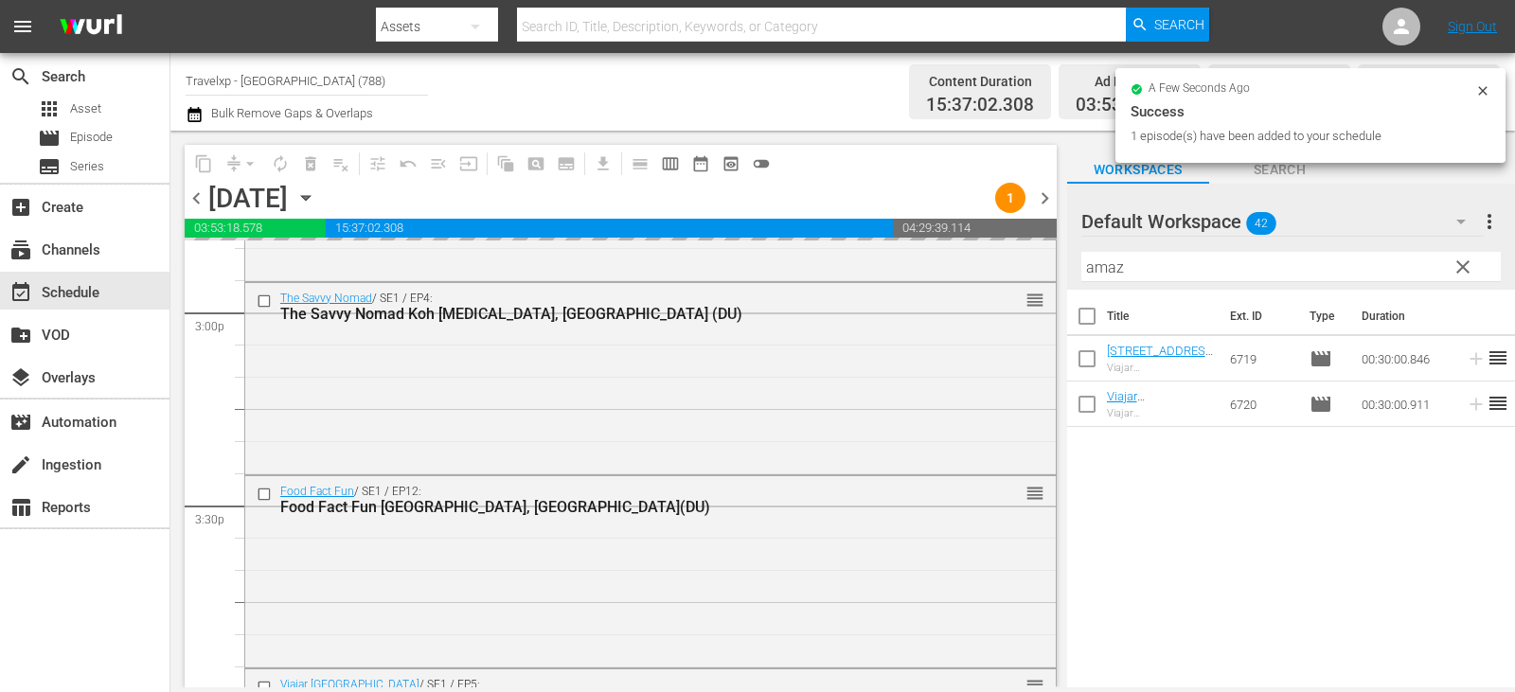
click at [1459, 271] on span "clear" at bounding box center [1463, 267] width 23 height 23
click at [1459, 271] on input "amaz" at bounding box center [1290, 267] width 419 height 30
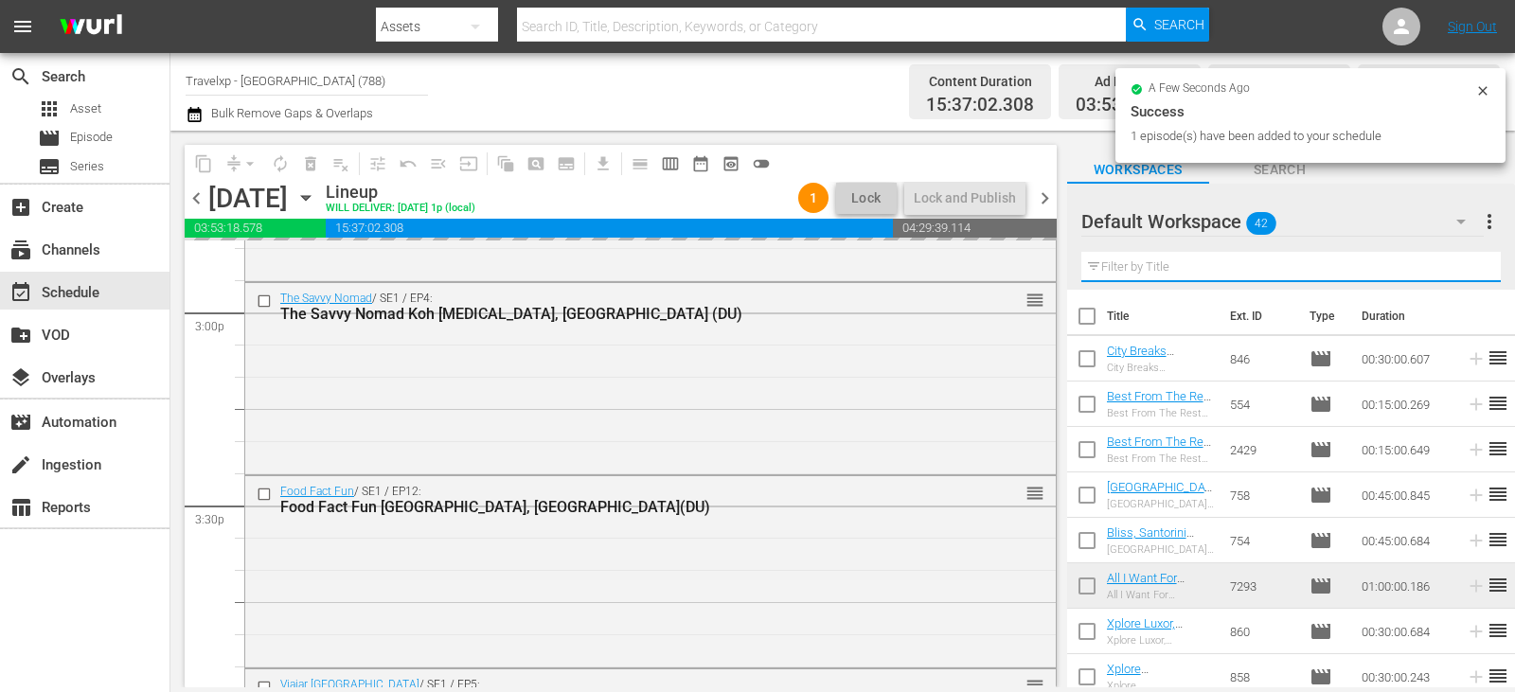
click at [1459, 271] on input "text" at bounding box center [1290, 267] width 419 height 30
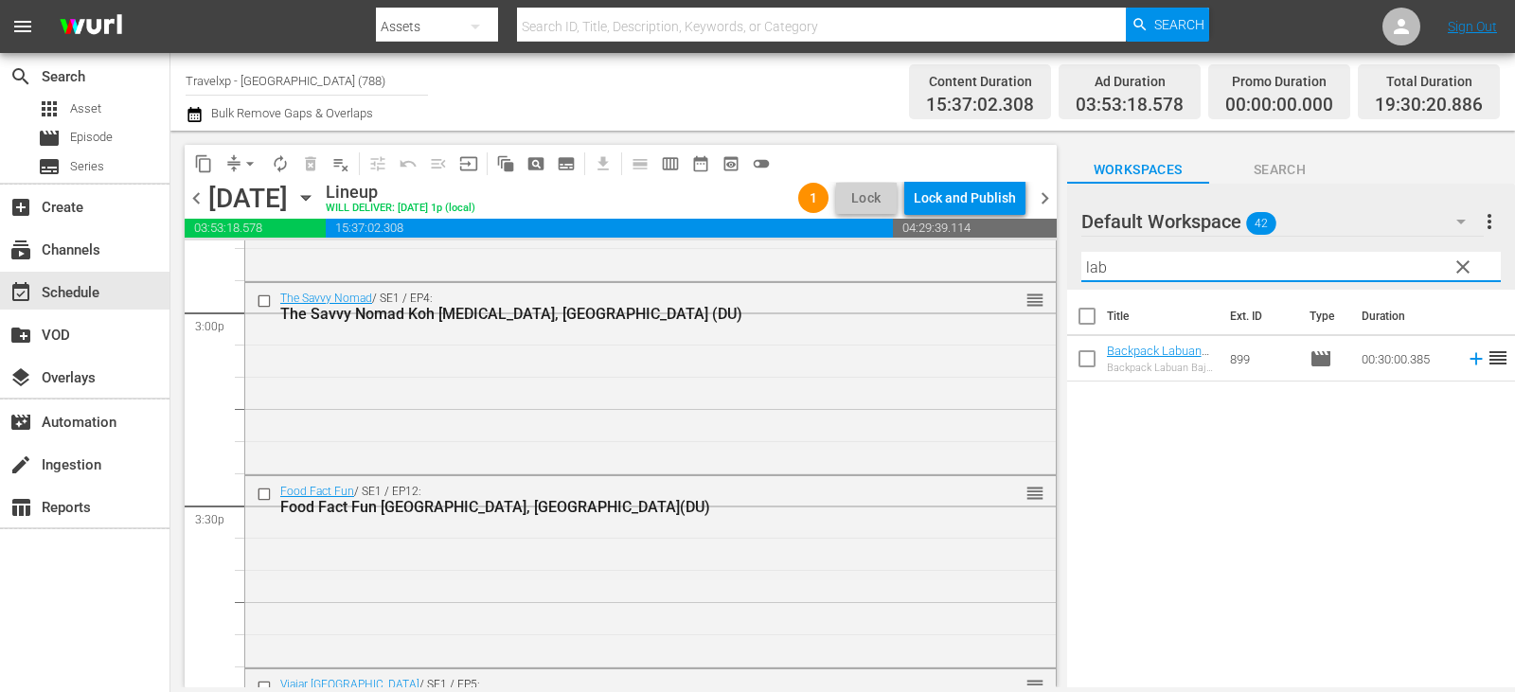
type input "lab"
click at [1466, 366] on icon at bounding box center [1476, 358] width 21 height 21
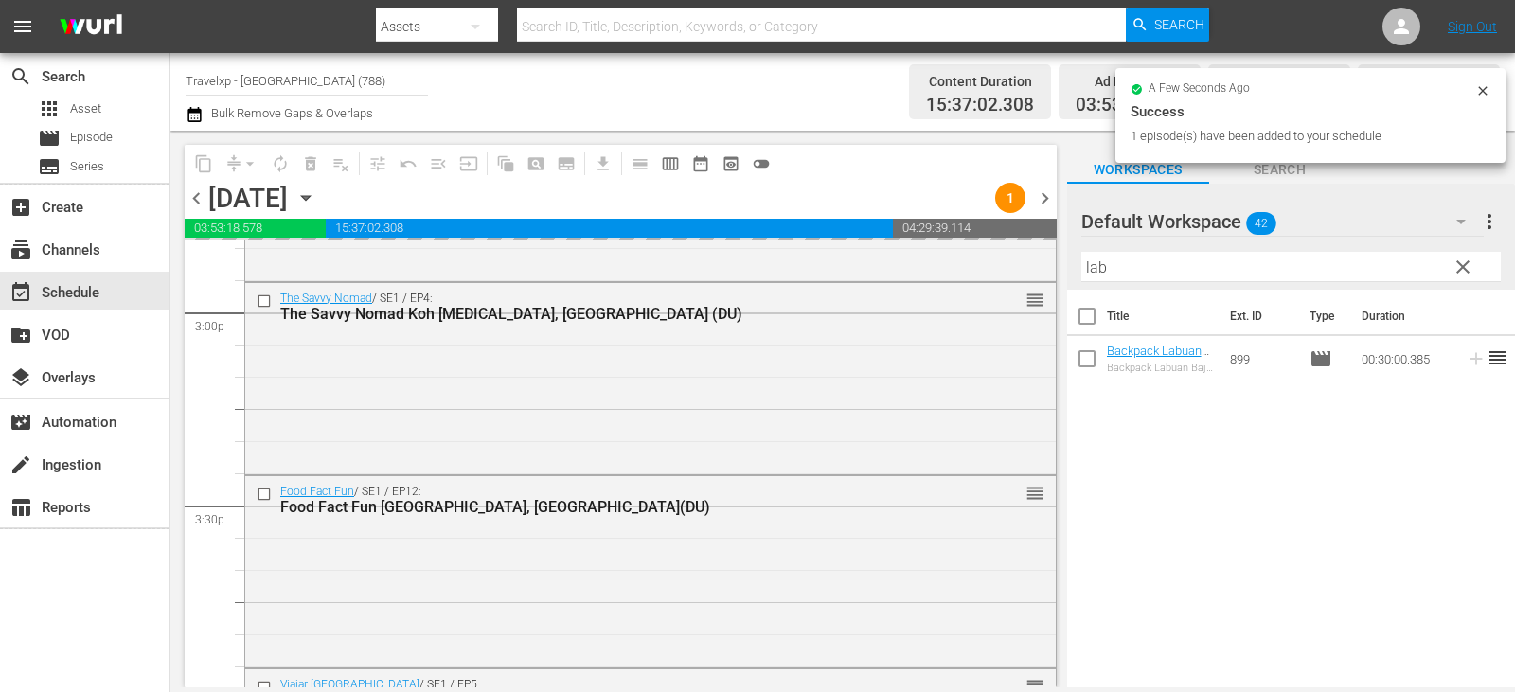
click at [1463, 272] on span "clear" at bounding box center [1463, 267] width 23 height 23
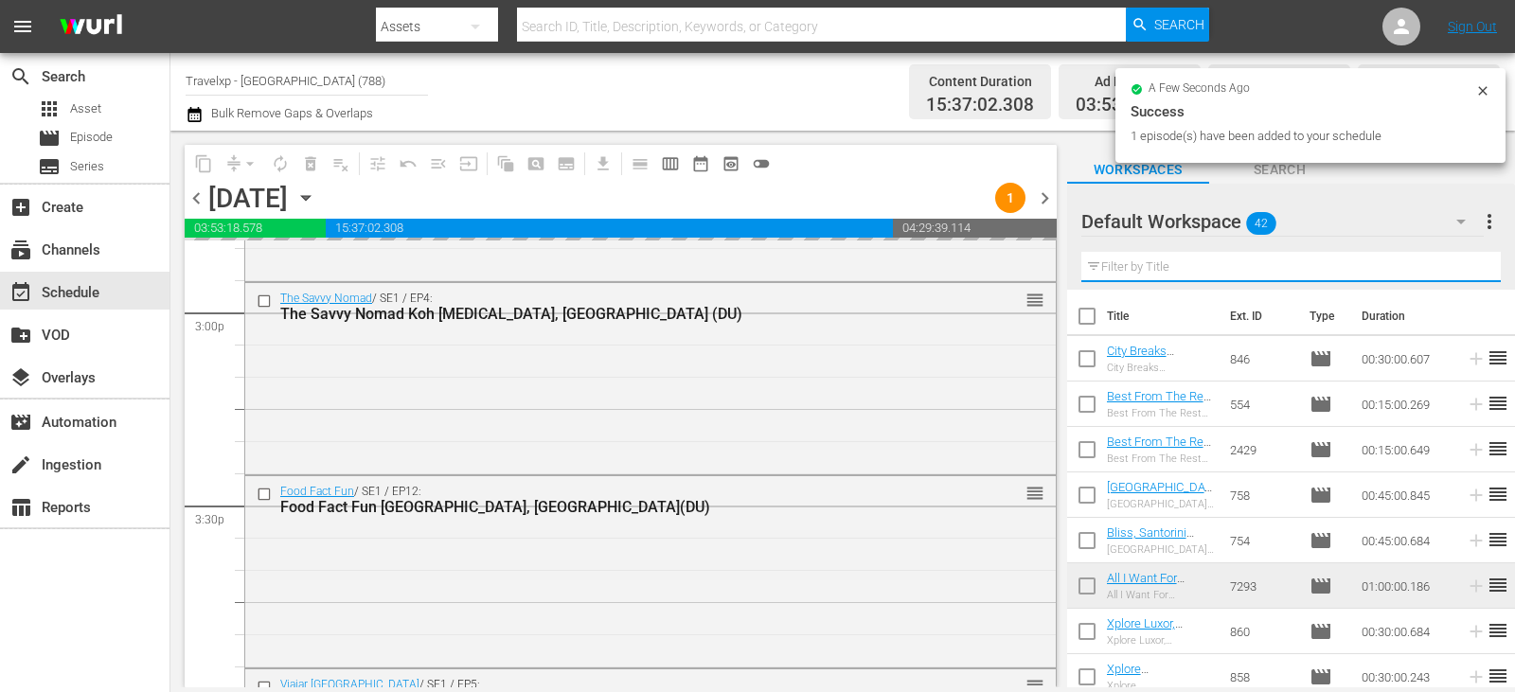
click at [1463, 272] on input "text" at bounding box center [1290, 267] width 419 height 30
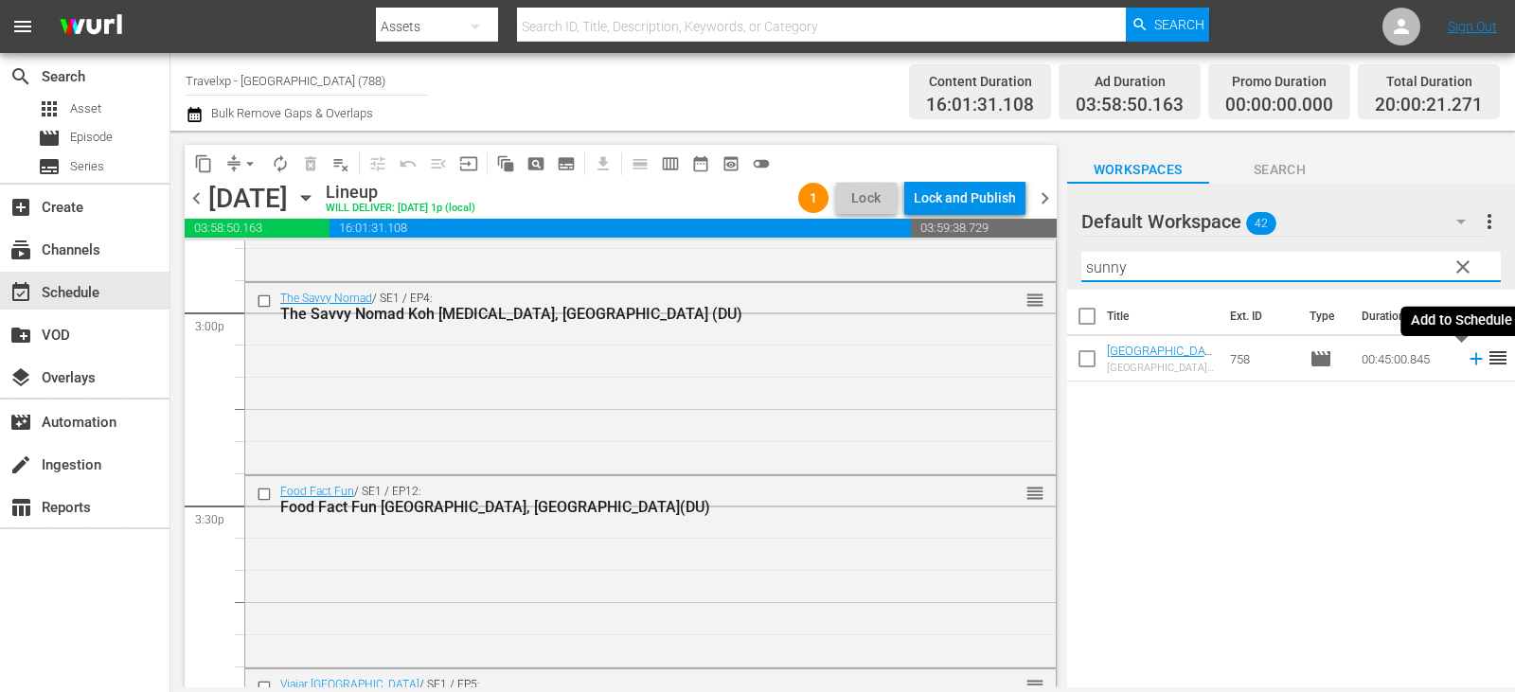
type input "sunny"
click at [1470, 357] on icon at bounding box center [1476, 359] width 12 height 12
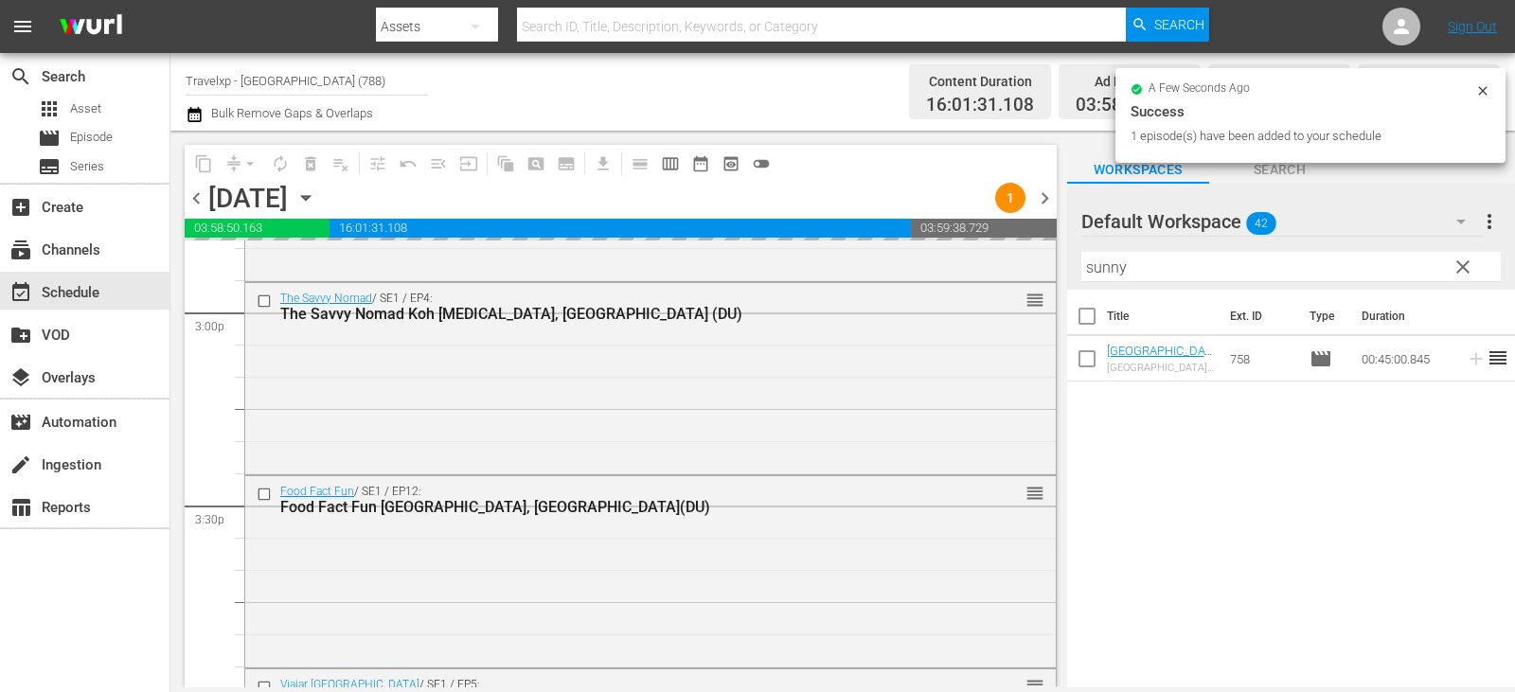
click at [1456, 266] on span "clear" at bounding box center [1463, 267] width 23 height 23
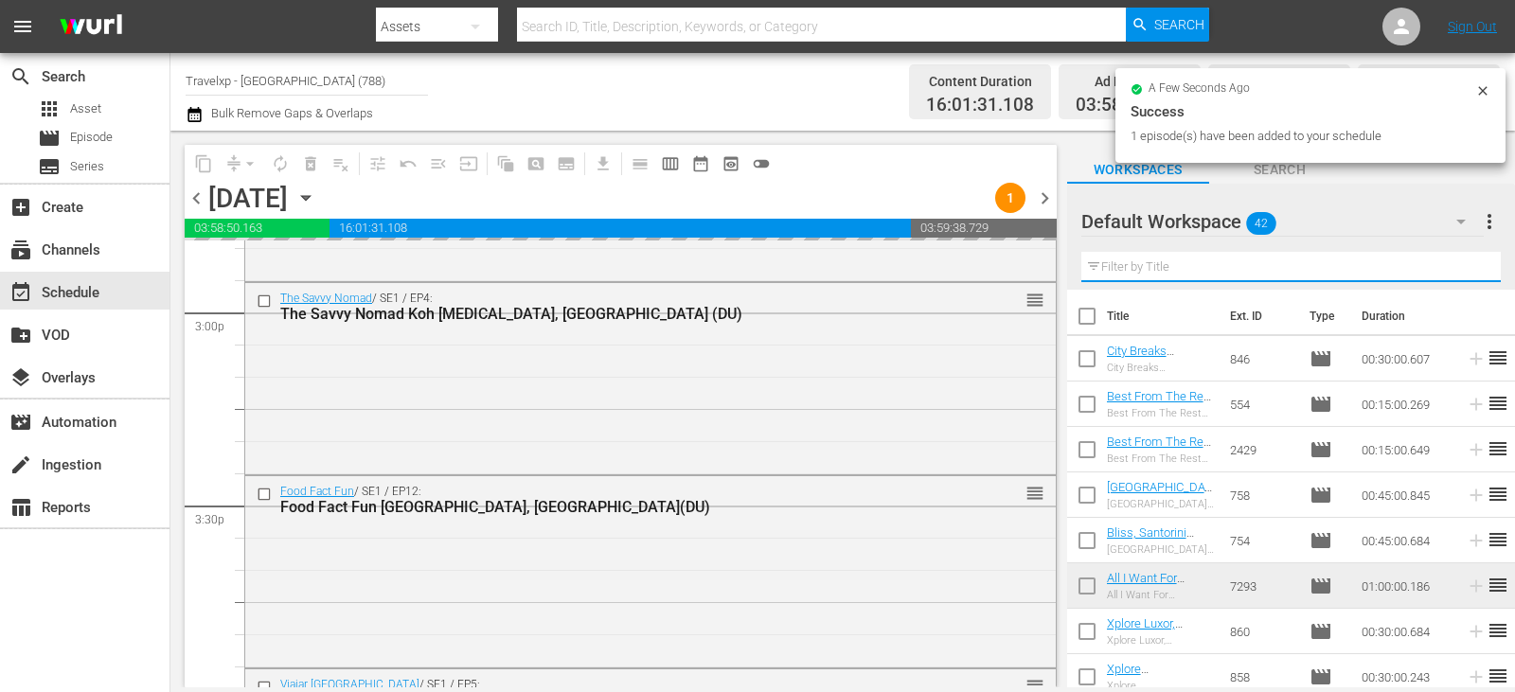
click at [1456, 266] on input "text" at bounding box center [1290, 267] width 419 height 30
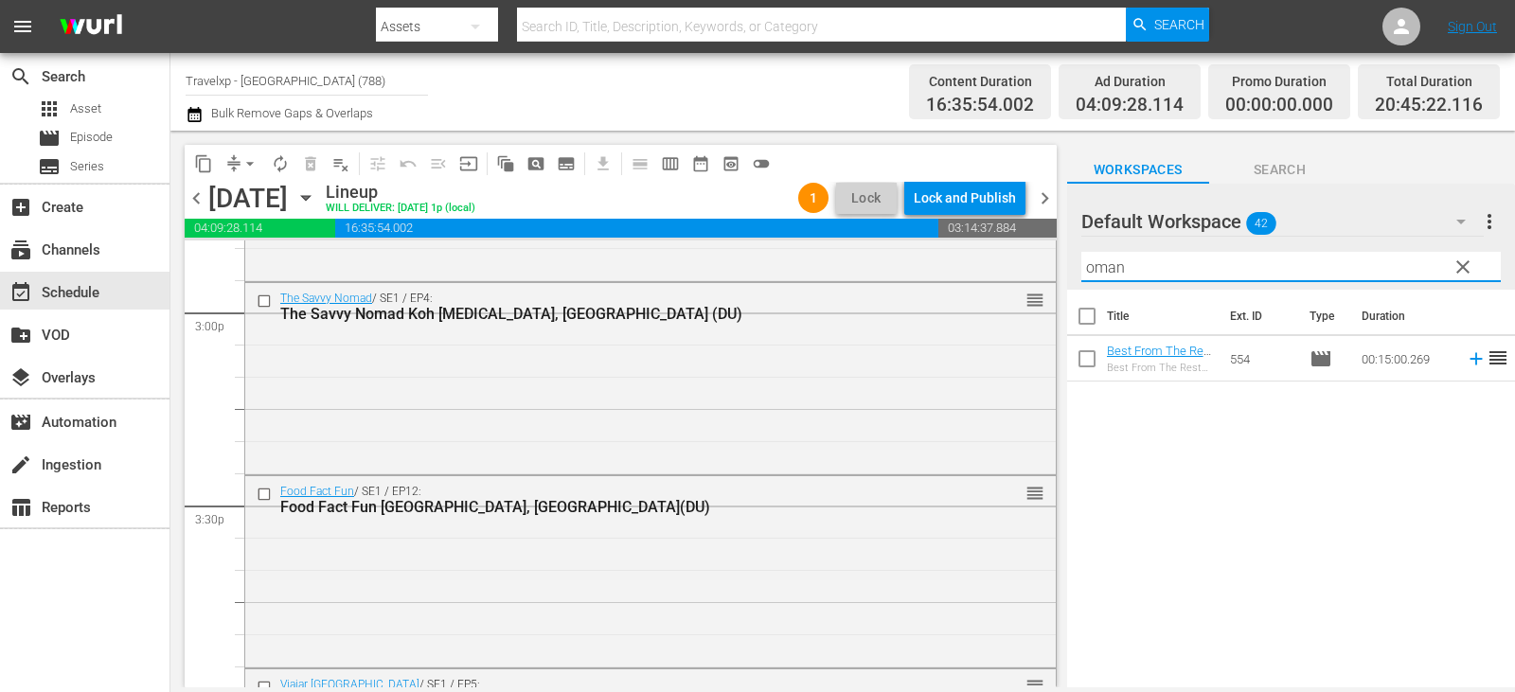
type input "oman"
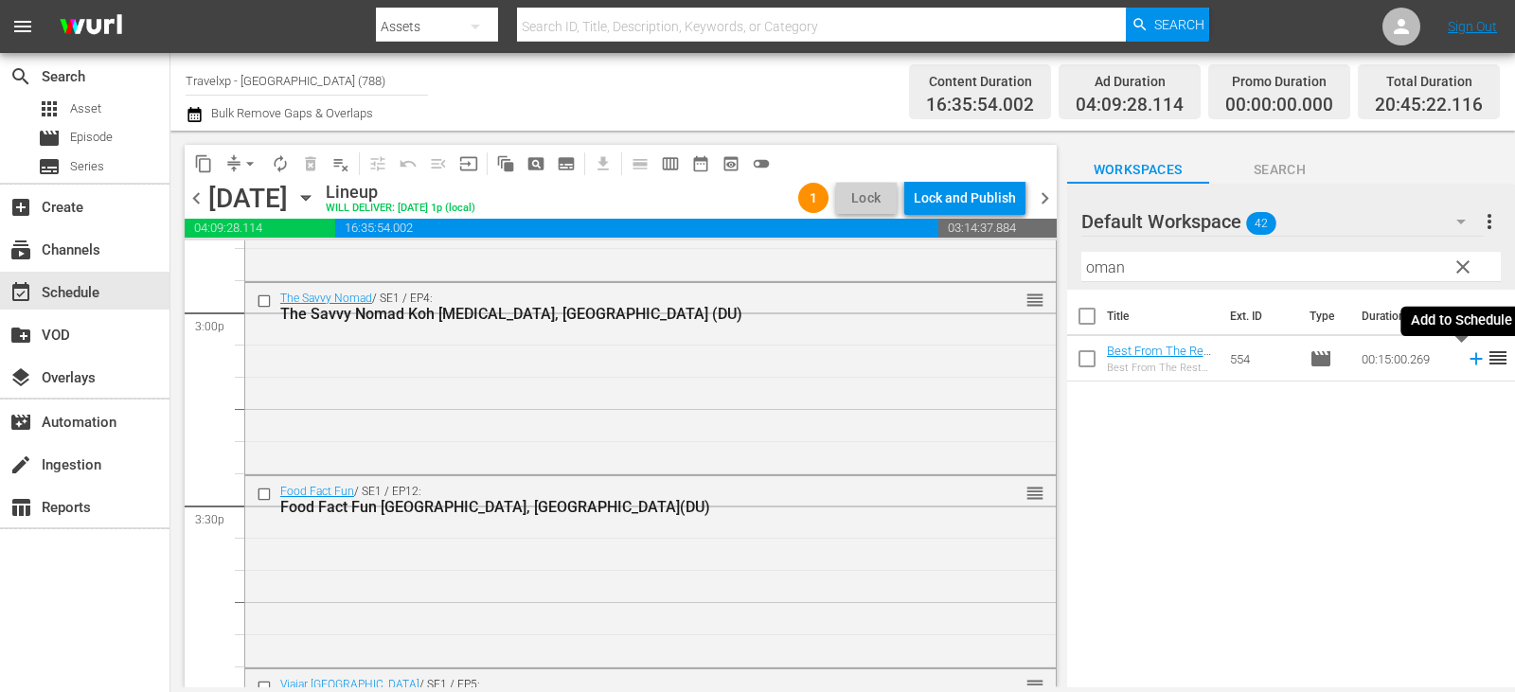
click at [1466, 358] on icon at bounding box center [1476, 358] width 21 height 21
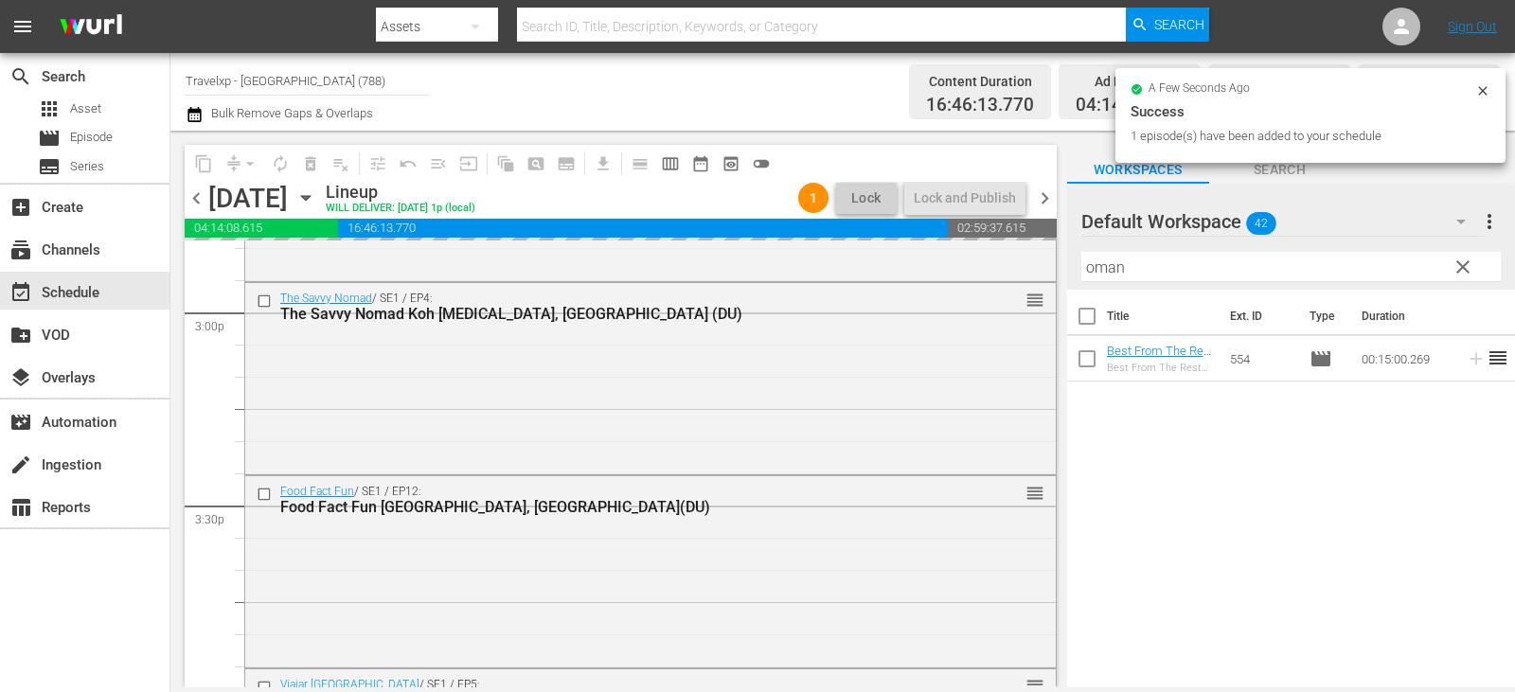
click at [1464, 271] on span "clear" at bounding box center [1463, 267] width 23 height 23
click at [1464, 271] on input "oman" at bounding box center [1290, 267] width 419 height 30
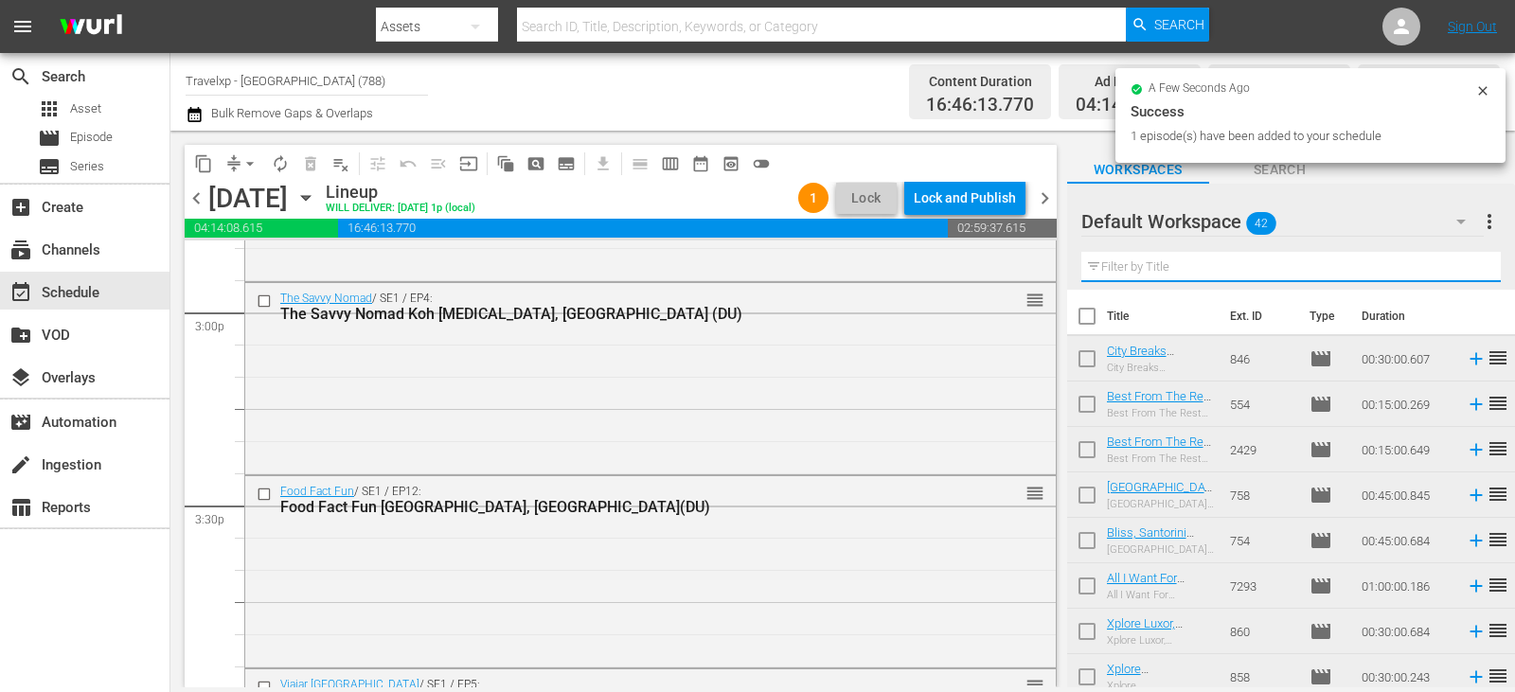
click at [1464, 271] on input "text" at bounding box center [1290, 267] width 419 height 30
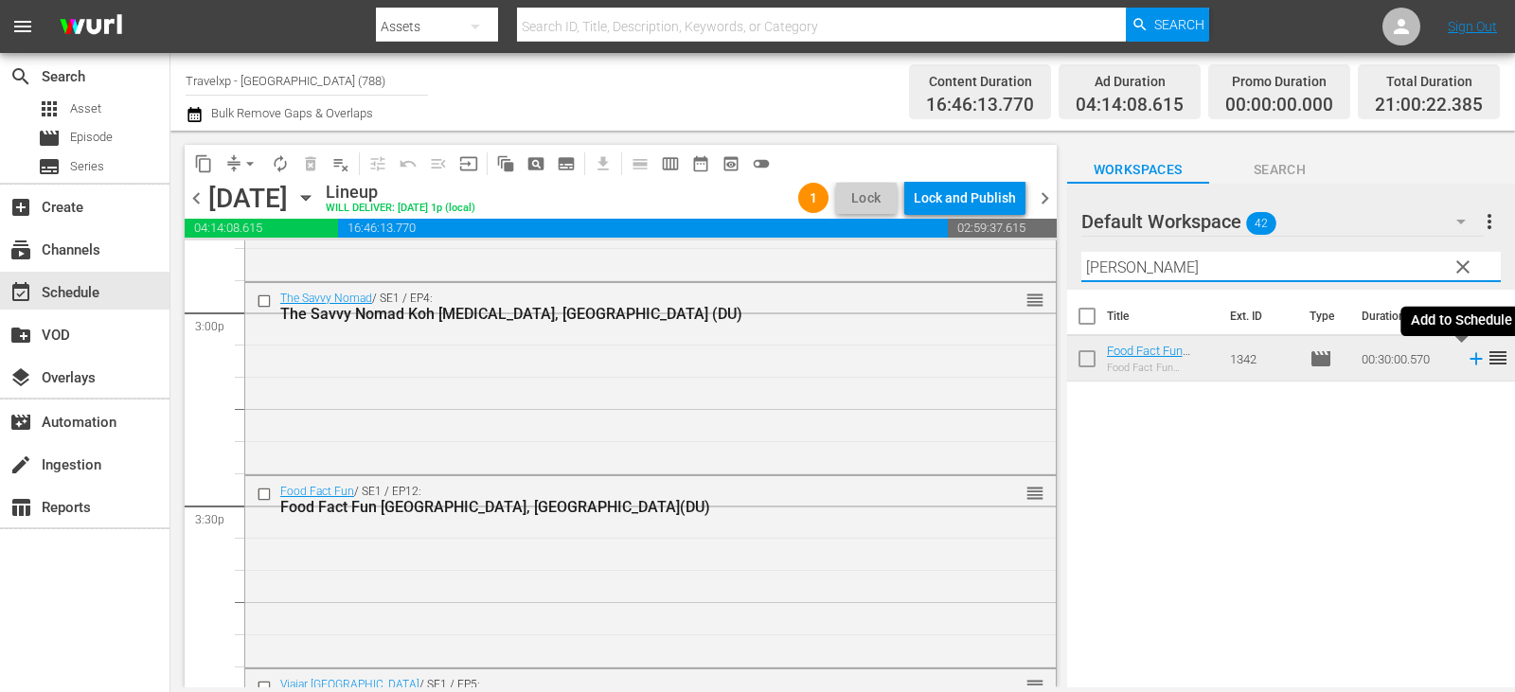
type input "[PERSON_NAME]"
click at [1467, 357] on icon at bounding box center [1476, 358] width 21 height 21
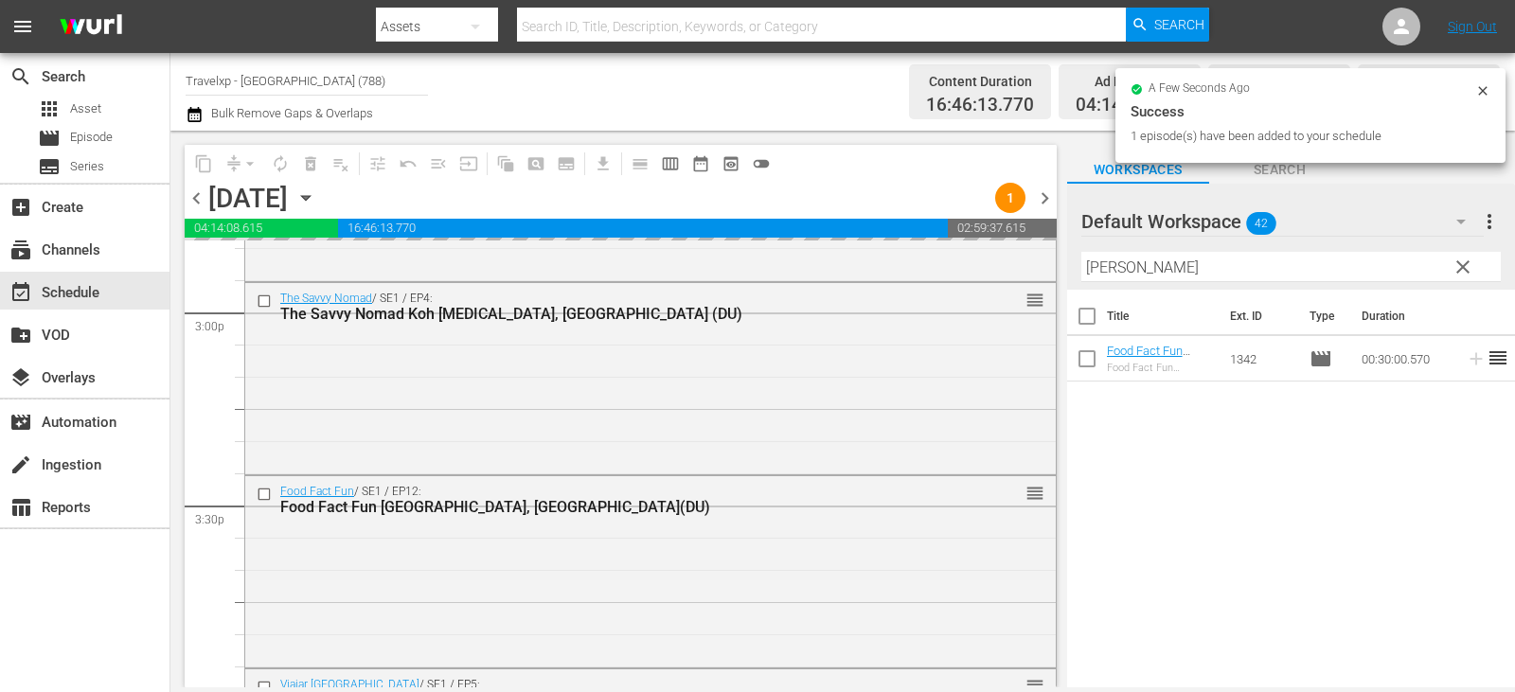
click at [1447, 276] on button "clear" at bounding box center [1462, 266] width 30 height 30
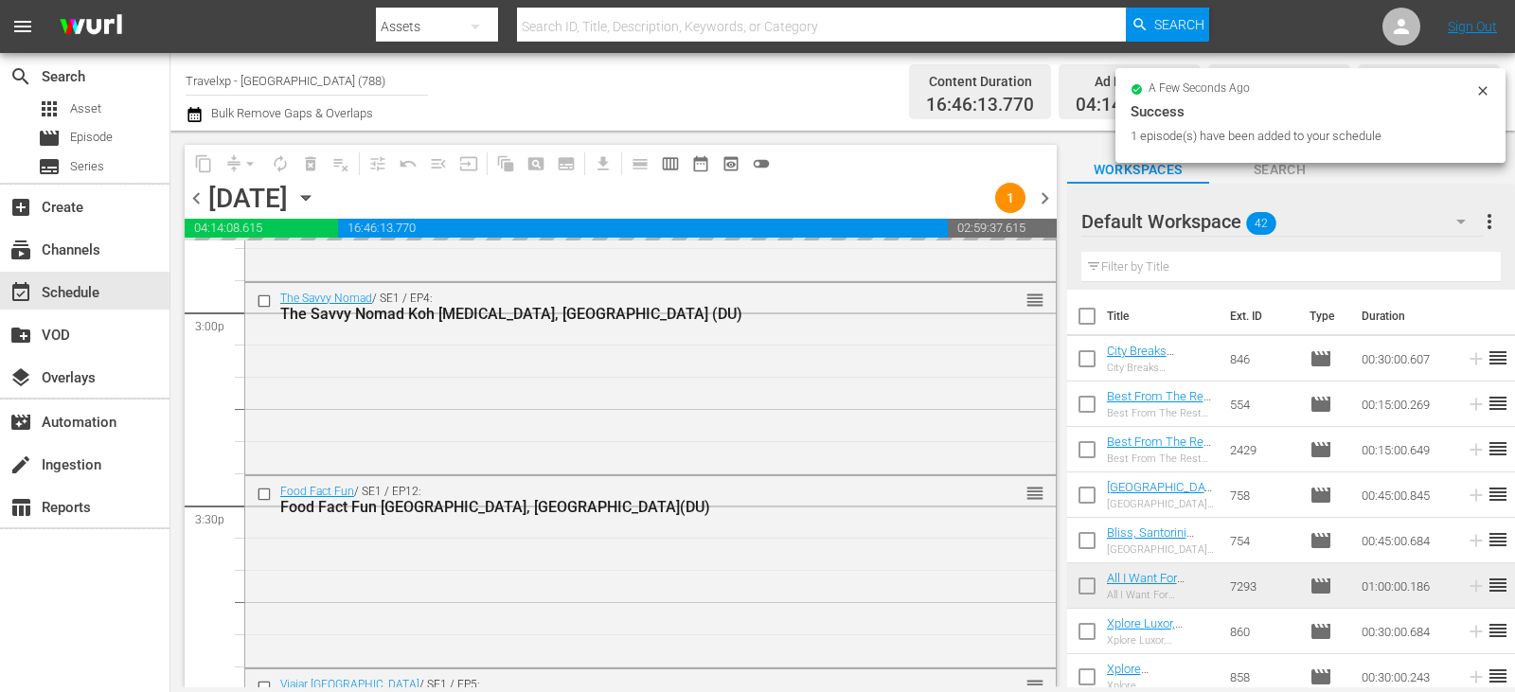
click at [1447, 276] on input "text" at bounding box center [1290, 267] width 419 height 30
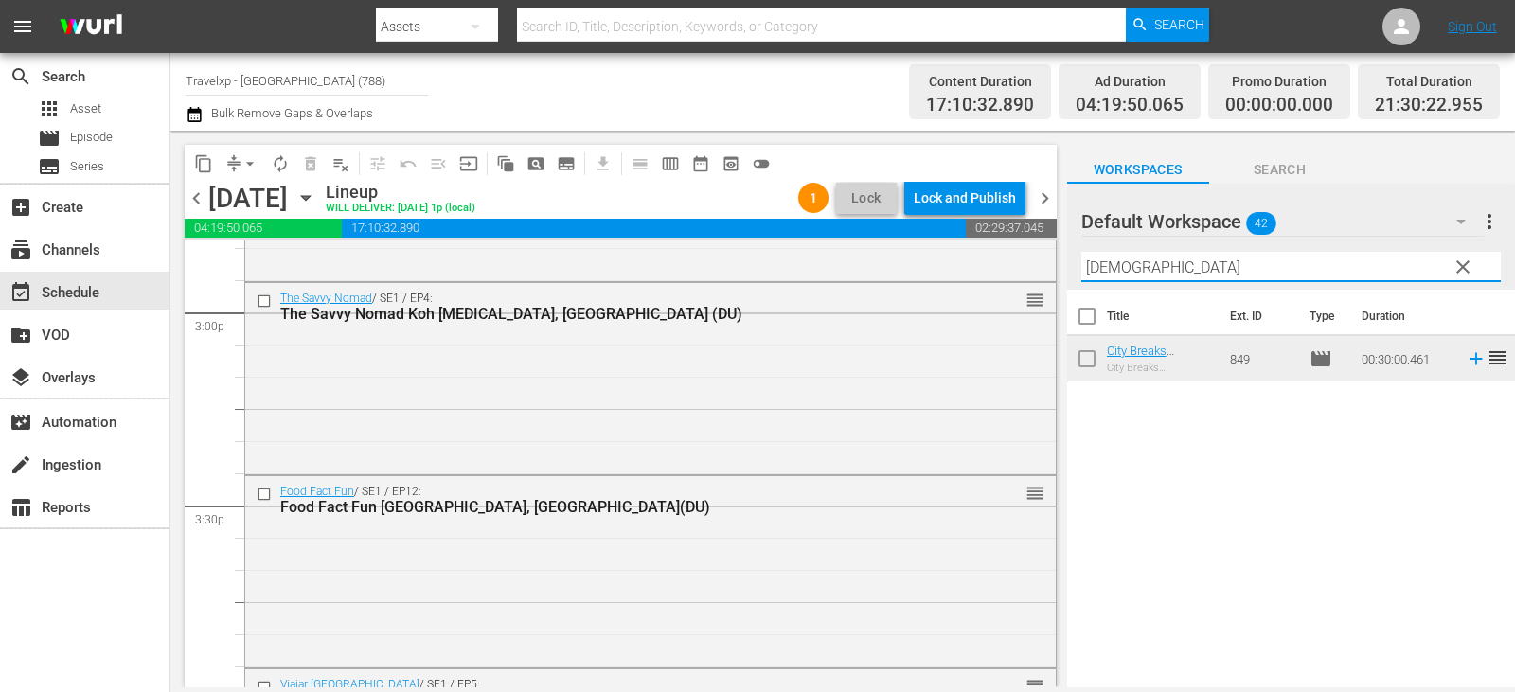
type input "[DEMOGRAPHIC_DATA]"
click at [1466, 363] on icon at bounding box center [1476, 358] width 21 height 21
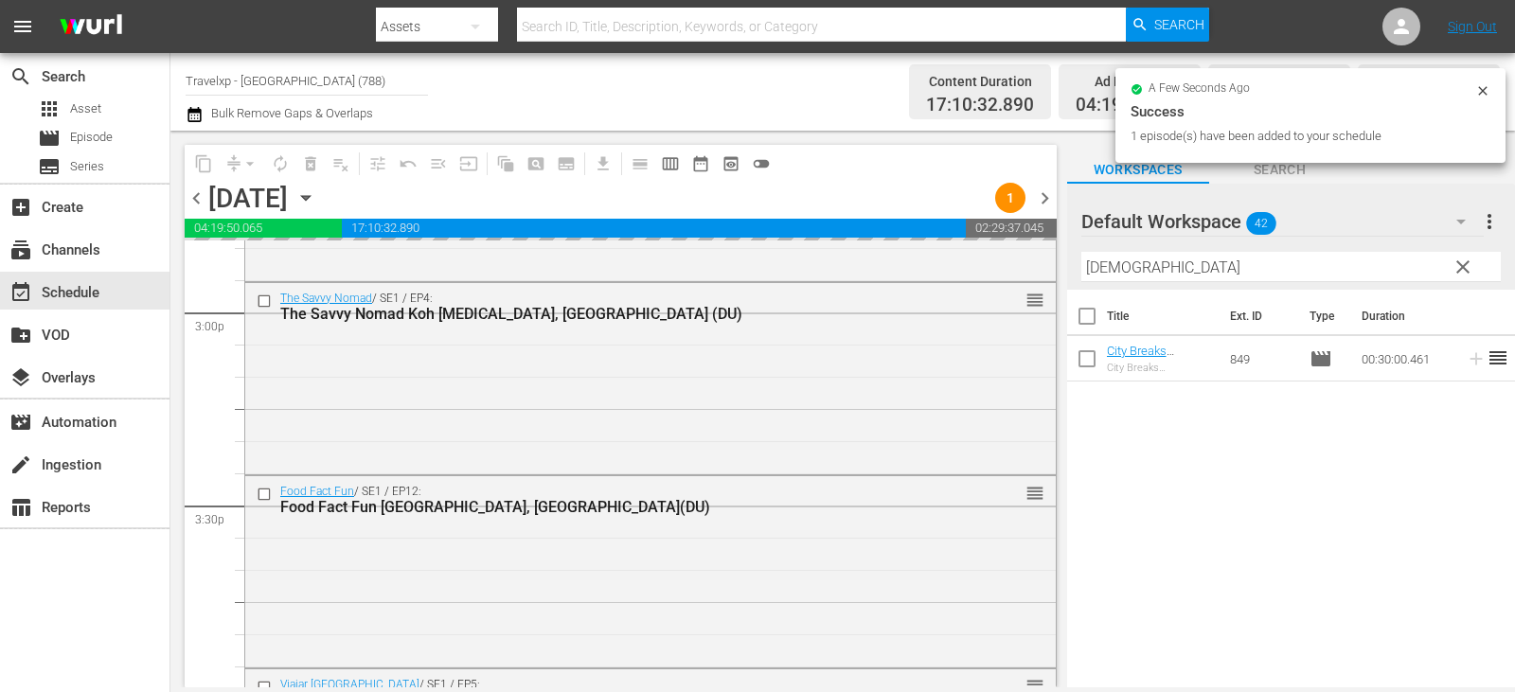
click at [1465, 272] on span "clear" at bounding box center [1463, 267] width 23 height 23
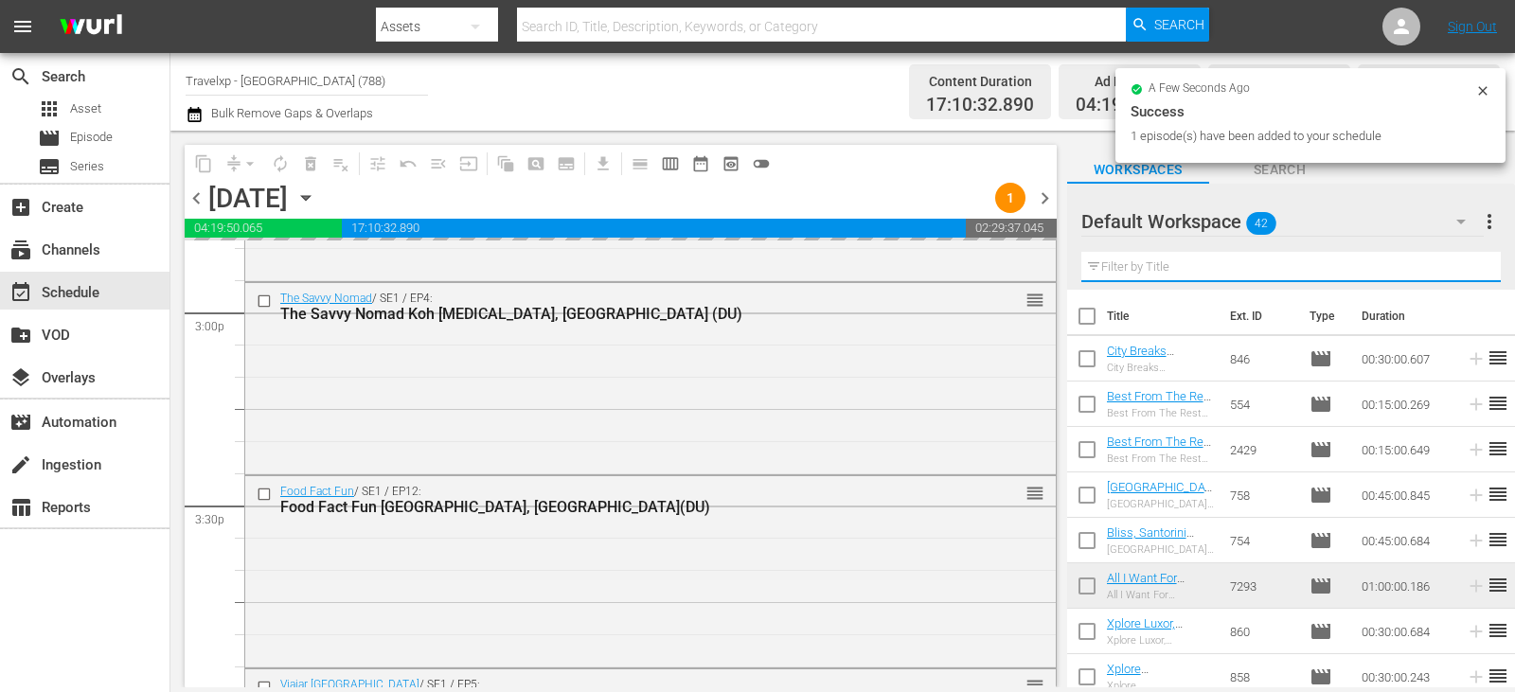
click at [1465, 272] on input "text" at bounding box center [1290, 267] width 419 height 30
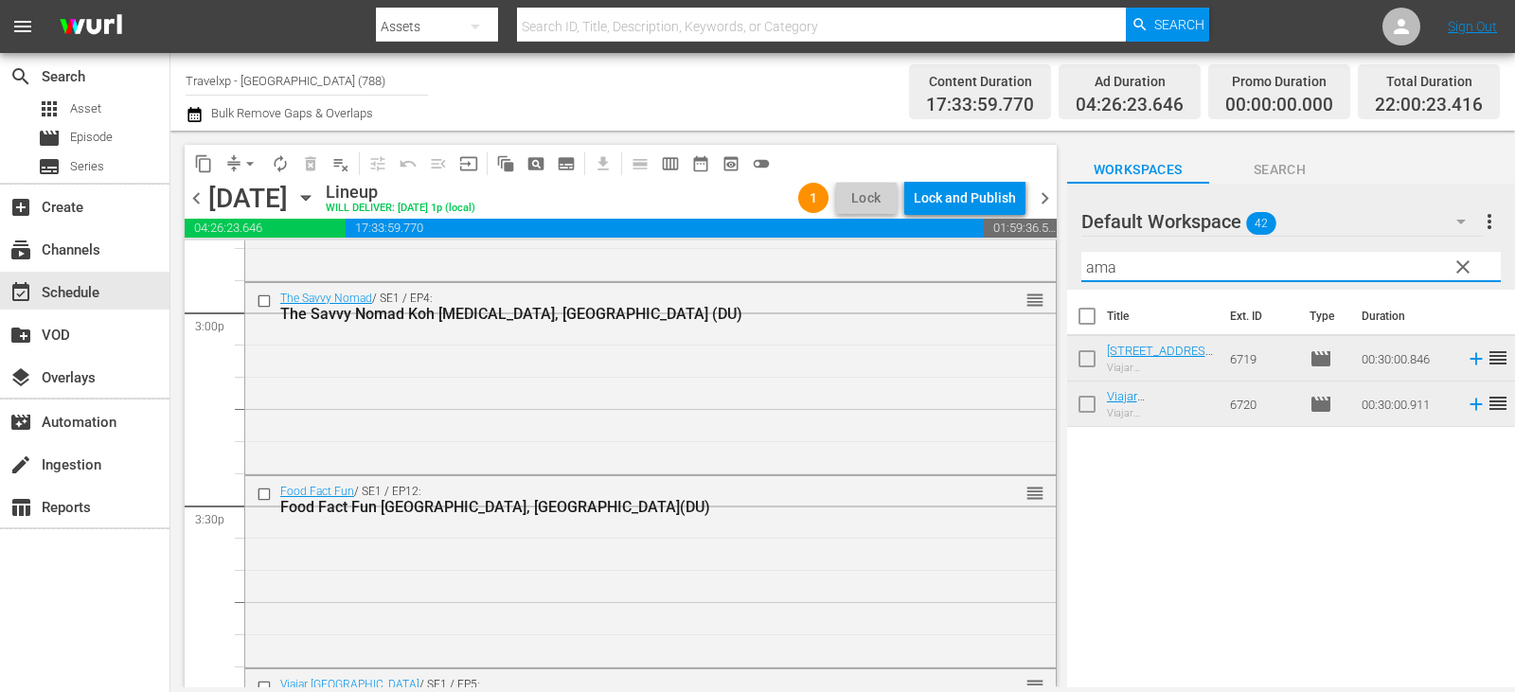
type input "ama"
click at [1466, 361] on icon at bounding box center [1476, 358] width 21 height 21
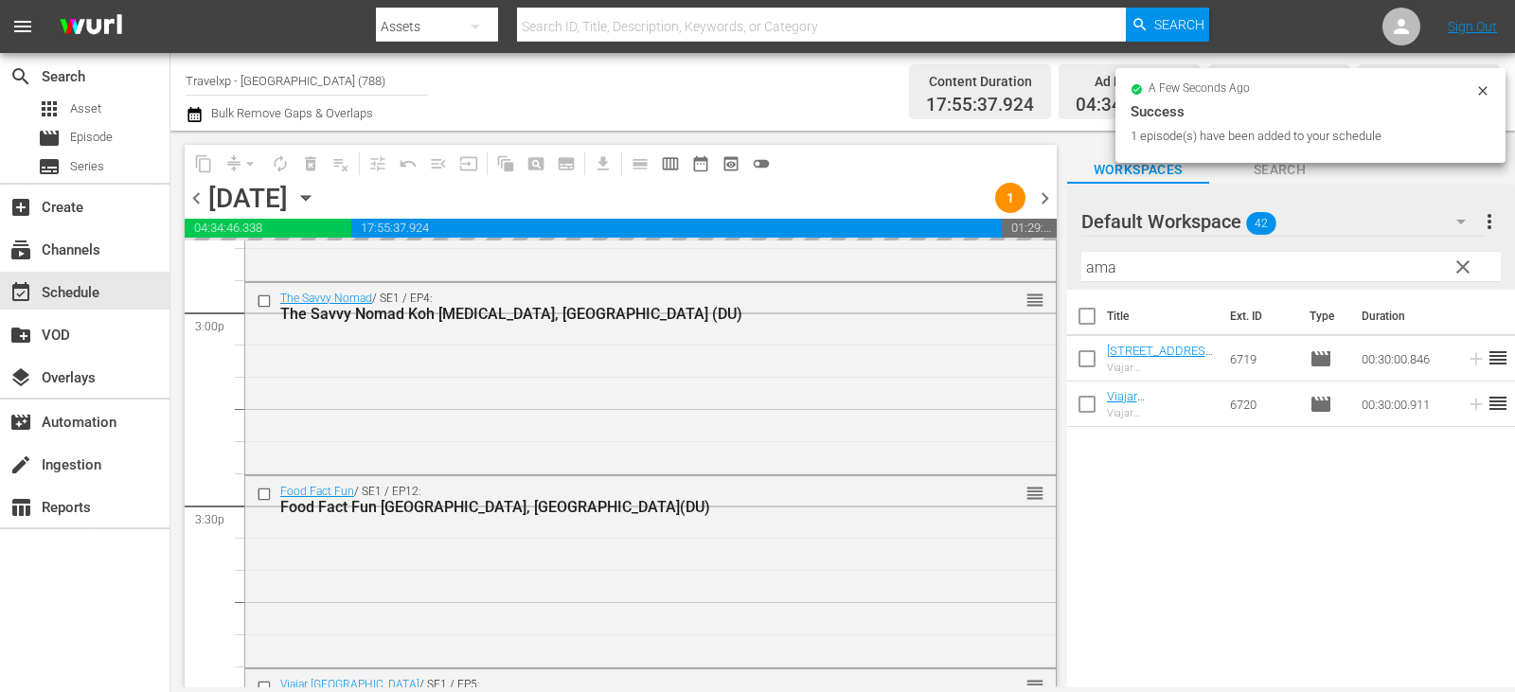
click at [1457, 258] on span "clear" at bounding box center [1463, 267] width 23 height 23
click at [1458, 266] on input "ama" at bounding box center [1290, 267] width 419 height 30
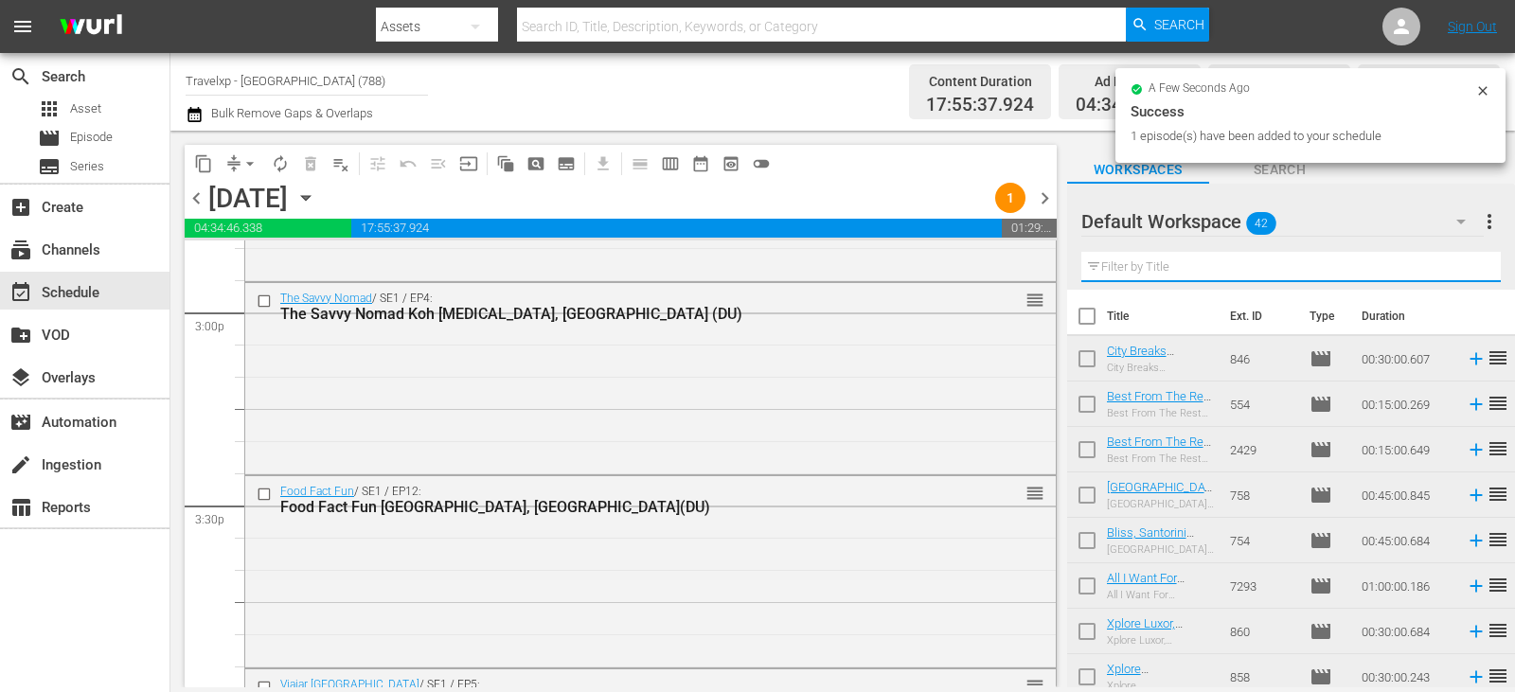
click at [1458, 266] on input "text" at bounding box center [1290, 267] width 419 height 30
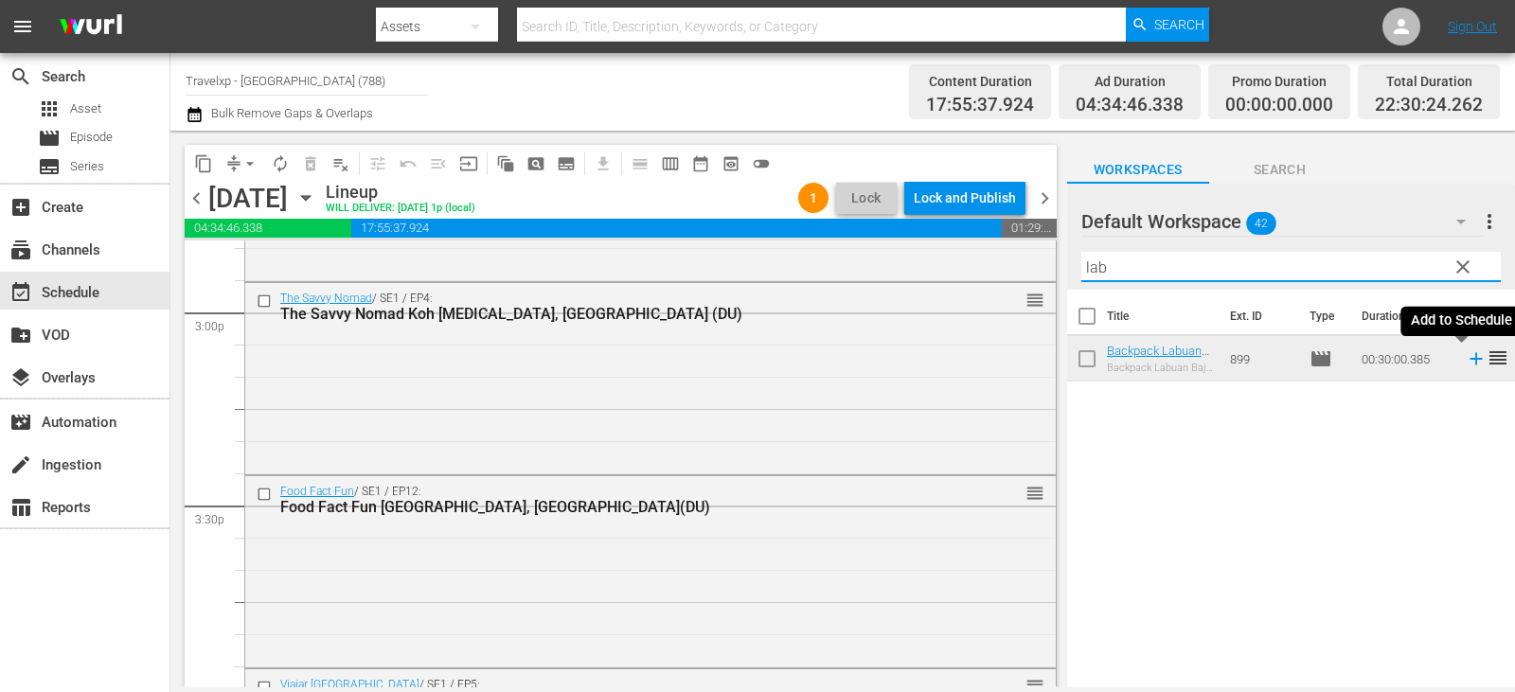
type input "lab"
click at [1466, 357] on icon at bounding box center [1476, 358] width 21 height 21
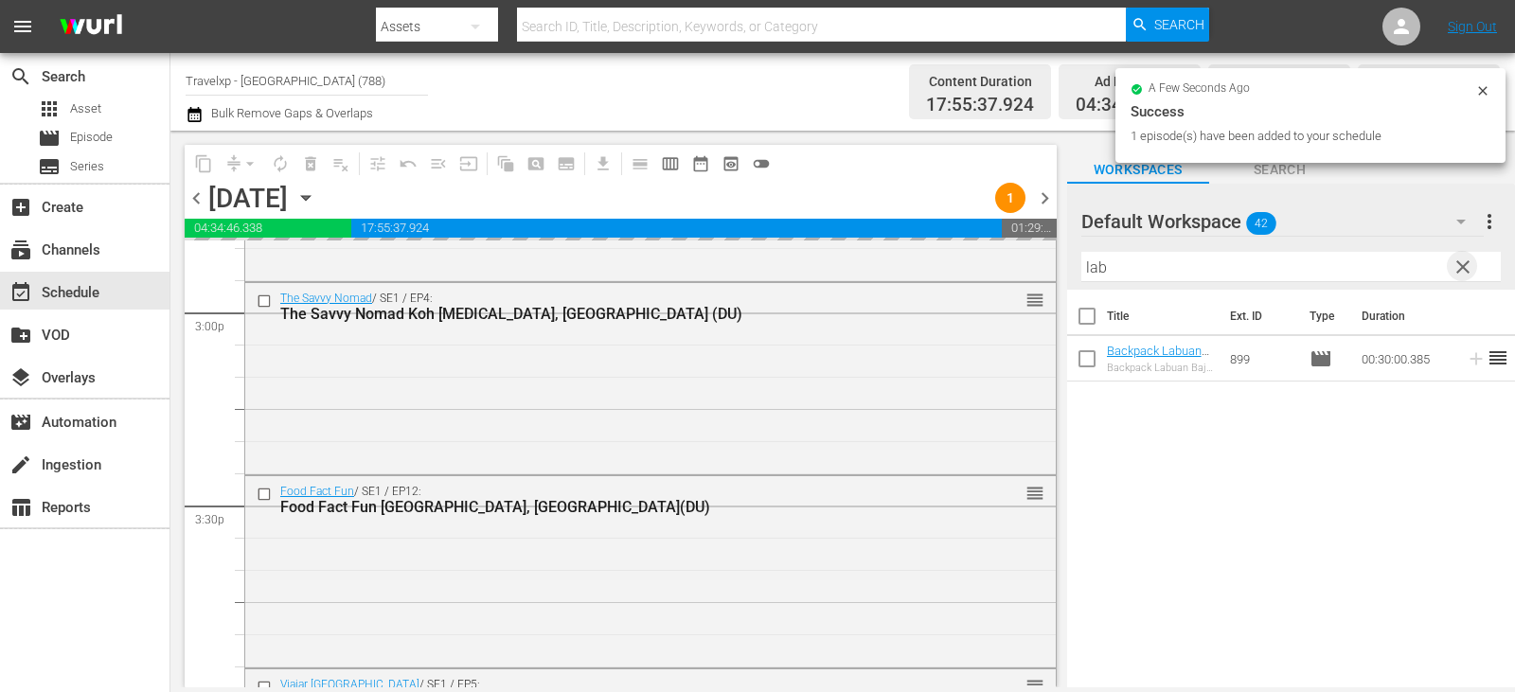
click at [1464, 270] on span "clear" at bounding box center [1463, 267] width 23 height 23
click at [1464, 270] on input "lab" at bounding box center [1290, 267] width 419 height 30
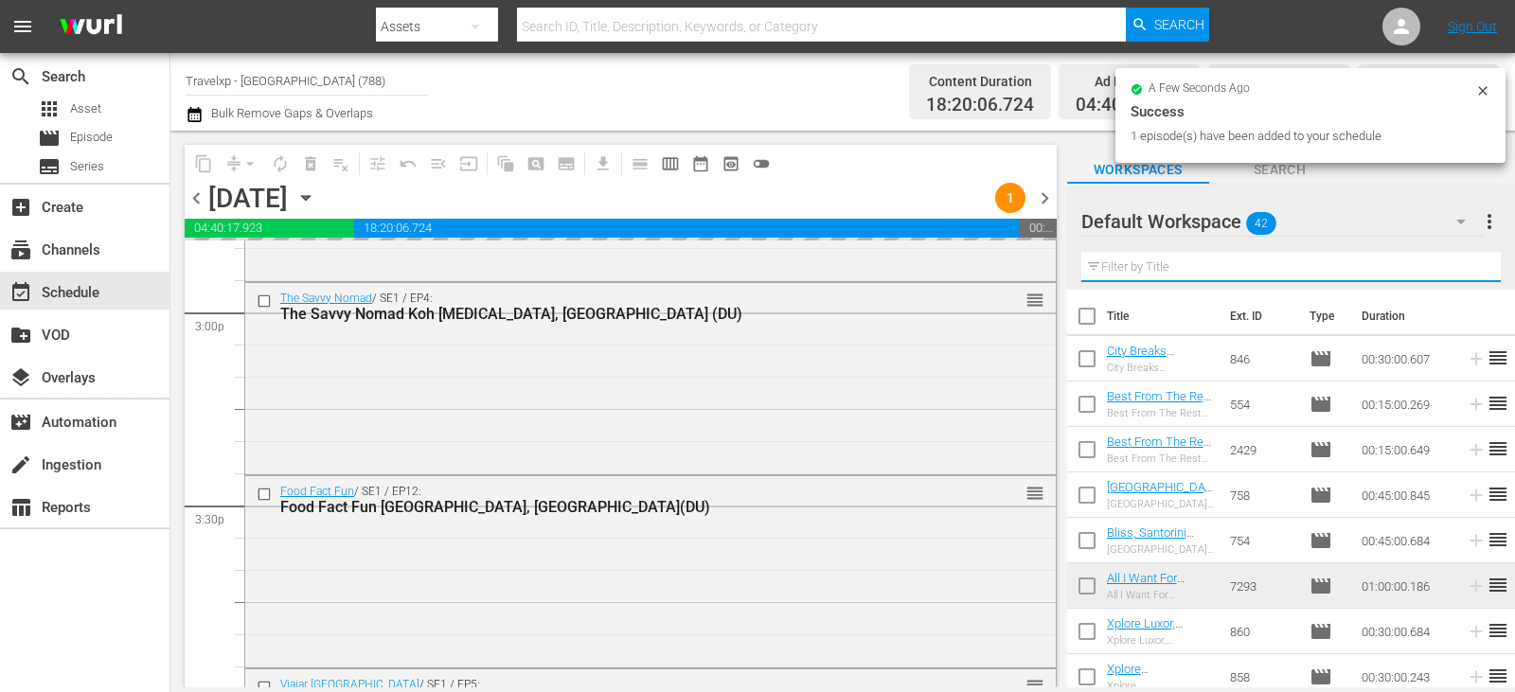
click at [1464, 270] on input "text" at bounding box center [1290, 267] width 419 height 30
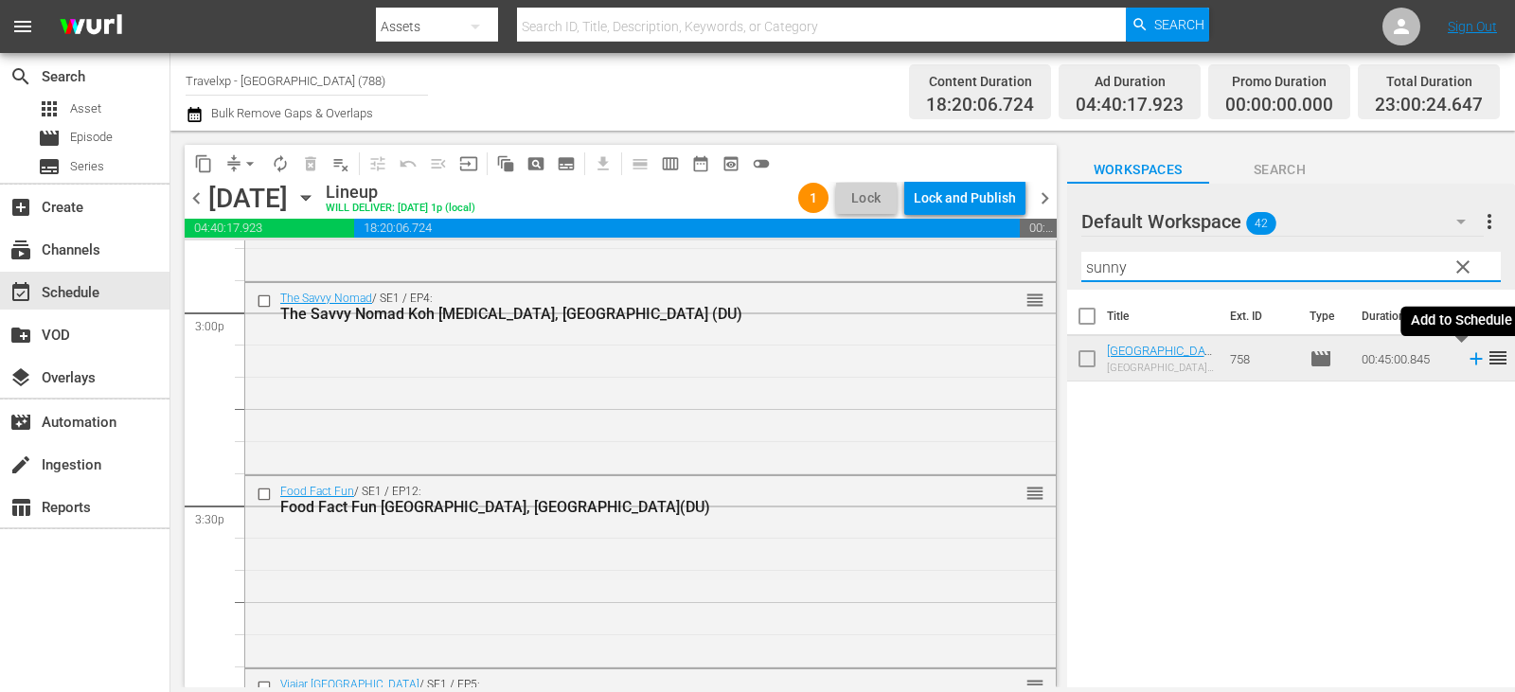
type input "sunny"
click at [1466, 363] on icon at bounding box center [1476, 358] width 21 height 21
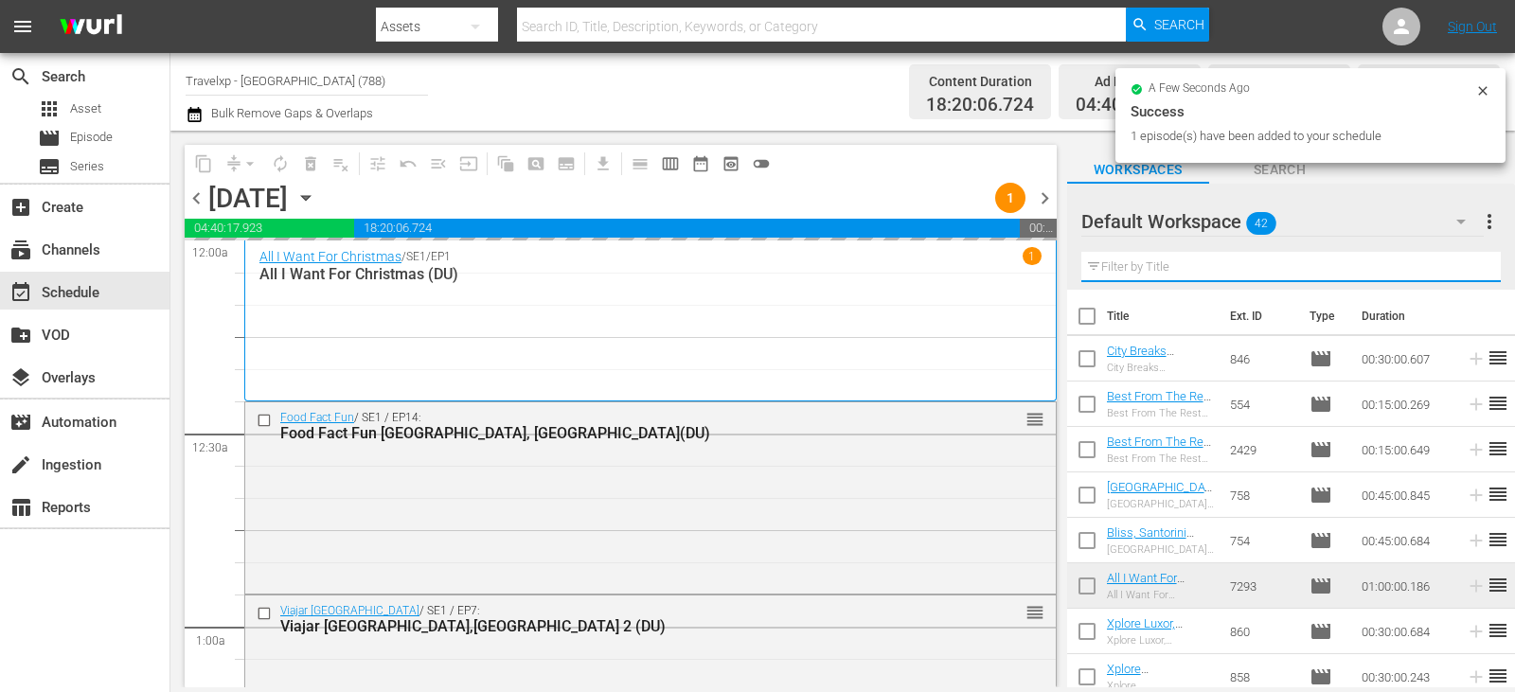
drag, startPoint x: 0, startPoint y: 0, endPoint x: 1469, endPoint y: 269, distance: 1493.0
click at [1469, 269] on input "text" at bounding box center [1290, 267] width 419 height 30
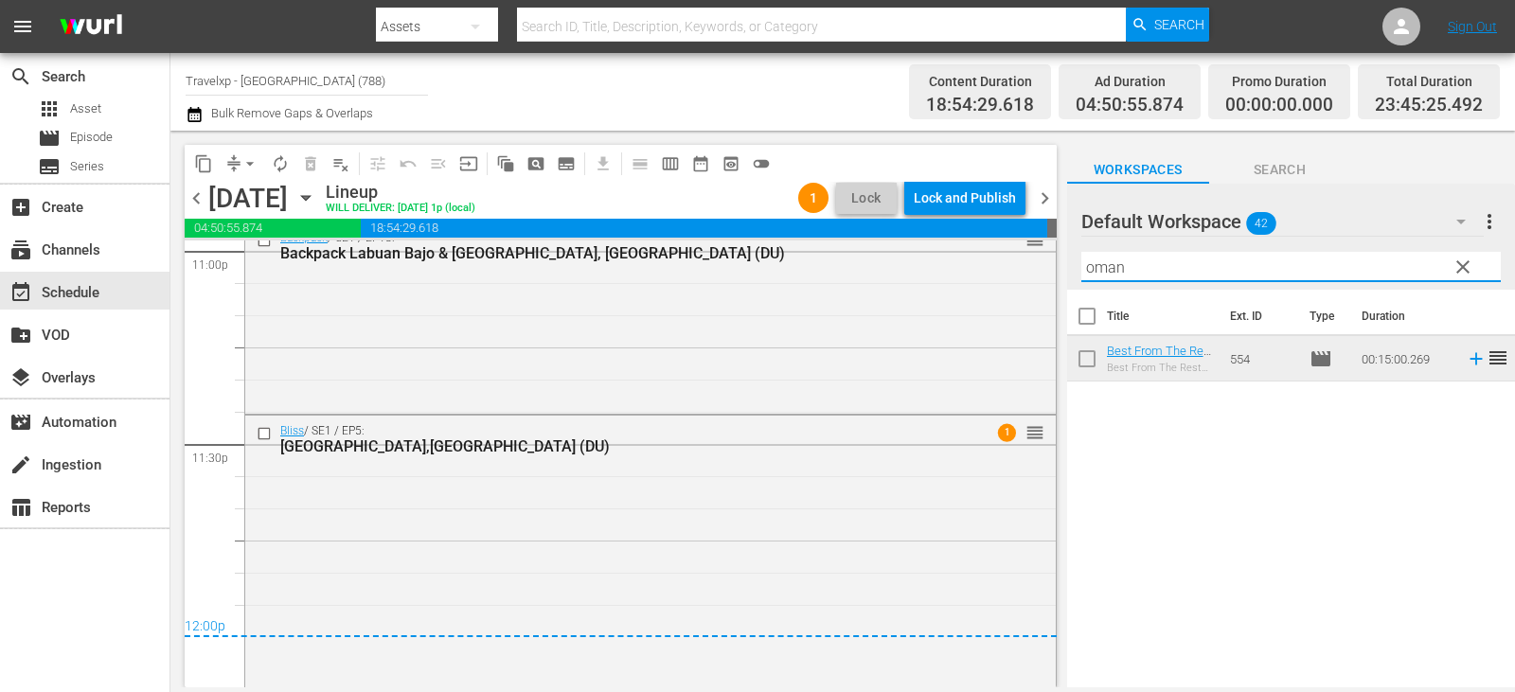
scroll to position [8892, 0]
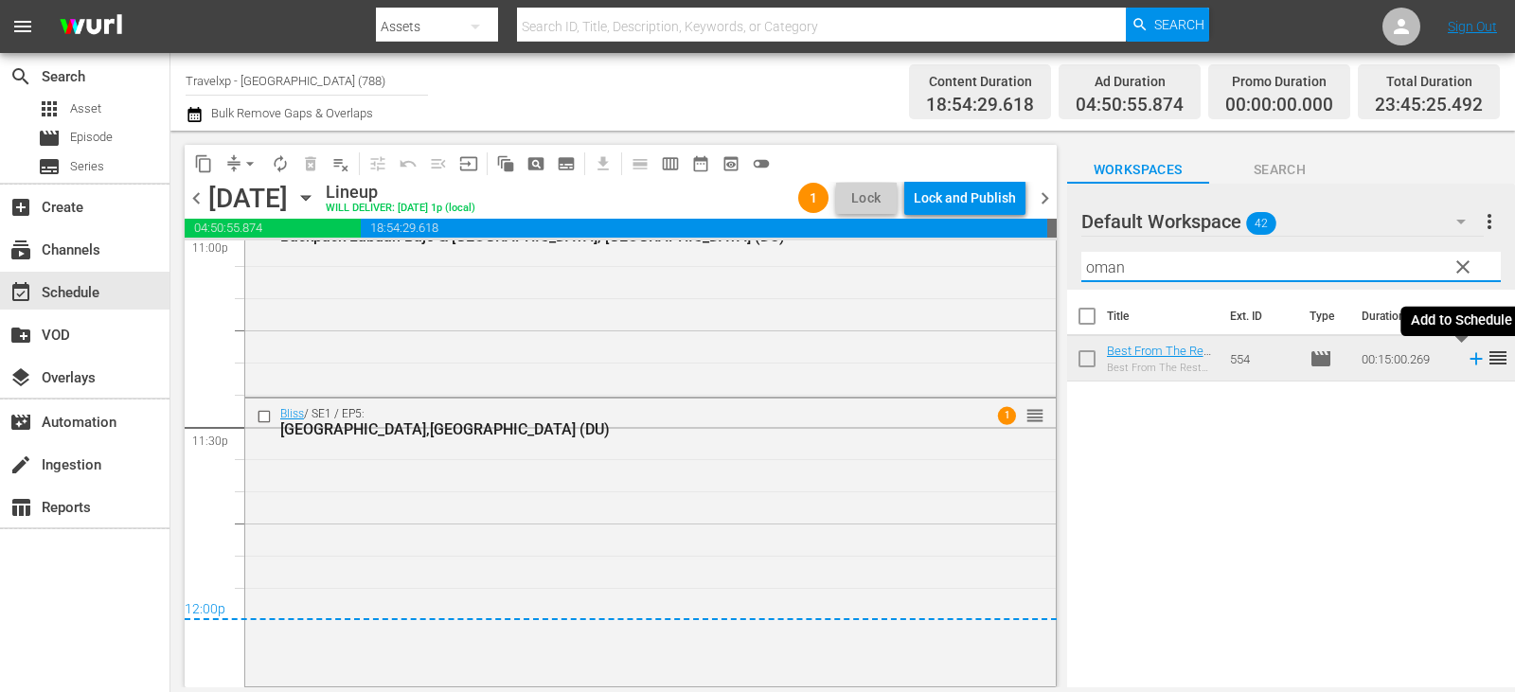
type input "oman"
click at [1466, 361] on icon at bounding box center [1476, 358] width 21 height 21
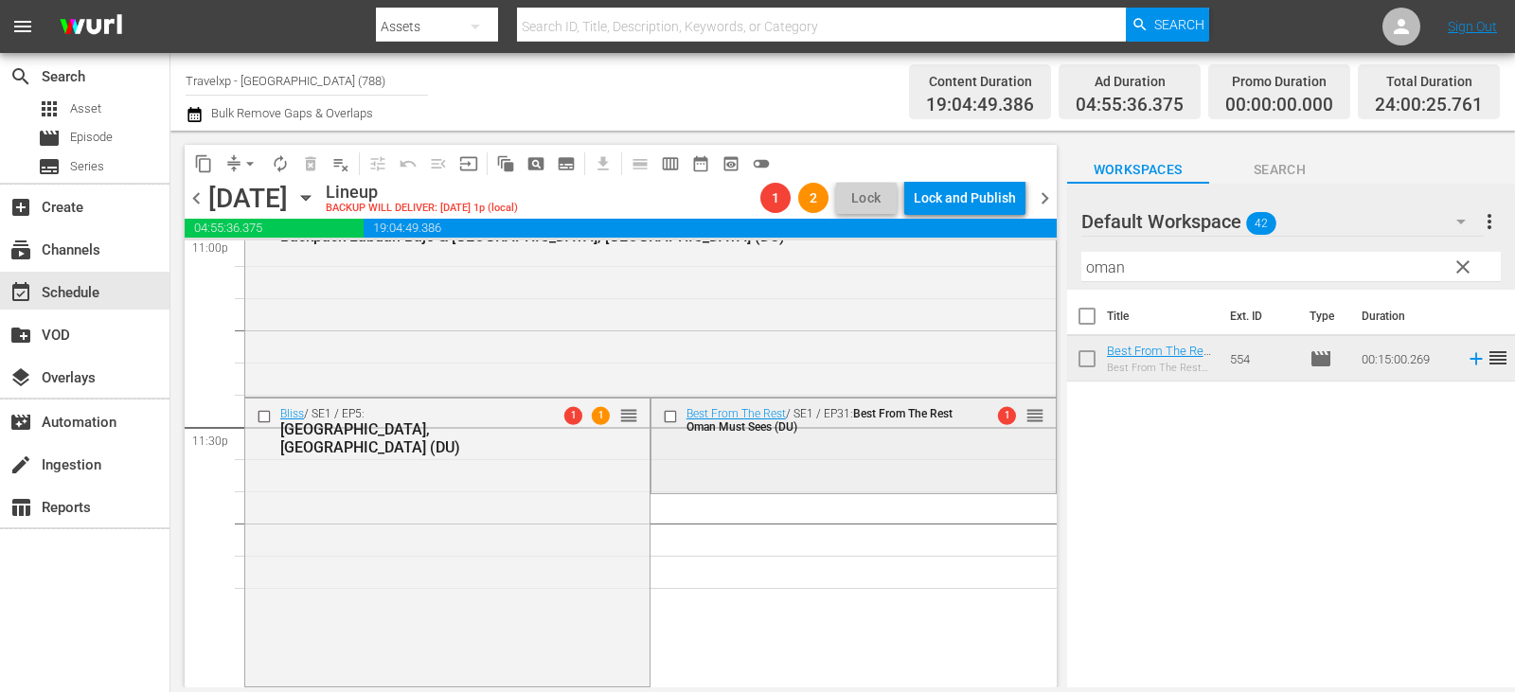
click at [663, 418] on input "checkbox" at bounding box center [672, 417] width 20 height 16
click at [307, 162] on span "delete_forever_outlined" at bounding box center [310, 163] width 19 height 19
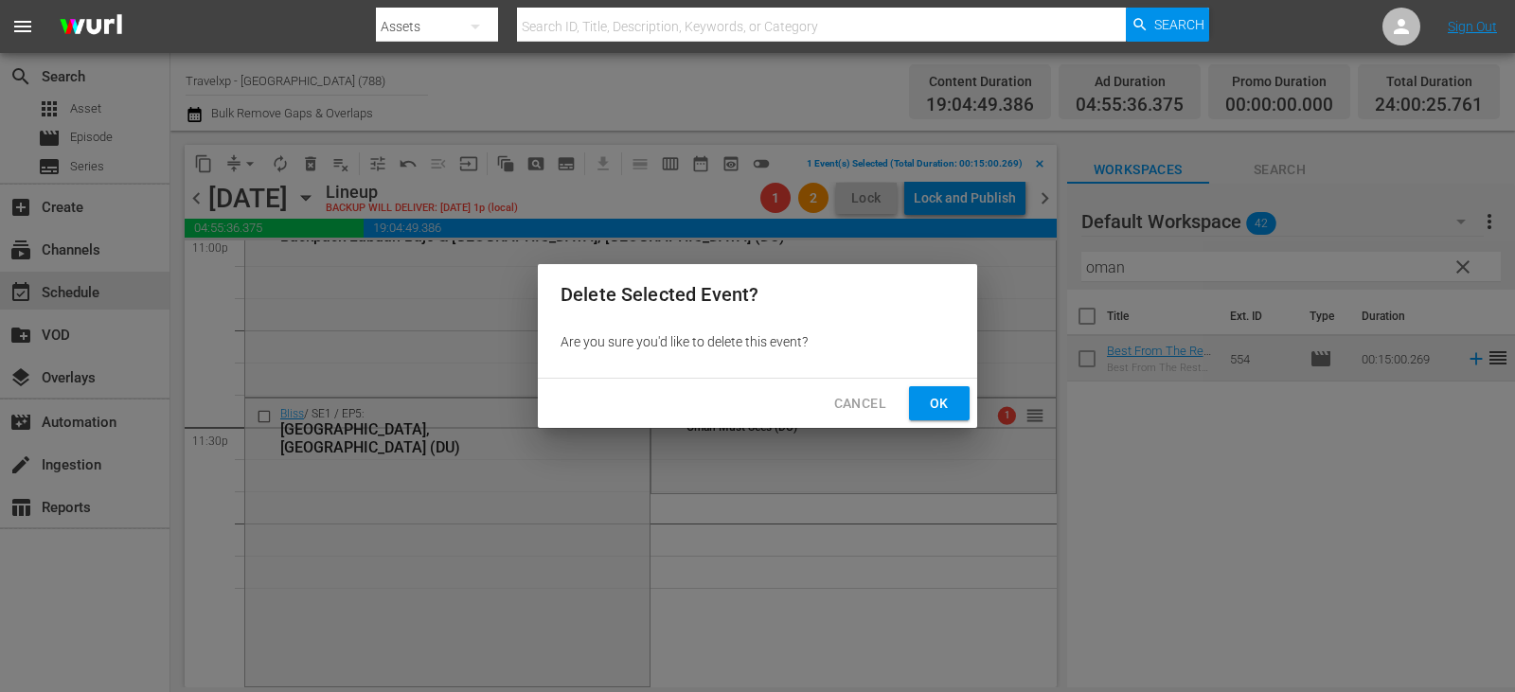
click at [953, 388] on button "Ok" at bounding box center [939, 403] width 61 height 35
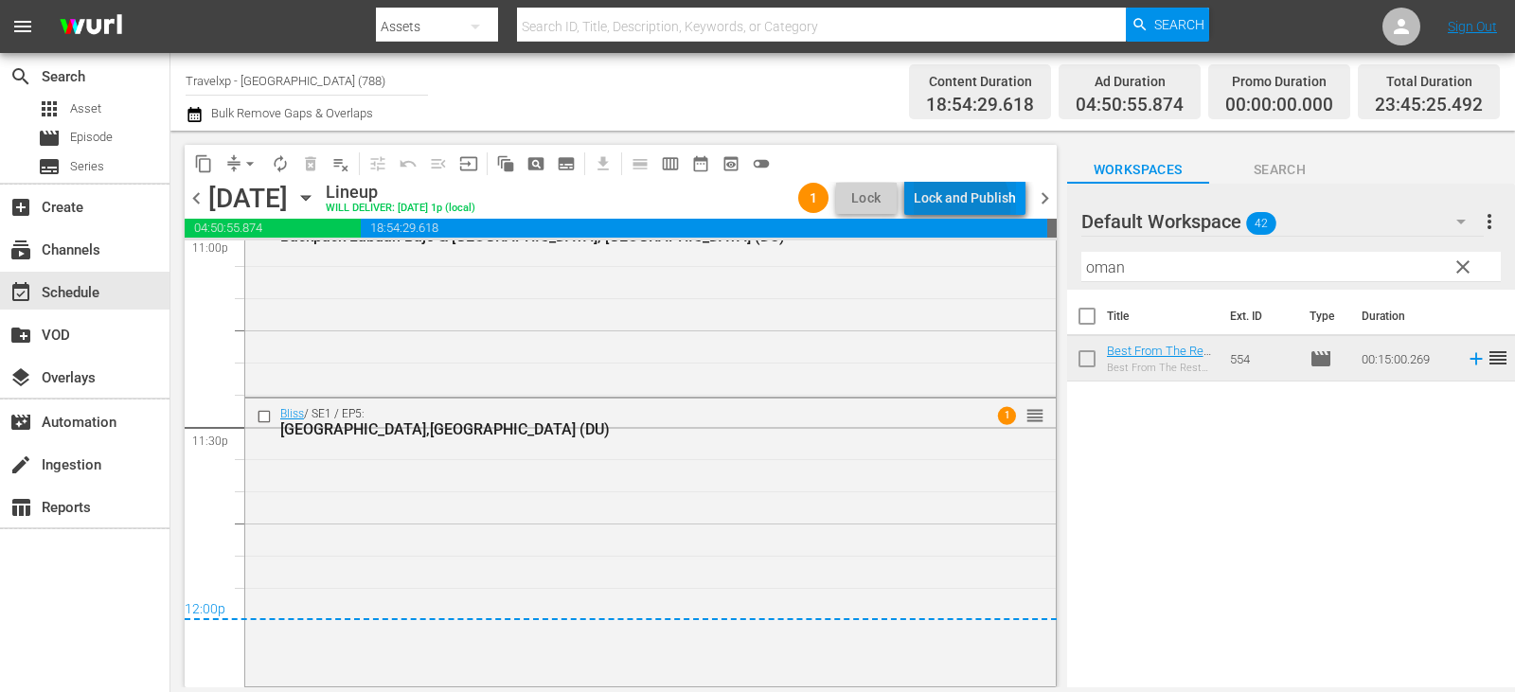
click at [957, 206] on div "Lock and Publish" at bounding box center [965, 198] width 102 height 34
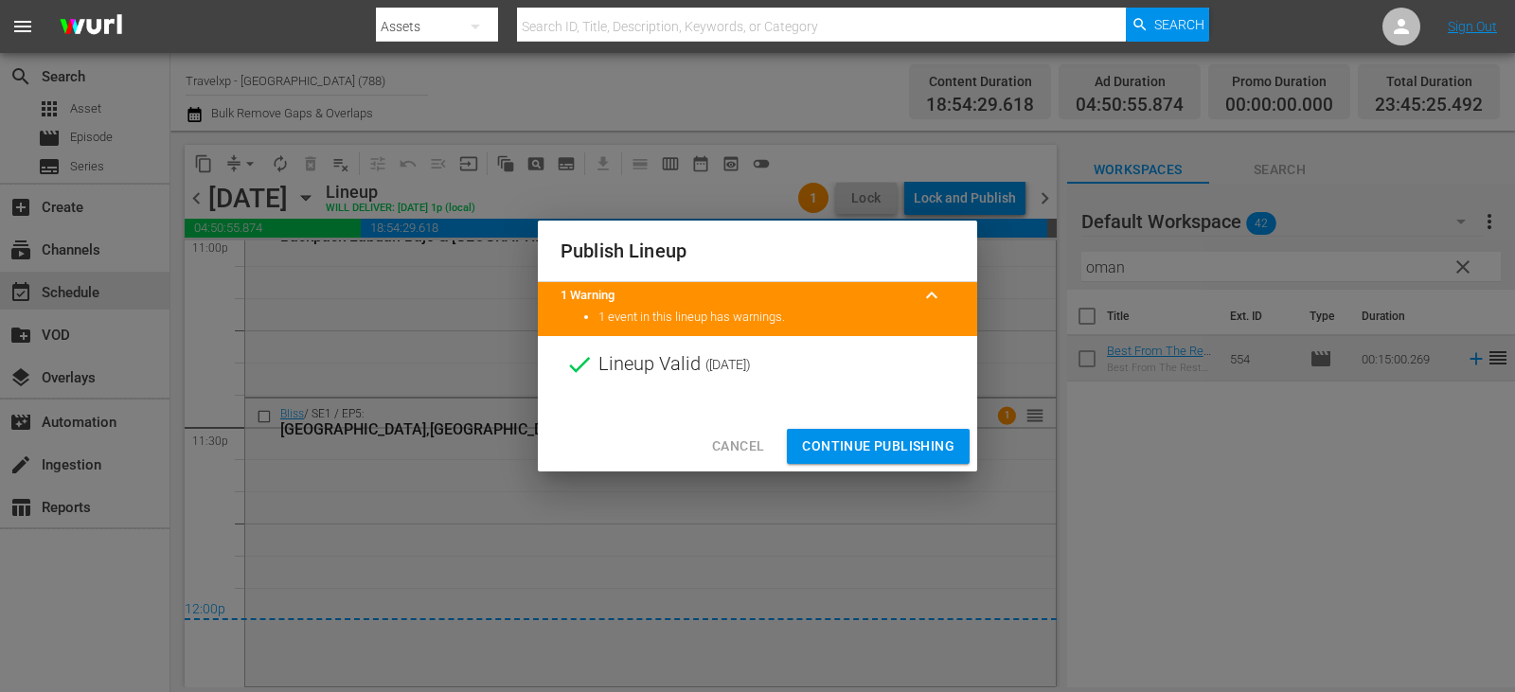
click at [887, 453] on span "Continue Publishing" at bounding box center [878, 447] width 152 height 24
